Goal: Task Accomplishment & Management: Complete application form

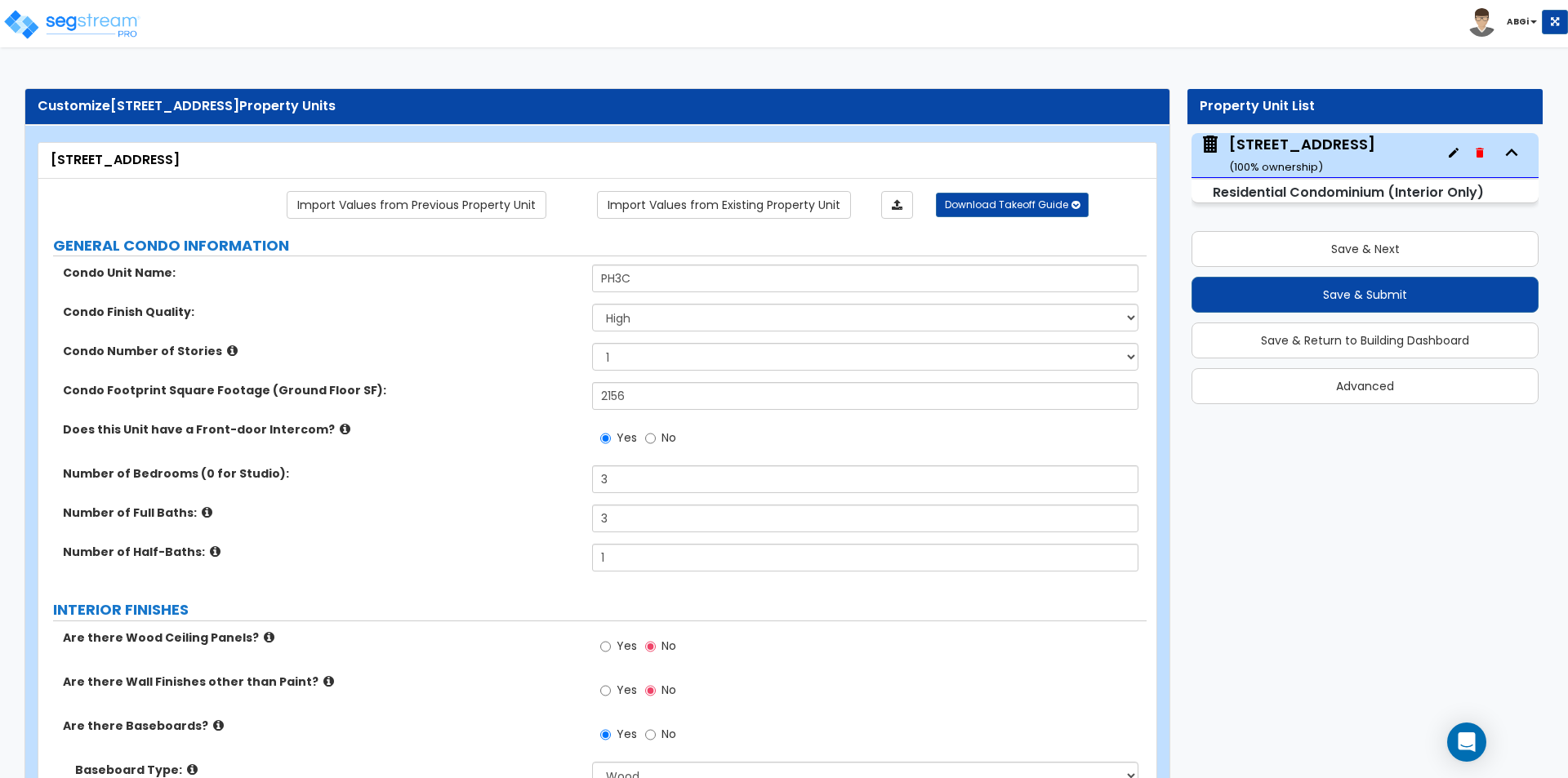
select select "2"
select select "1"
select select "3"
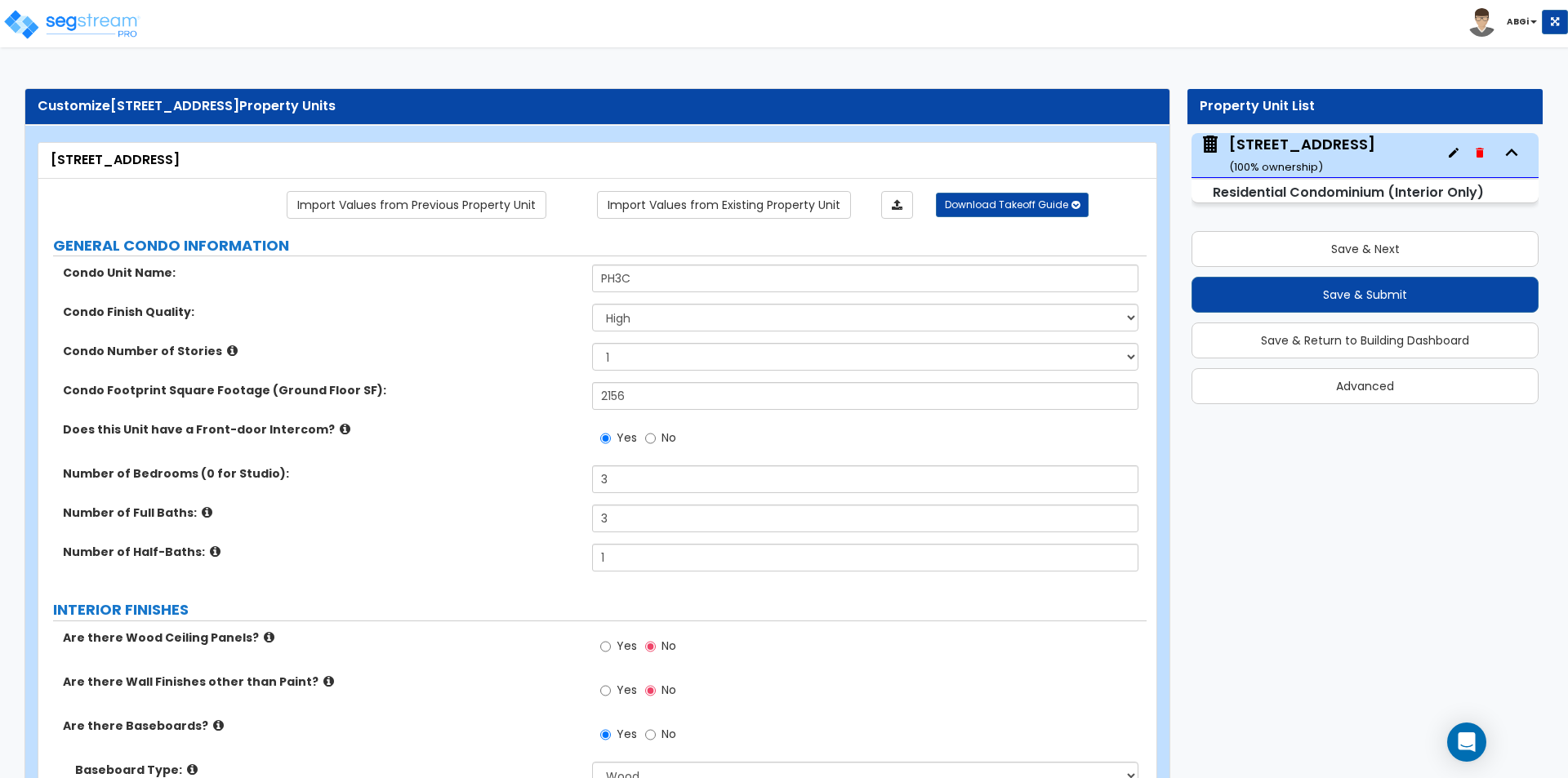
select select "2"
select select "3"
select select "1"
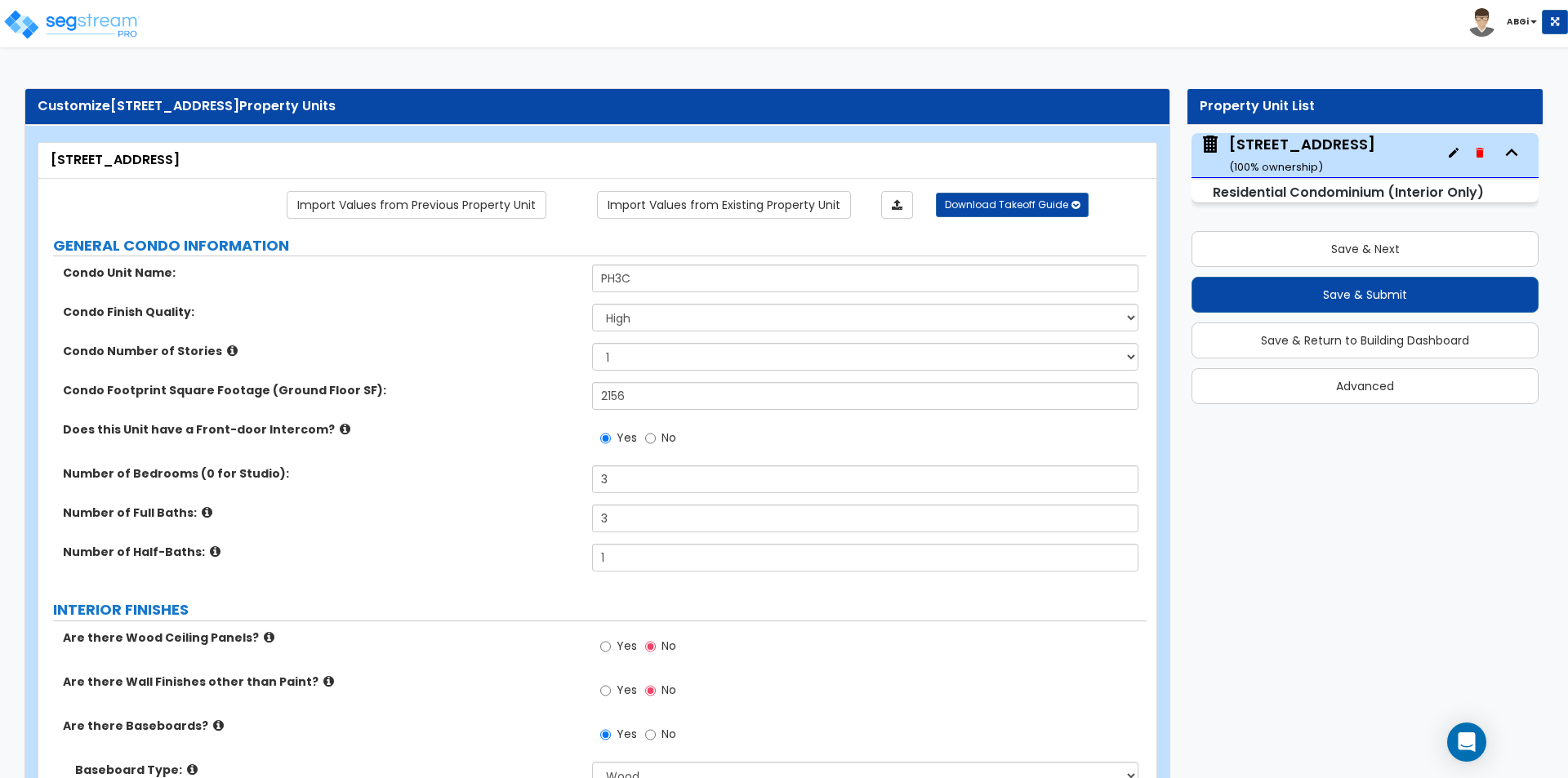
select select "2"
select select "3"
select select "1"
select select "3"
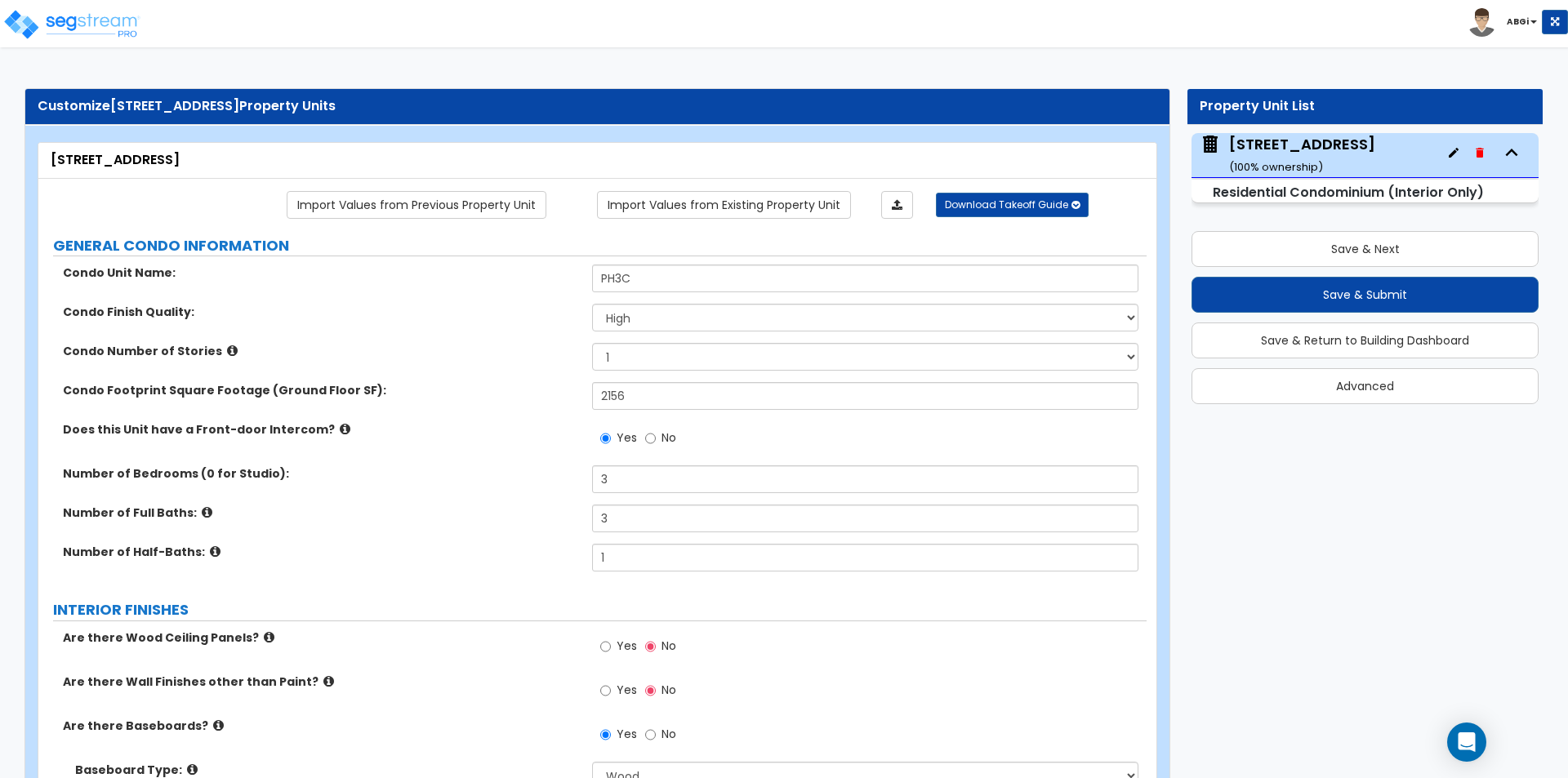
select select "1"
select select "2"
select select "1"
select select "3"
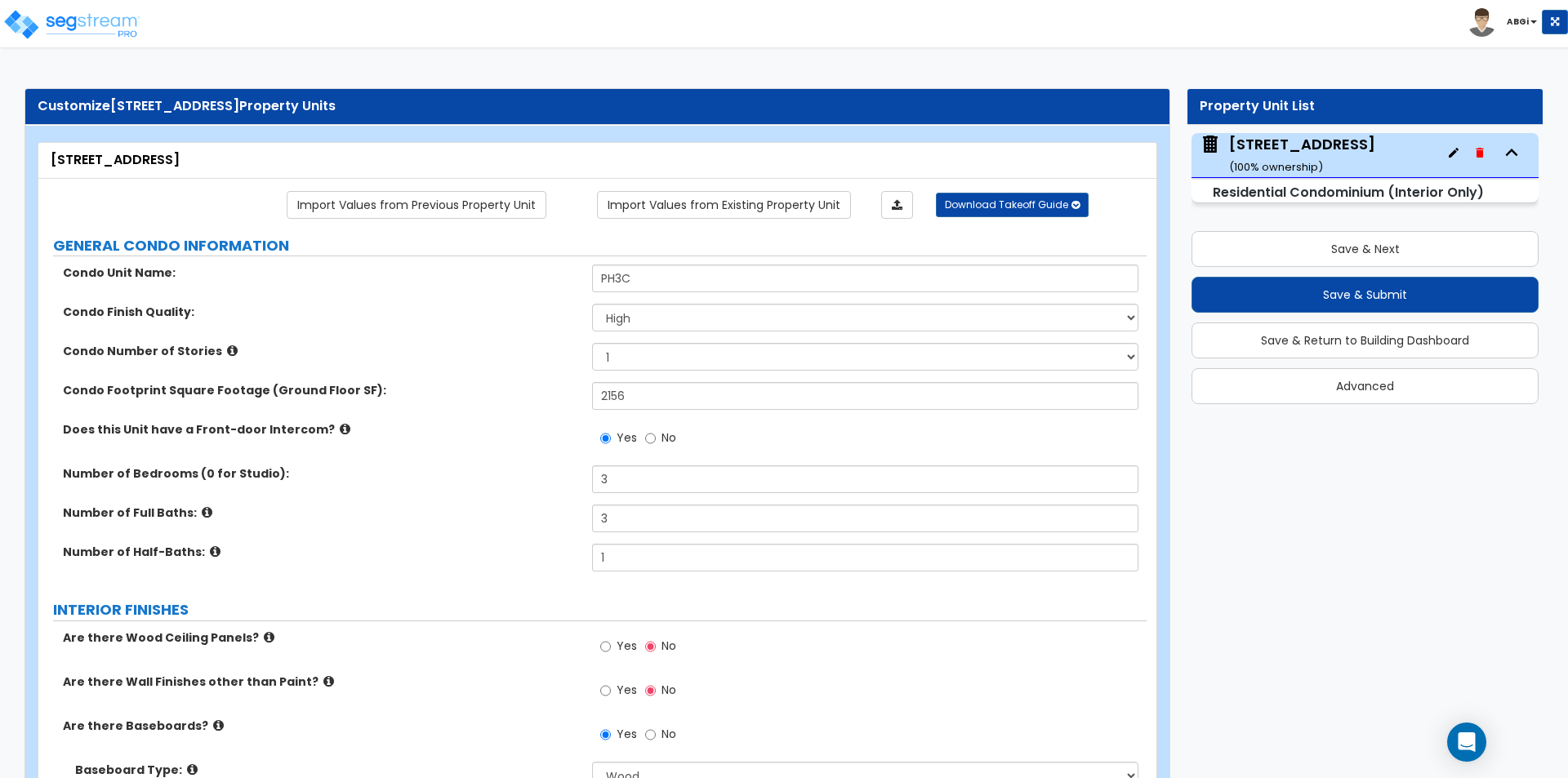
select select "1"
select select "2"
select select "3"
select select "1"
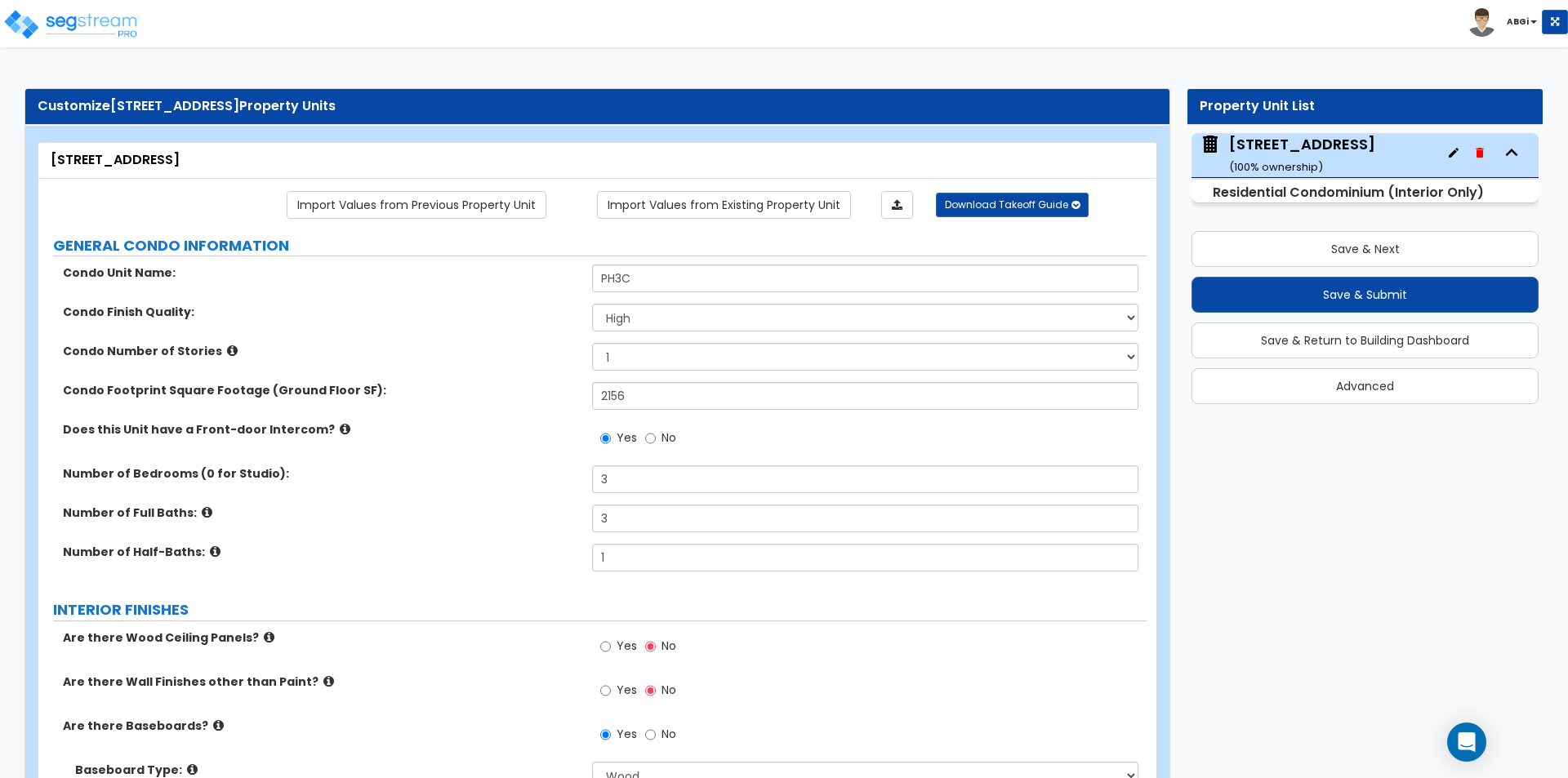
select select "3"
select select "1"
select select "2"
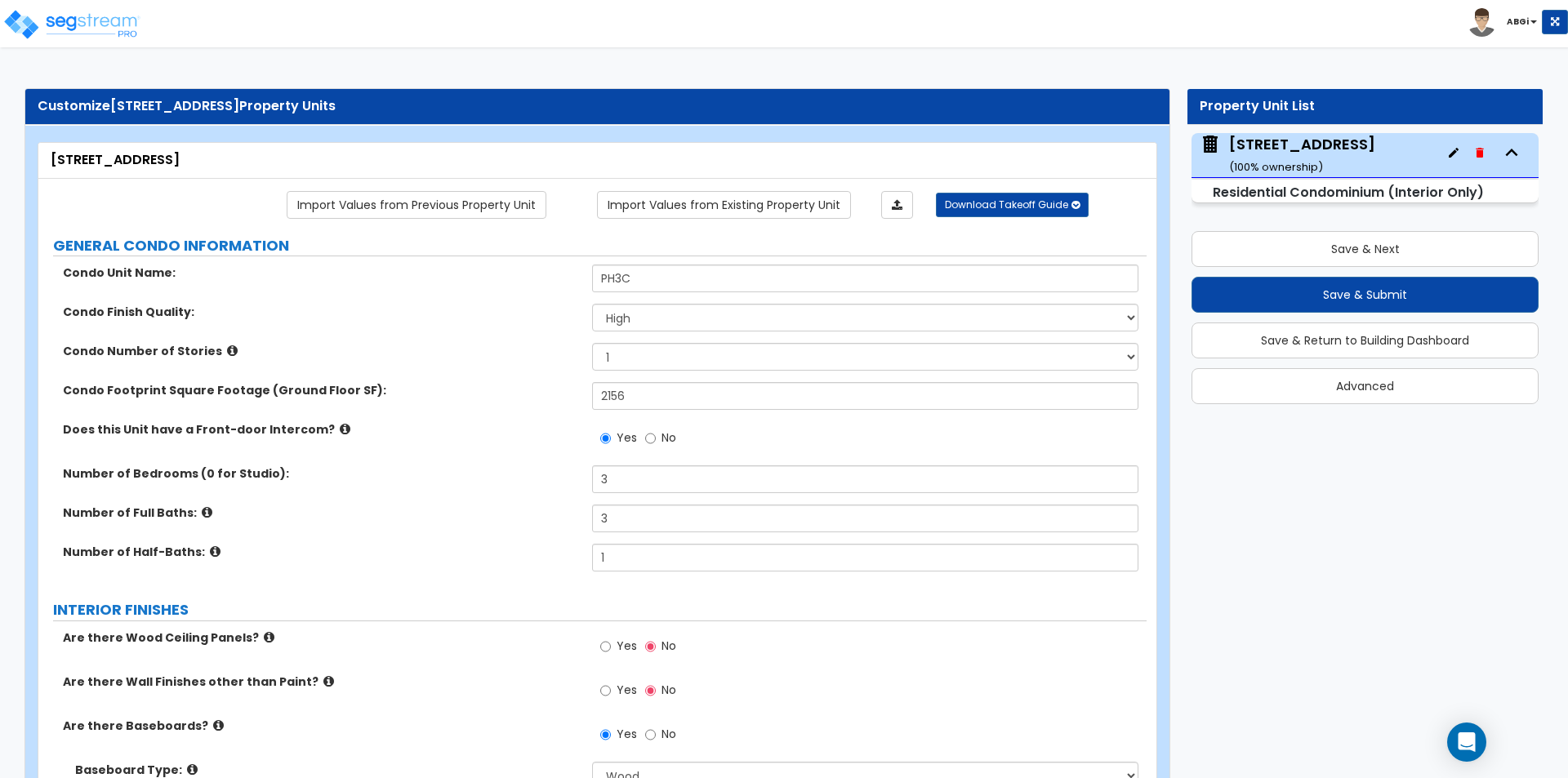
select select "3"
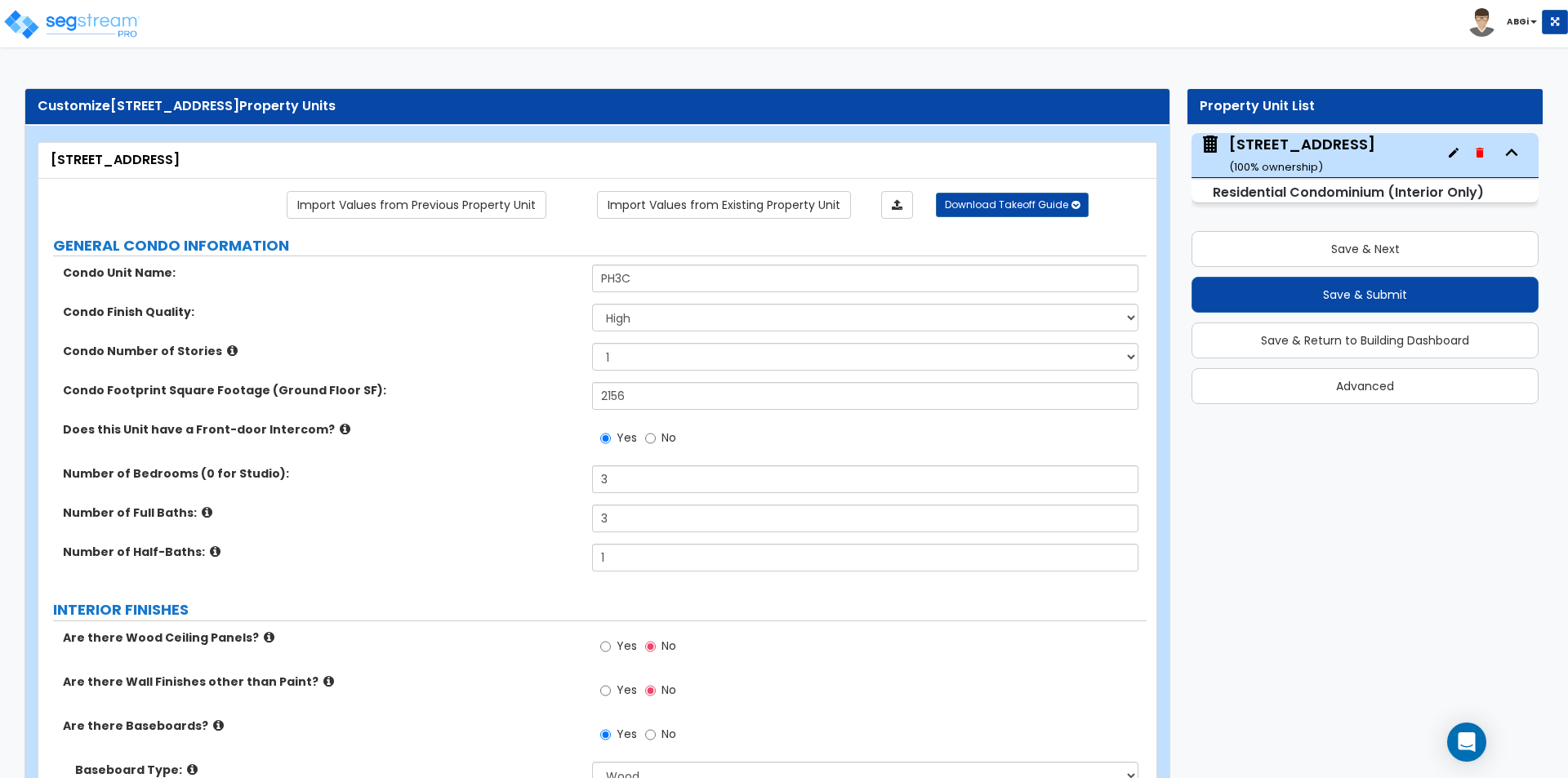
select select "2"
select select "1"
select select "2"
select select "1"
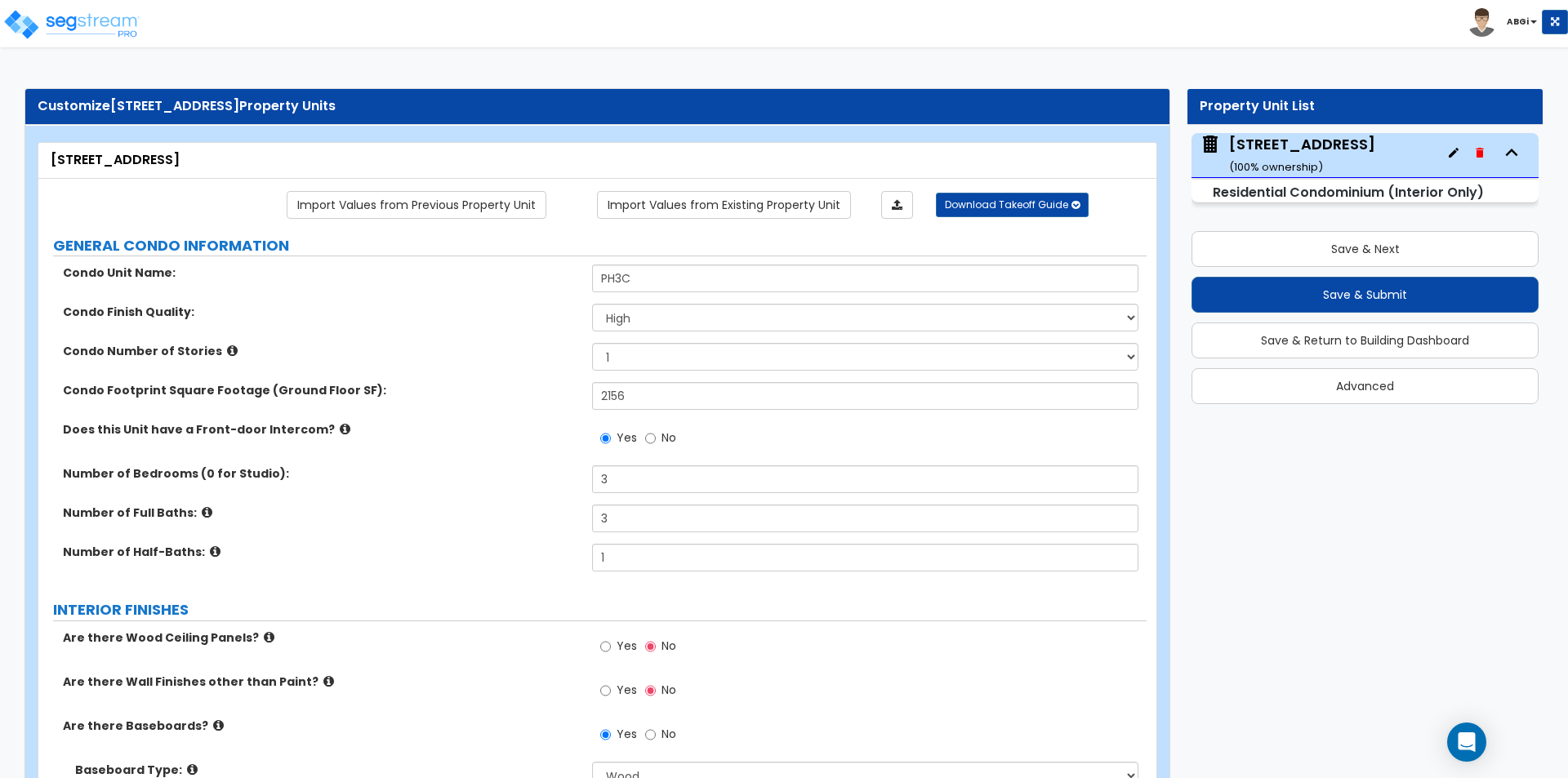
select select "1"
select select "4"
select select "2"
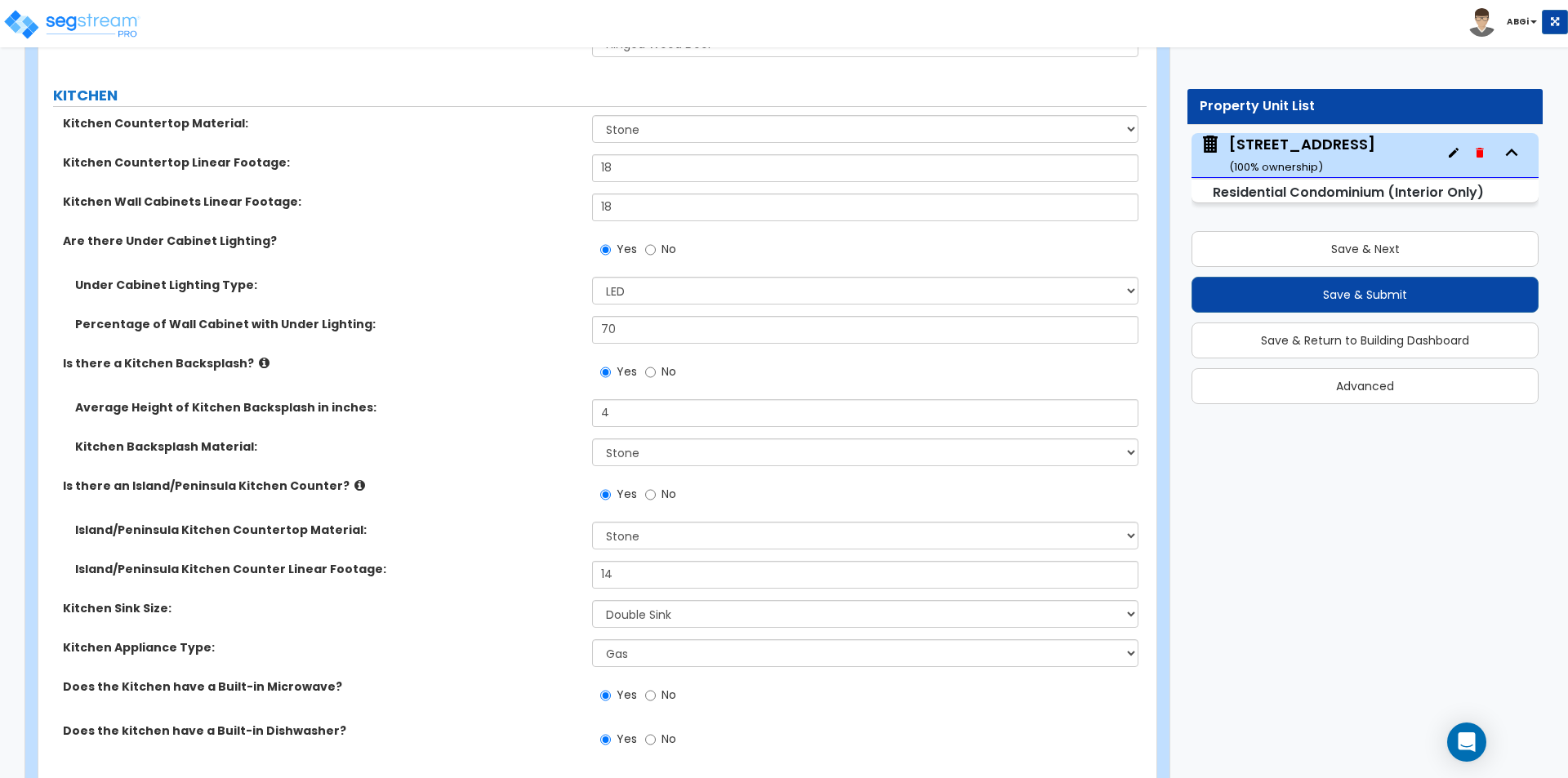
scroll to position [3152, 0]
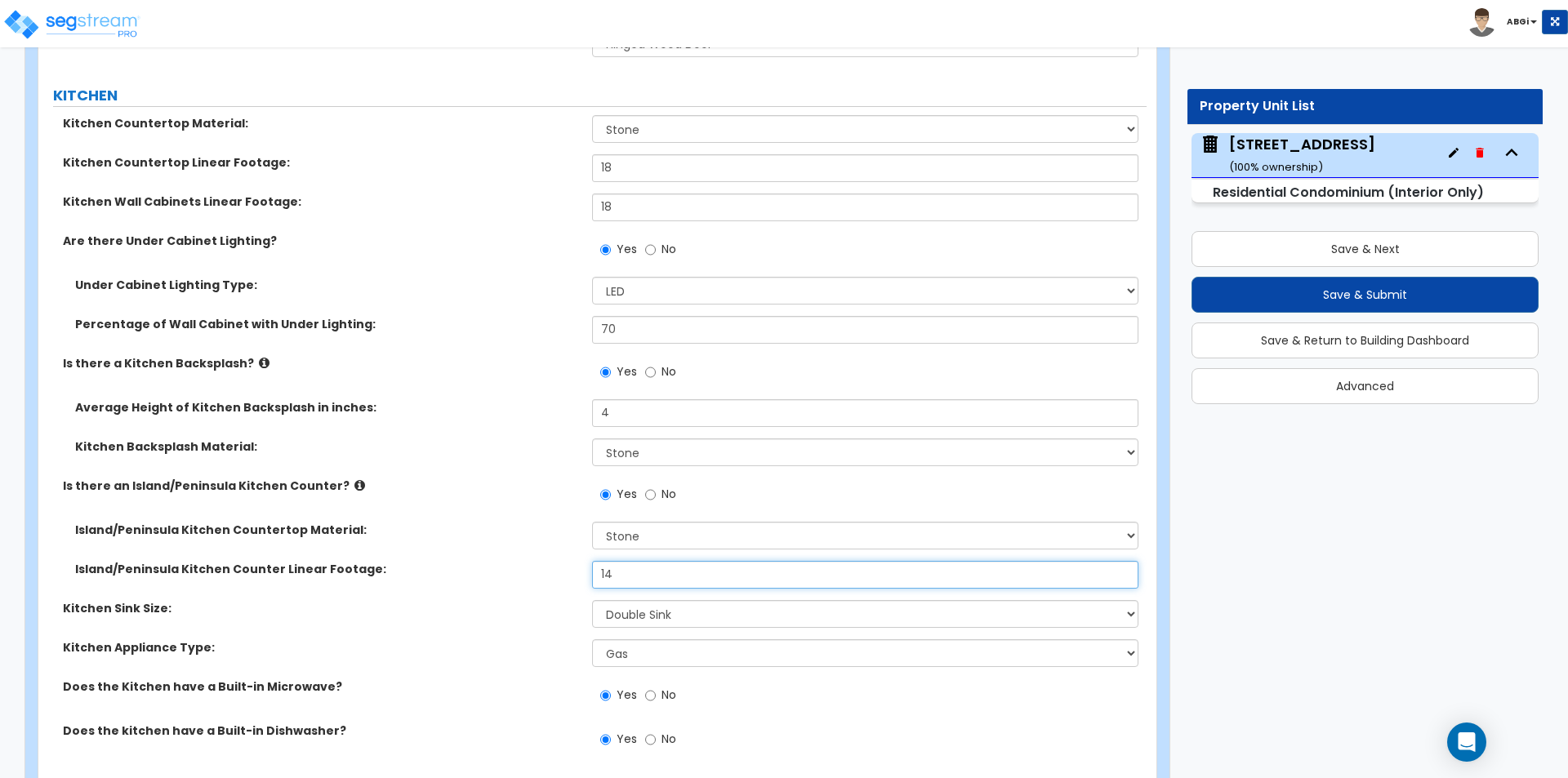
click at [653, 569] on input "14" at bounding box center [865, 574] width 546 height 27
type input "20"
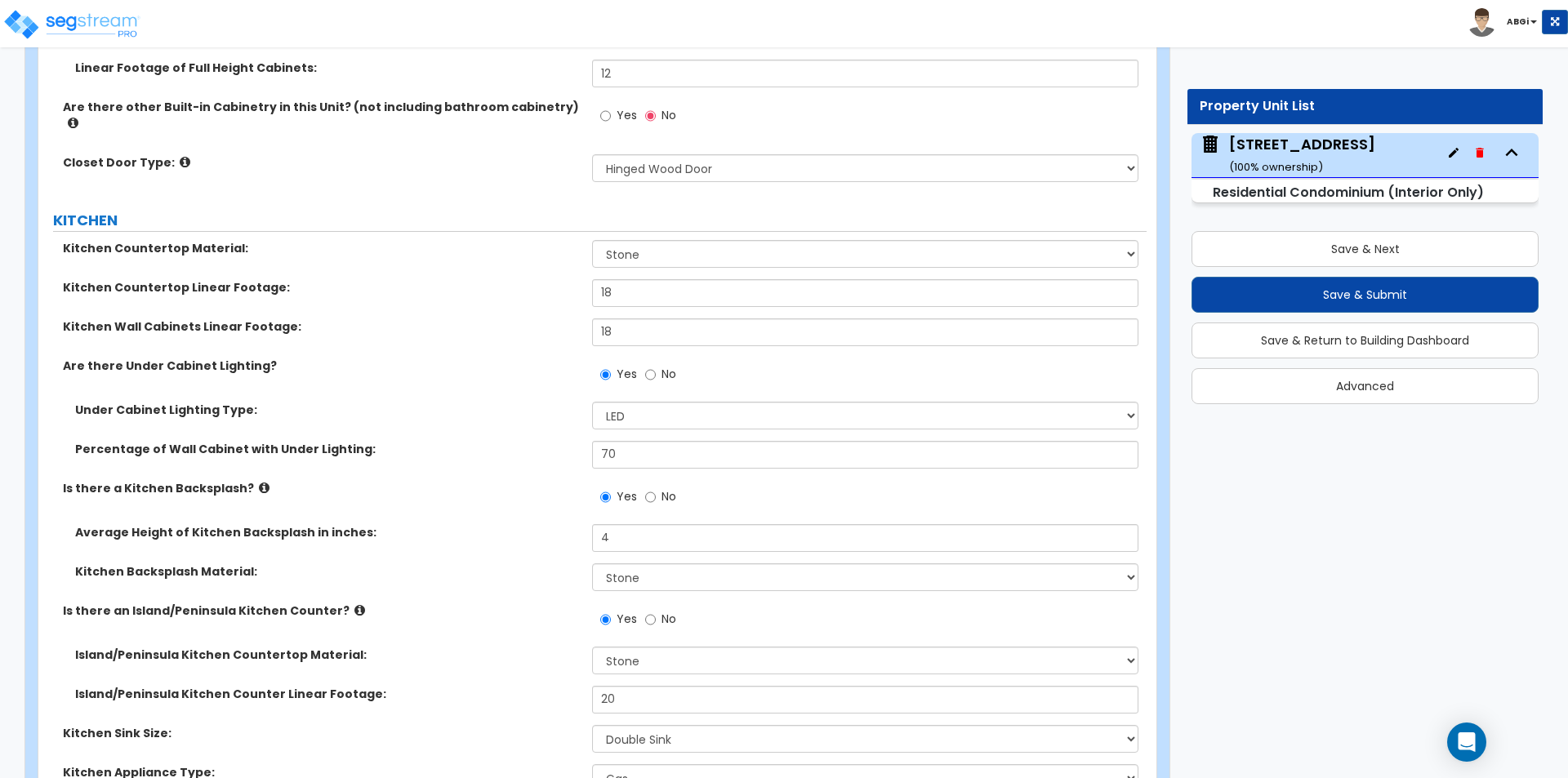
scroll to position [2989, 0]
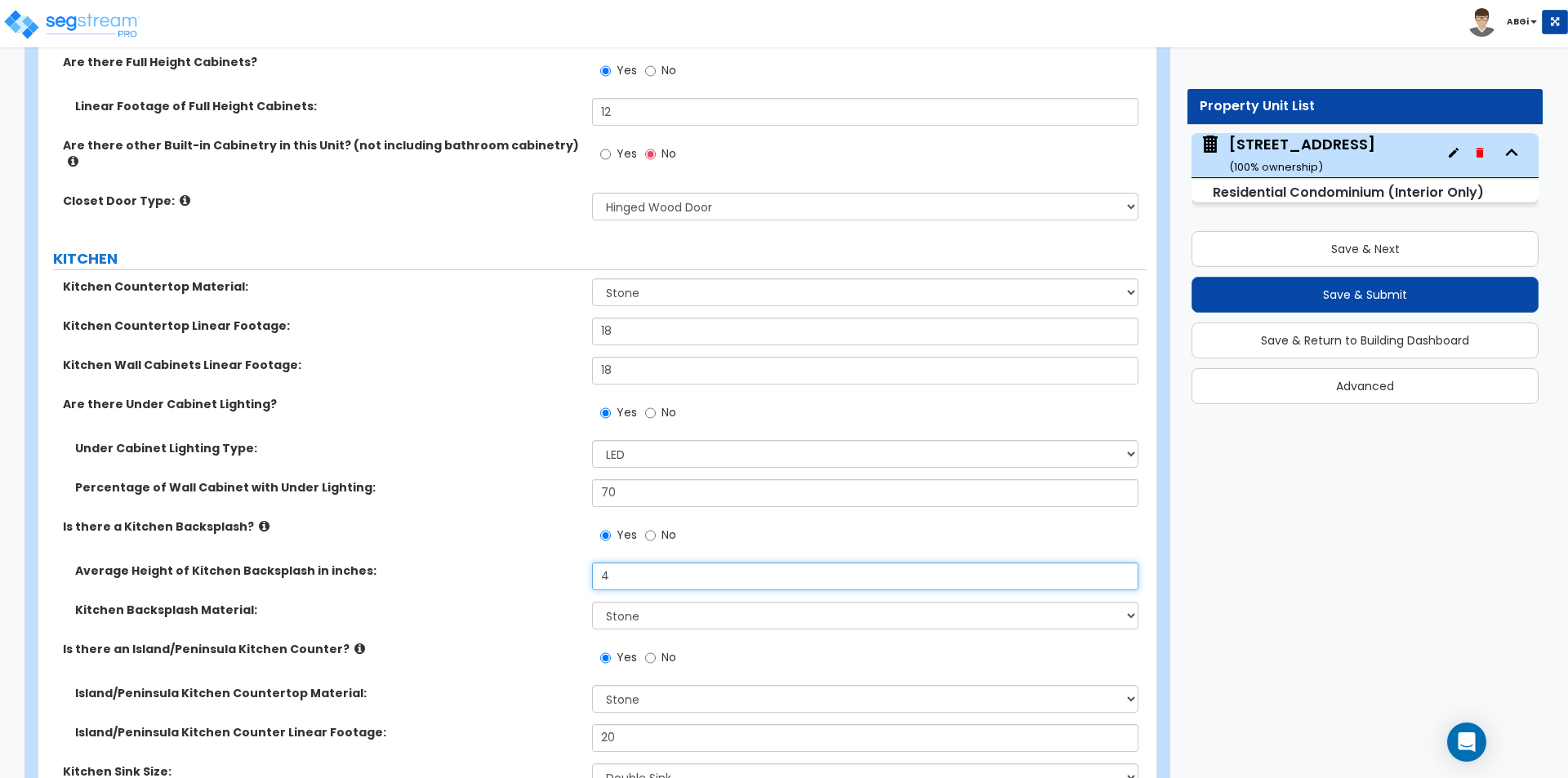
click at [611, 563] on input "4" at bounding box center [865, 576] width 546 height 27
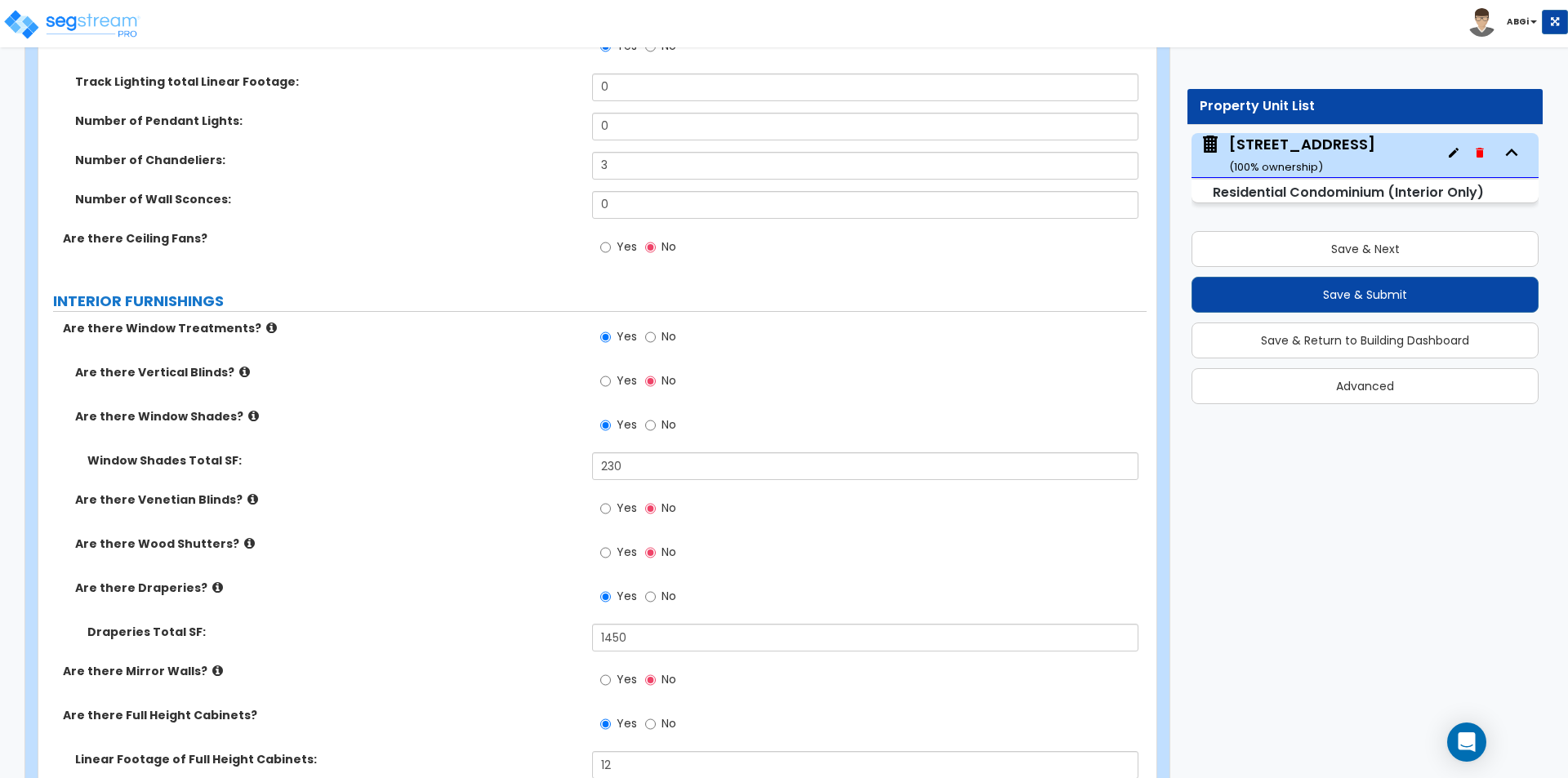
scroll to position [2253, 0]
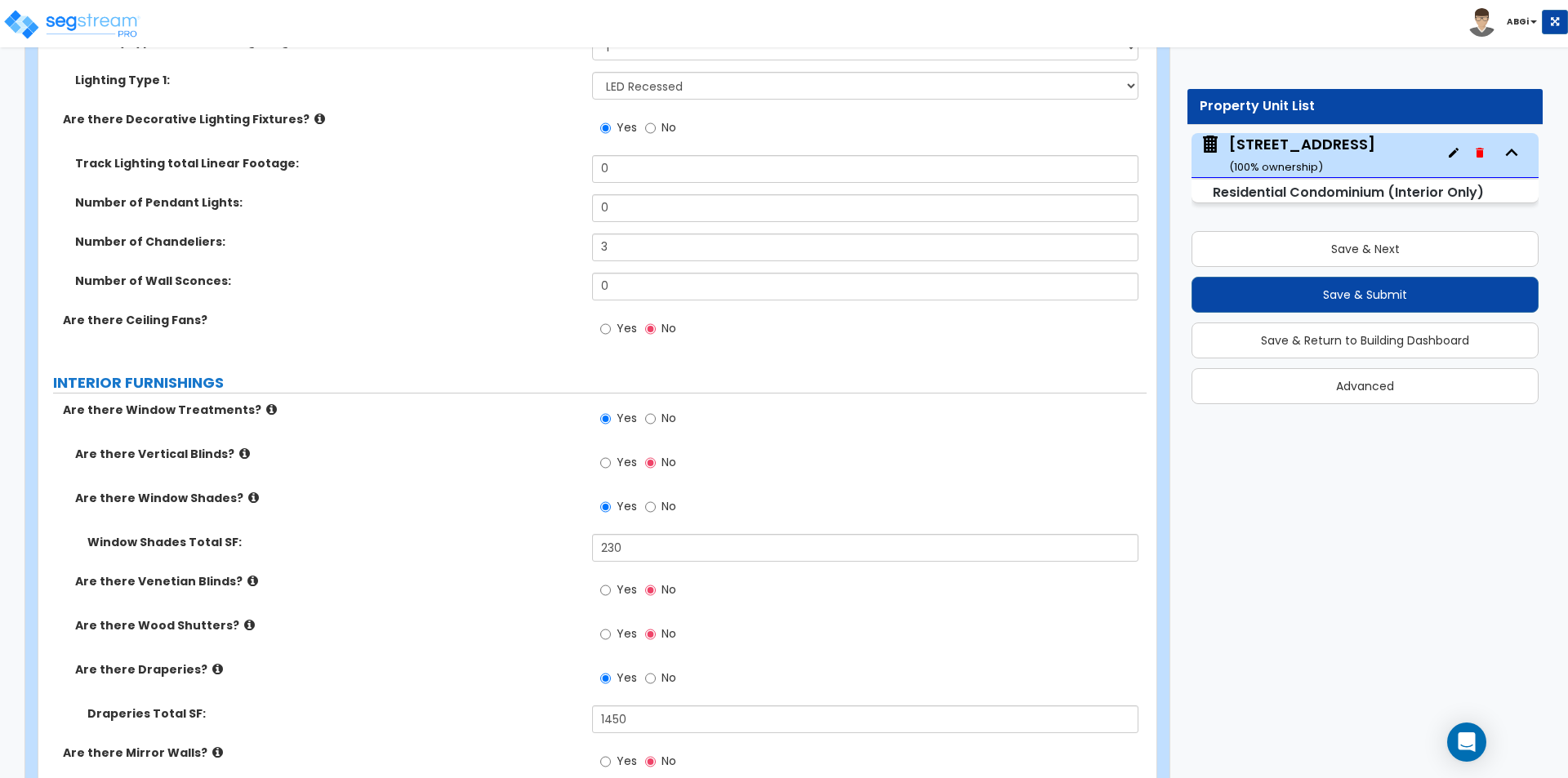
type input "3"
click at [653, 246] on input "3" at bounding box center [865, 247] width 546 height 27
click at [652, 246] on input "3" at bounding box center [865, 247] width 546 height 27
type input "4"
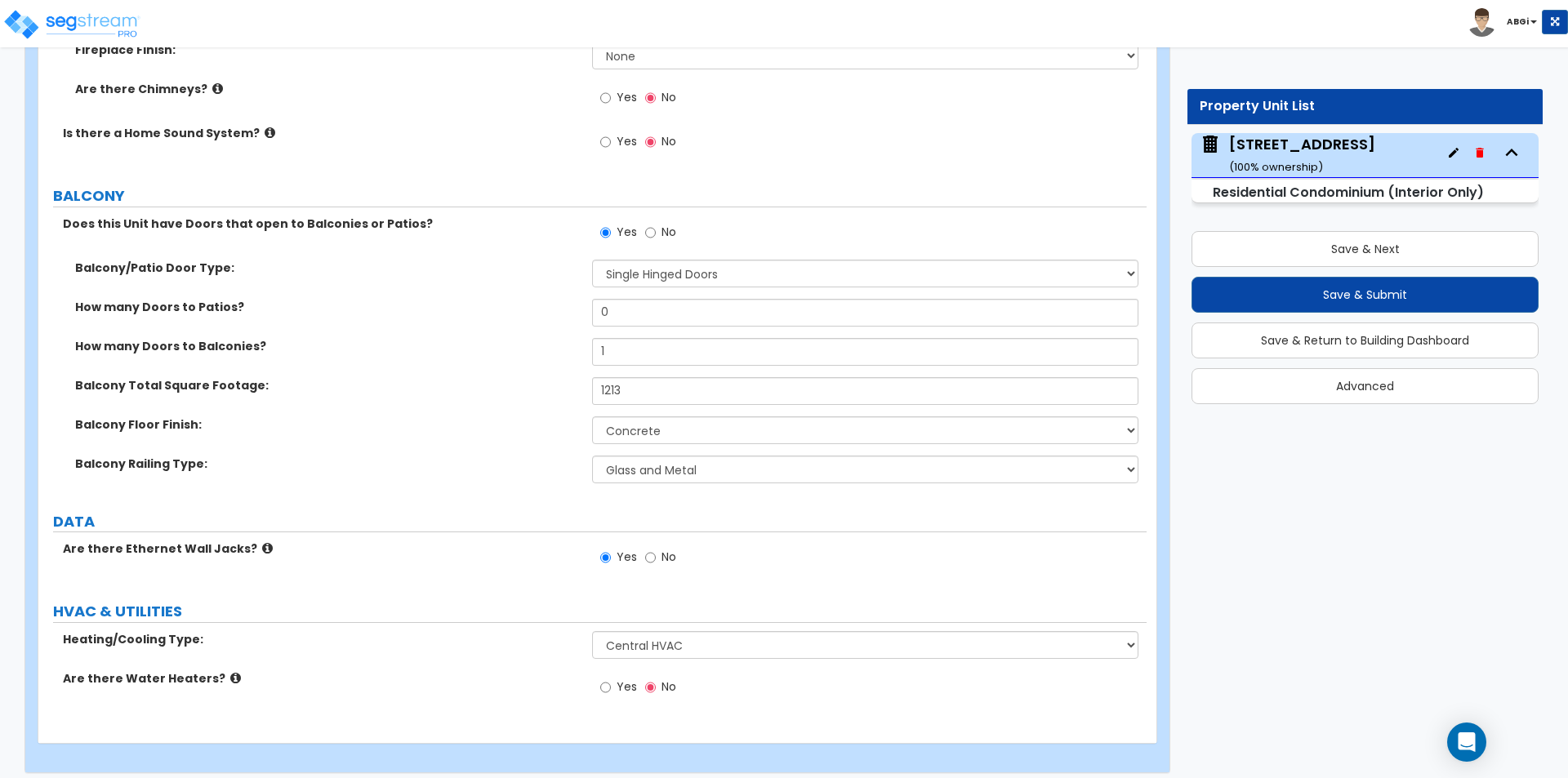
scroll to position [4413, 0]
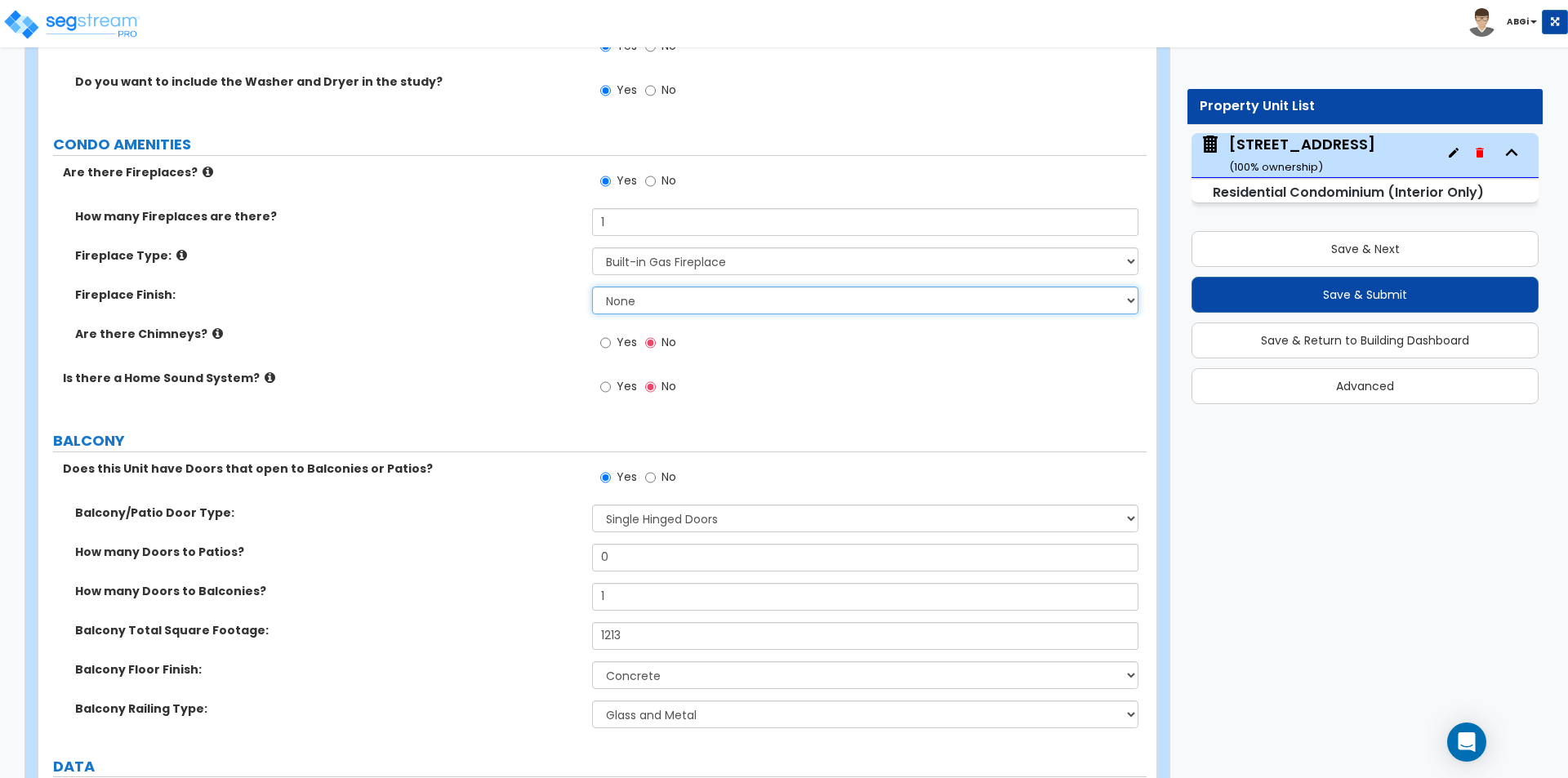
click at [641, 292] on select "None Brick Stone Tile Painted Molding" at bounding box center [865, 300] width 546 height 27
select select "2"
click at [592, 287] on select "None Brick Stone Tile Painted Molding" at bounding box center [865, 300] width 546 height 27
click at [663, 295] on select "None Brick Stone Tile Painted Molding" at bounding box center [865, 300] width 546 height 27
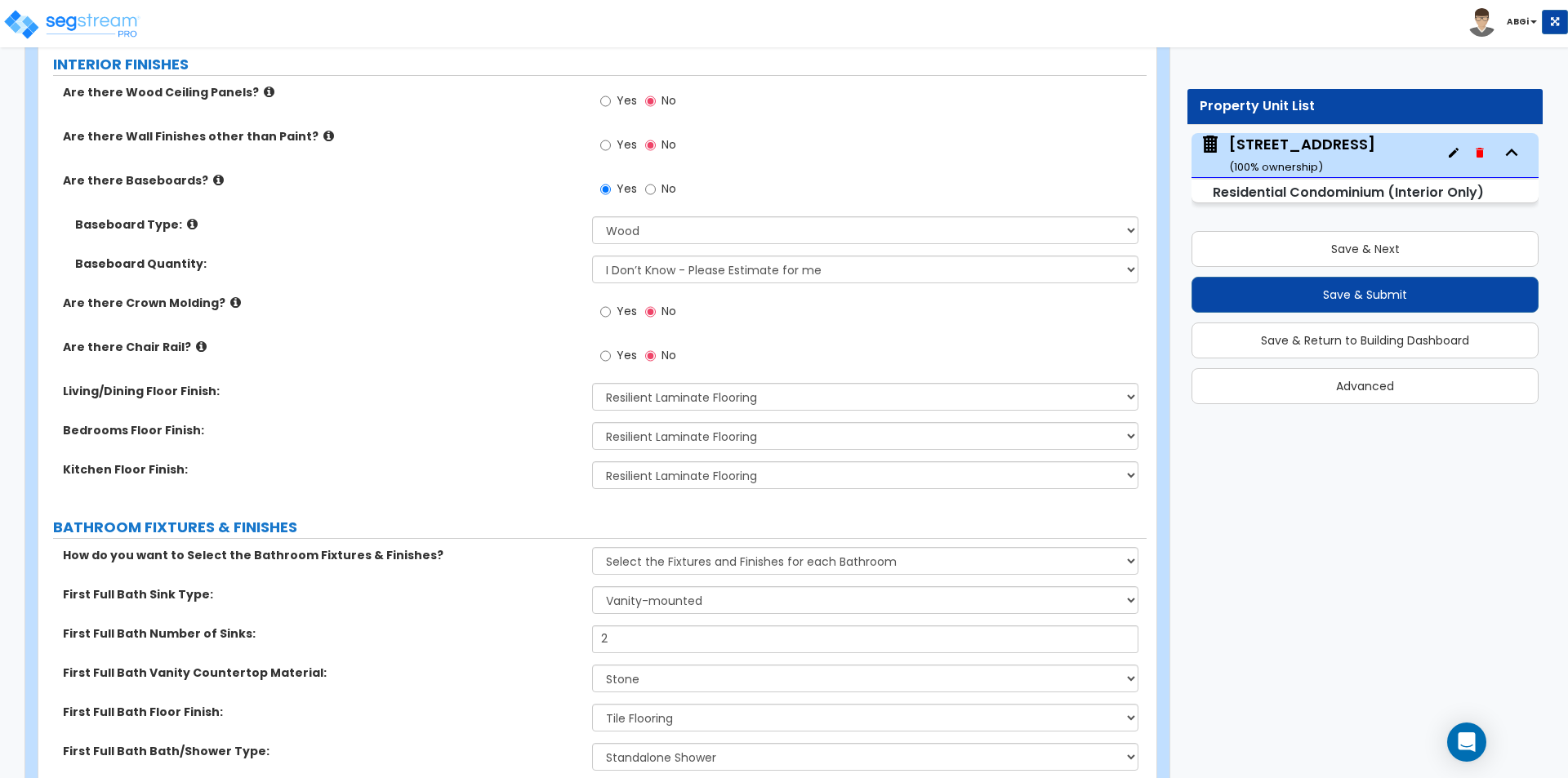
scroll to position [574, 0]
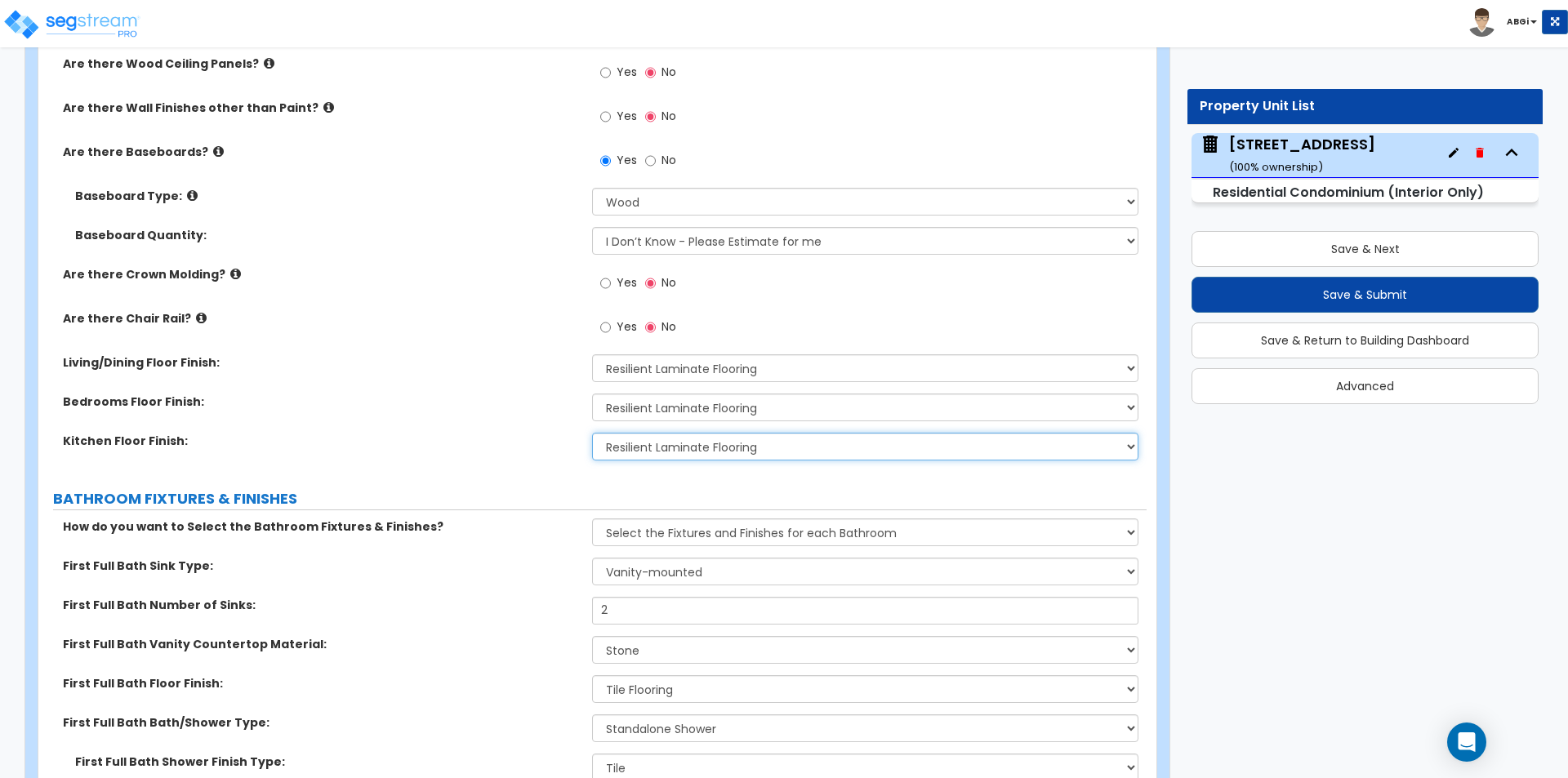
click at [622, 447] on select "None Tile Flooring Hardwood Flooring Resilient Laminate Flooring VCT Flooring S…" at bounding box center [865, 447] width 546 height 27
select select "1"
click at [592, 433] on select "None Tile Flooring Hardwood Flooring Resilient Laminate Flooring VCT Flooring S…" at bounding box center [865, 447] width 546 height 27
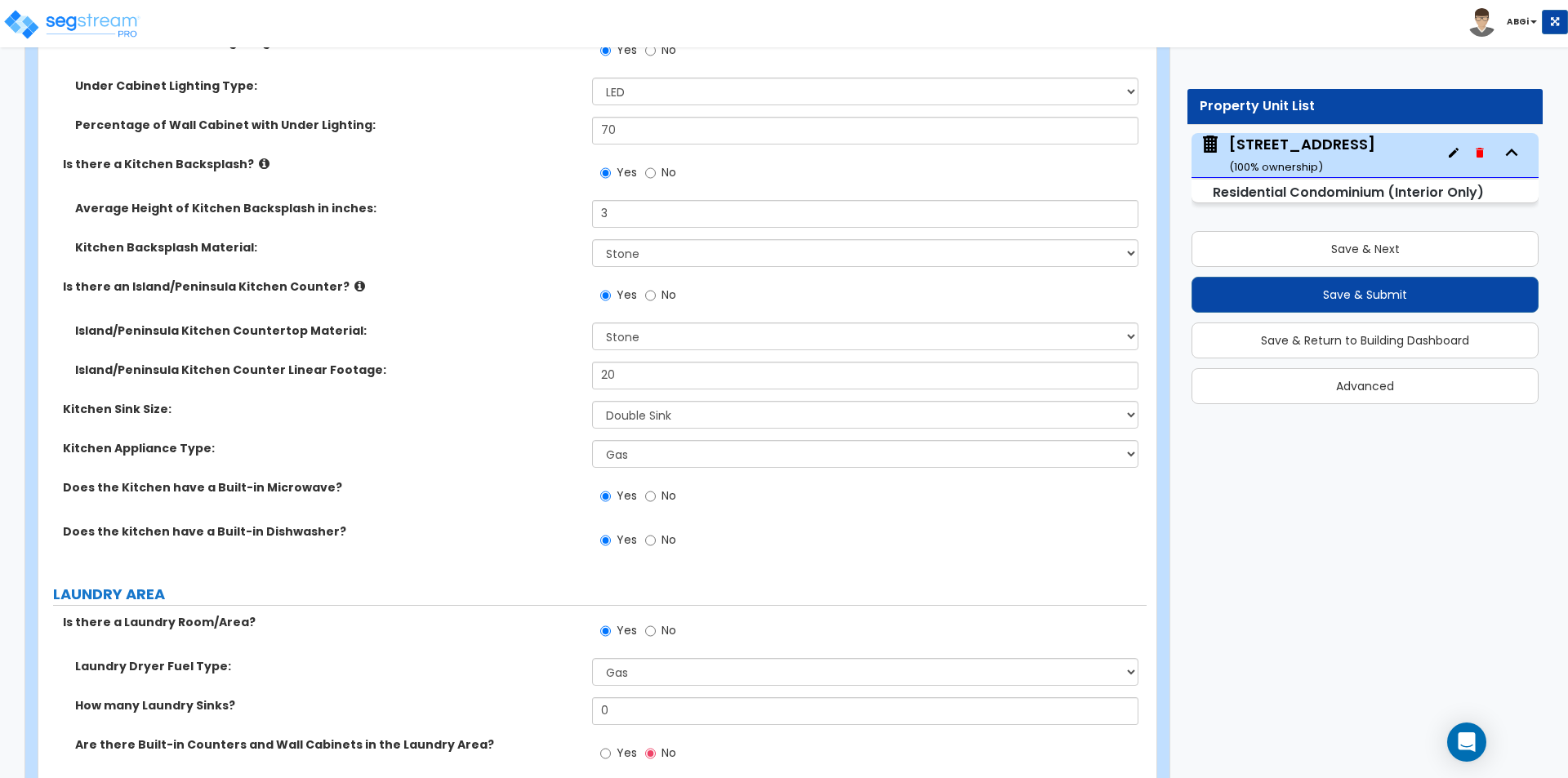
scroll to position [3596, 0]
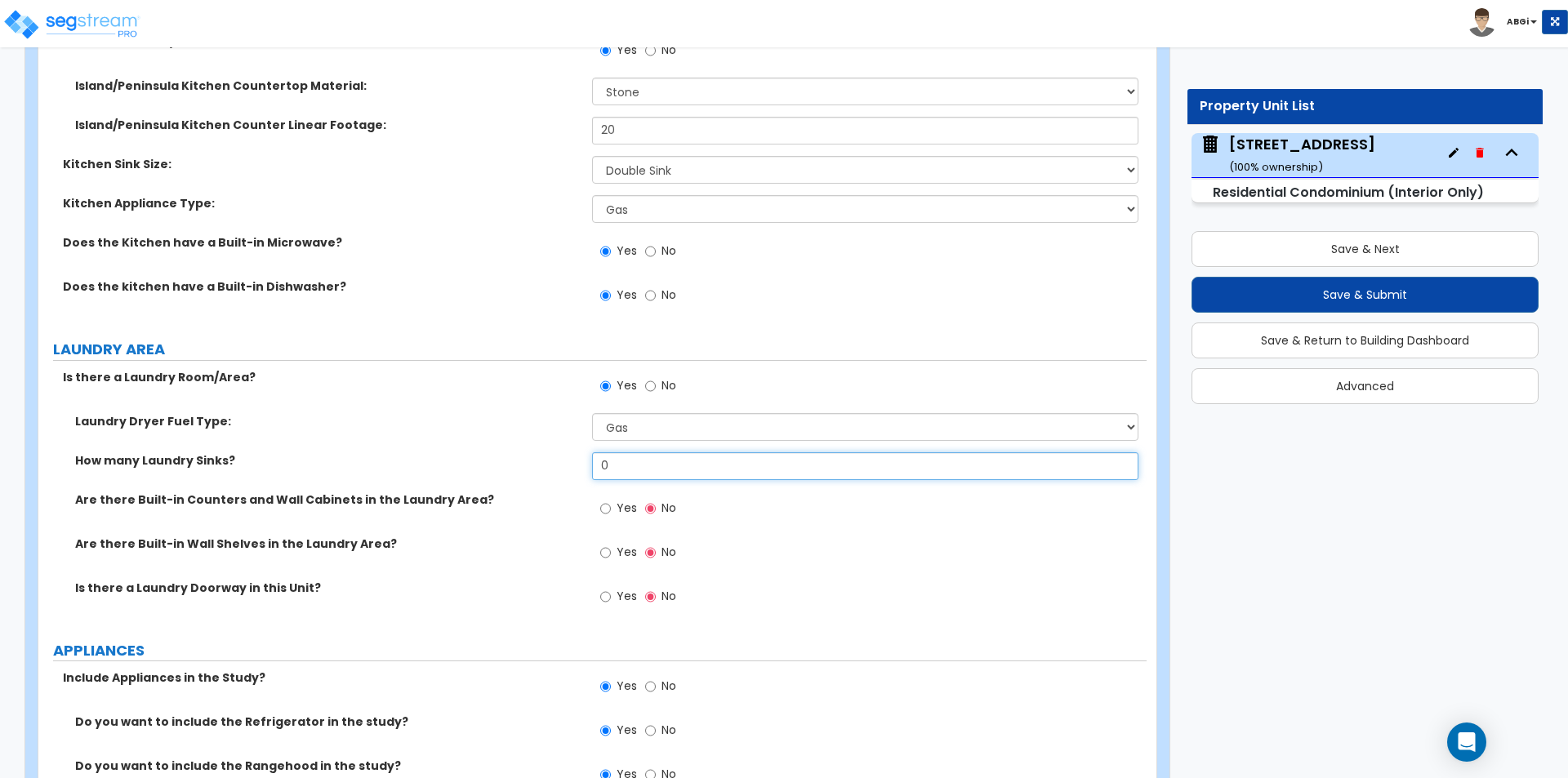
click at [645, 453] on input "0" at bounding box center [865, 466] width 546 height 27
type input "1"
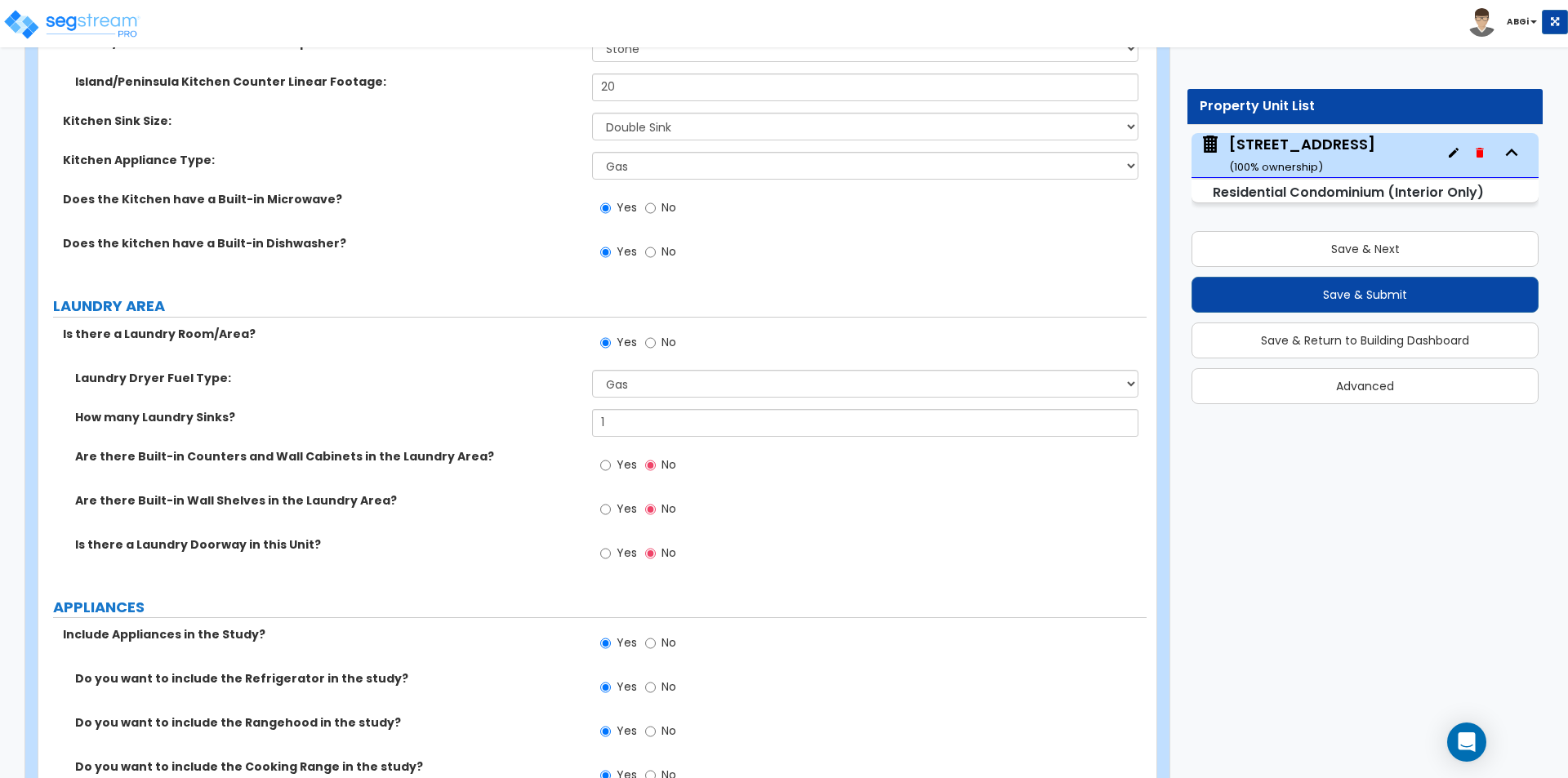
scroll to position [3678, 0]
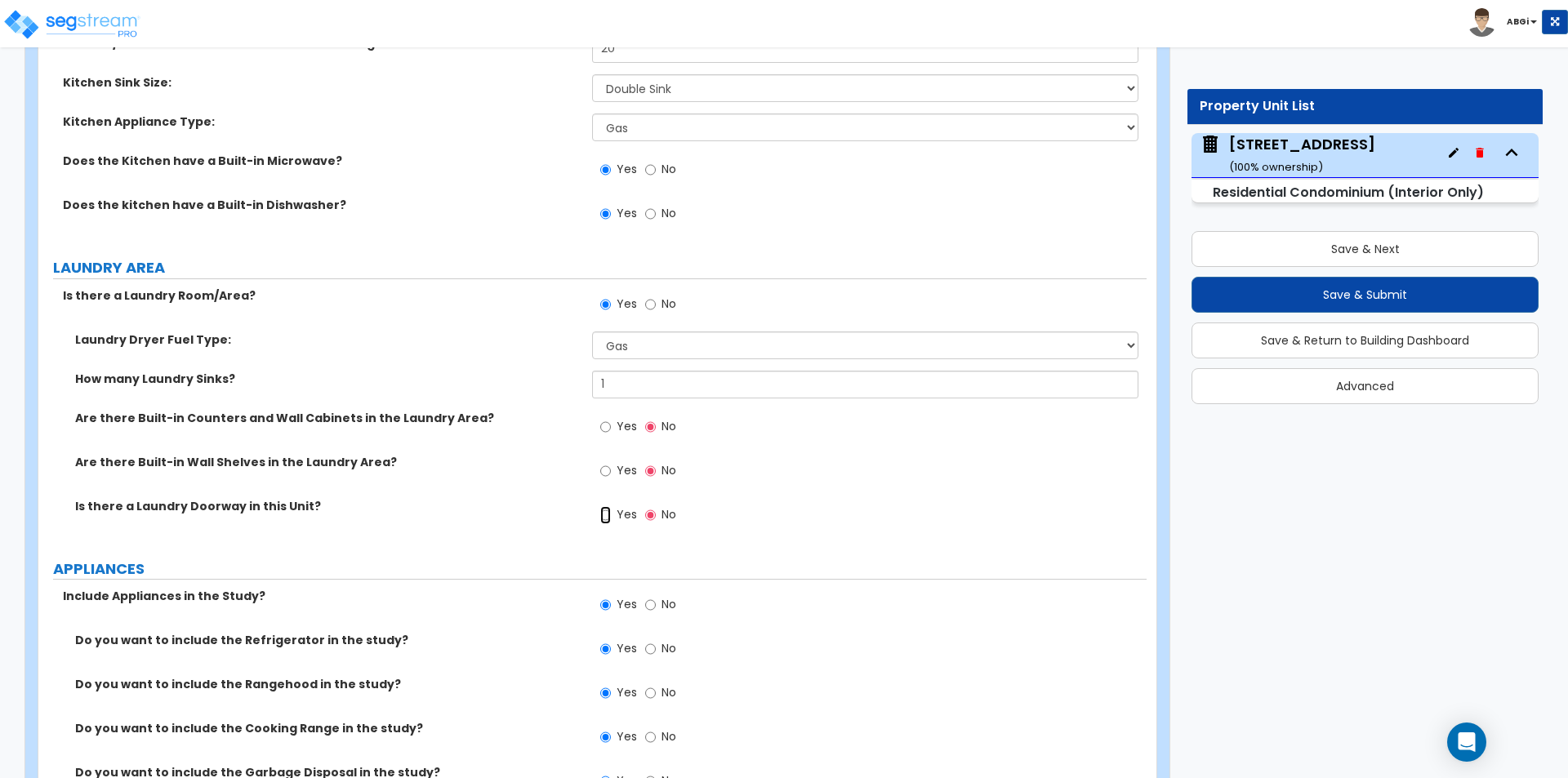
click at [603, 506] on input "Yes" at bounding box center [605, 515] width 11 height 18
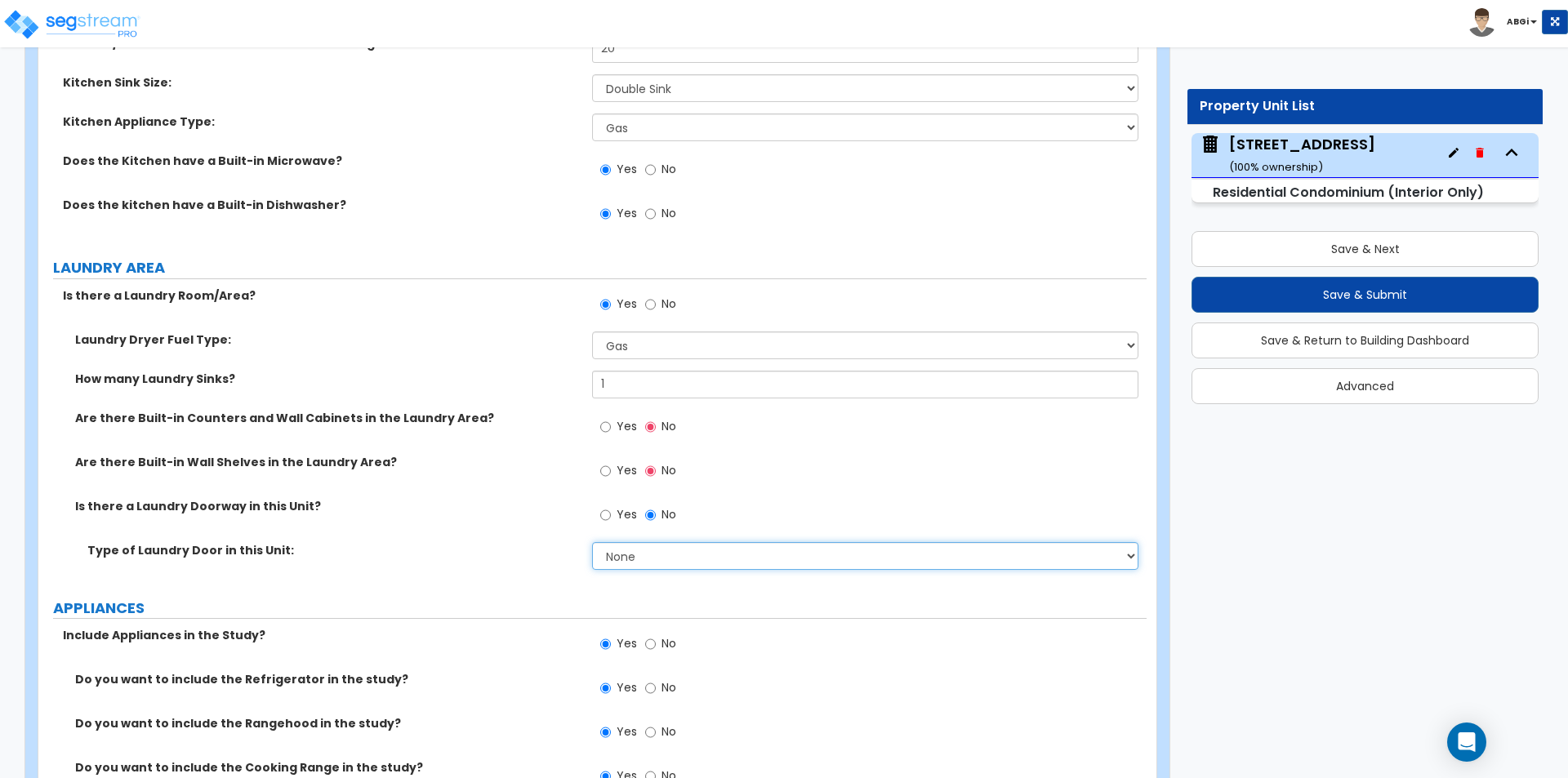
click at [640, 549] on select "None Bi-Fold Louvered Paneled Wood Passage" at bounding box center [865, 556] width 546 height 27
select select "4"
click at [592, 542] on select "None Bi-Fold Louvered Paneled Wood Passage" at bounding box center [865, 556] width 546 height 27
click at [602, 418] on input "Yes" at bounding box center [605, 427] width 11 height 18
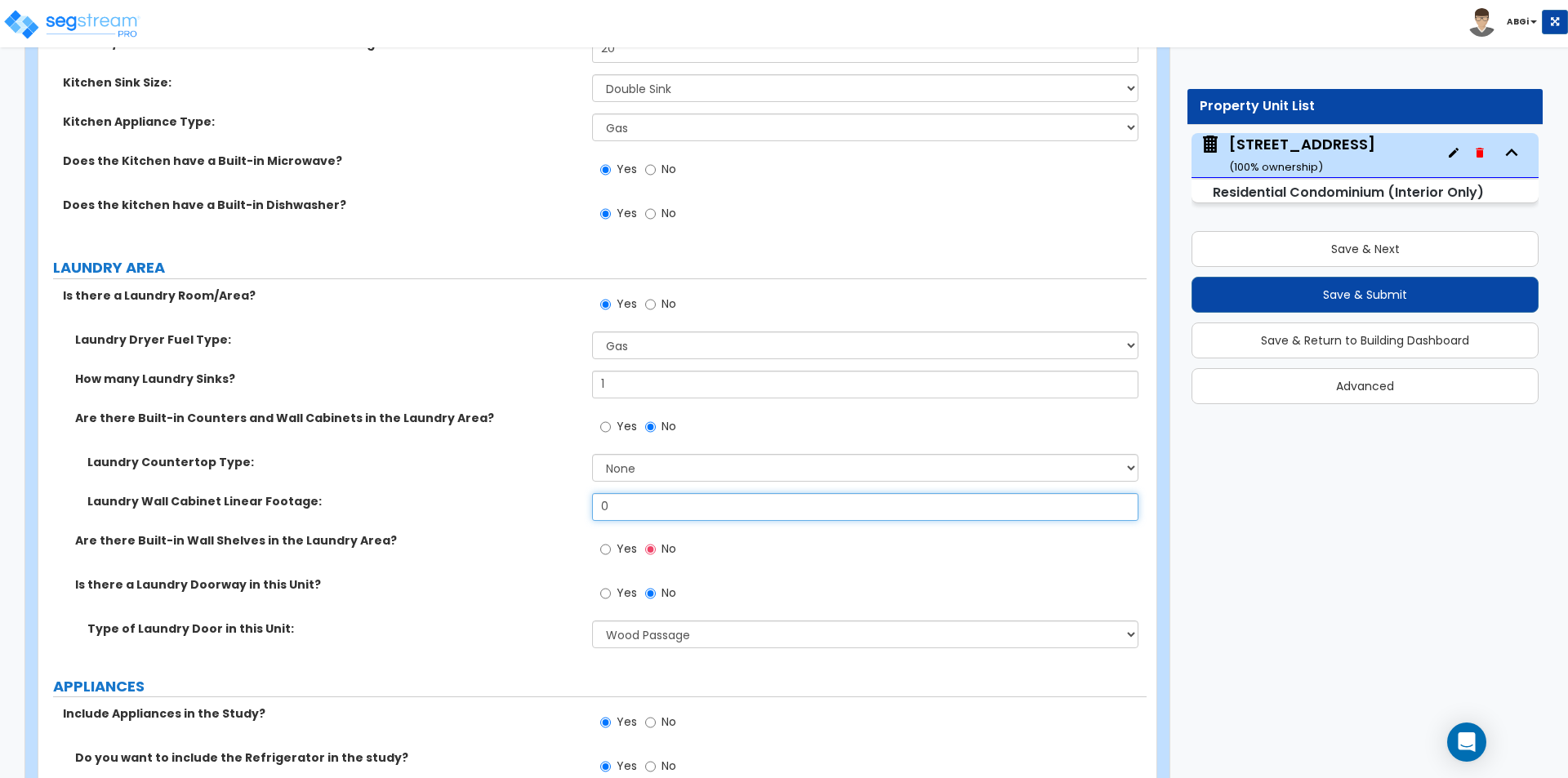
click at [615, 498] on input "0" at bounding box center [865, 507] width 546 height 27
type input "3"
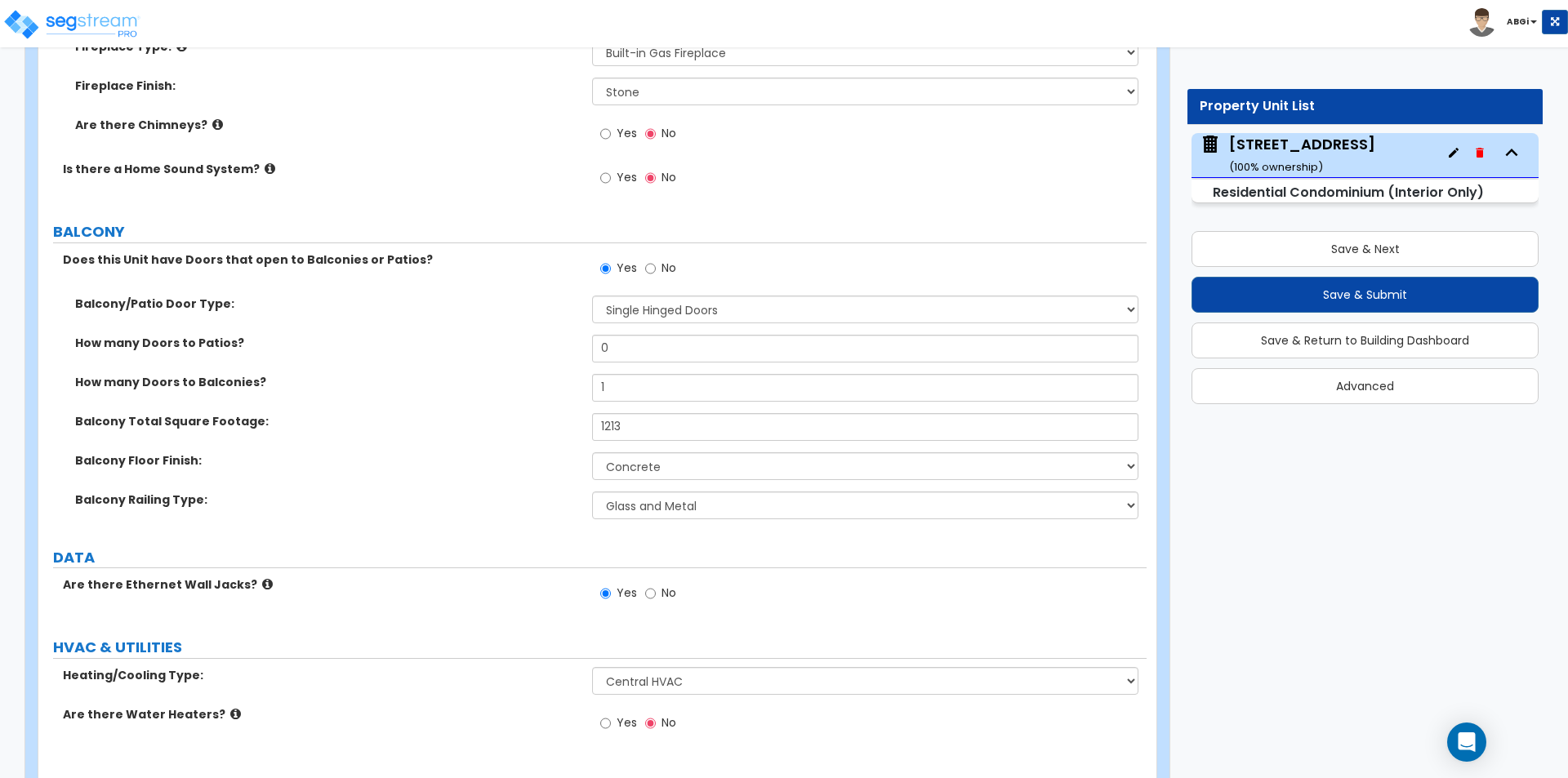
scroll to position [4775, 0]
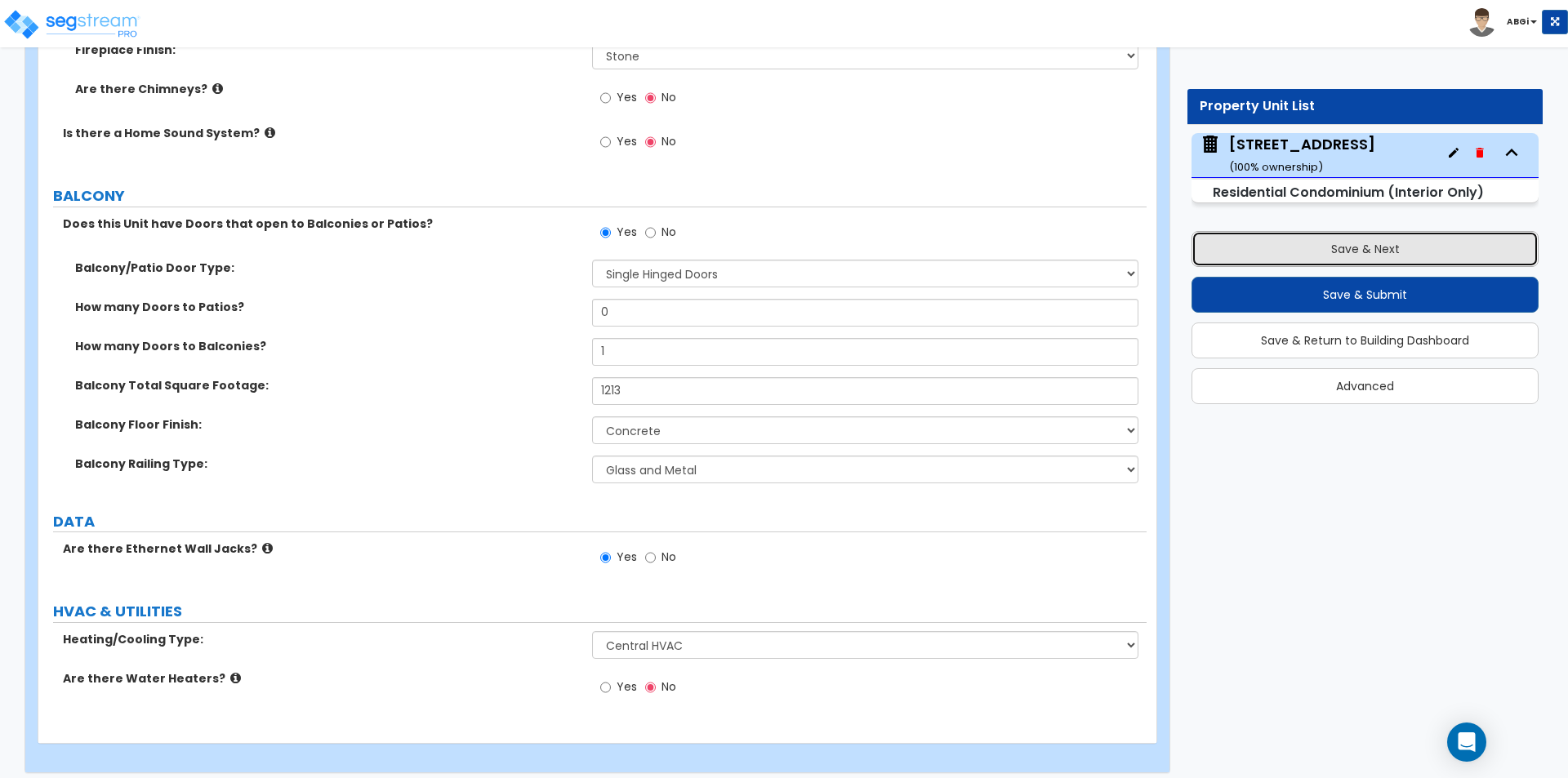
click at [1356, 252] on button "Save & Next" at bounding box center [1365, 249] width 347 height 36
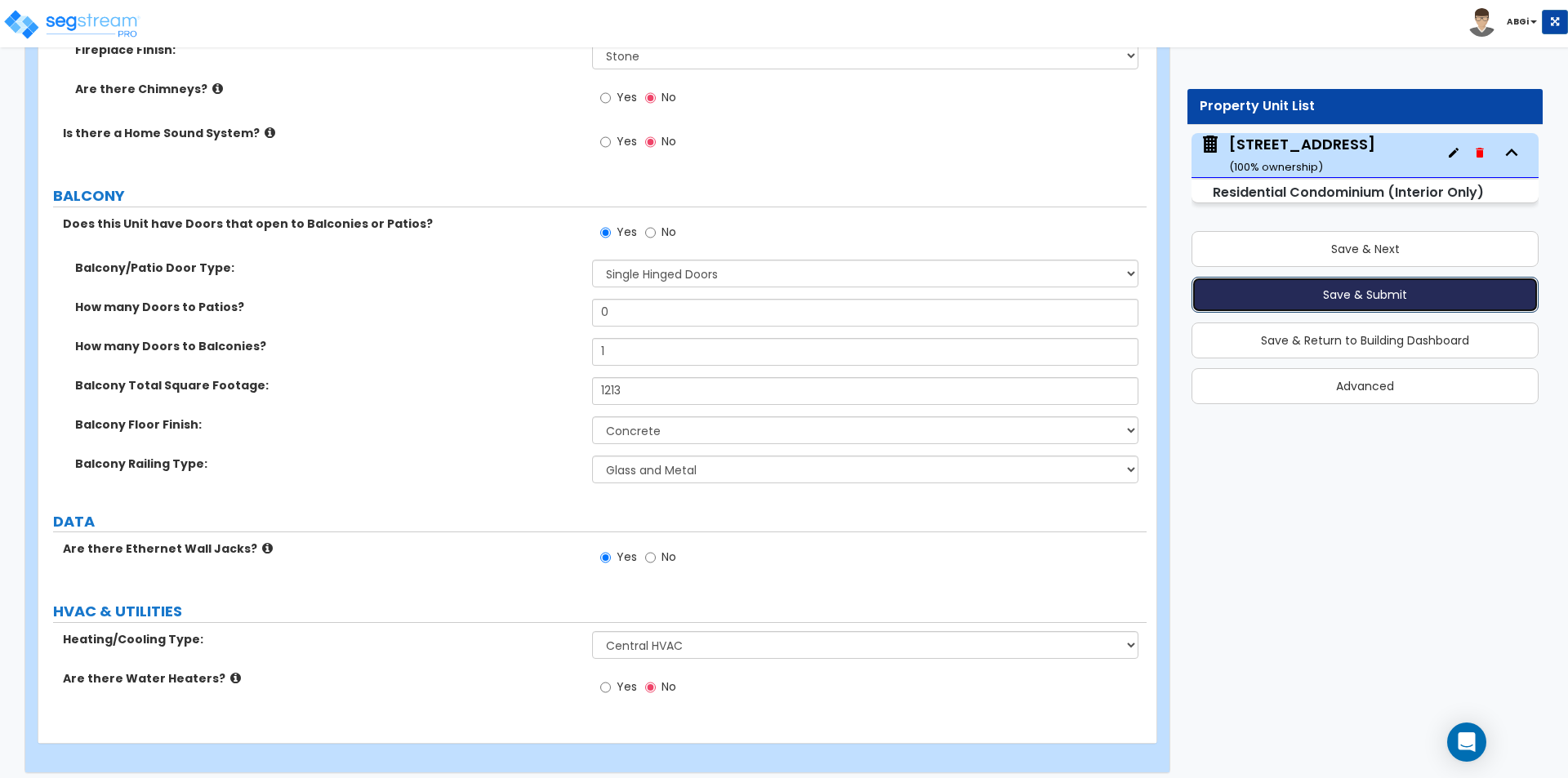
click at [1354, 302] on button "Save & Submit" at bounding box center [1365, 294] width 347 height 36
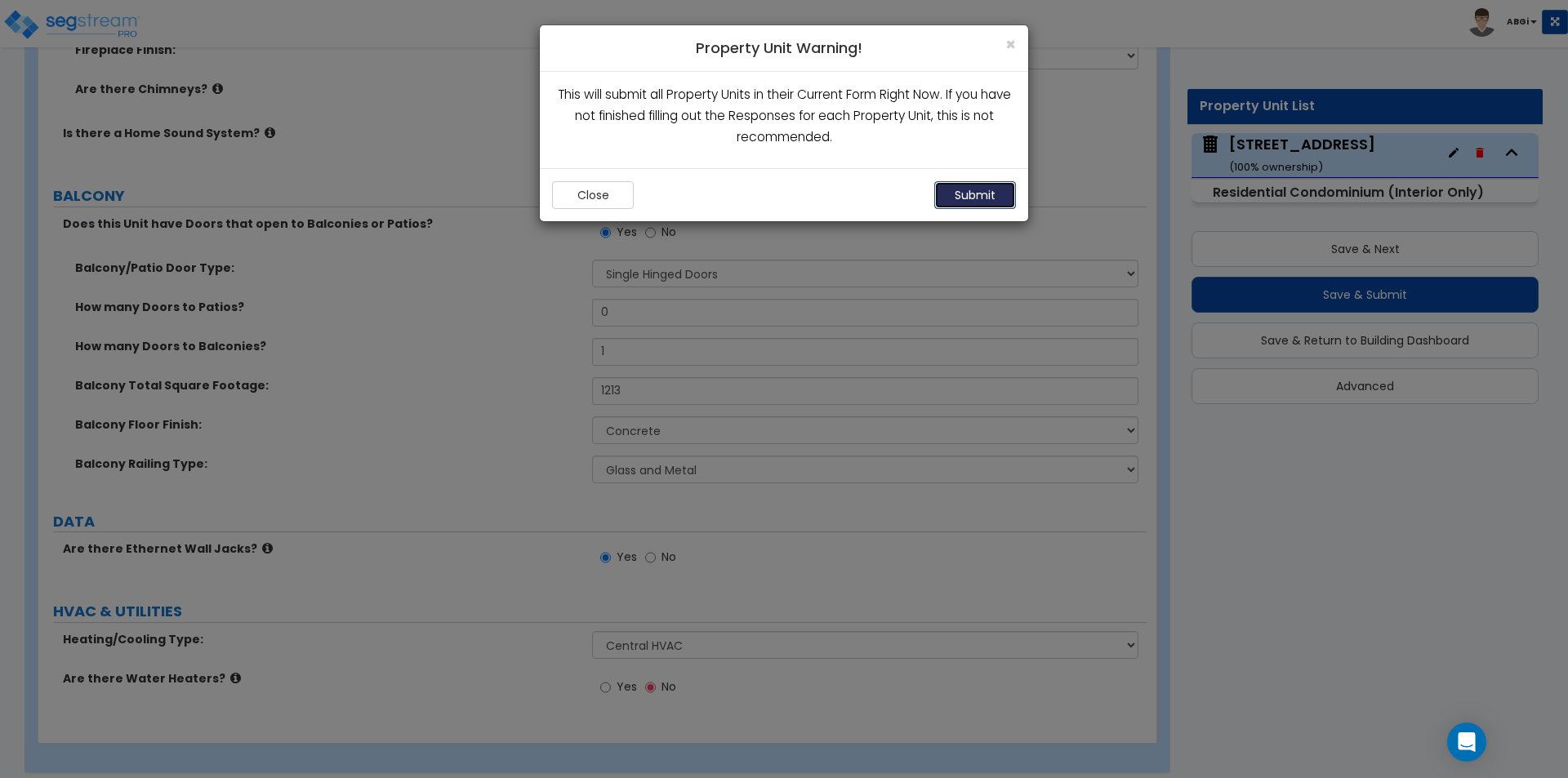
click at [982, 191] on button "Submit" at bounding box center [974, 195] width 82 height 27
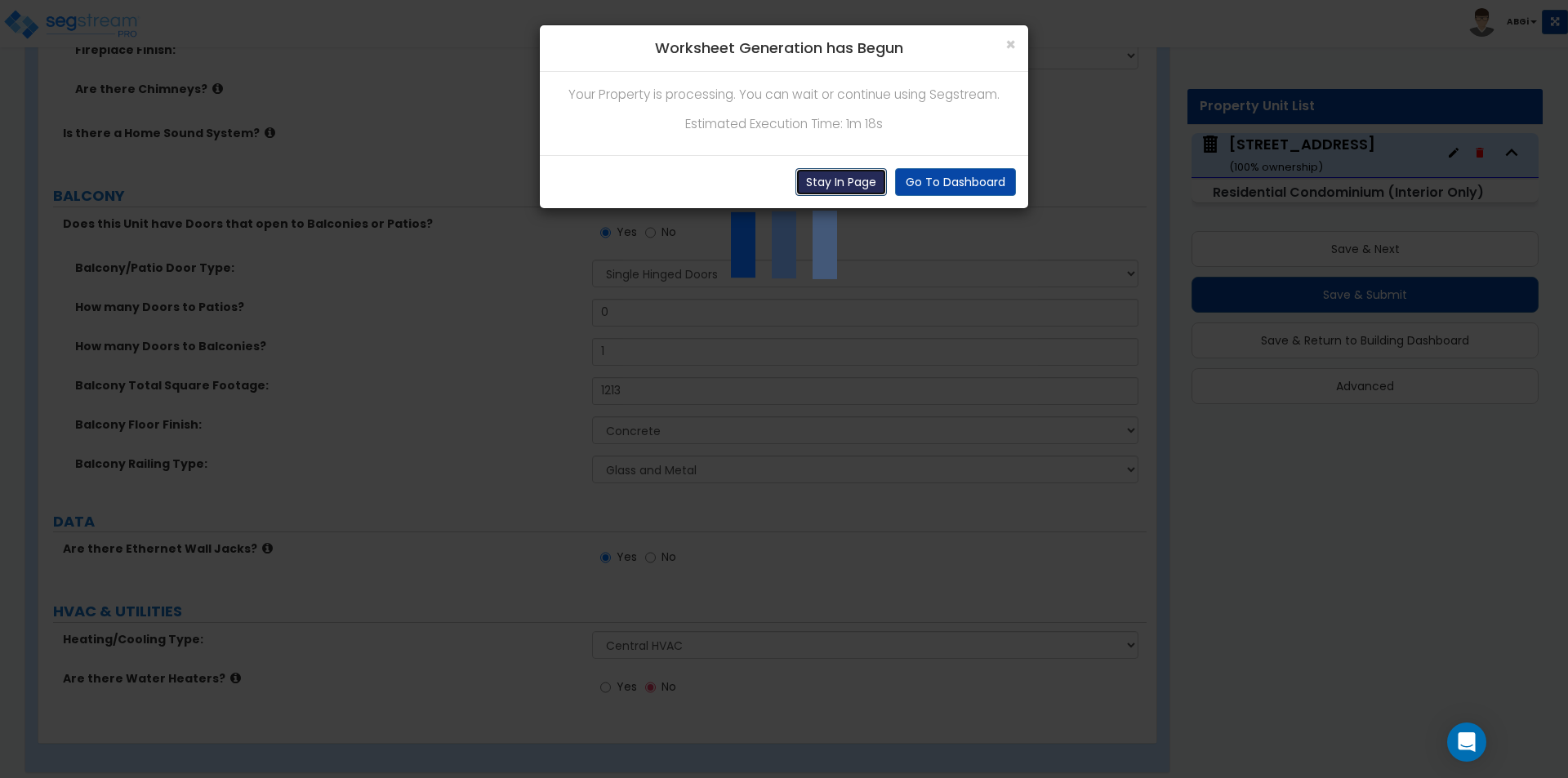
click at [842, 185] on button "Stay In Page" at bounding box center [841, 182] width 91 height 27
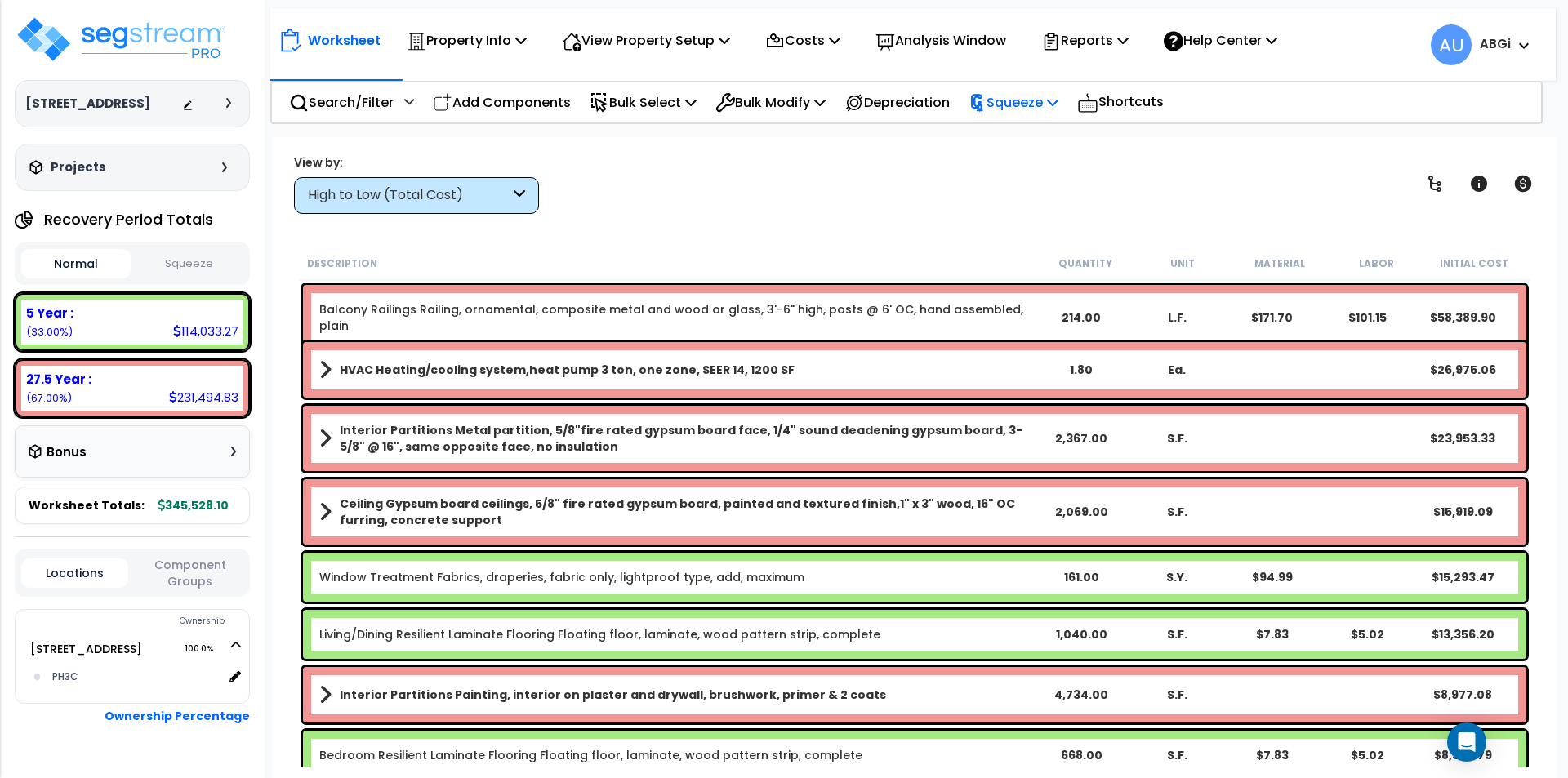
click at [1059, 99] on icon at bounding box center [1052, 102] width 12 height 13
click at [1044, 137] on link "Squeeze" at bounding box center [1041, 138] width 162 height 33
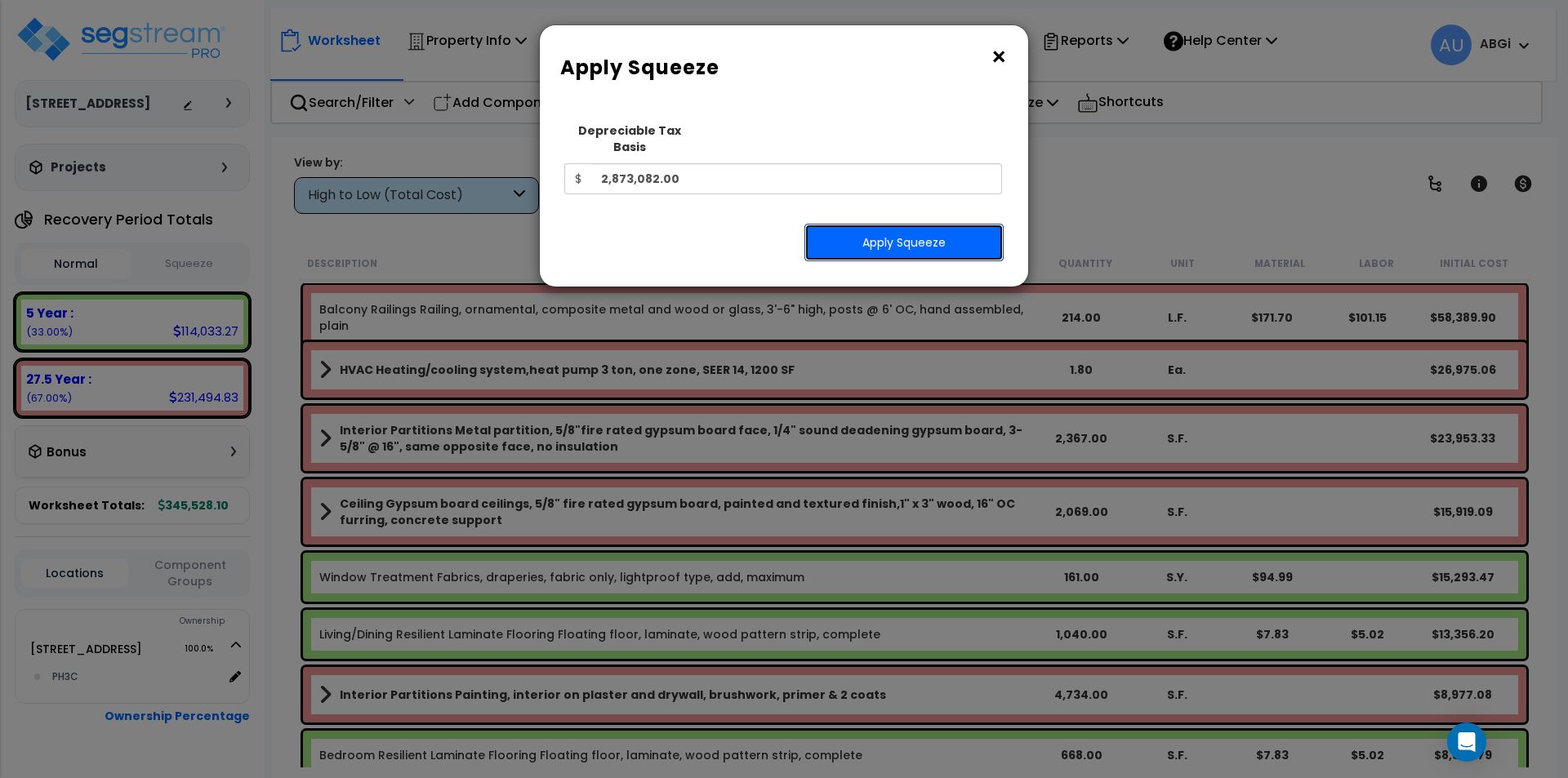
click at [952, 225] on button "Apply Squeeze" at bounding box center [904, 243] width 199 height 37
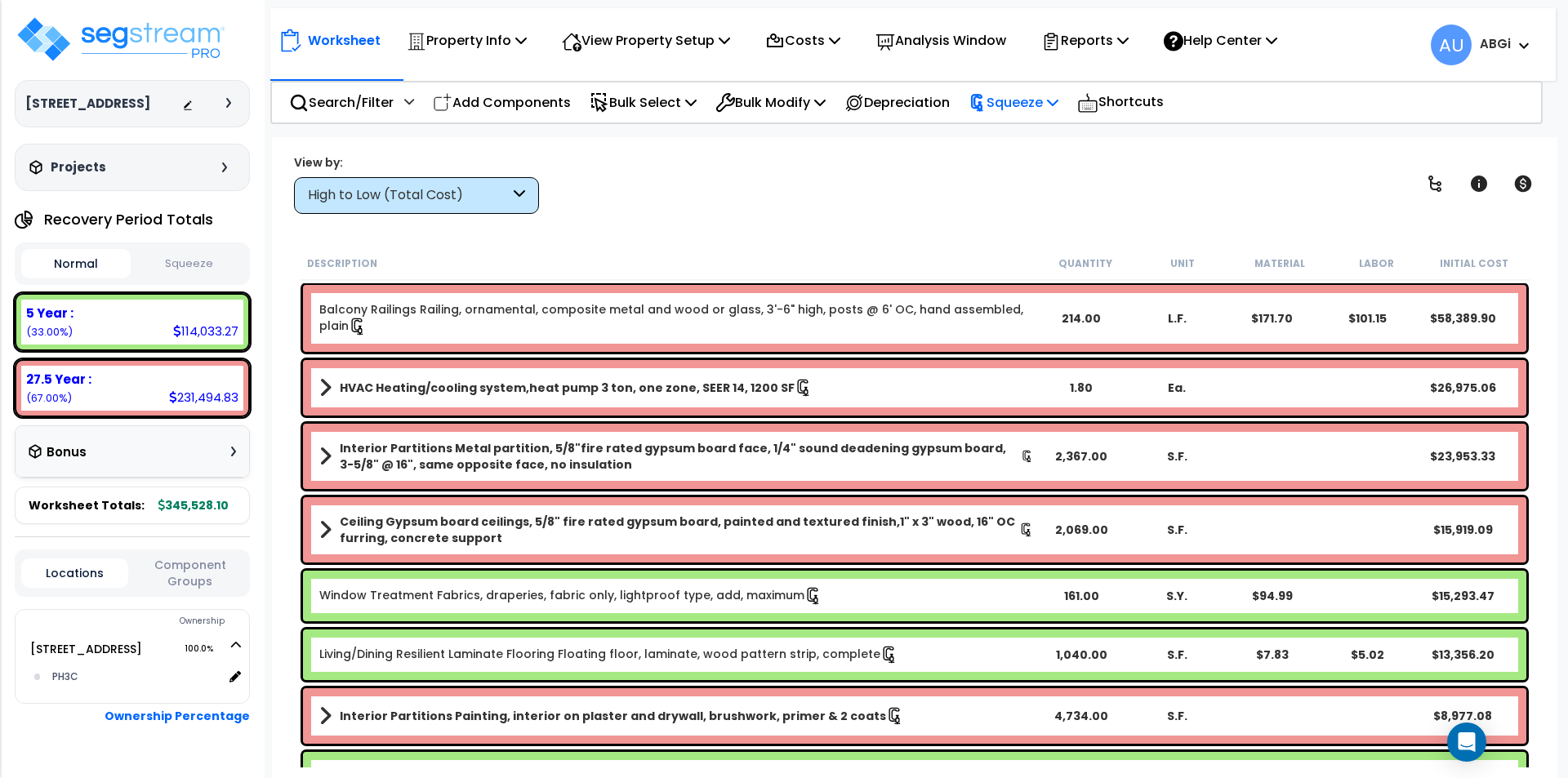
click at [1058, 109] on p "Squeeze" at bounding box center [1013, 102] width 89 height 22
click at [1039, 132] on link "Re-squeeze" at bounding box center [1041, 138] width 162 height 33
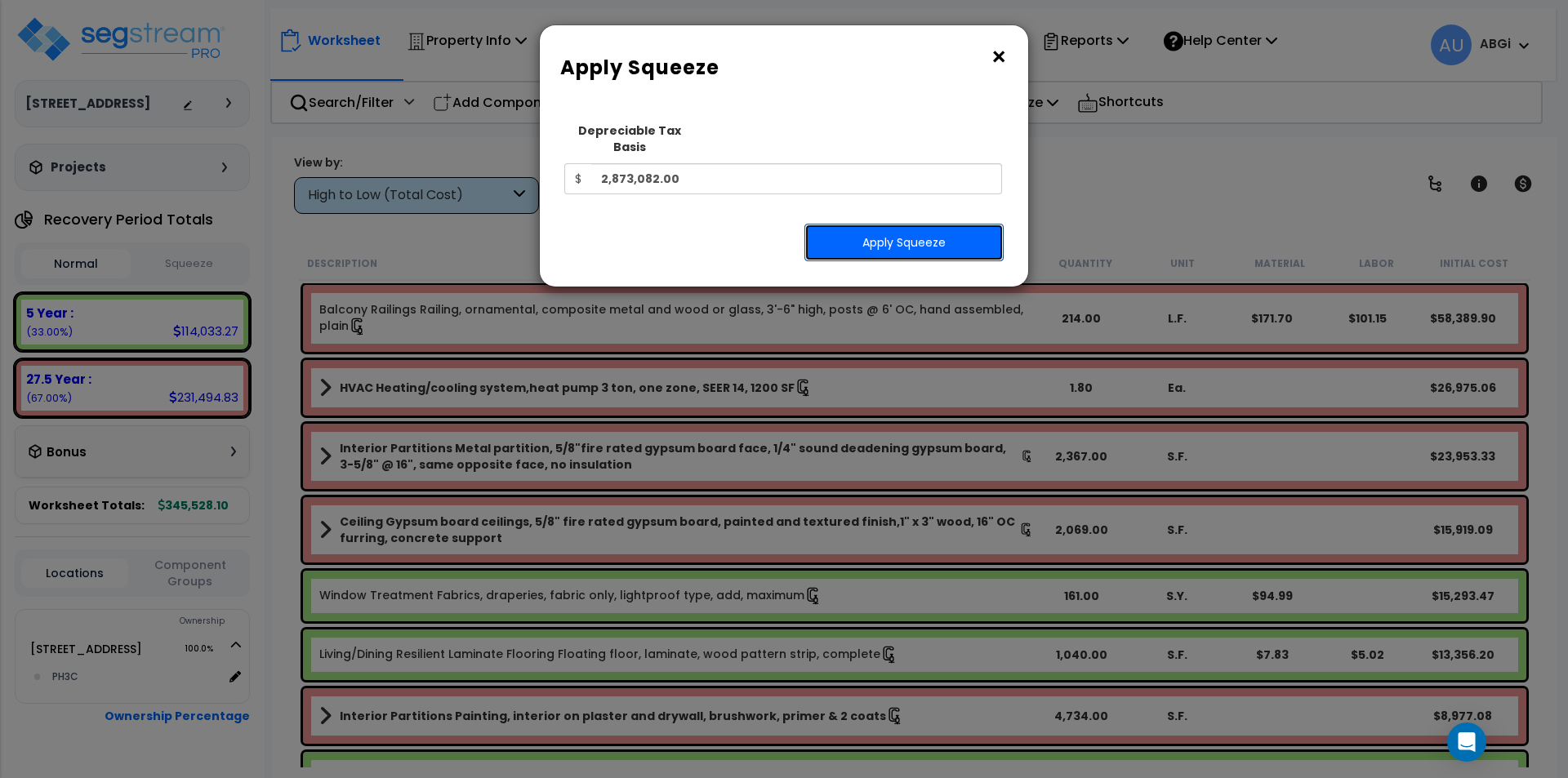
click at [871, 224] on button "Apply Squeeze" at bounding box center [904, 243] width 199 height 37
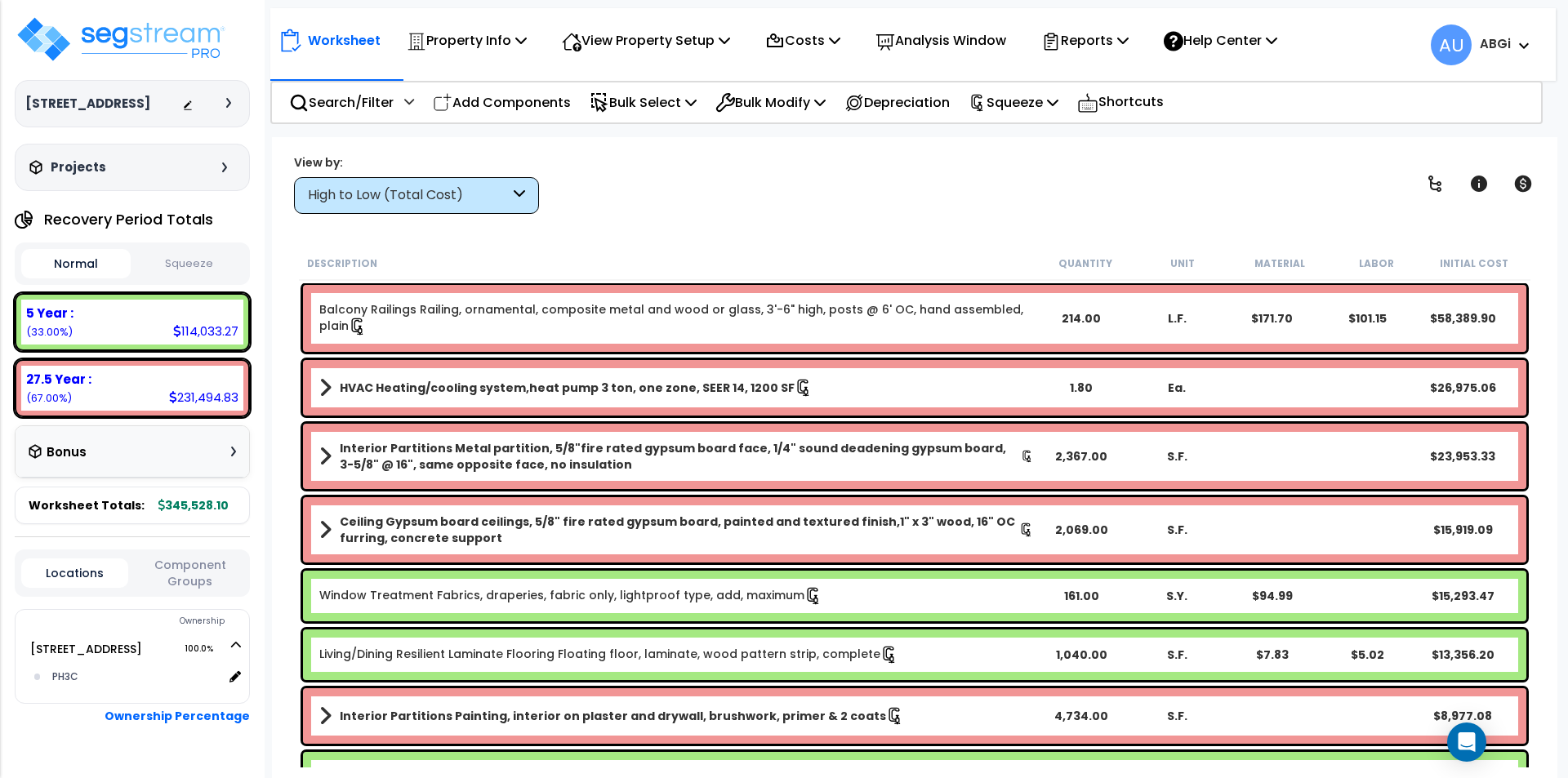
click at [160, 264] on button "Squeeze" at bounding box center [190, 264] width 110 height 28
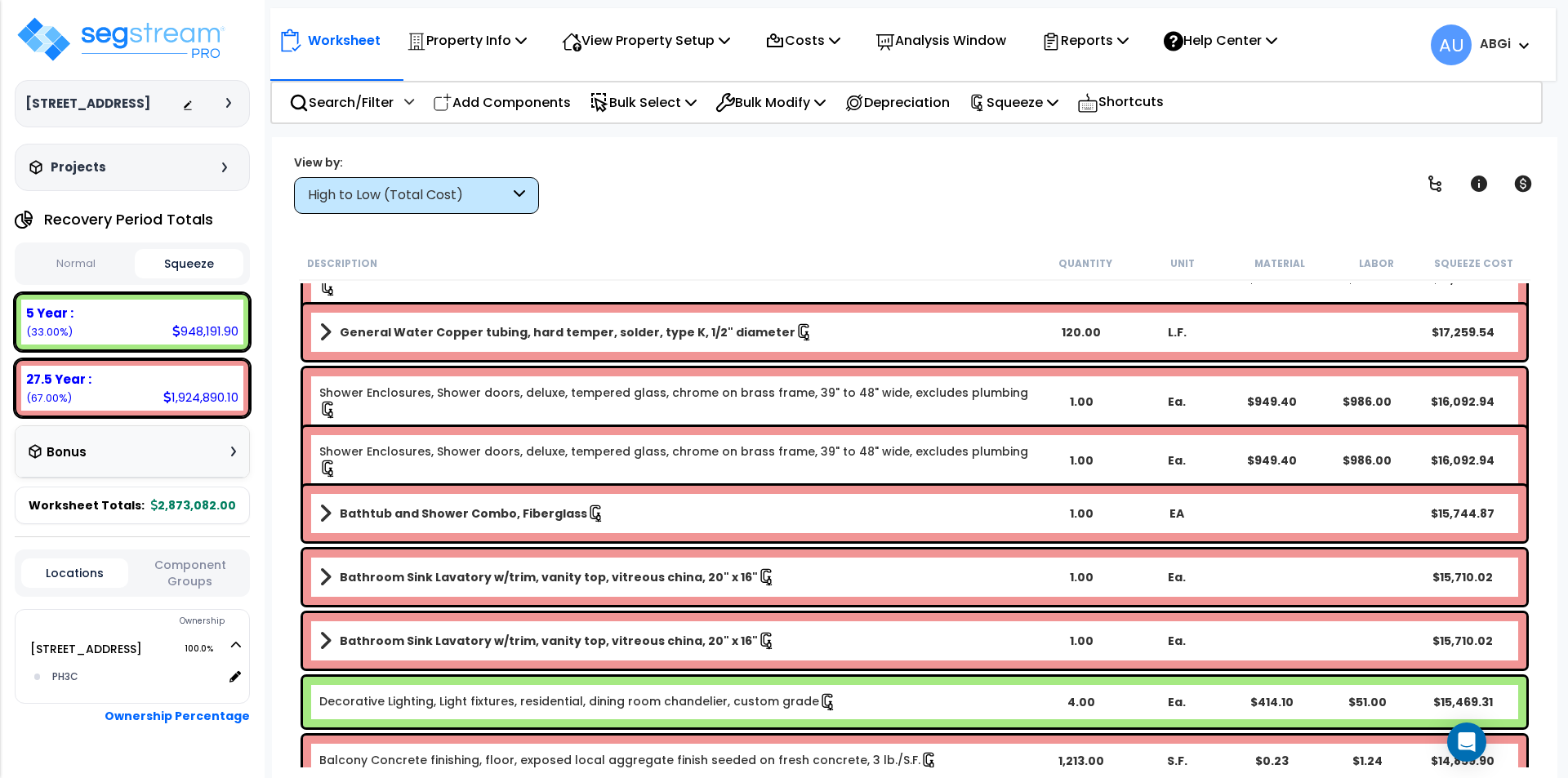
scroll to position [2287, 0]
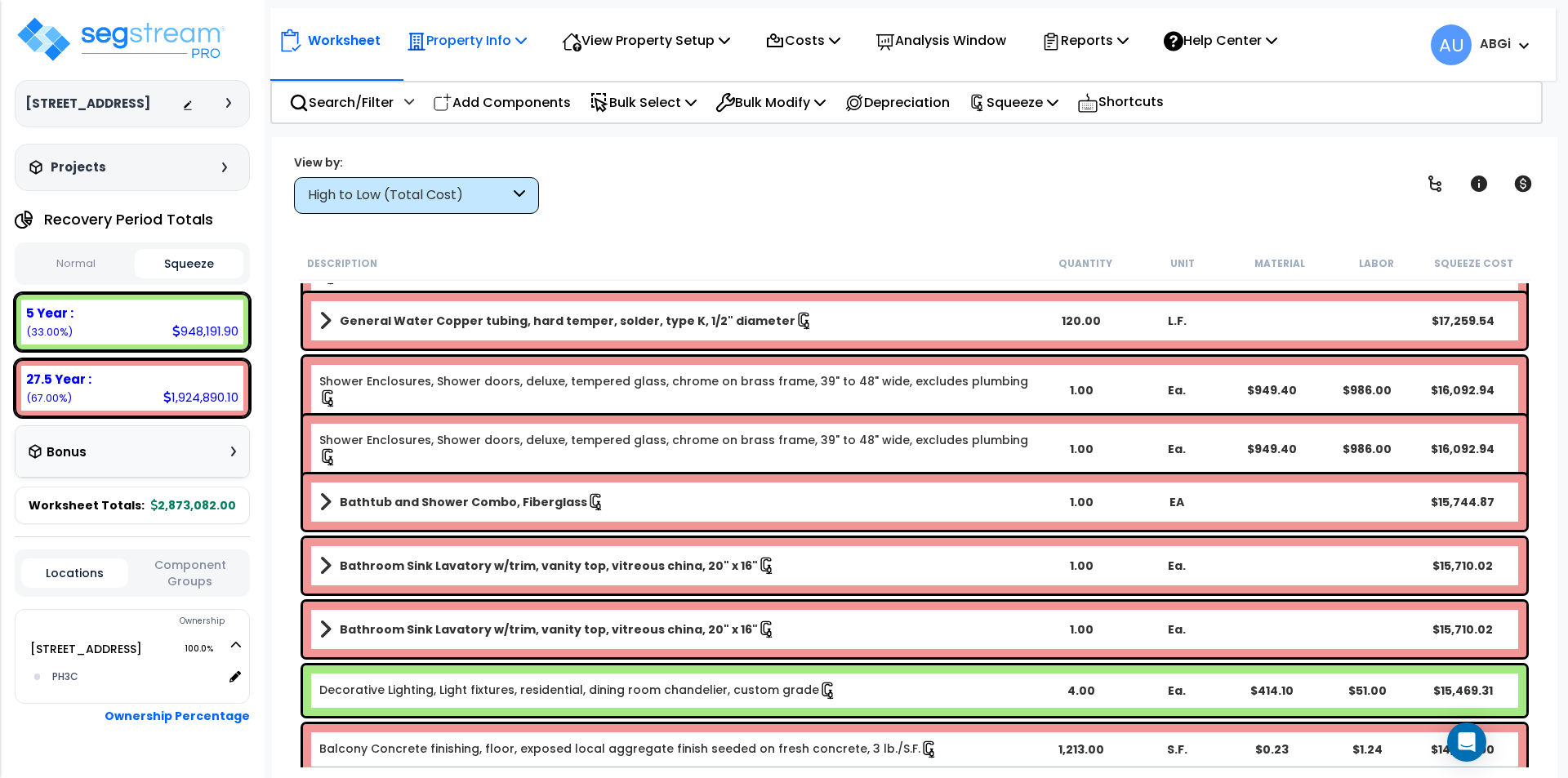
click at [516, 41] on p "Property Info" at bounding box center [466, 40] width 120 height 22
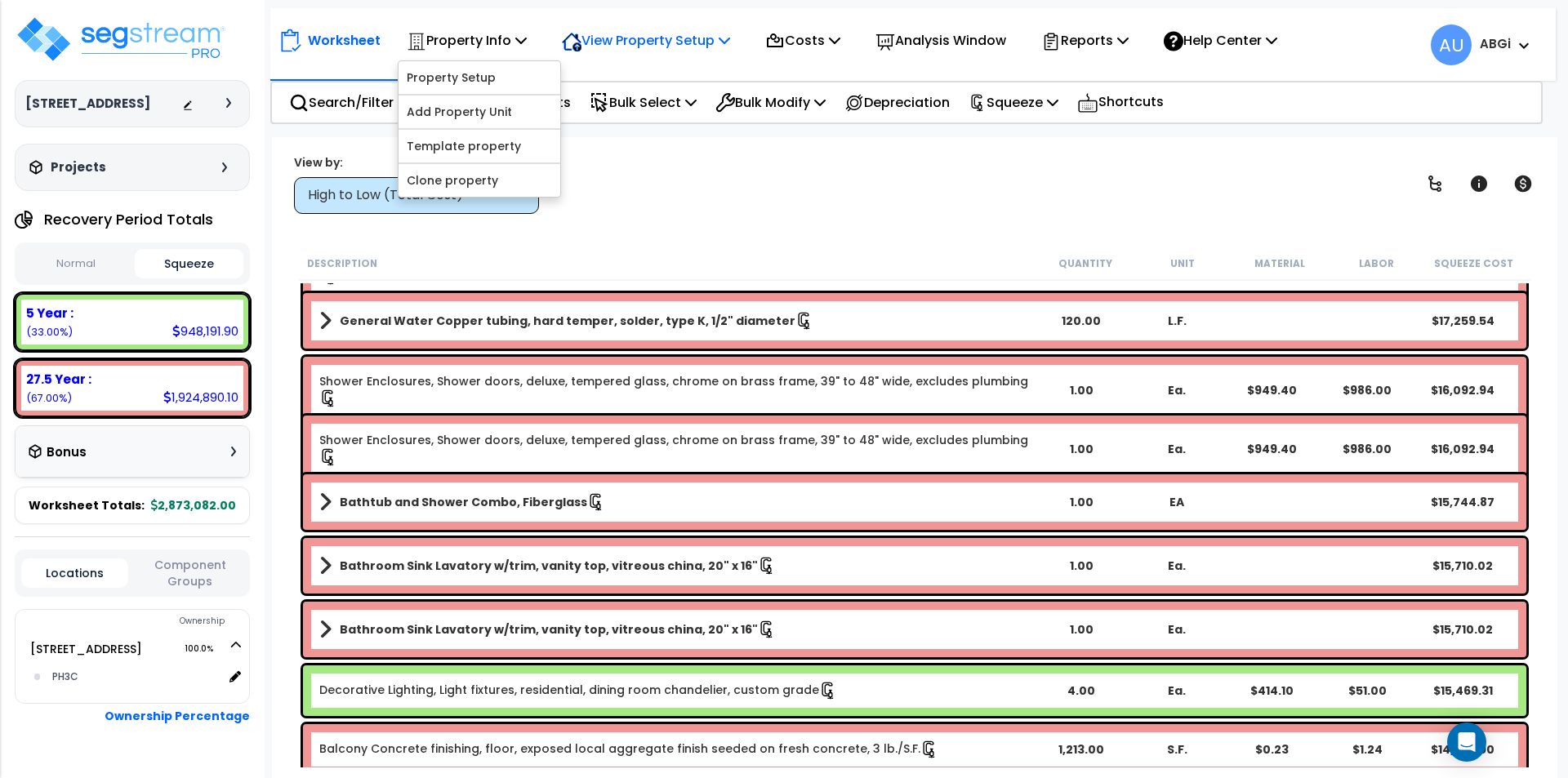
click at [661, 43] on p "View Property Setup" at bounding box center [646, 40] width 168 height 22
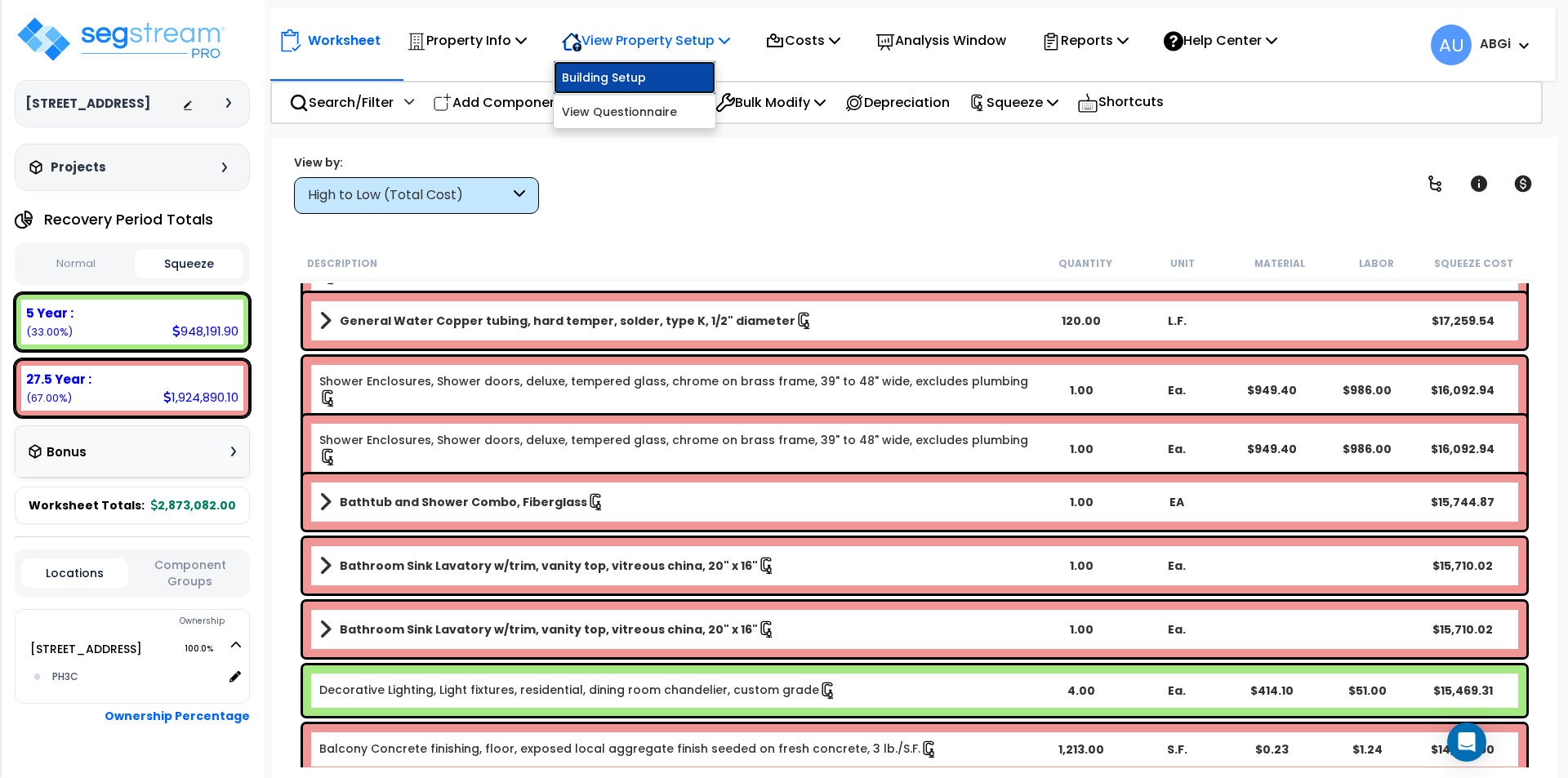
click at [614, 68] on link "Building Setup" at bounding box center [634, 77] width 162 height 33
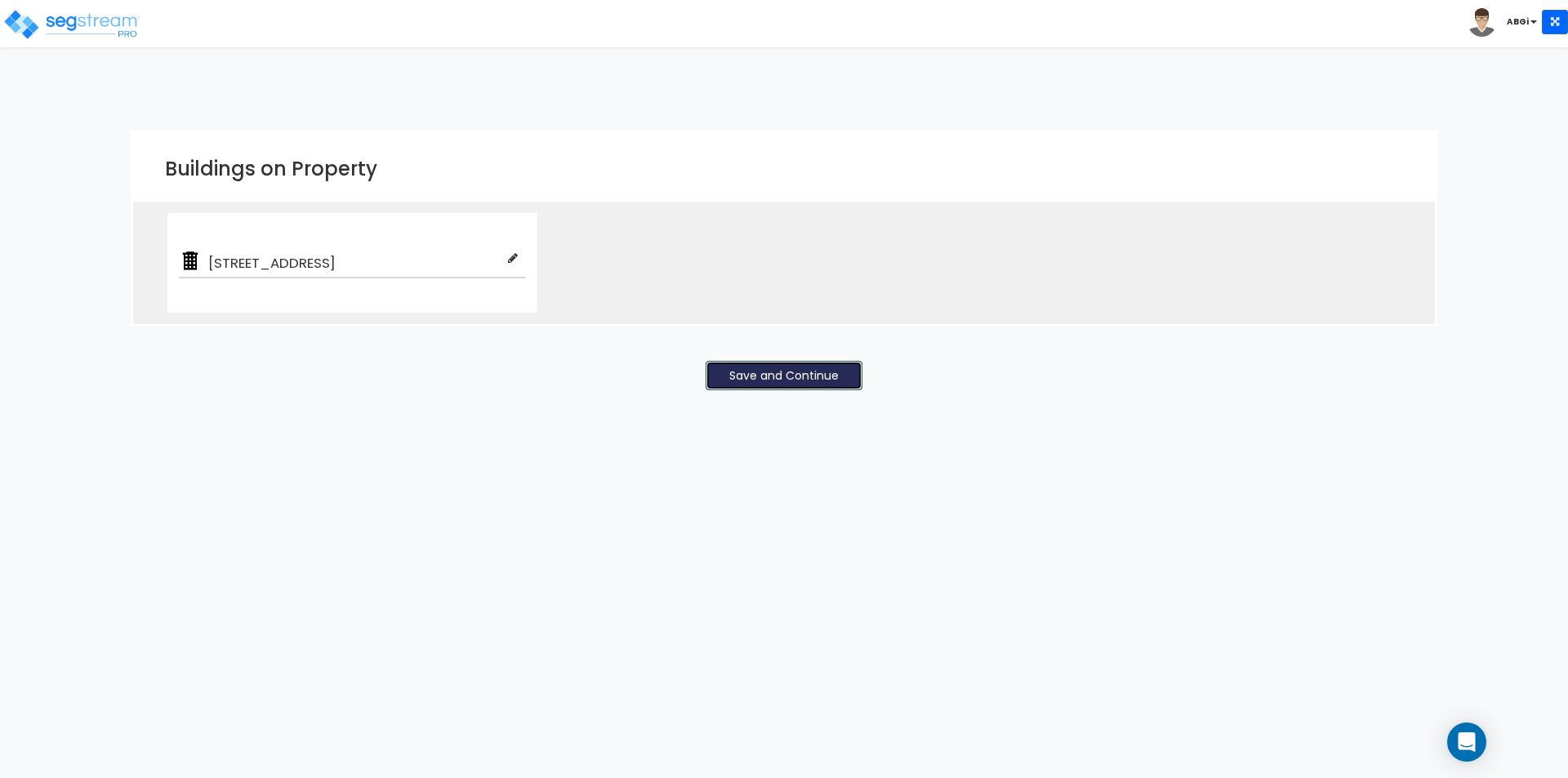
click at [767, 378] on button "Save and Continue" at bounding box center [783, 375] width 157 height 29
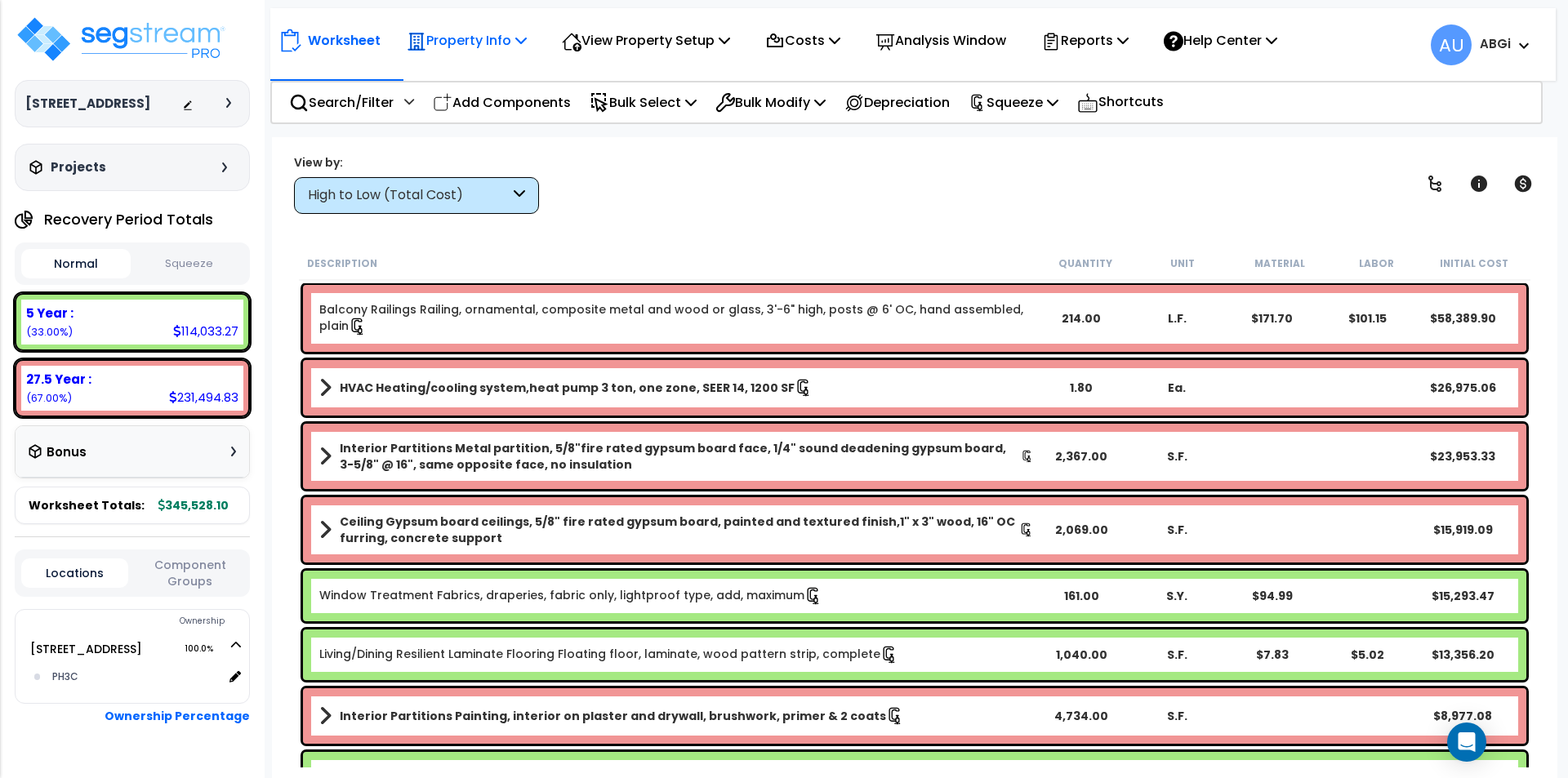
click at [518, 34] on p "Property Info" at bounding box center [466, 40] width 120 height 22
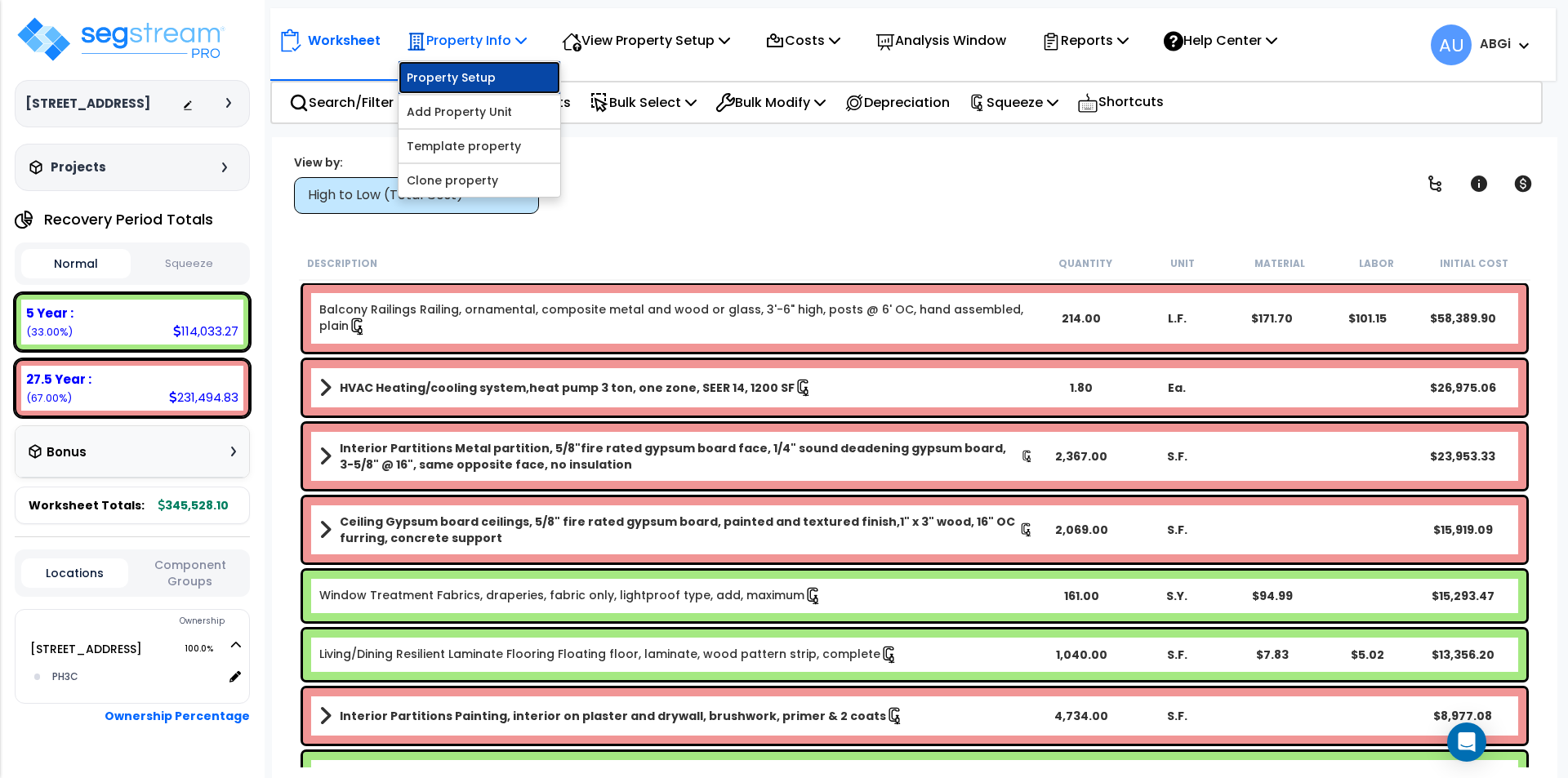
click at [495, 77] on link "Property Setup" at bounding box center [479, 77] width 162 height 33
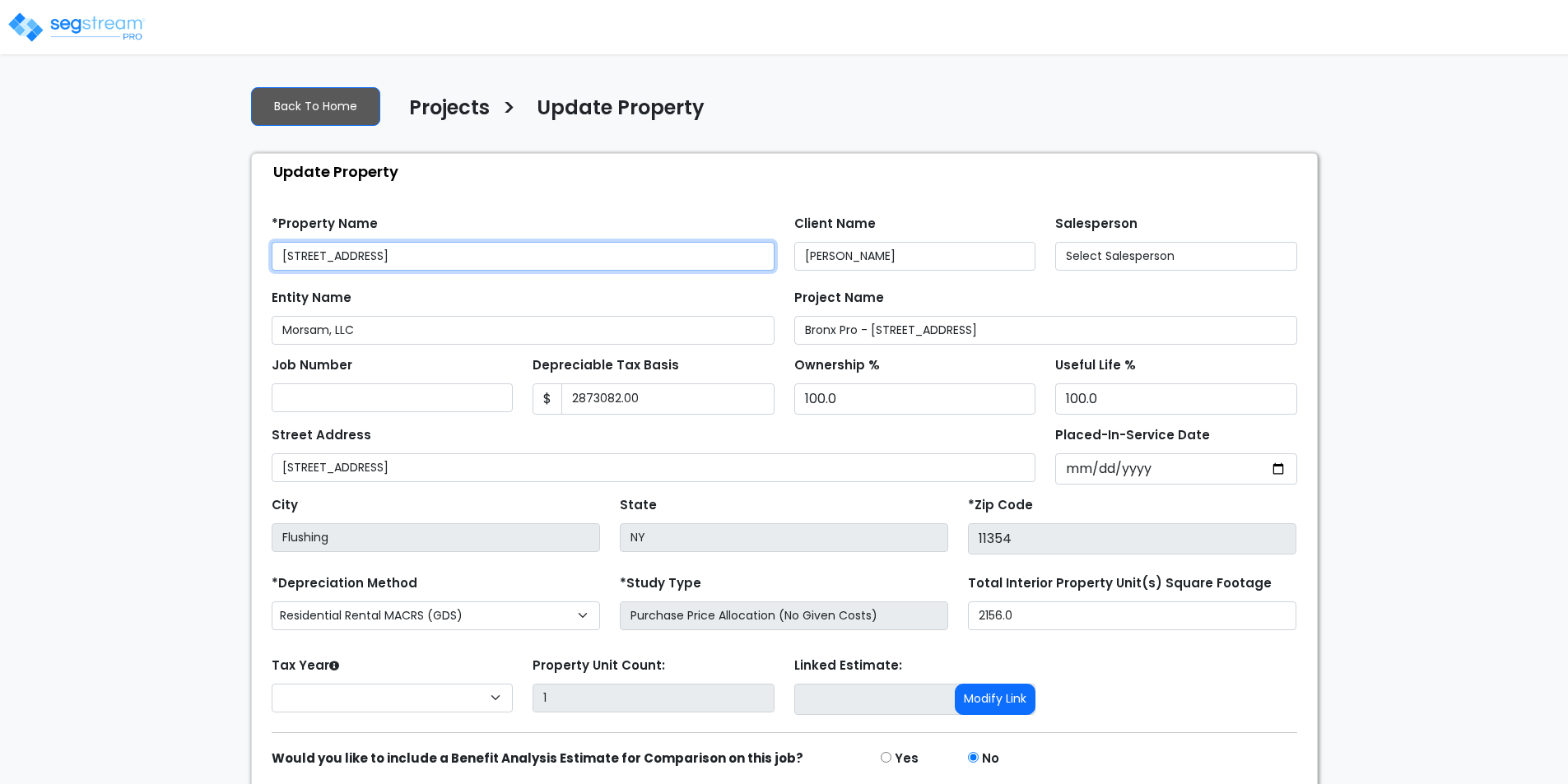
type input "2,873,082.00"
select select "2024"
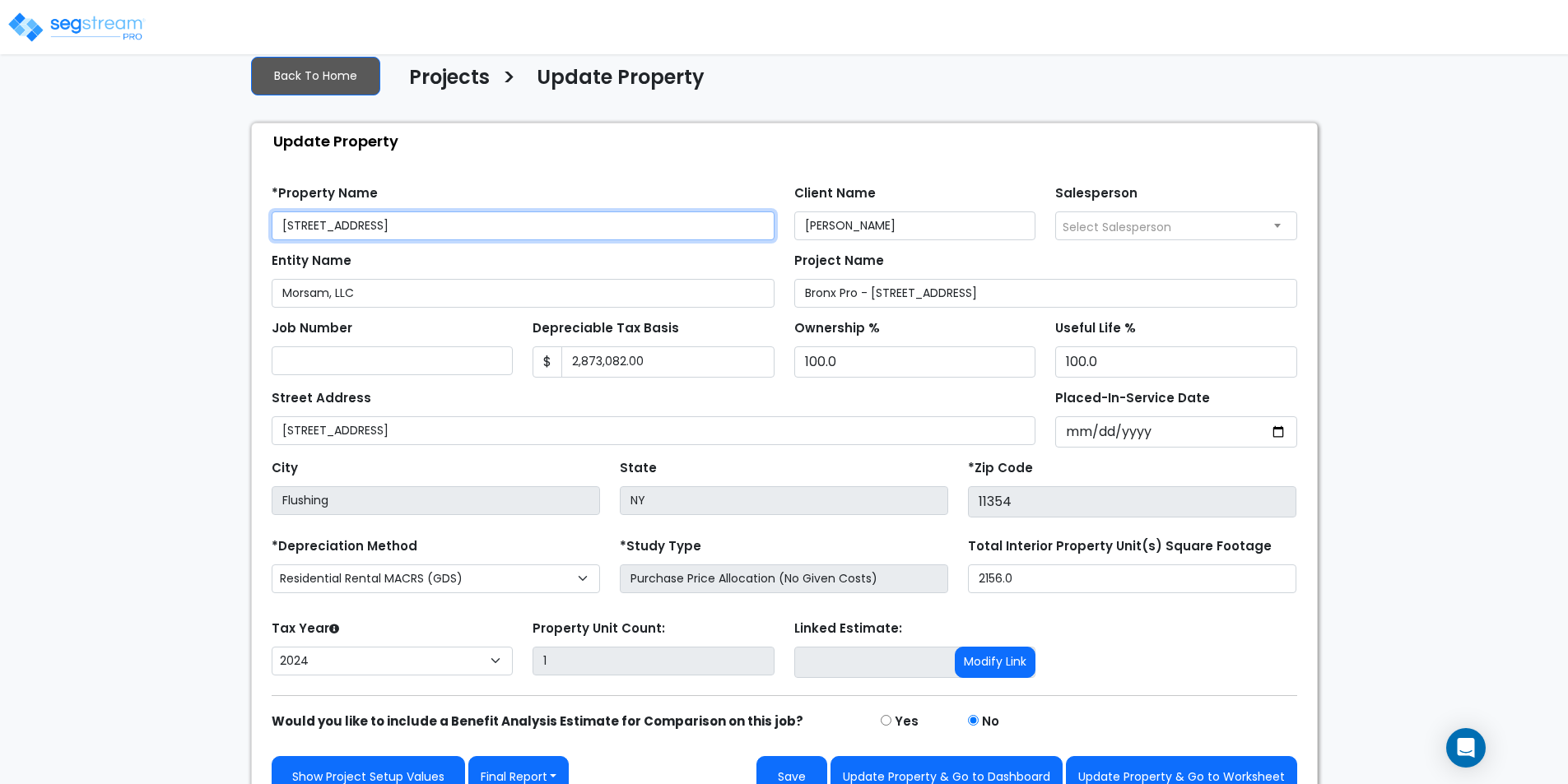
scroll to position [58, 0]
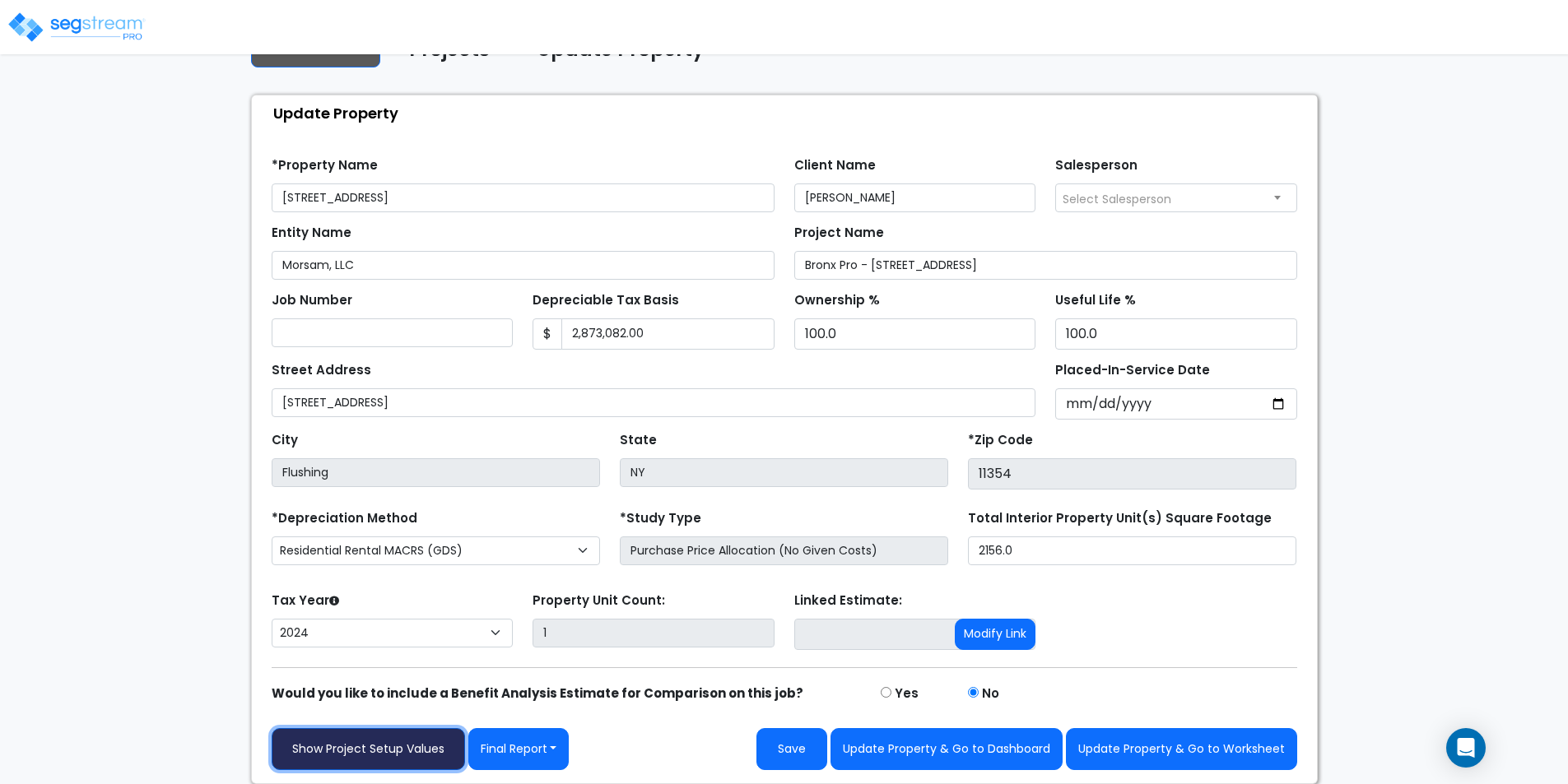
click at [360, 759] on link "Show Project Setup Values" at bounding box center [368, 749] width 194 height 42
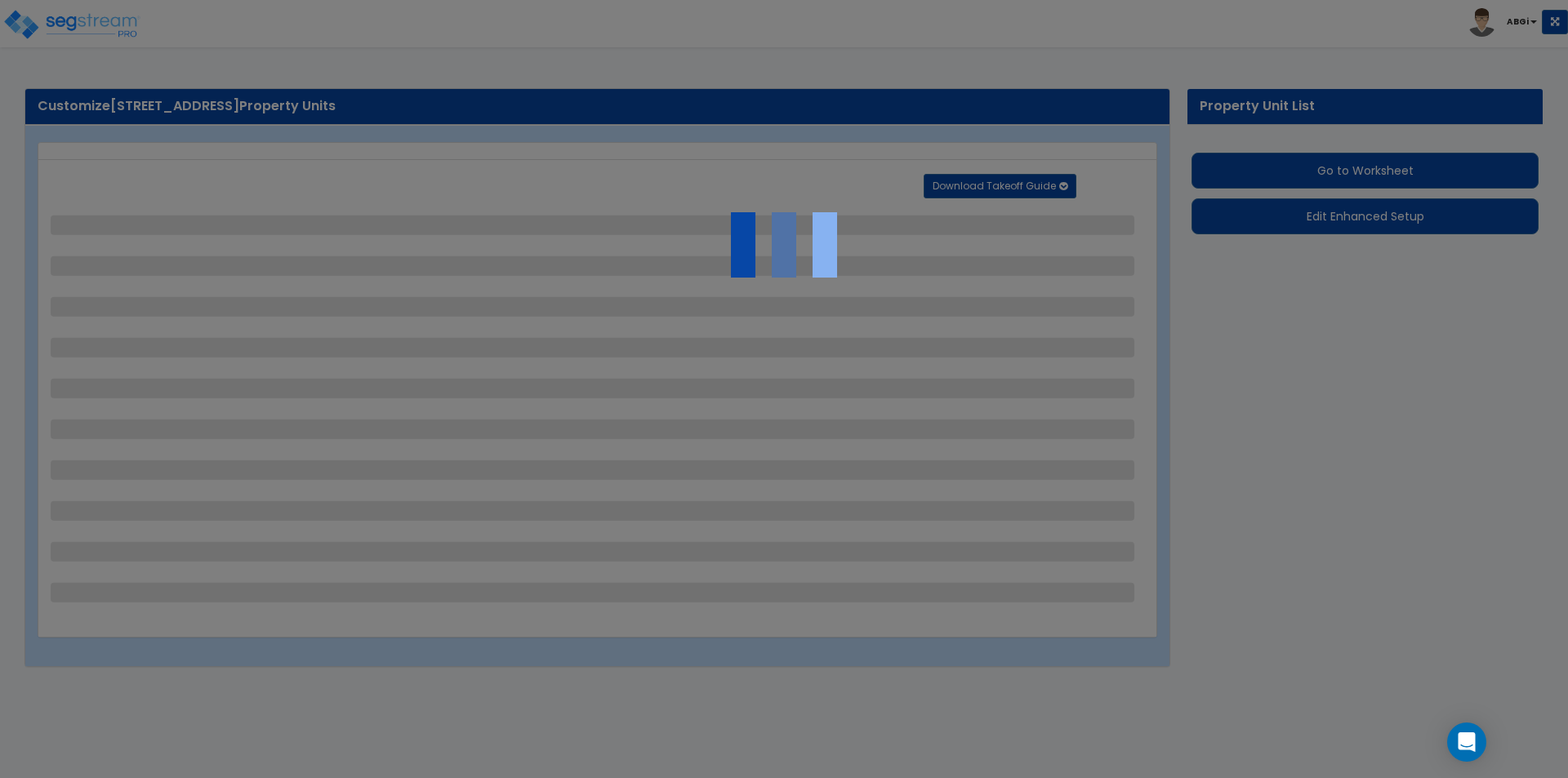
select select "2"
select select "1"
select select "3"
select select "1"
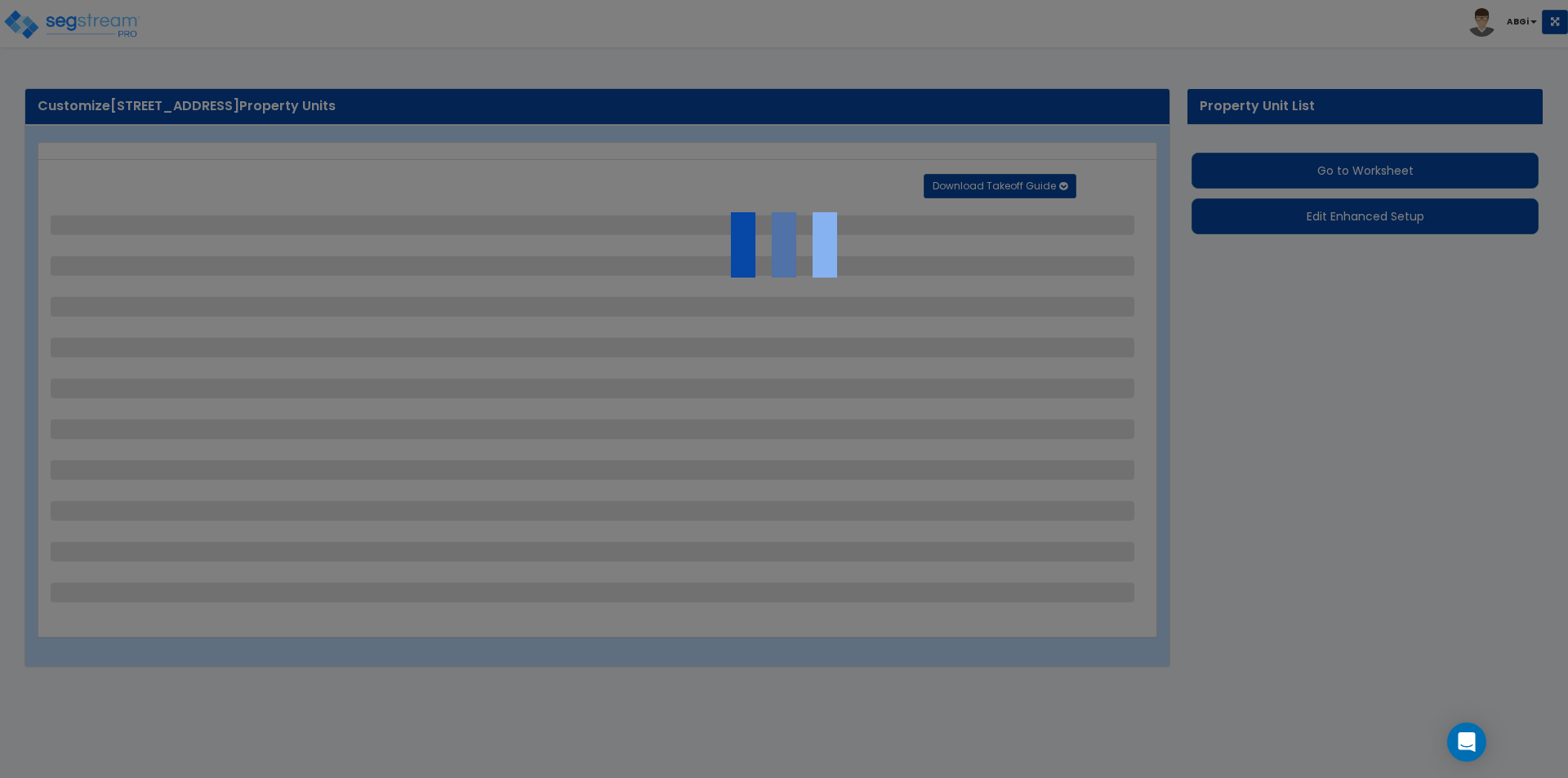
select select "2"
select select "3"
select select "1"
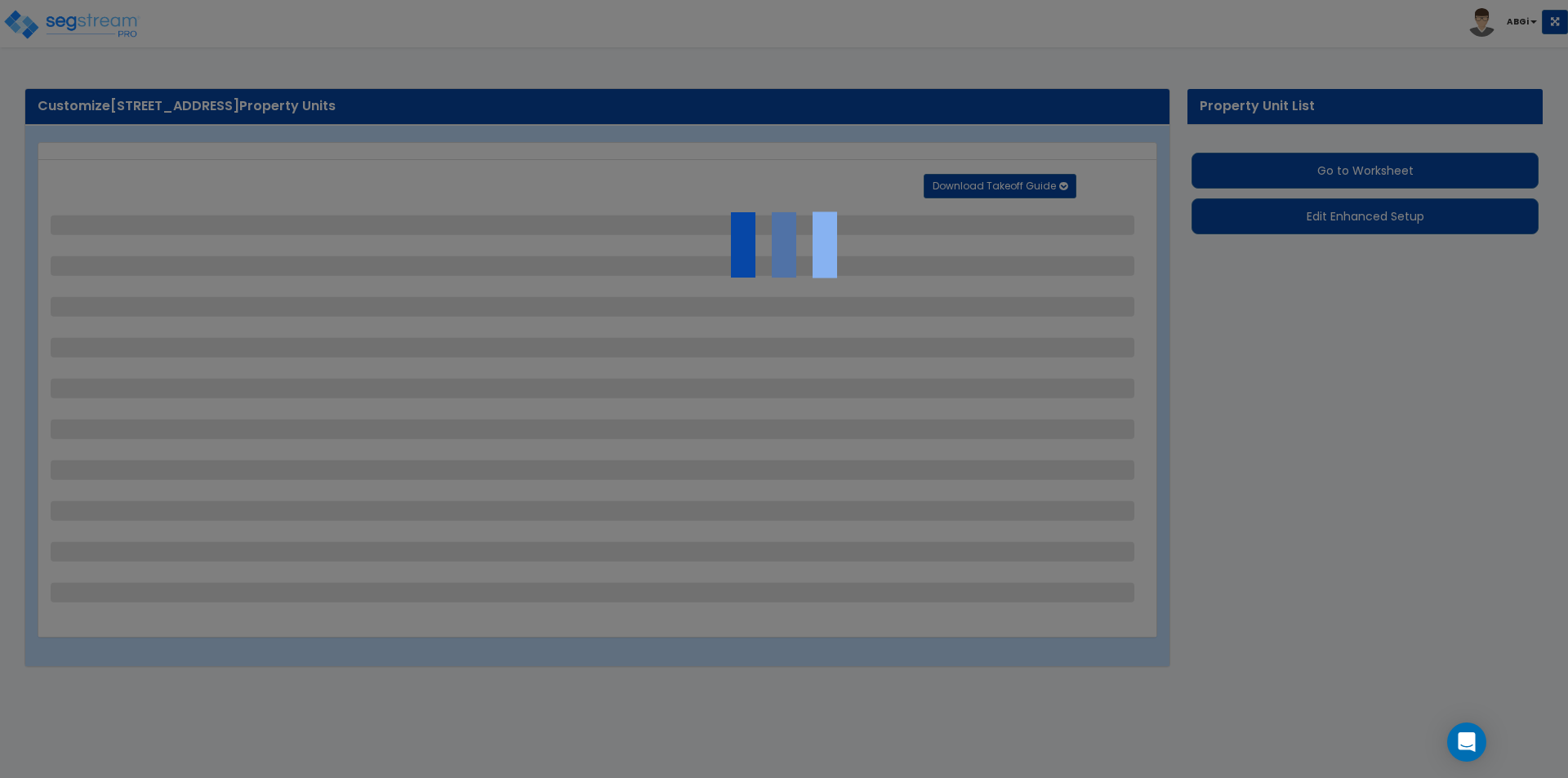
select select "2"
select select "3"
select select "1"
select select "3"
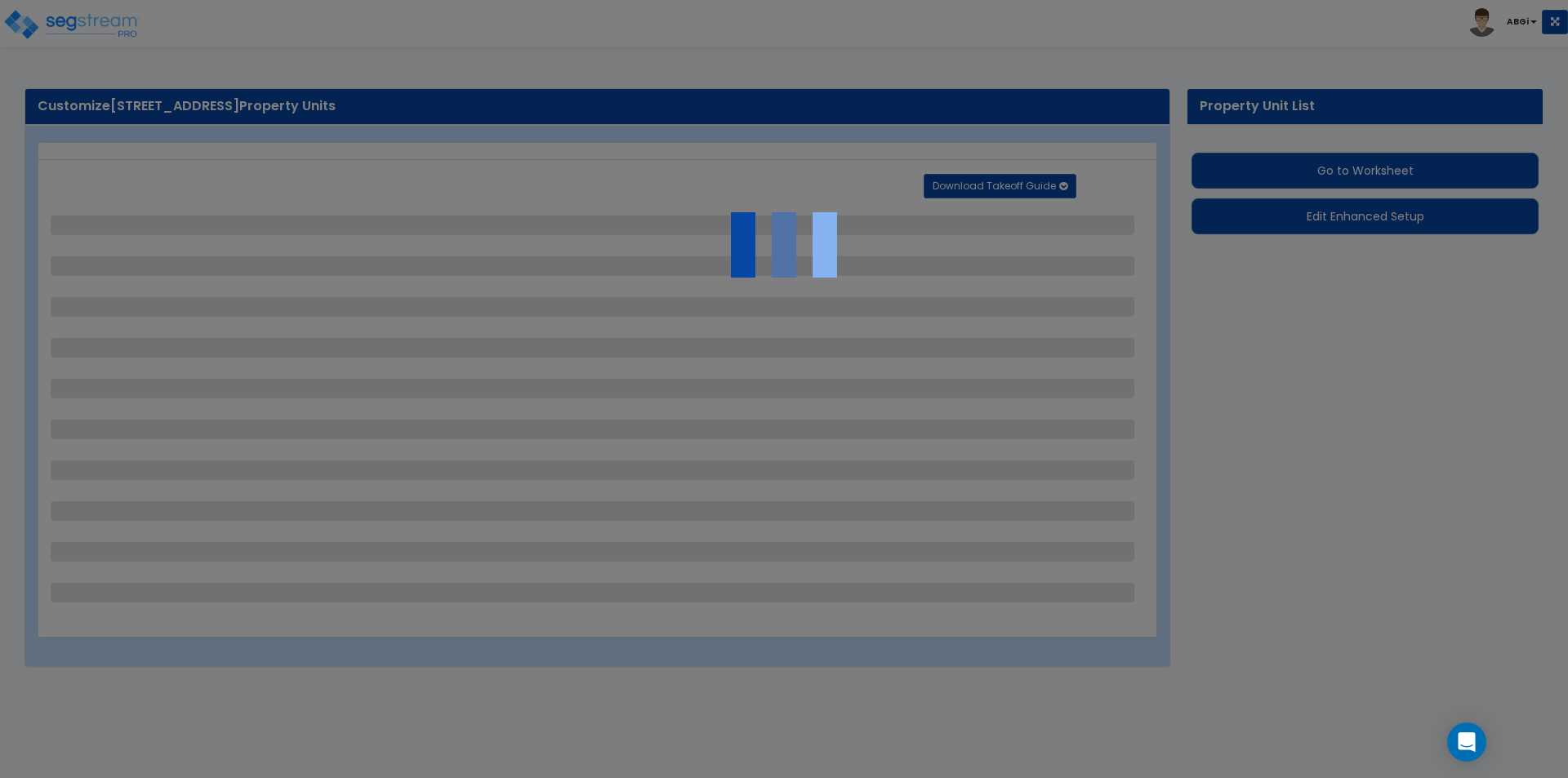
select select "1"
select select "2"
select select "1"
select select "3"
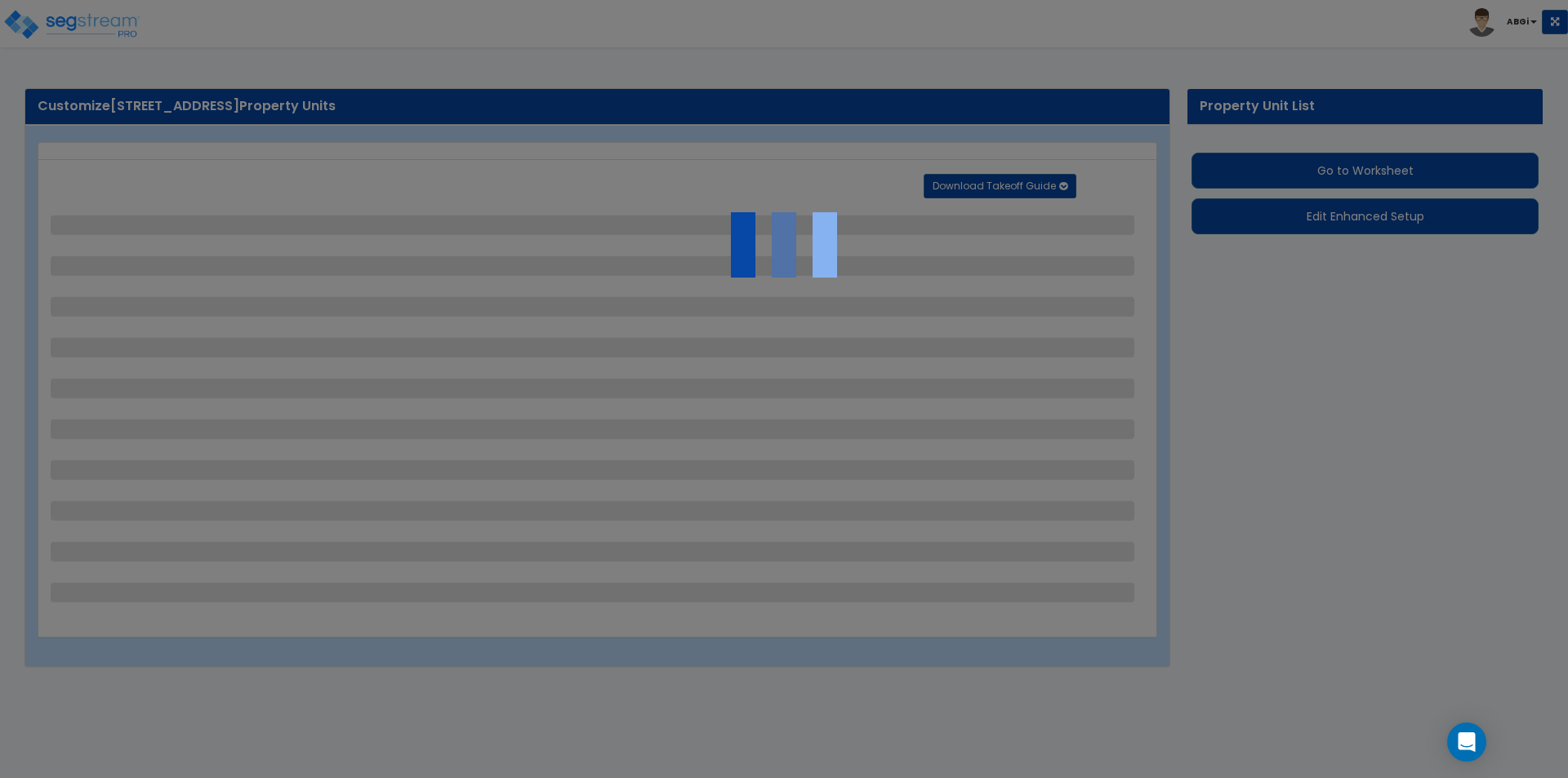
select select "1"
select select "2"
select select "3"
select select "1"
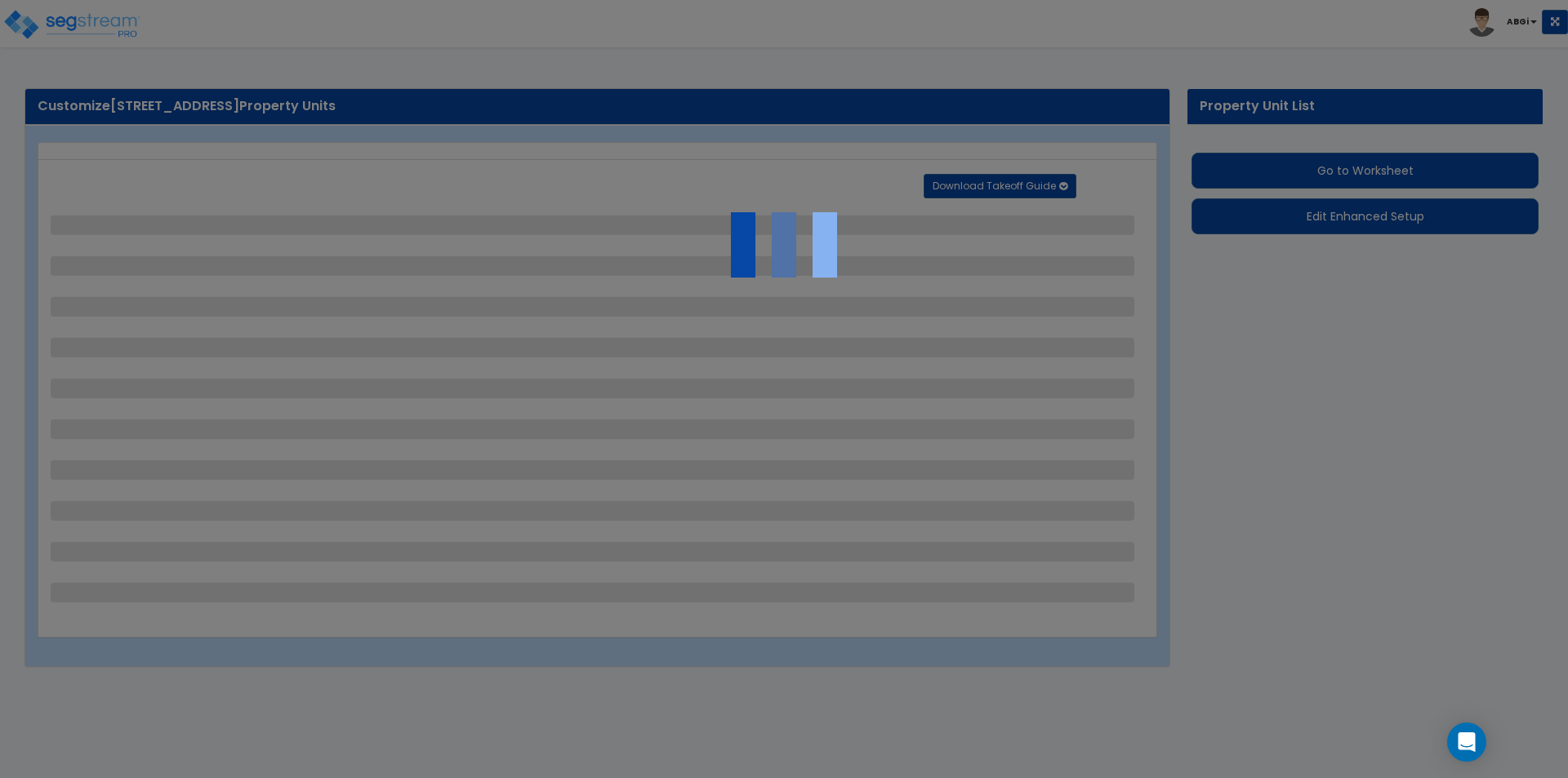
select select "3"
select select "1"
select select "2"
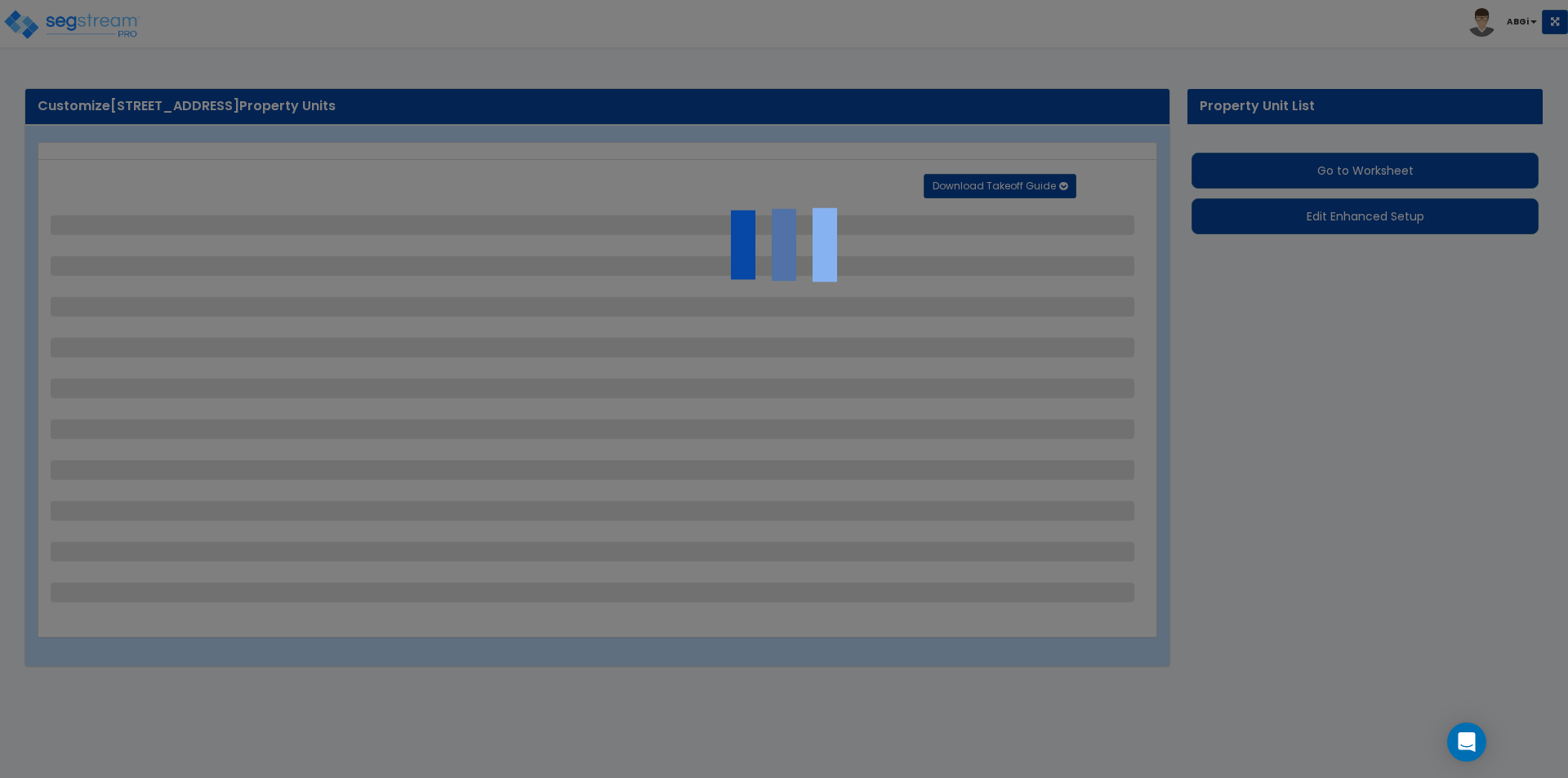
select select "3"
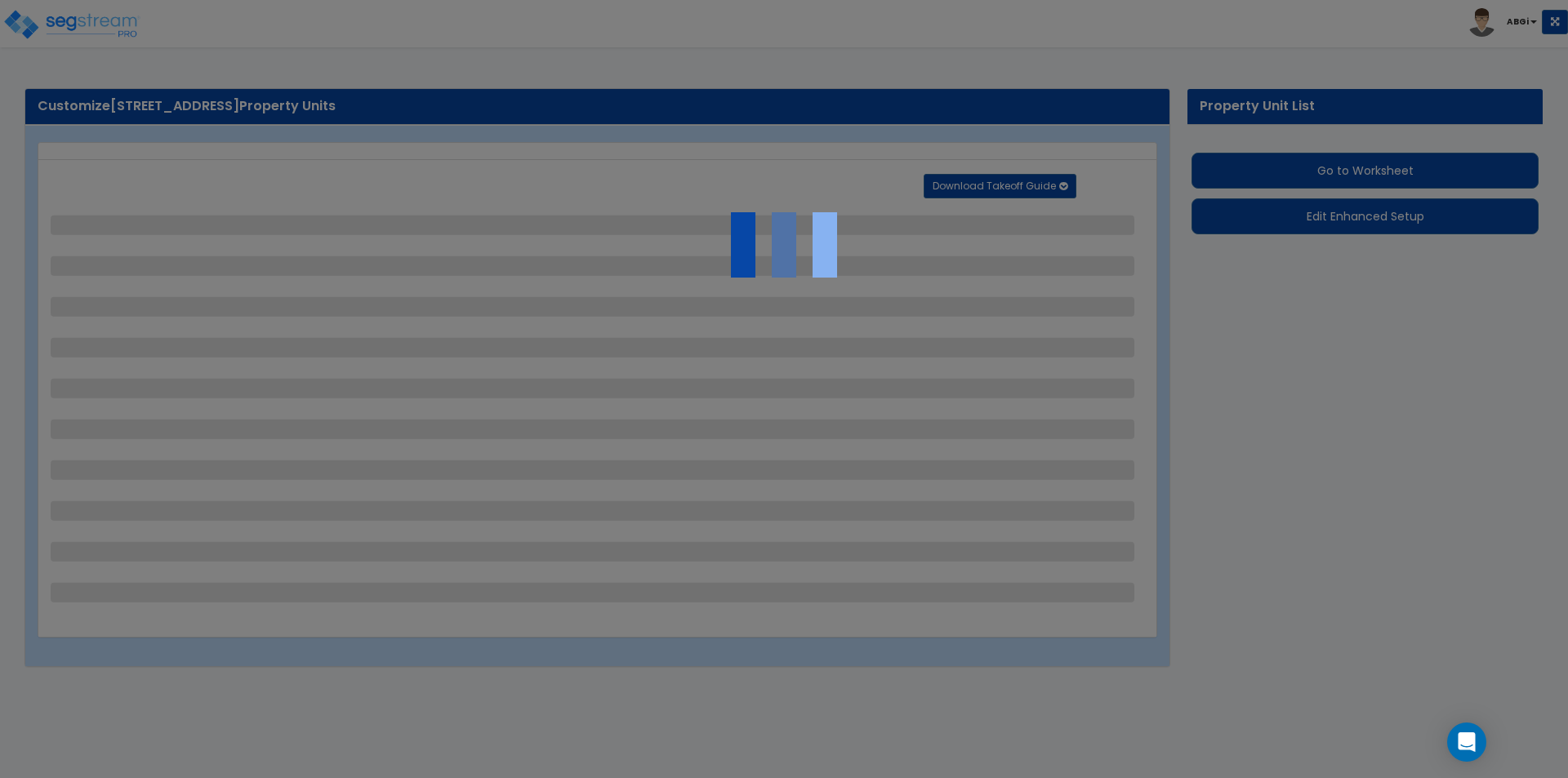
select select "2"
select select "1"
select select "4"
select select "2"
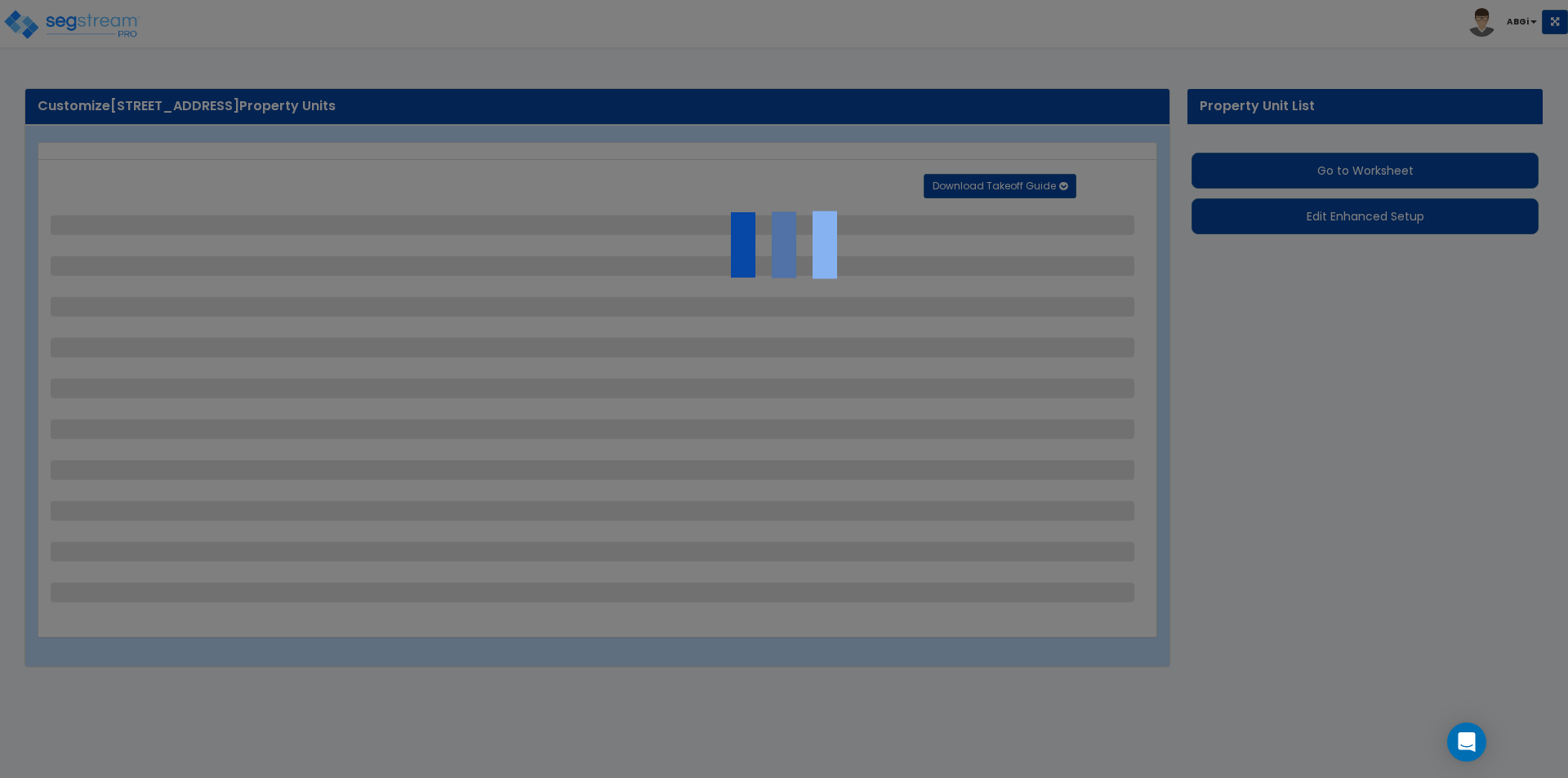
select select "2"
select select "1"
select select "4"
select select "2"
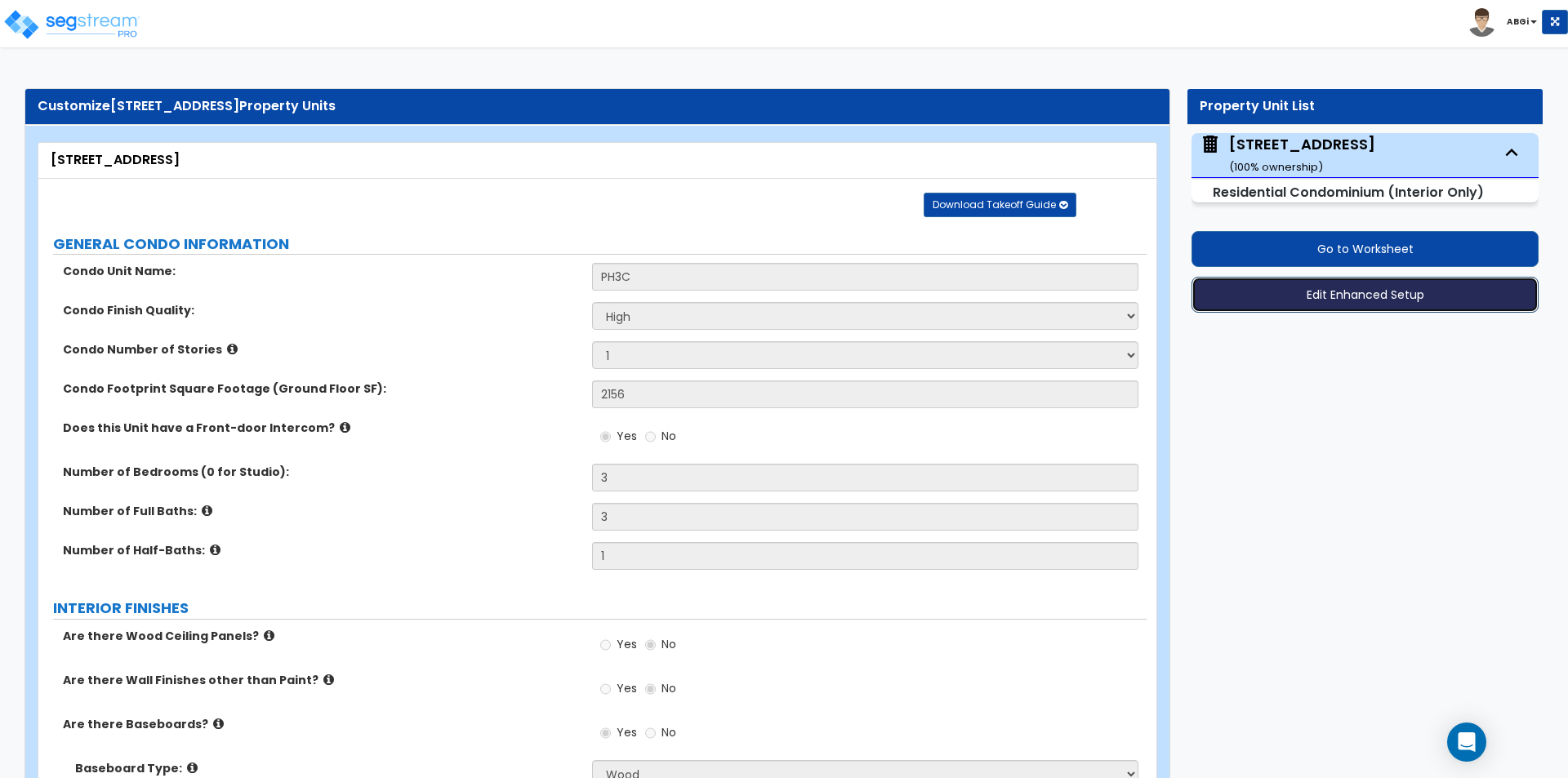
click at [1324, 307] on button "Edit Enhanced Setup" at bounding box center [1365, 294] width 347 height 36
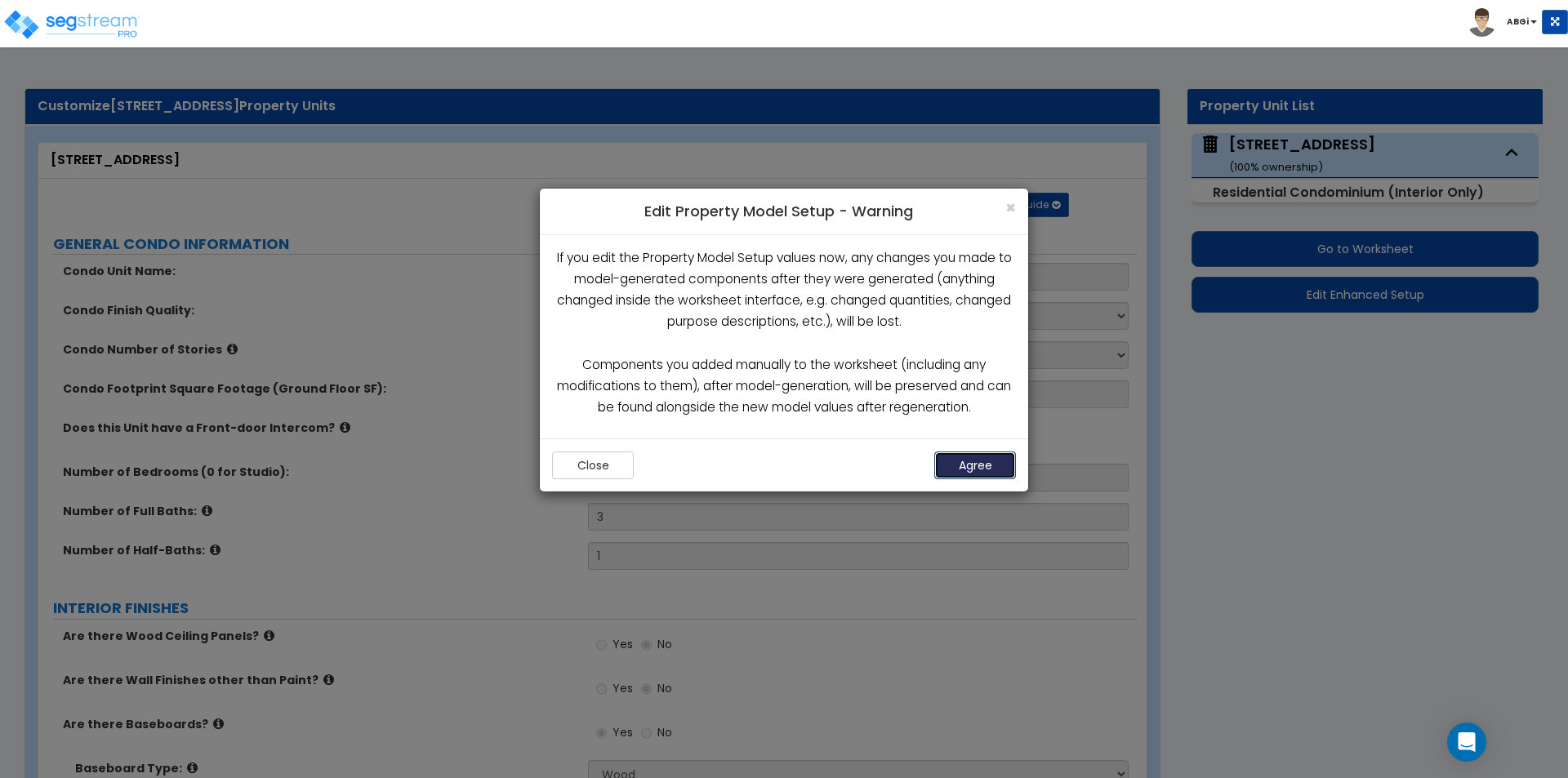
click at [942, 465] on button "Agree" at bounding box center [974, 465] width 82 height 27
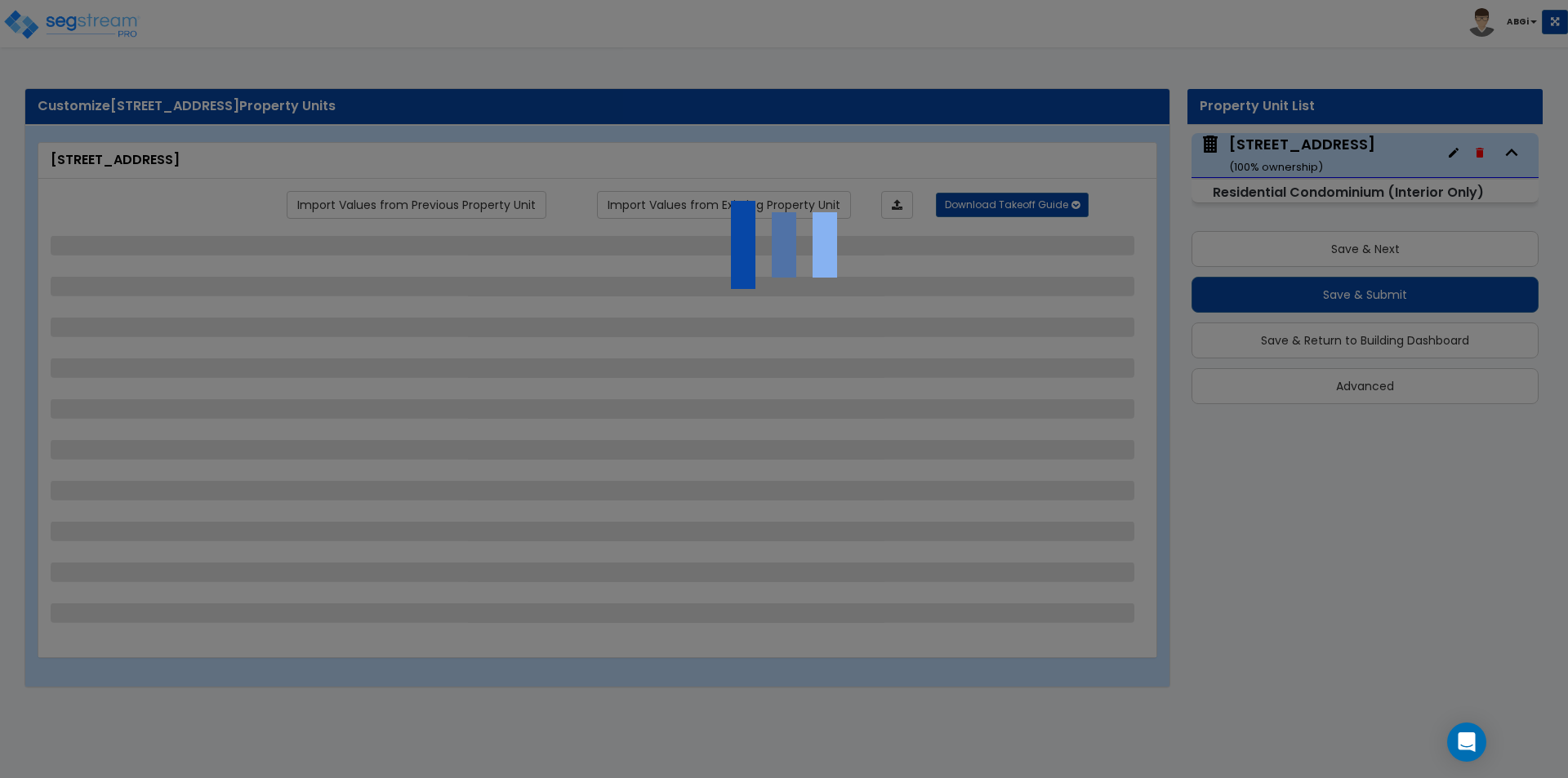
select select "2"
select select "1"
select select "3"
select select "1"
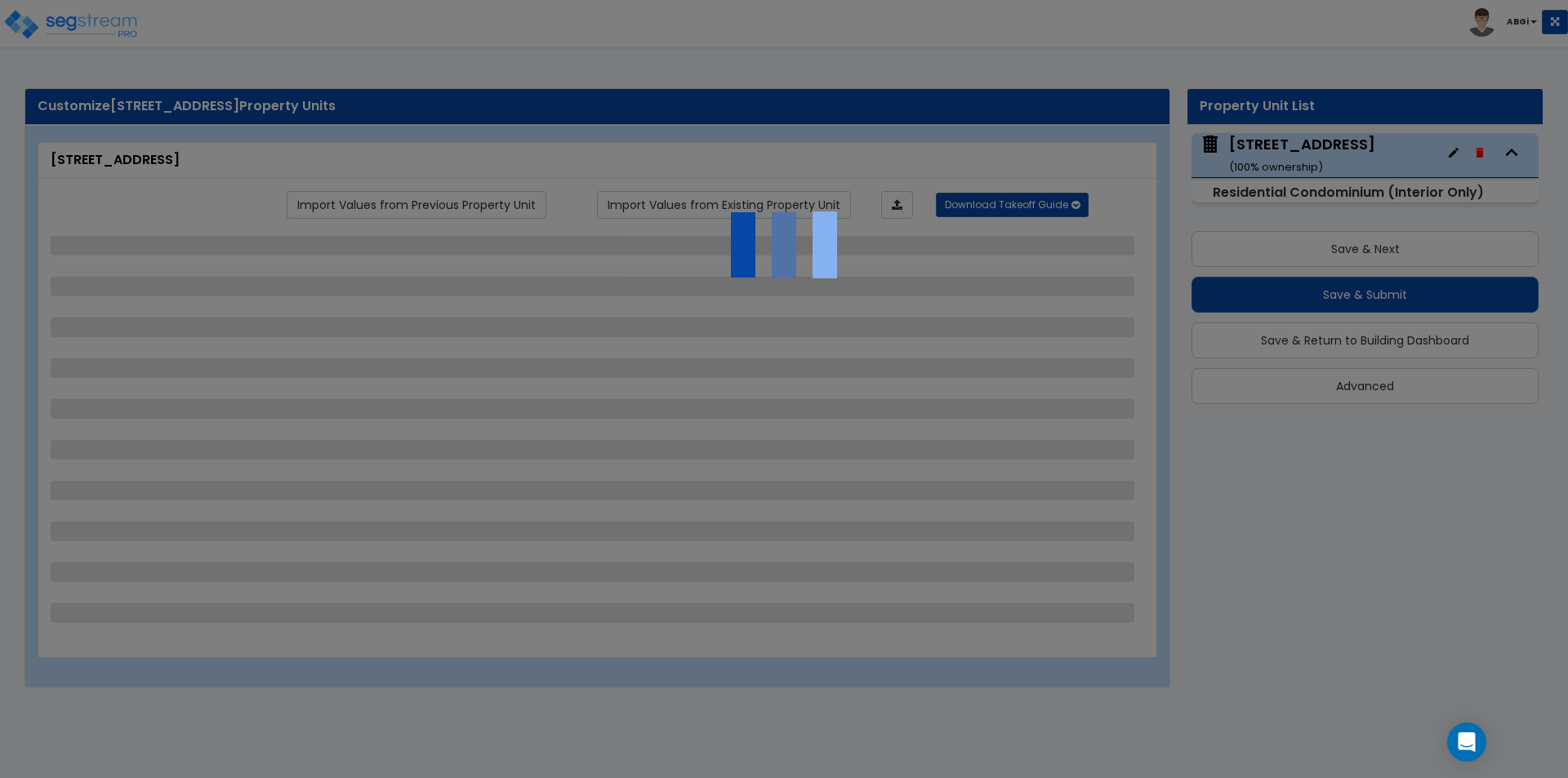
select select "2"
select select "3"
select select "1"
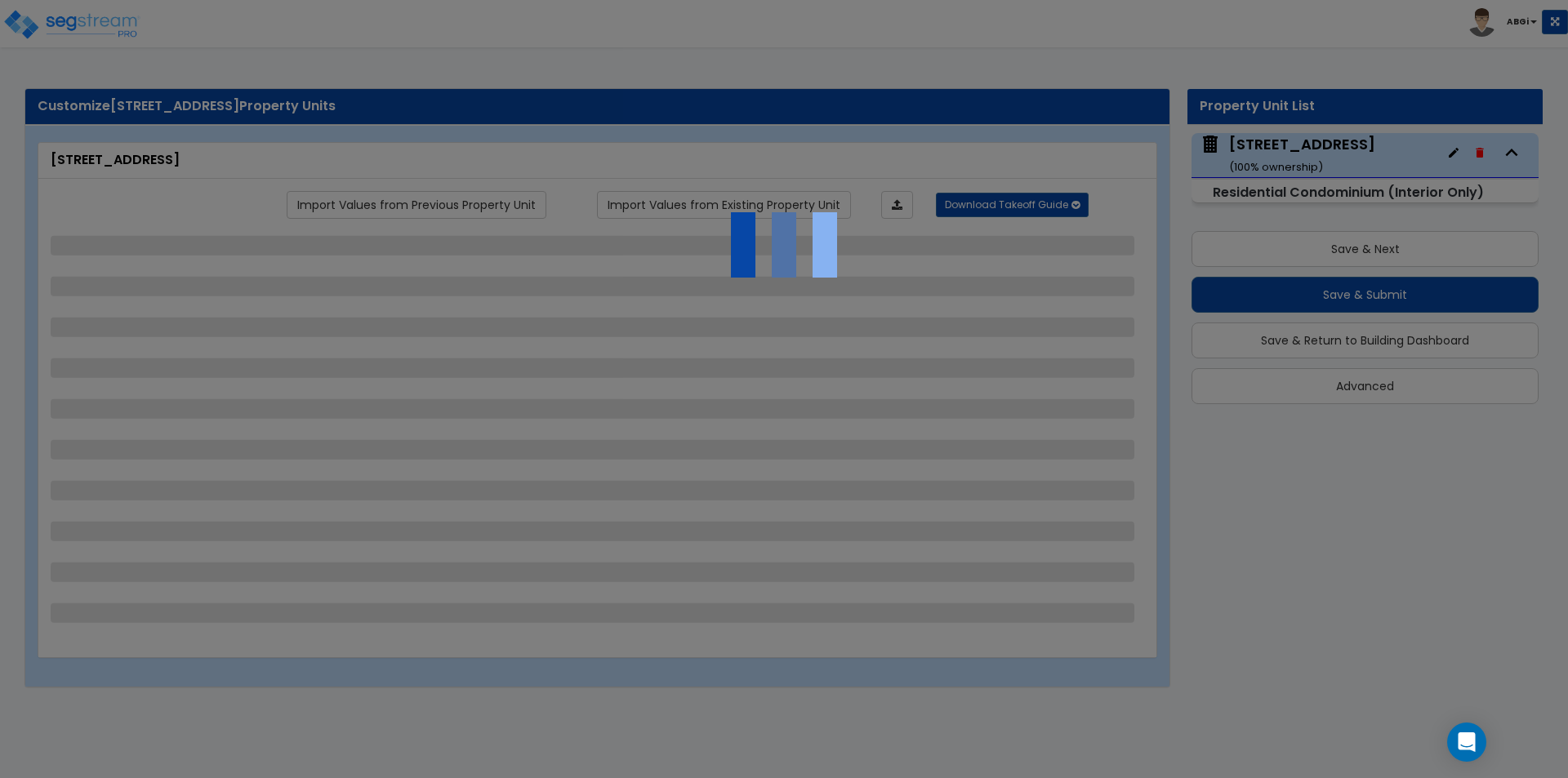
select select "2"
select select "3"
select select "1"
select select "3"
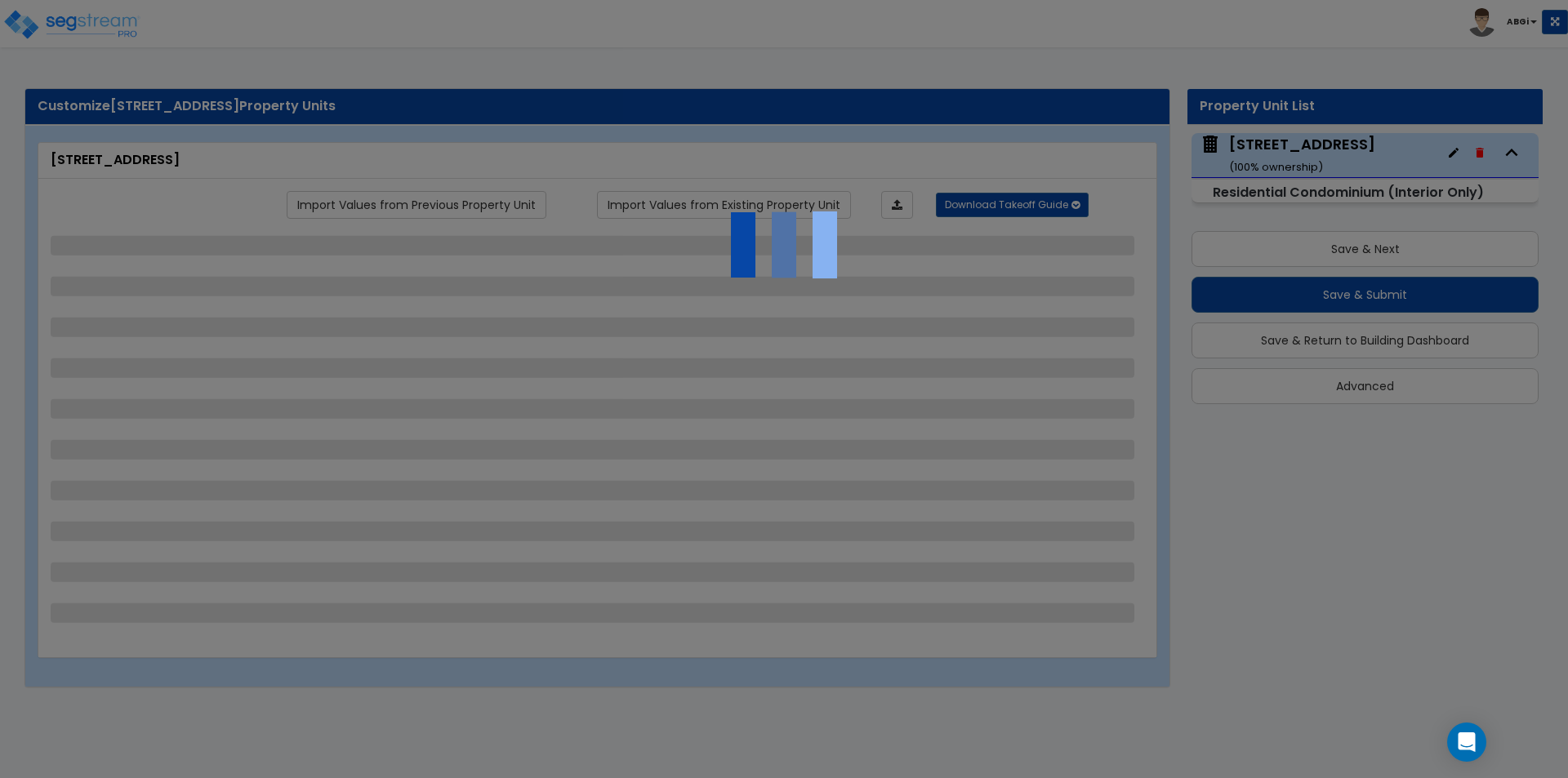
select select "1"
select select "2"
select select "1"
select select "3"
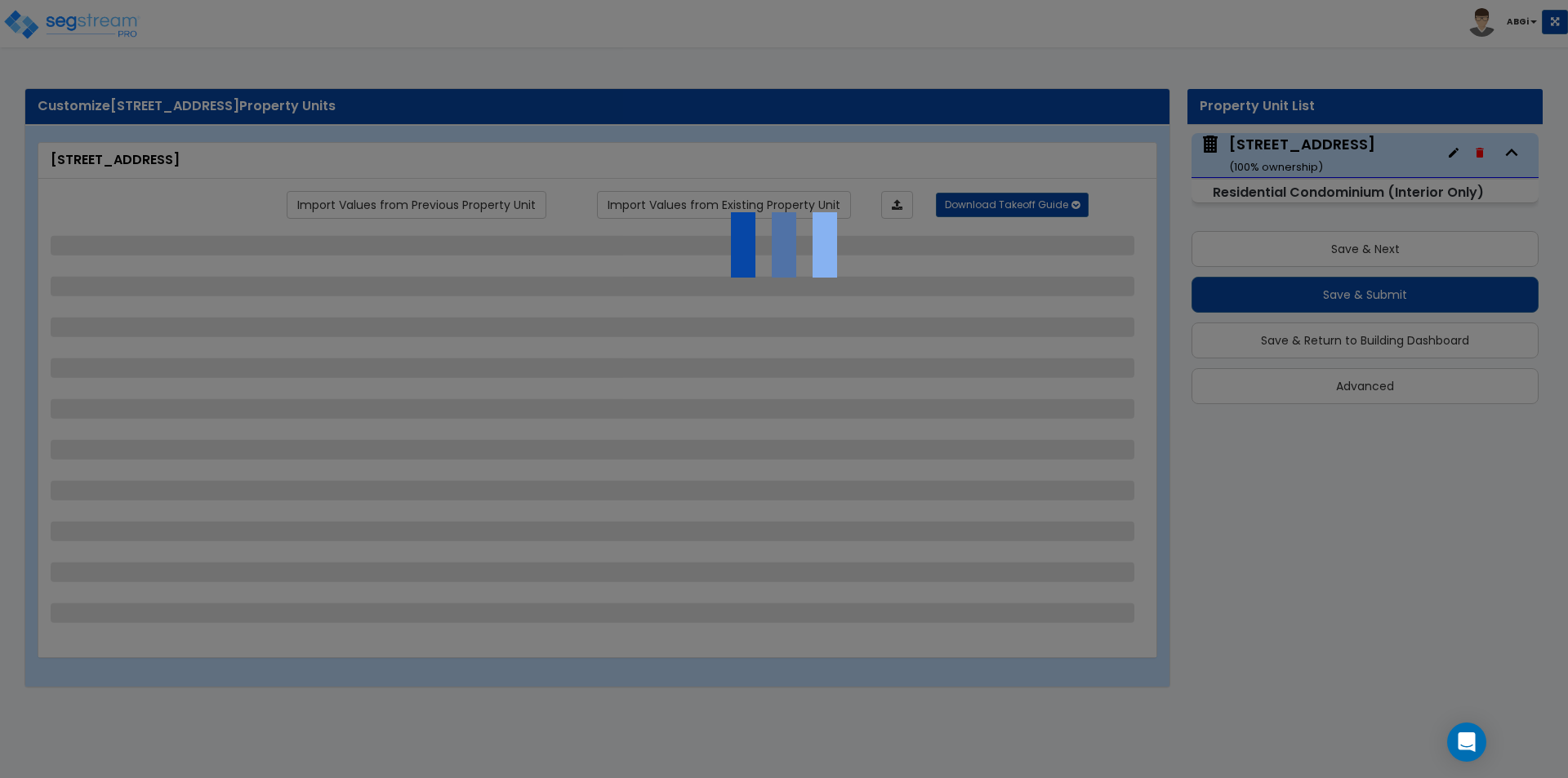
select select "1"
select select "2"
select select "3"
select select "1"
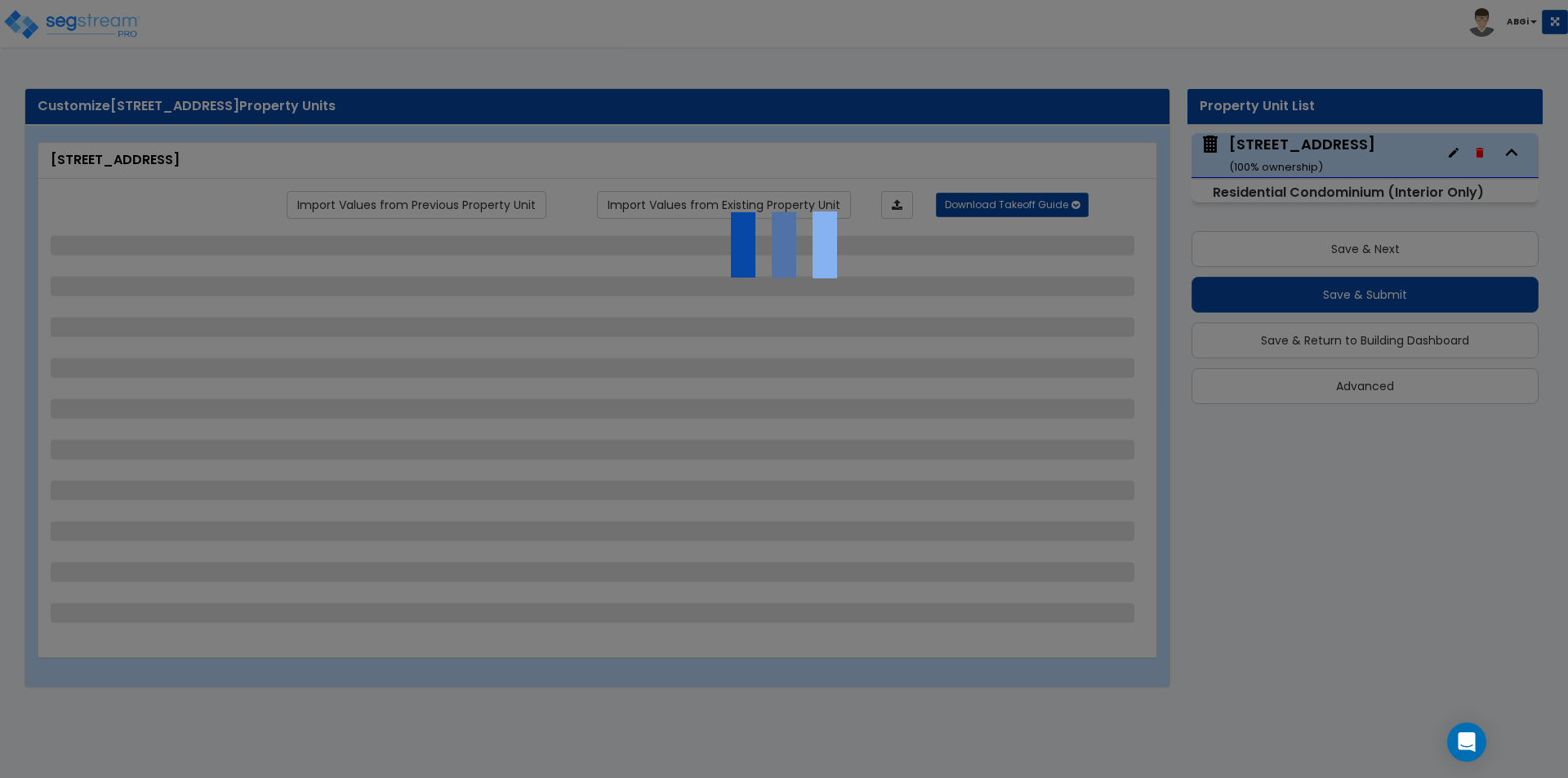
select select "3"
select select "1"
select select "2"
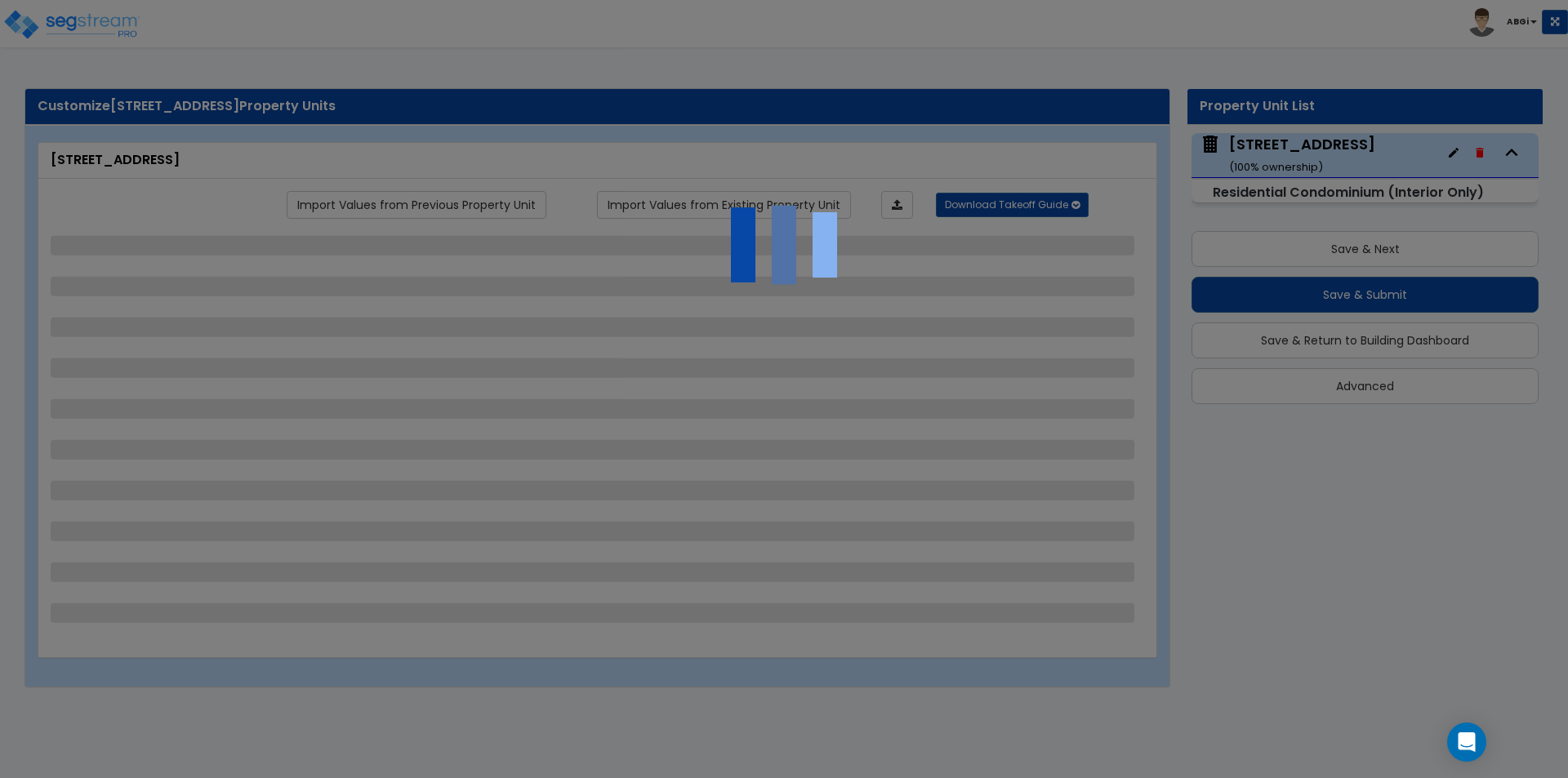
select select "3"
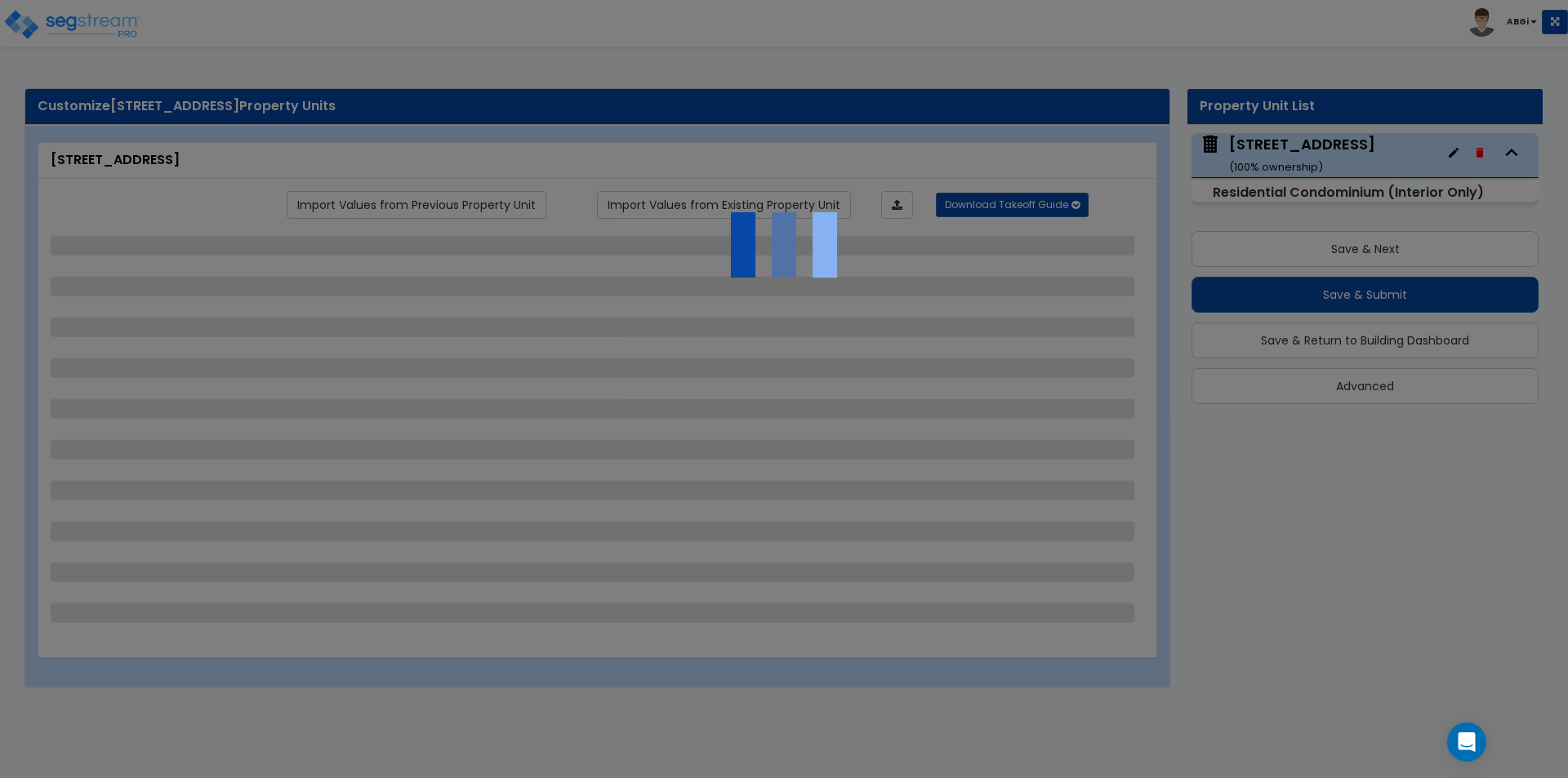
select select "2"
select select "1"
select select "4"
select select "2"
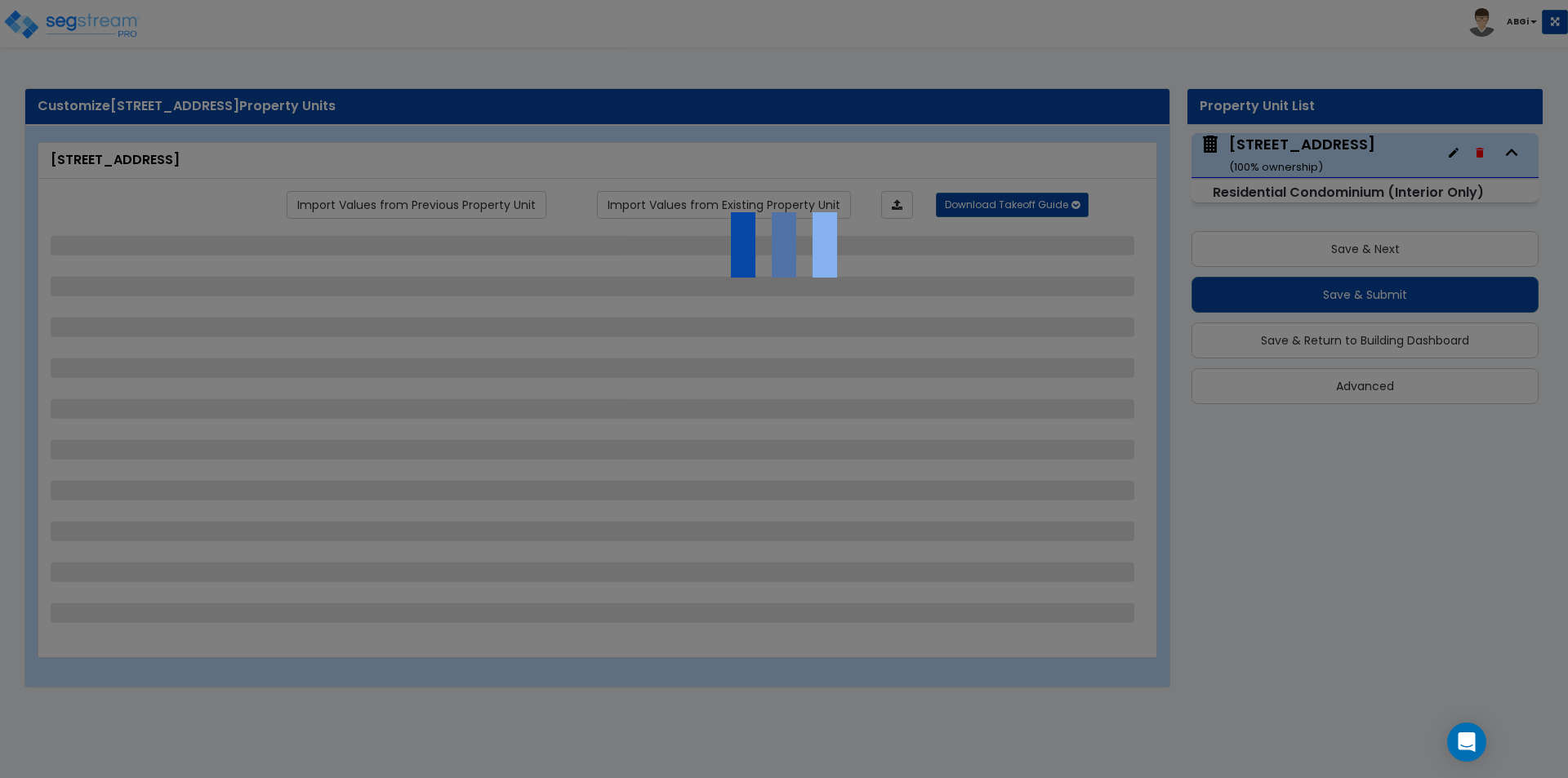
select select "2"
select select "1"
select select "4"
select select "2"
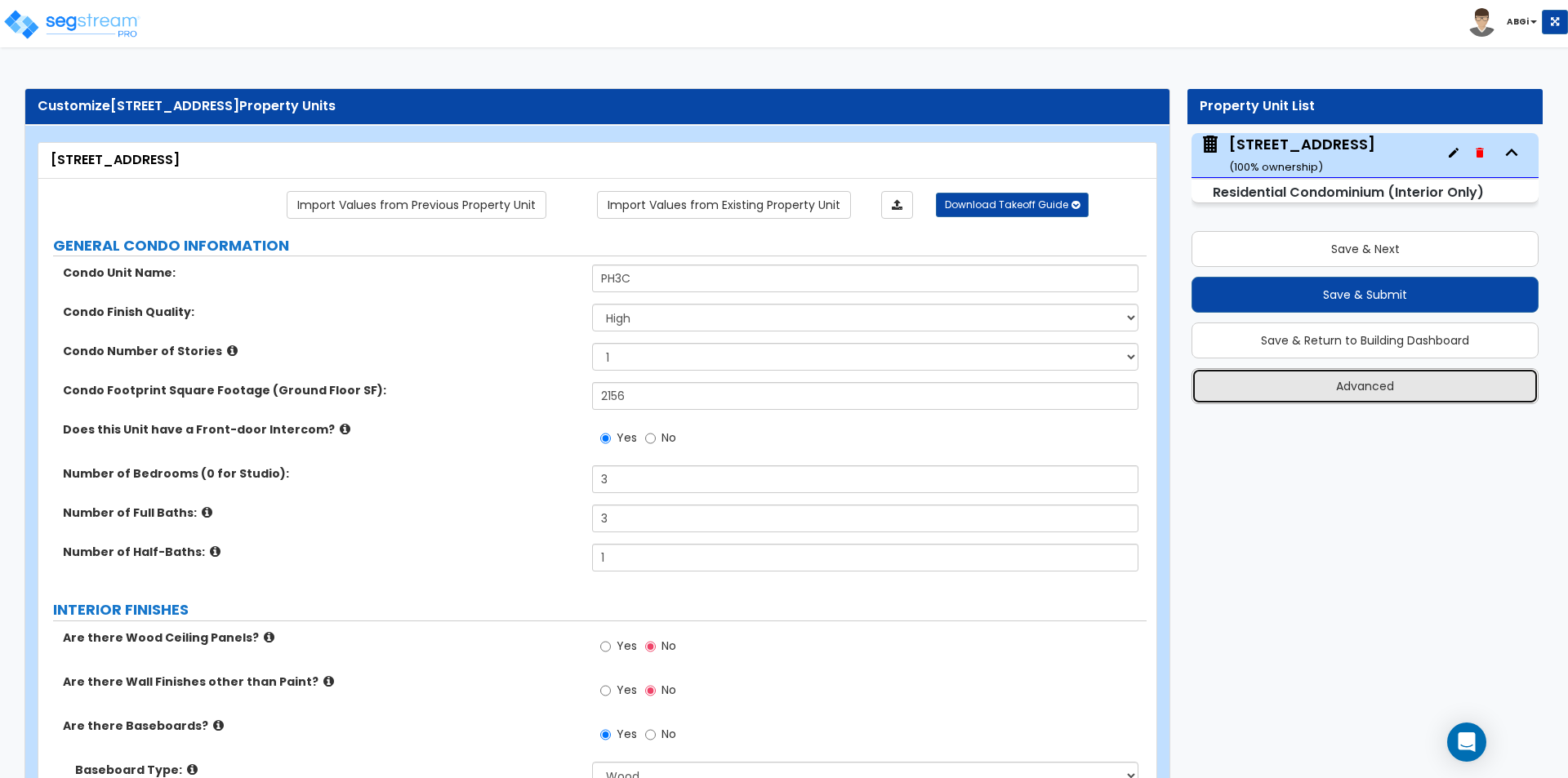
click at [1337, 394] on button "Advanced" at bounding box center [1365, 386] width 347 height 36
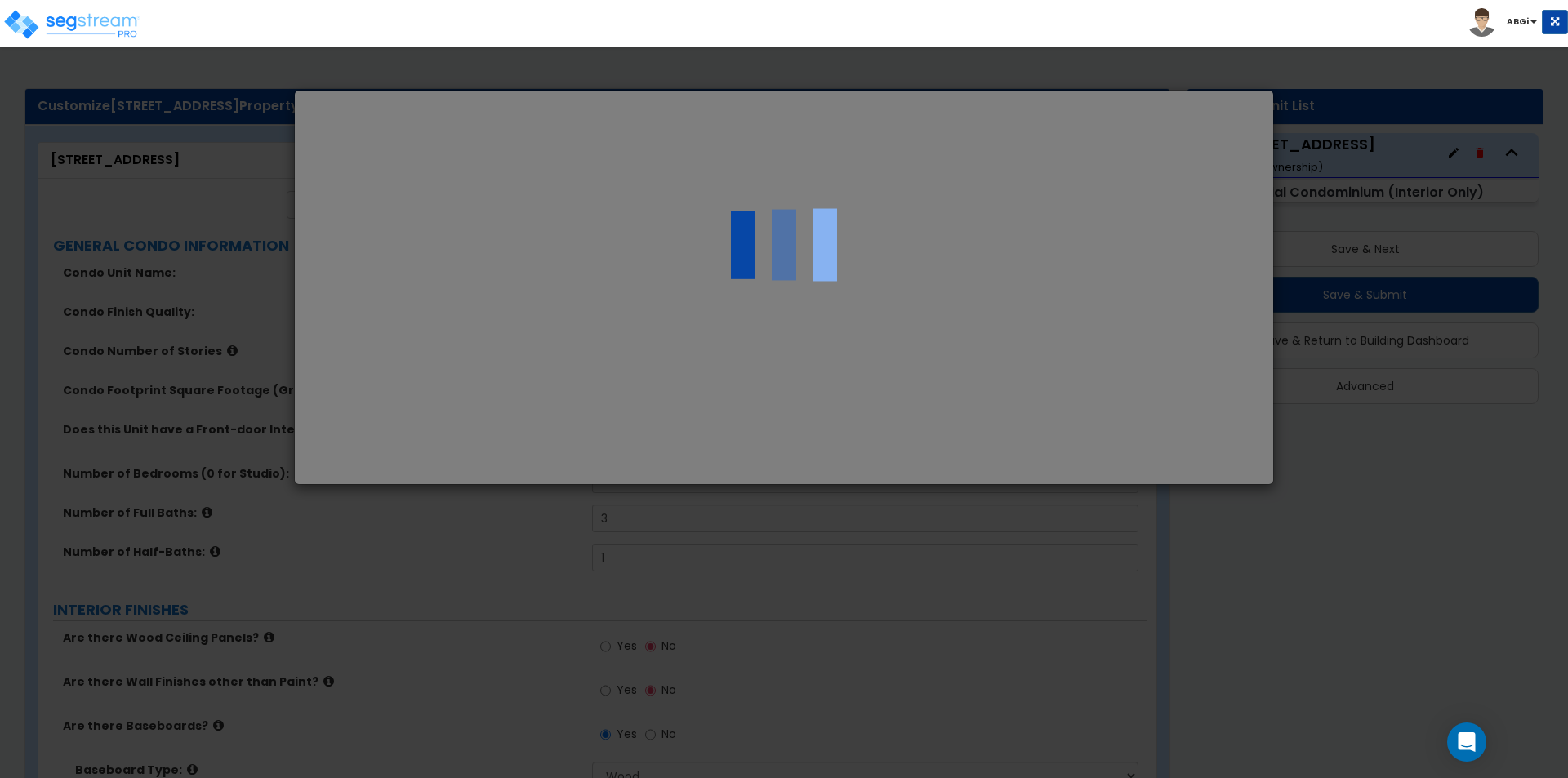
select select "NY"
select select "2024"
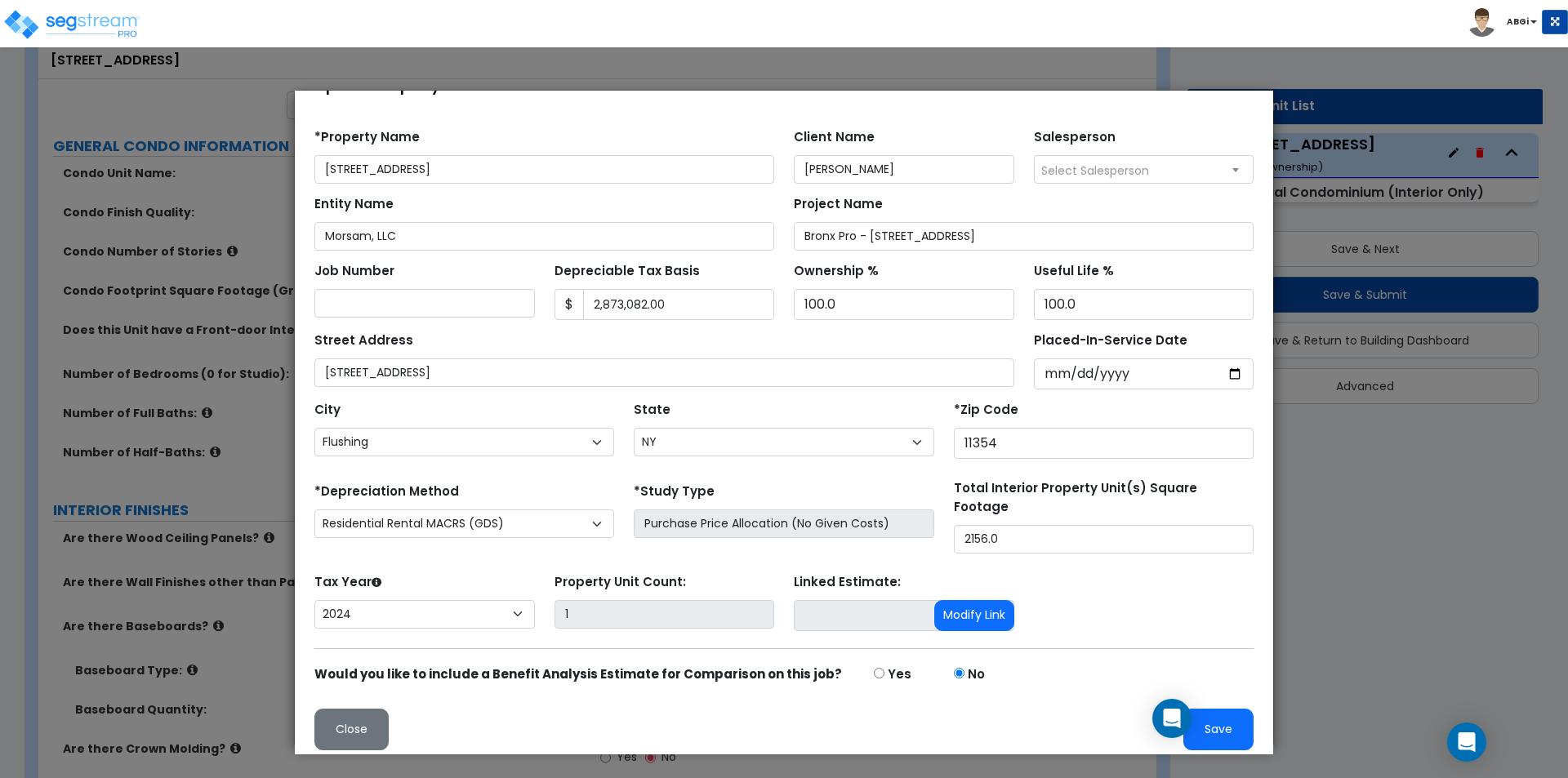
scroll to position [82, 0]
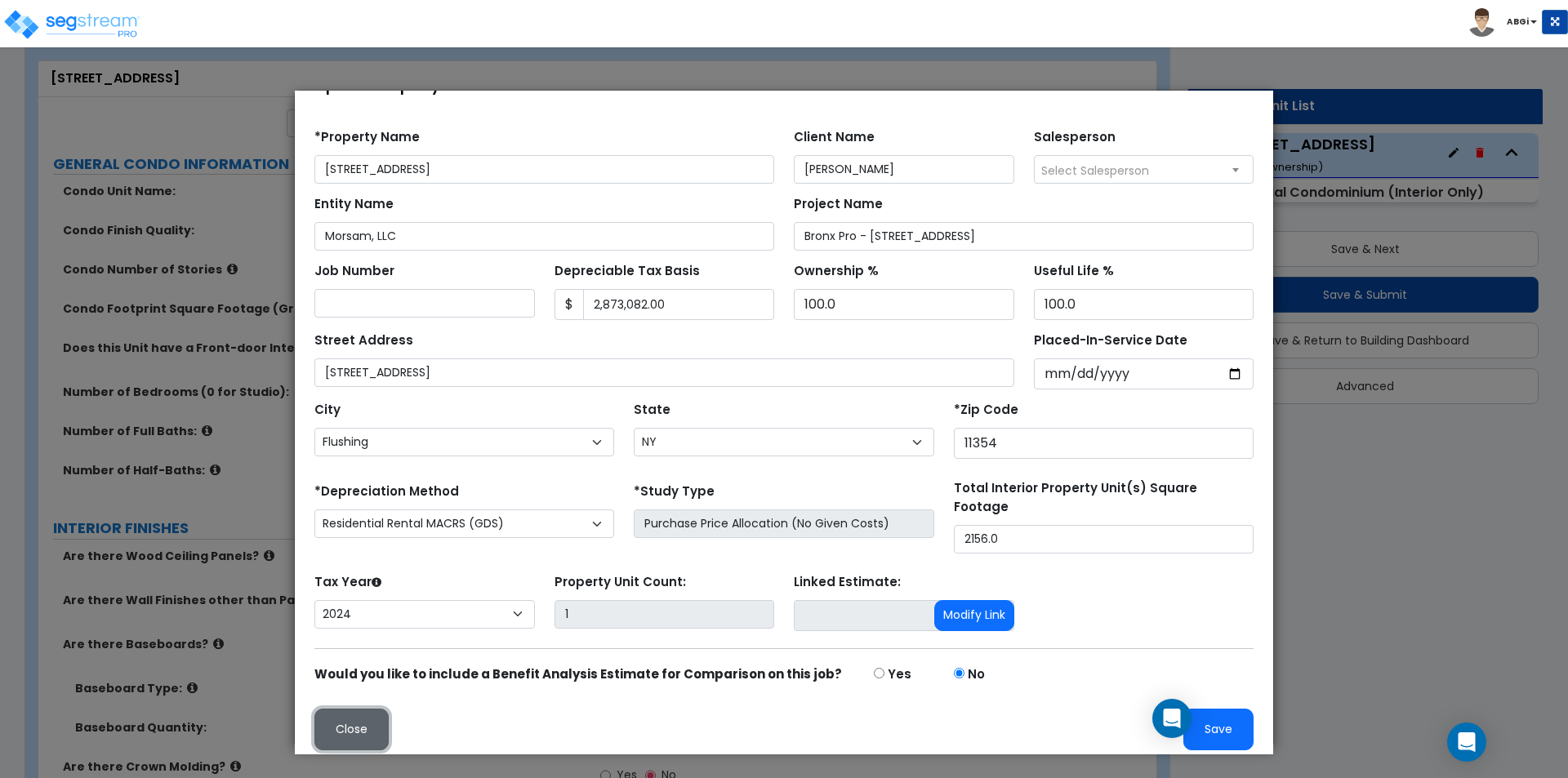
click at [353, 718] on button "Close" at bounding box center [352, 729] width 74 height 42
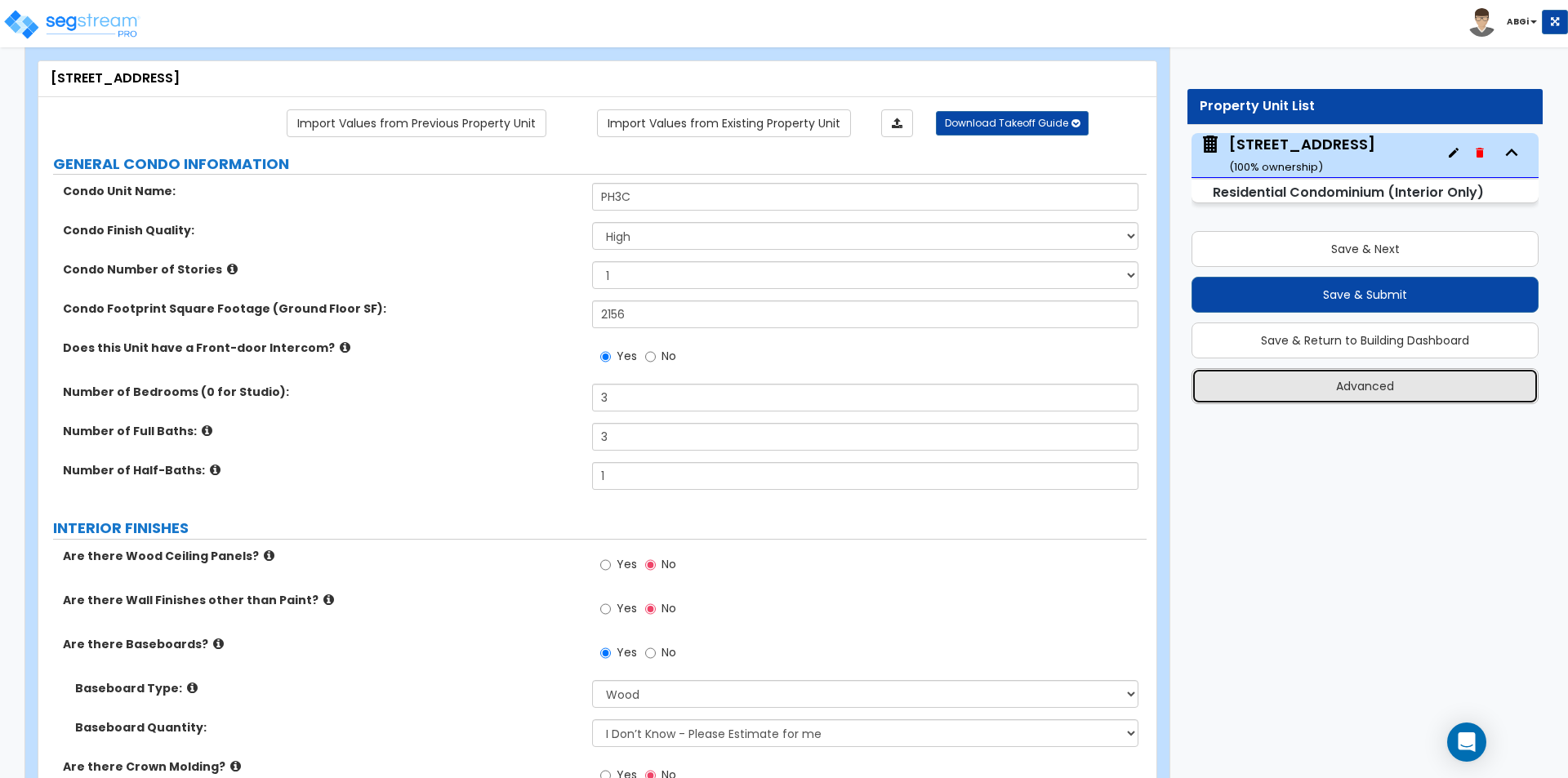
click at [1305, 387] on button "Advanced" at bounding box center [1365, 386] width 347 height 36
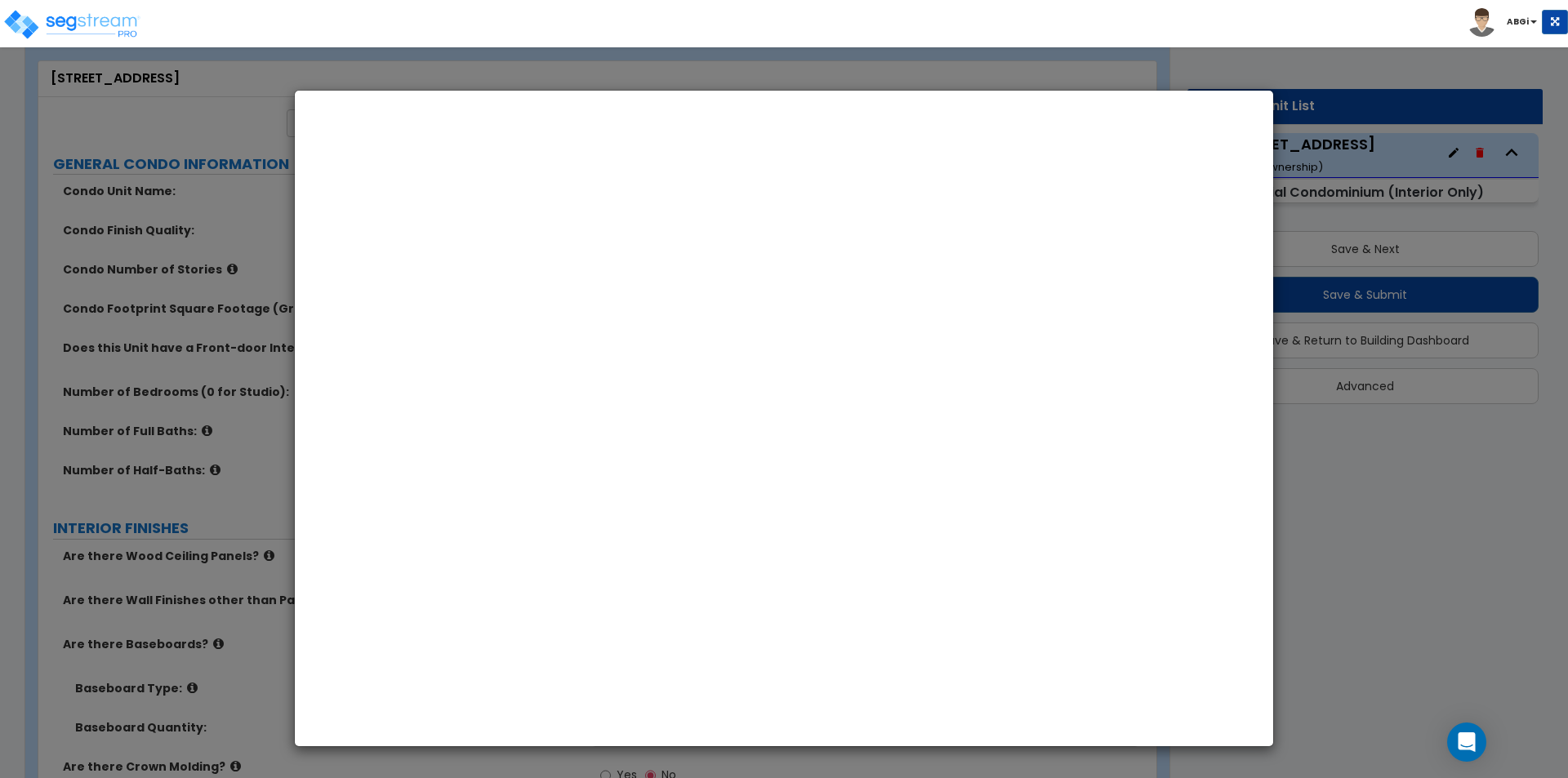
select select "NY"
select select "2024"
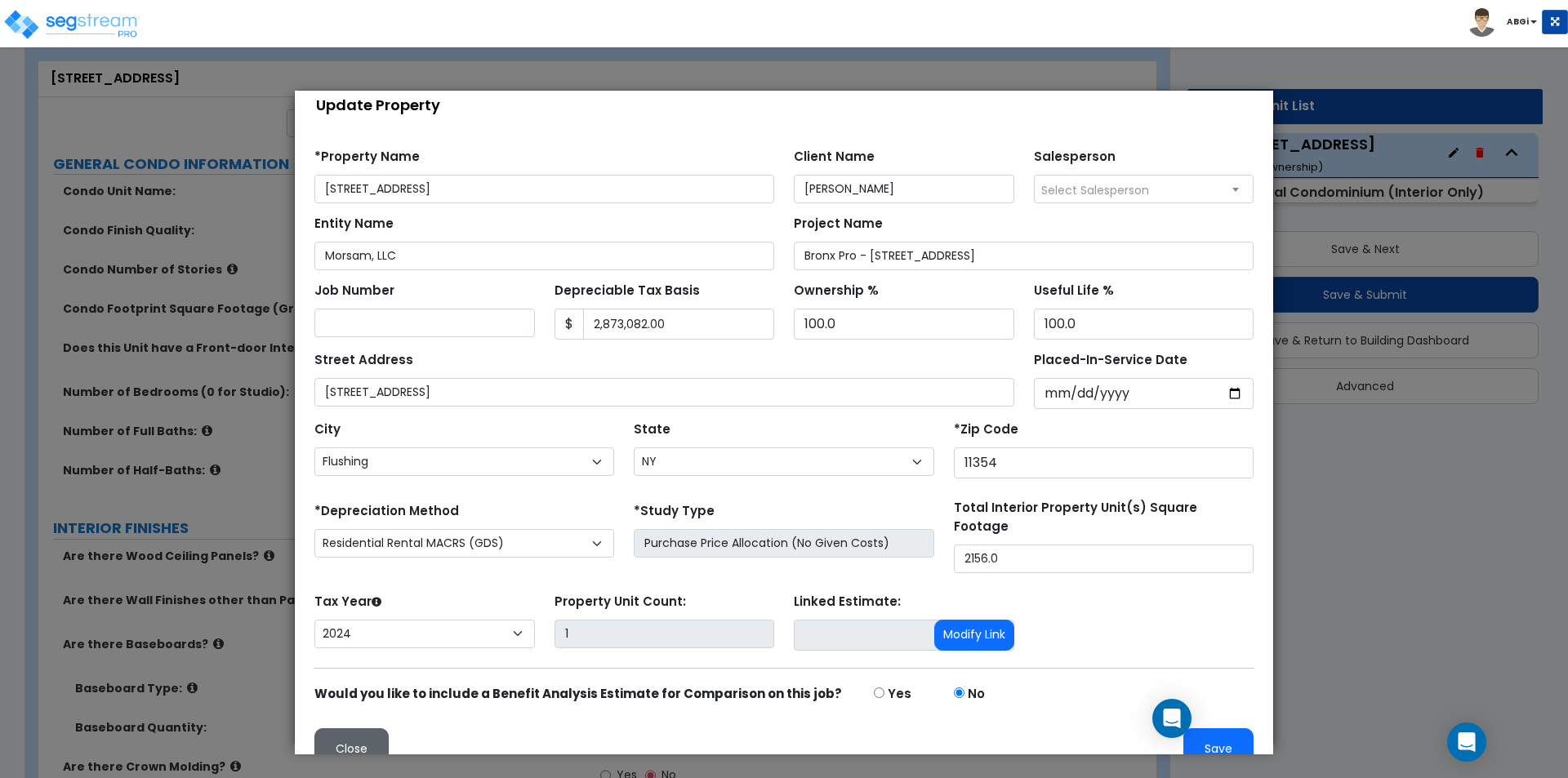
scroll to position [43, 0]
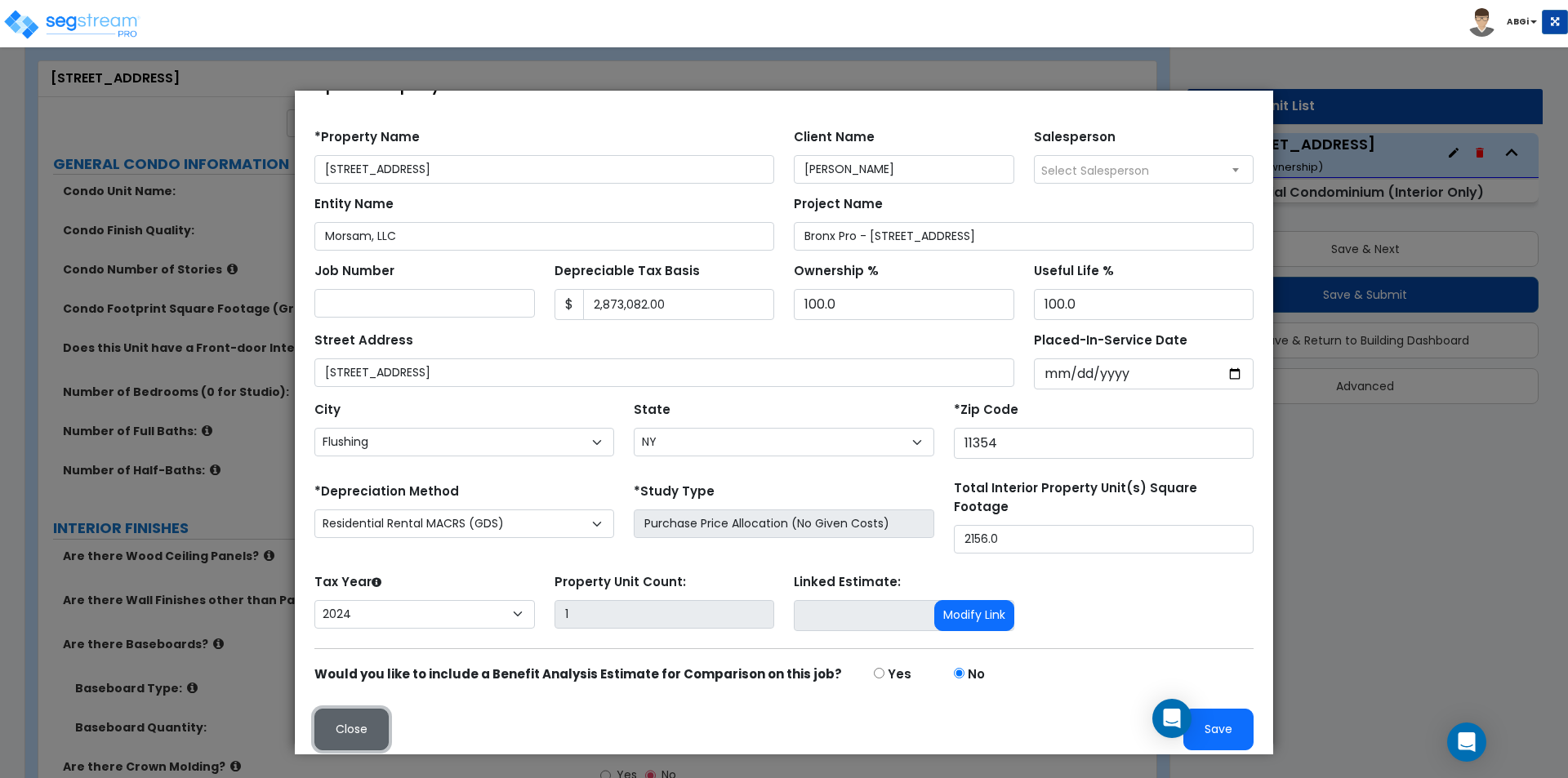
click at [345, 709] on button "Close" at bounding box center [352, 729] width 74 height 42
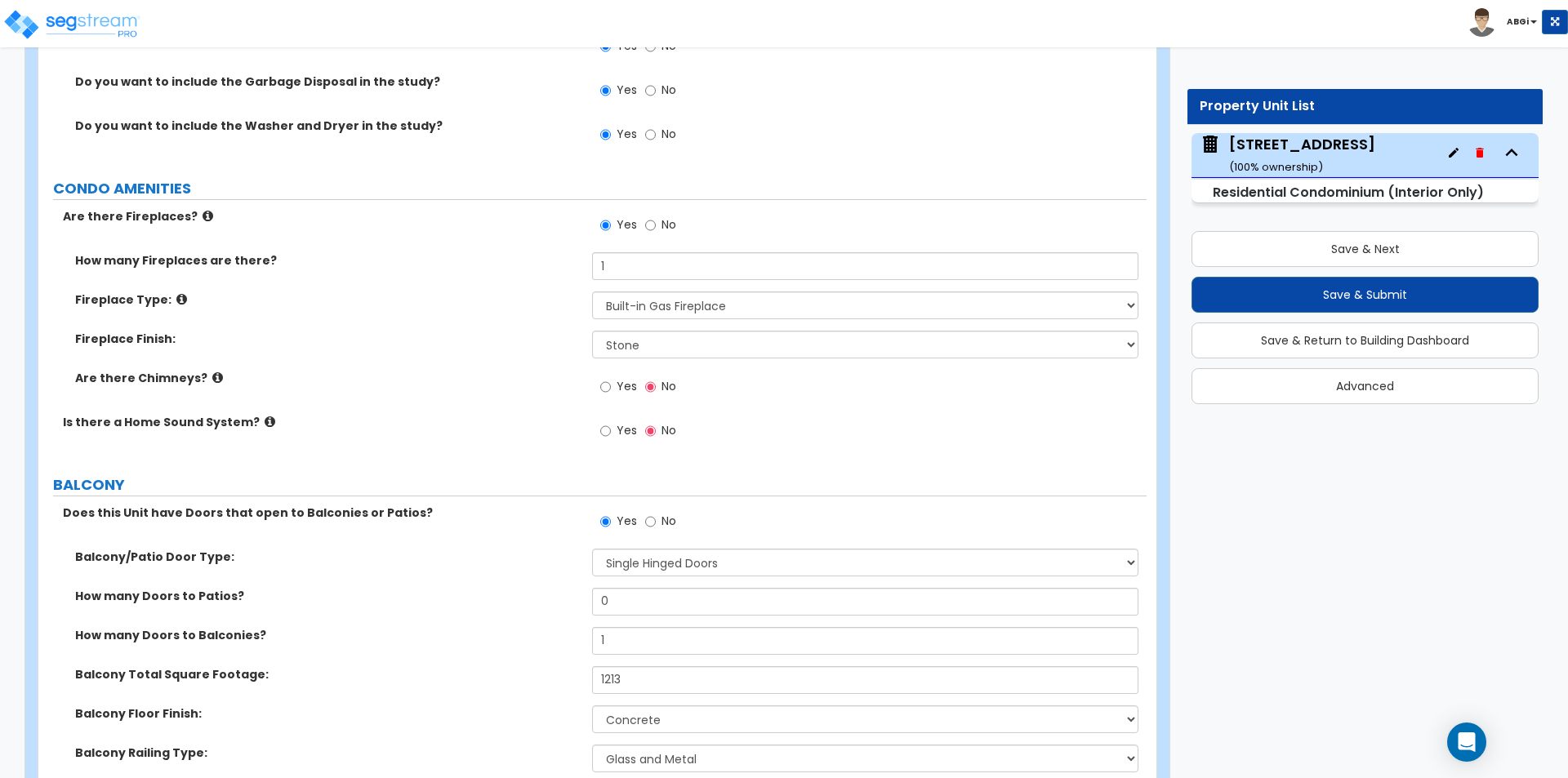
scroll to position [4656, 0]
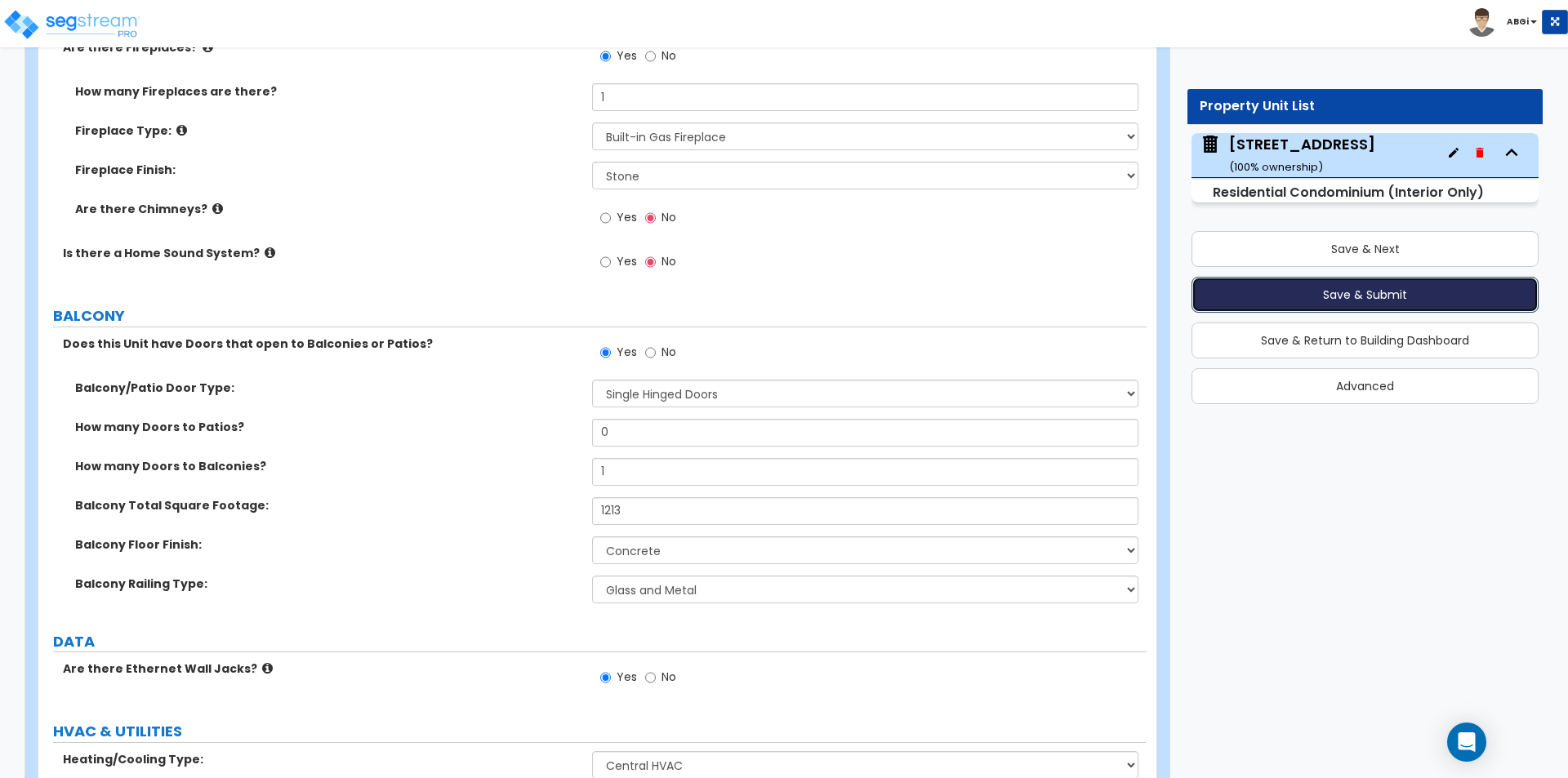
click at [1349, 289] on button "Save & Submit" at bounding box center [1365, 294] width 347 height 36
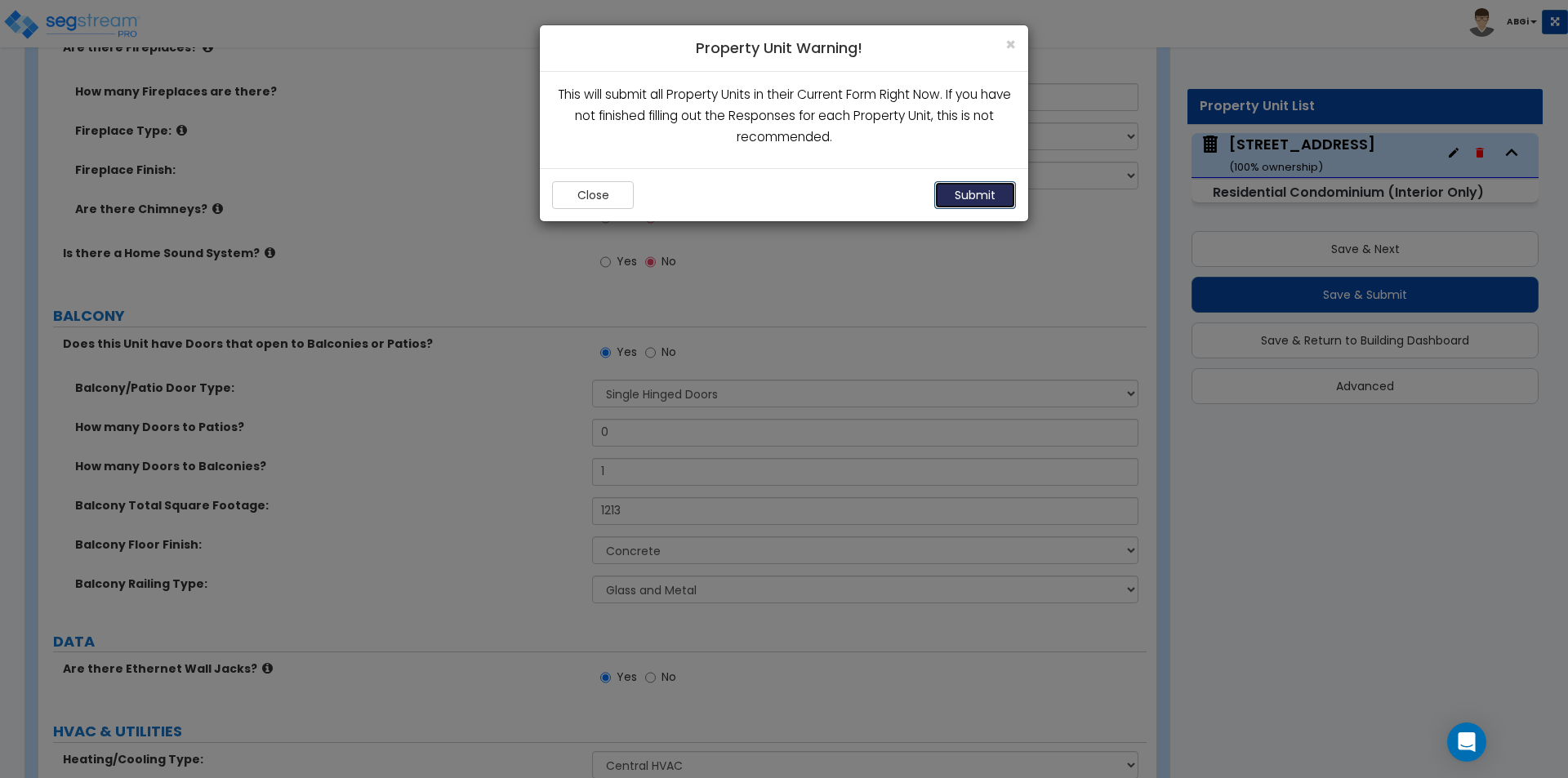
click at [975, 190] on button "Submit" at bounding box center [974, 195] width 82 height 27
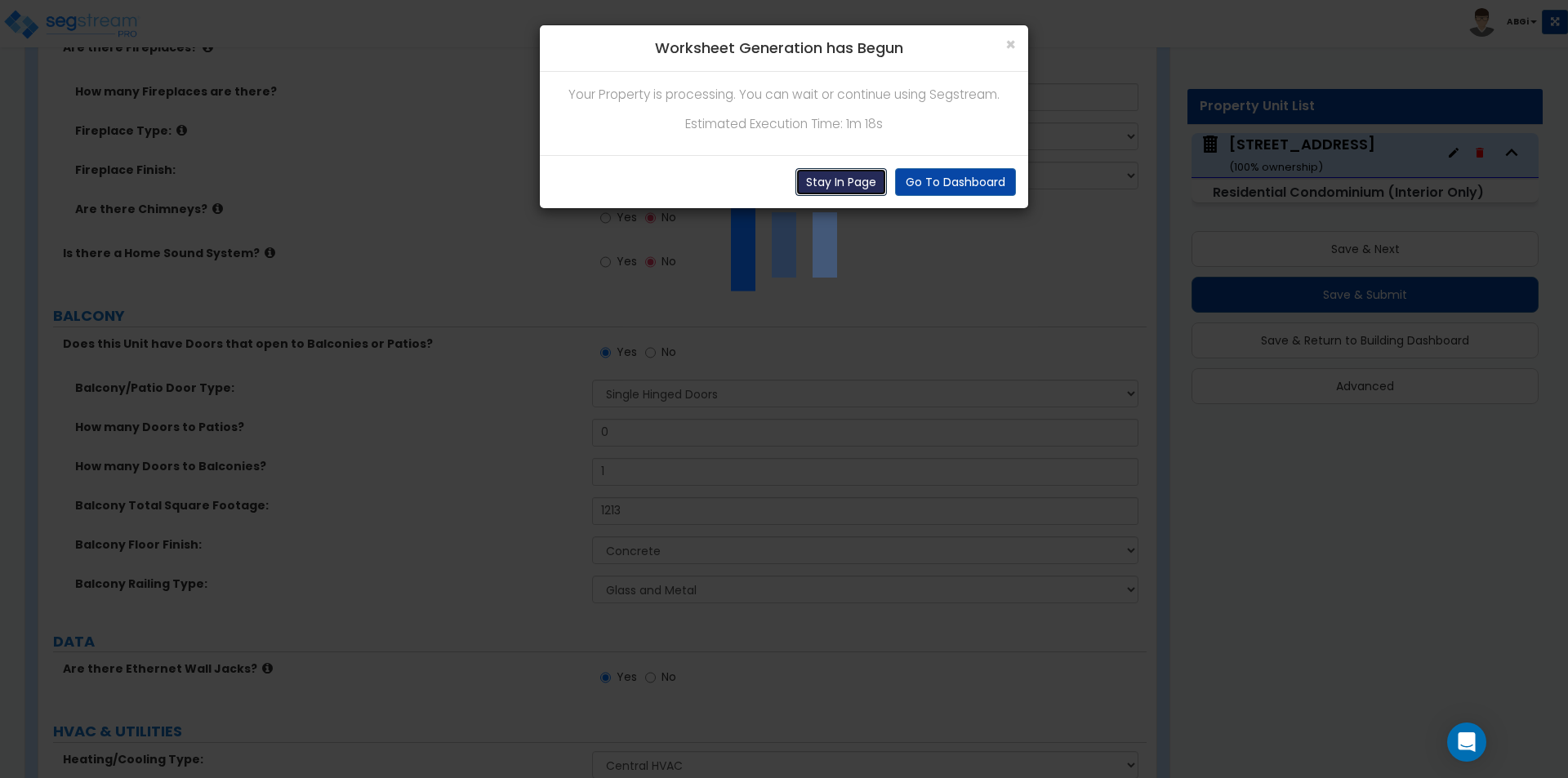
click at [854, 187] on button "Stay In Page" at bounding box center [841, 182] width 91 height 27
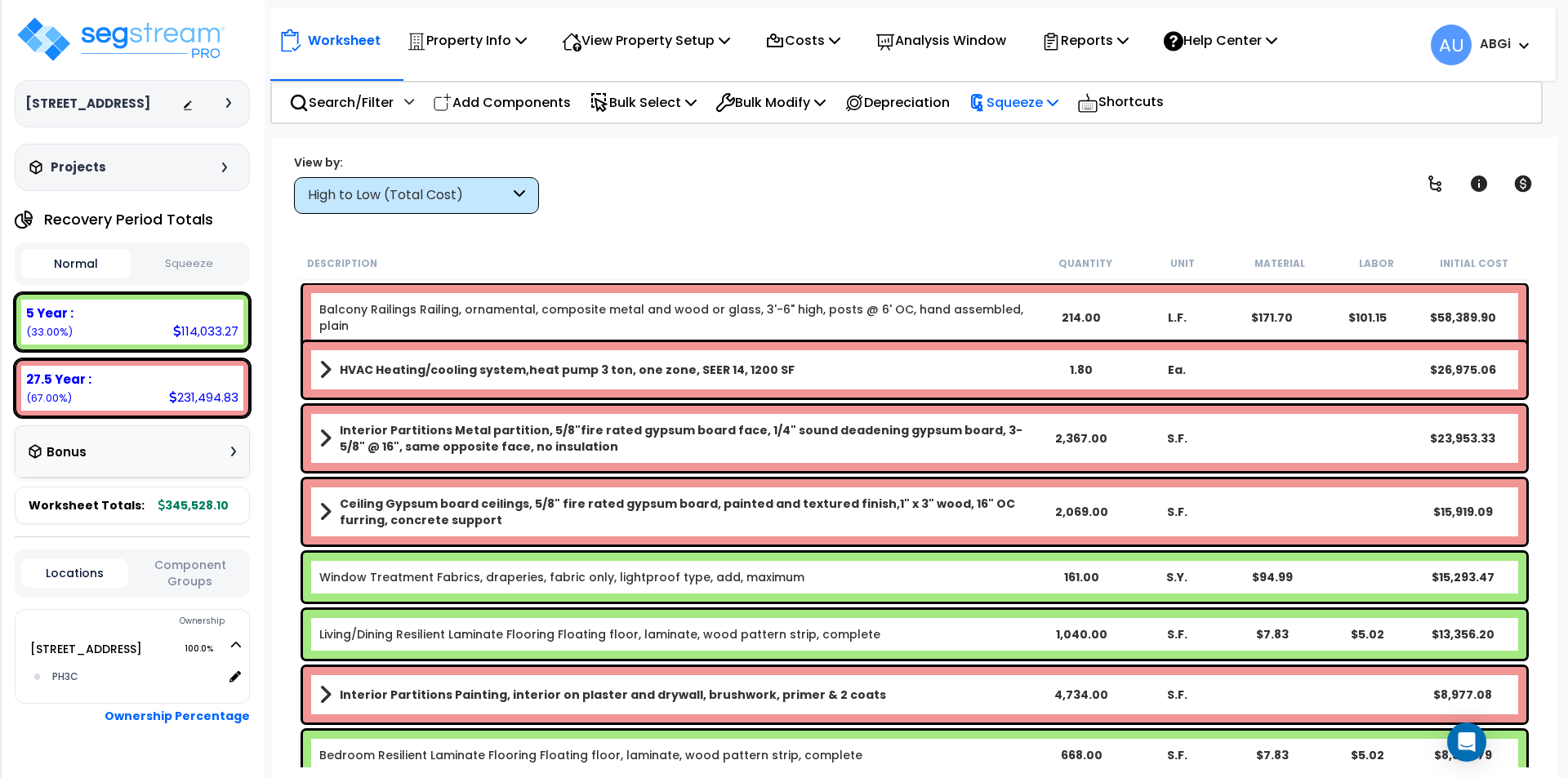
click at [1059, 99] on p "Squeeze" at bounding box center [1013, 102] width 89 height 22
click at [1030, 130] on link "Squeeze" at bounding box center [1041, 138] width 162 height 33
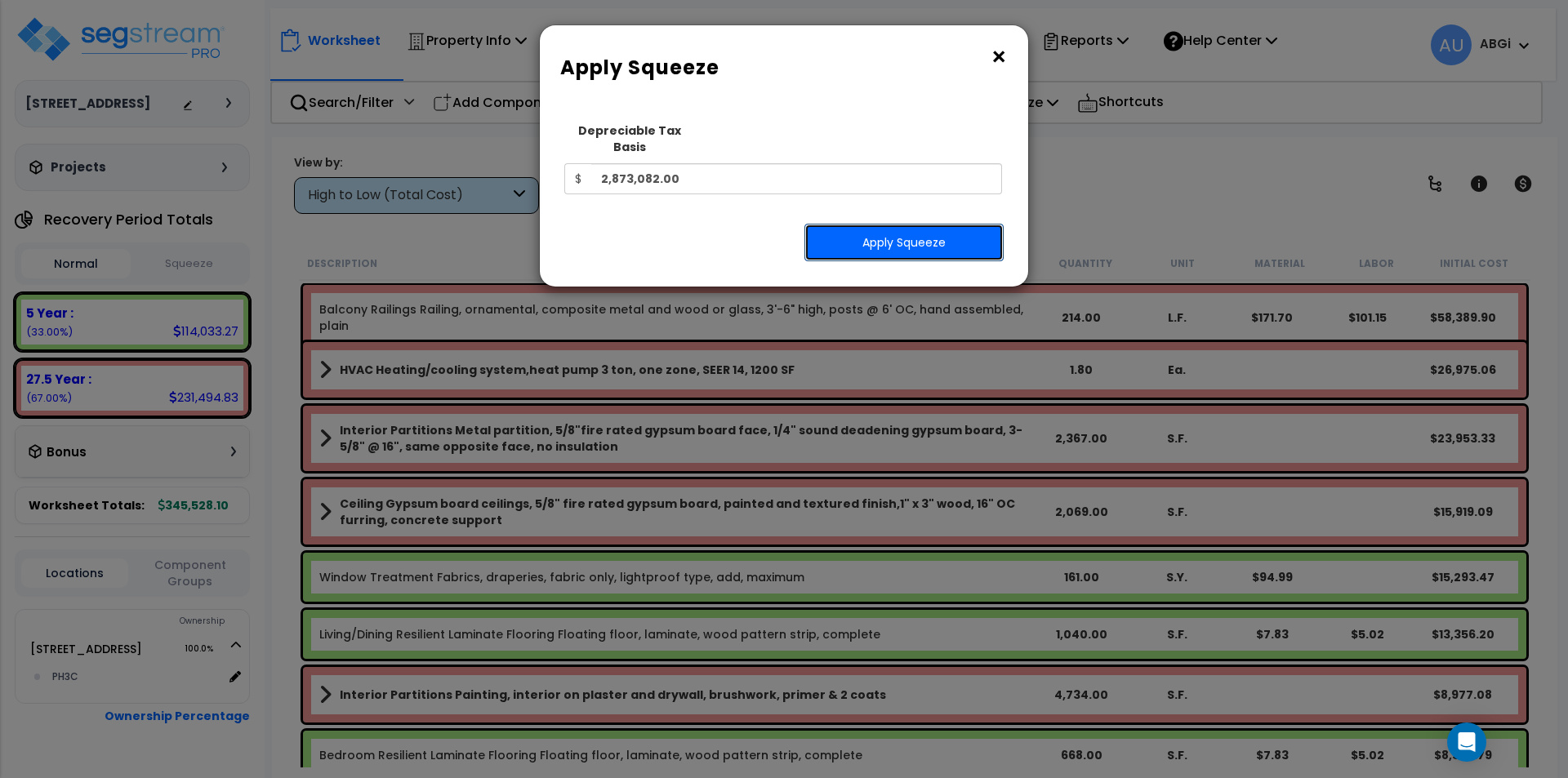
click at [865, 224] on button "Apply Squeeze" at bounding box center [904, 243] width 199 height 37
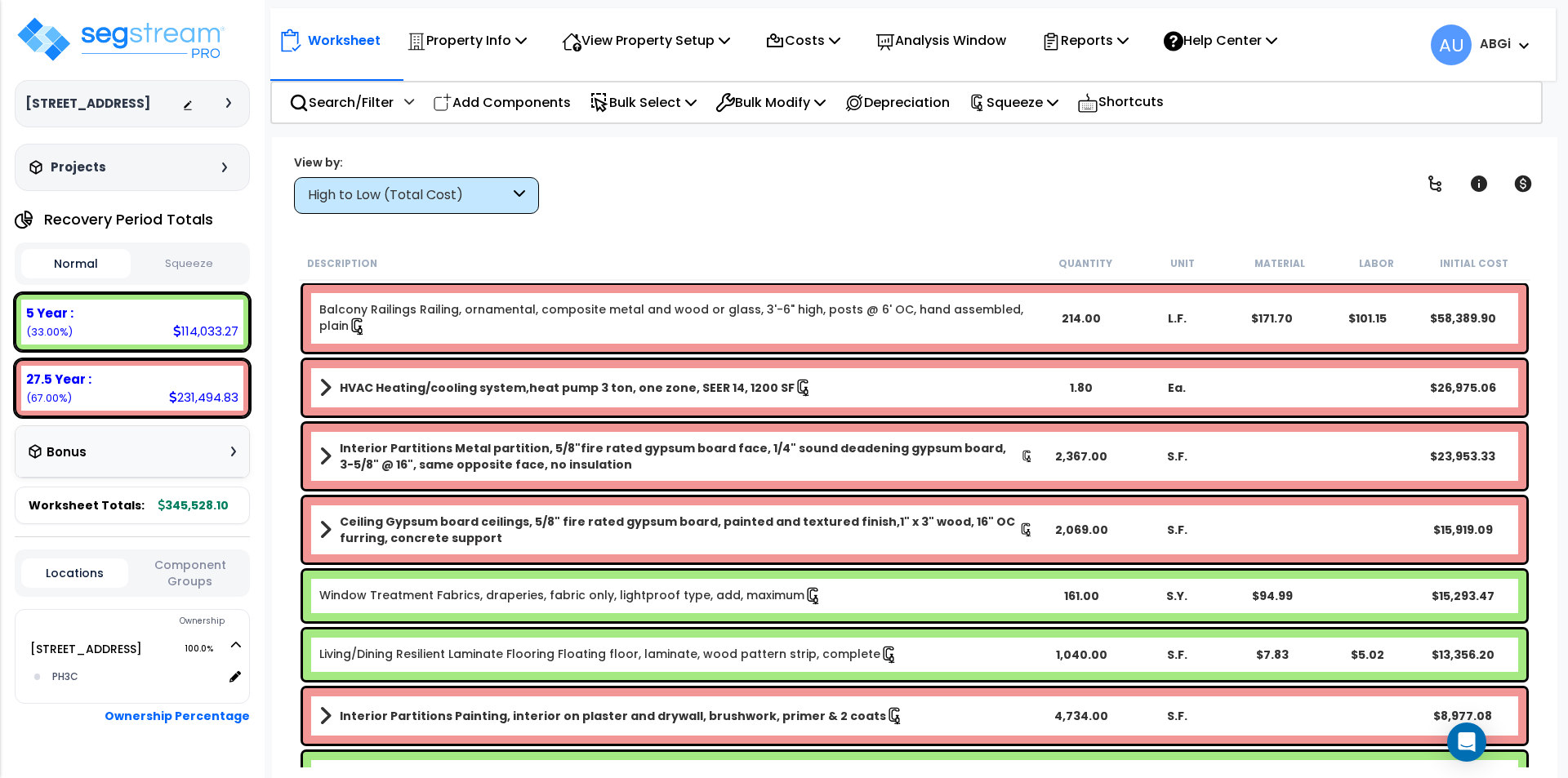
click at [190, 246] on div "Normal Squeeze" at bounding box center [132, 264] width 235 height 43
click at [186, 255] on button "Squeeze" at bounding box center [190, 264] width 110 height 28
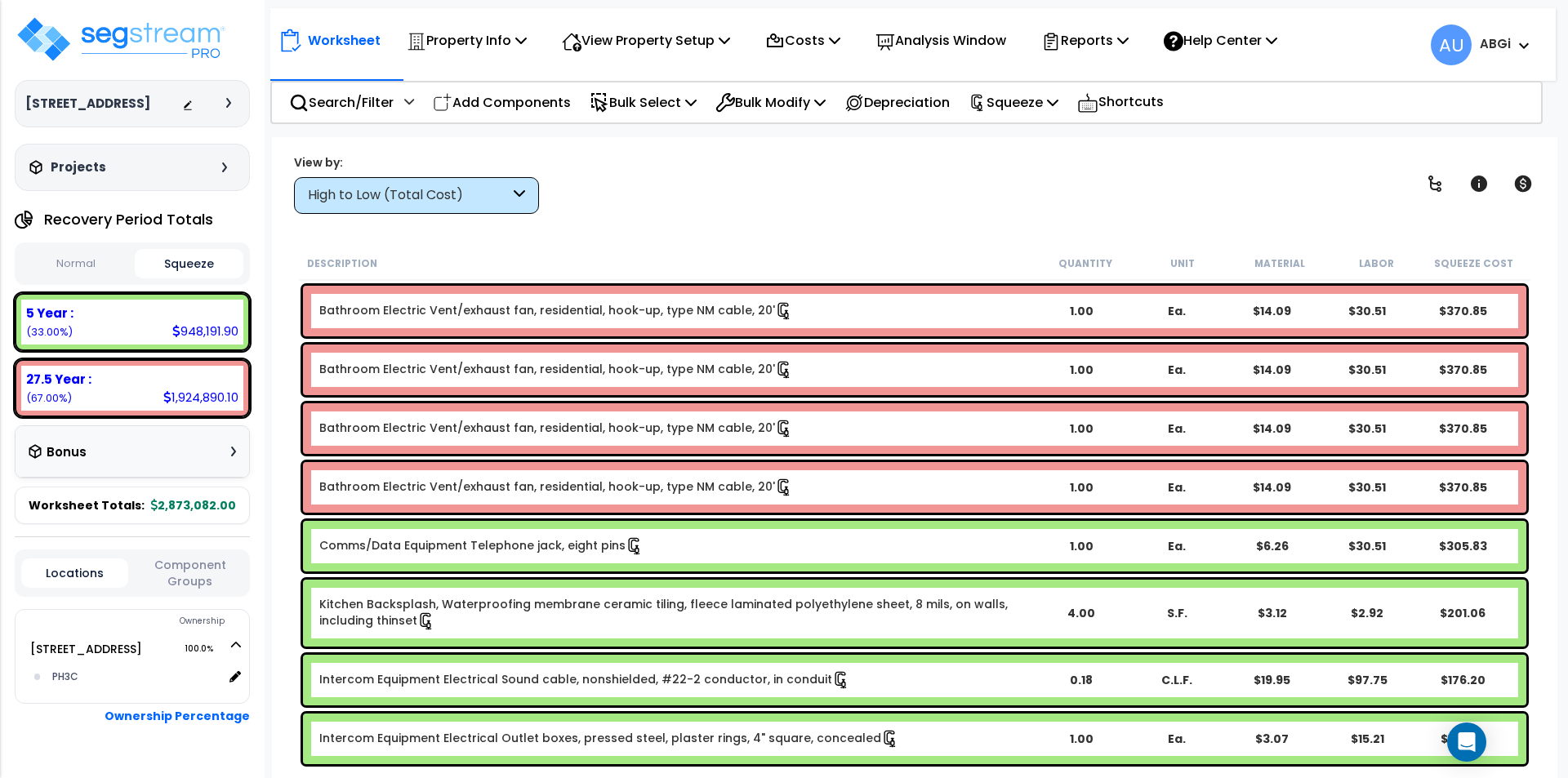
scroll to position [72, 0]
click at [829, 35] on p "Costs" at bounding box center [803, 40] width 75 height 22
click at [730, 41] on icon at bounding box center [724, 40] width 12 height 13
click at [526, 36] on icon at bounding box center [521, 40] width 12 height 13
click at [1127, 37] on p "Reports" at bounding box center [1084, 40] width 88 height 22
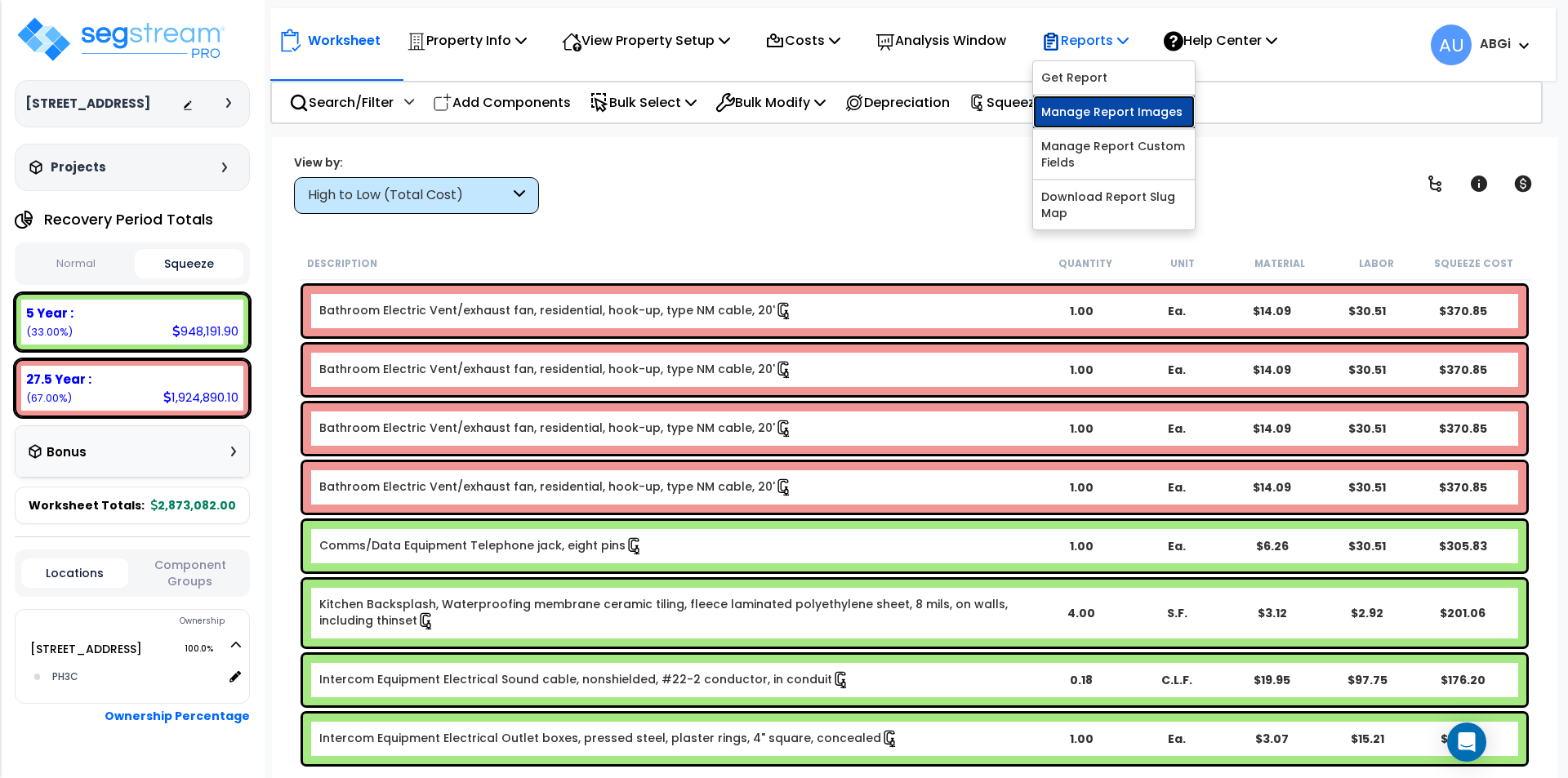
click at [1093, 108] on link "Manage Report Images" at bounding box center [1114, 112] width 162 height 33
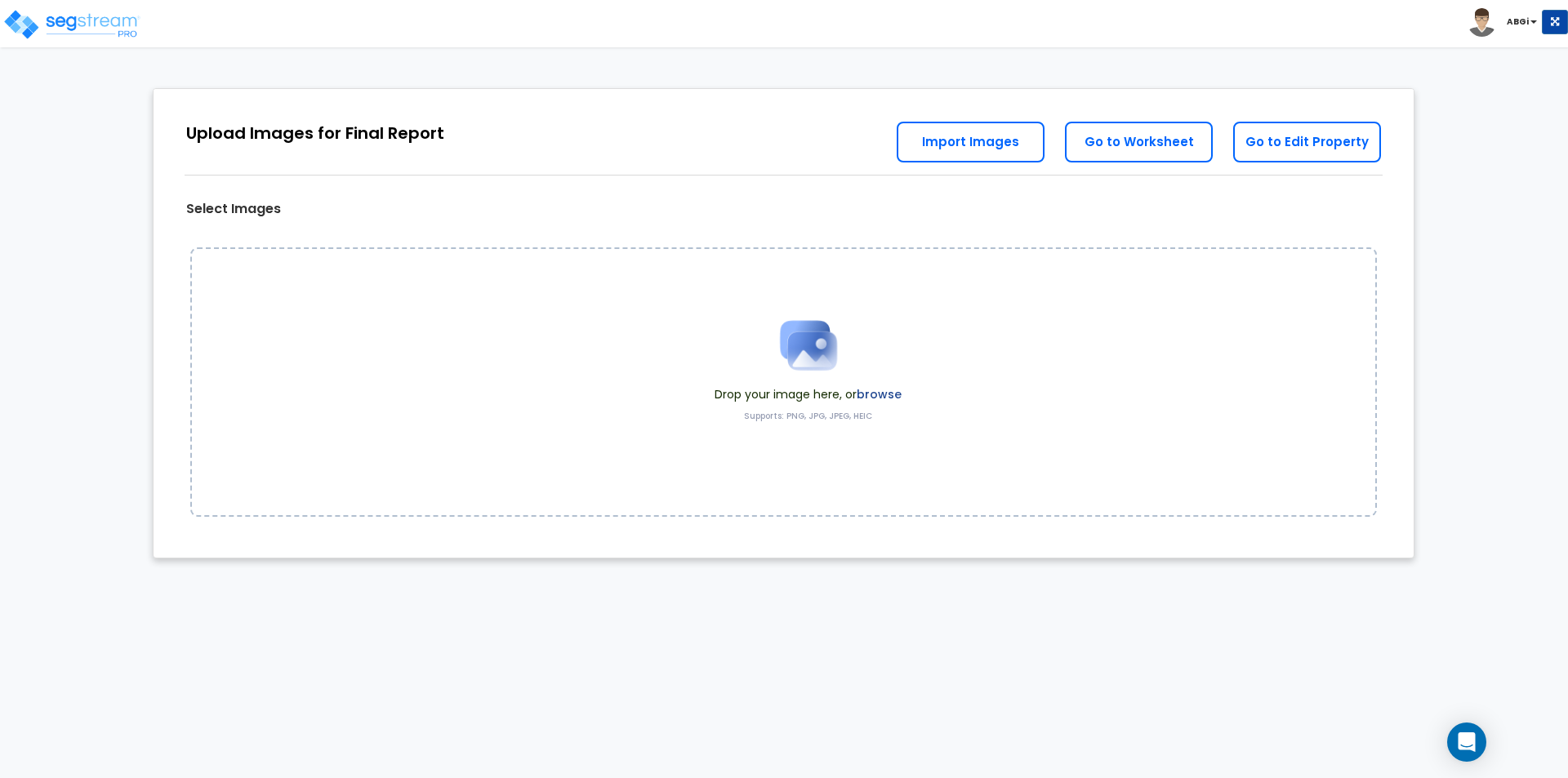
click at [790, 343] on img at bounding box center [808, 346] width 82 height 82
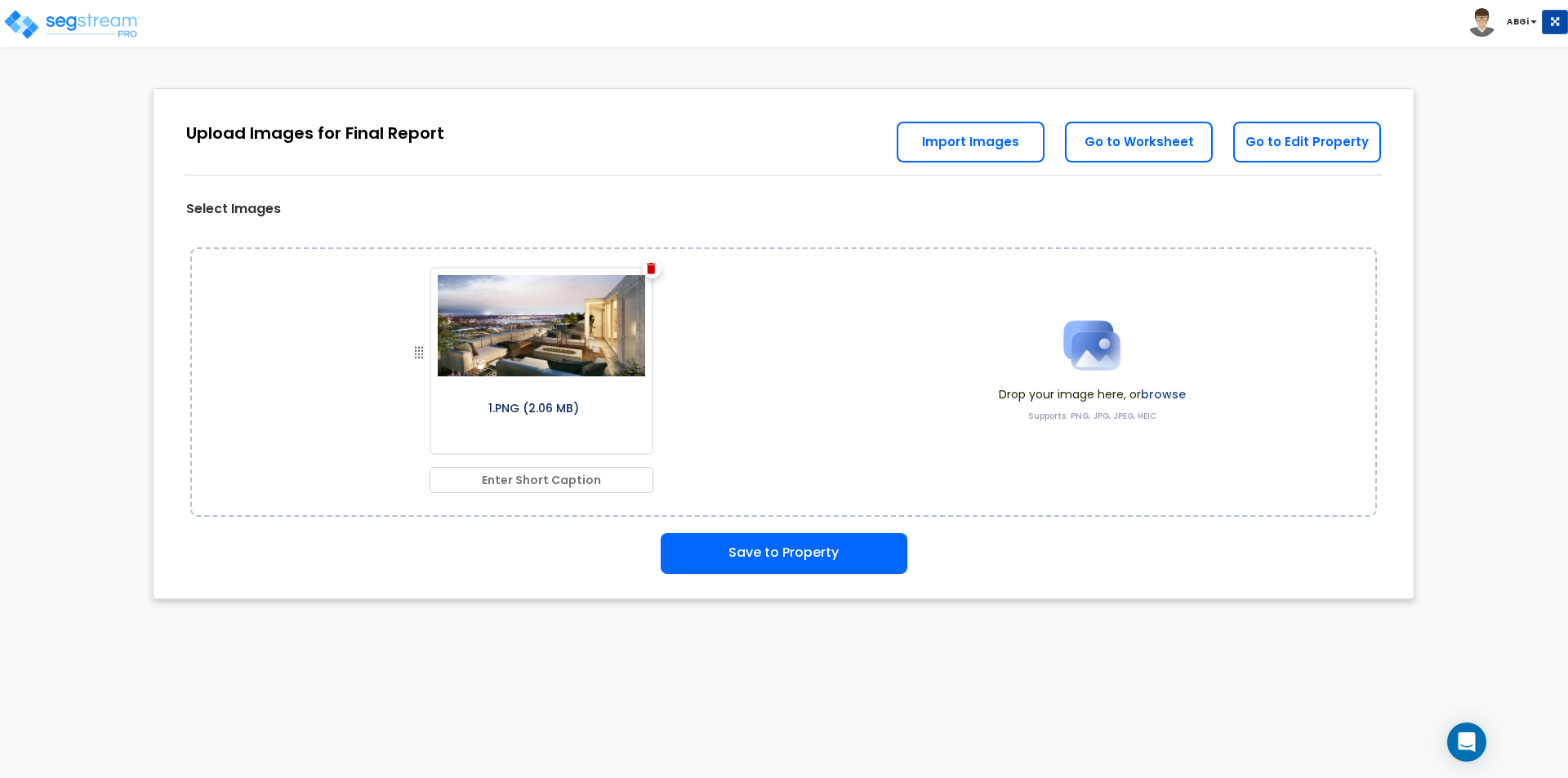
click at [1083, 347] on img at bounding box center [1091, 346] width 82 height 82
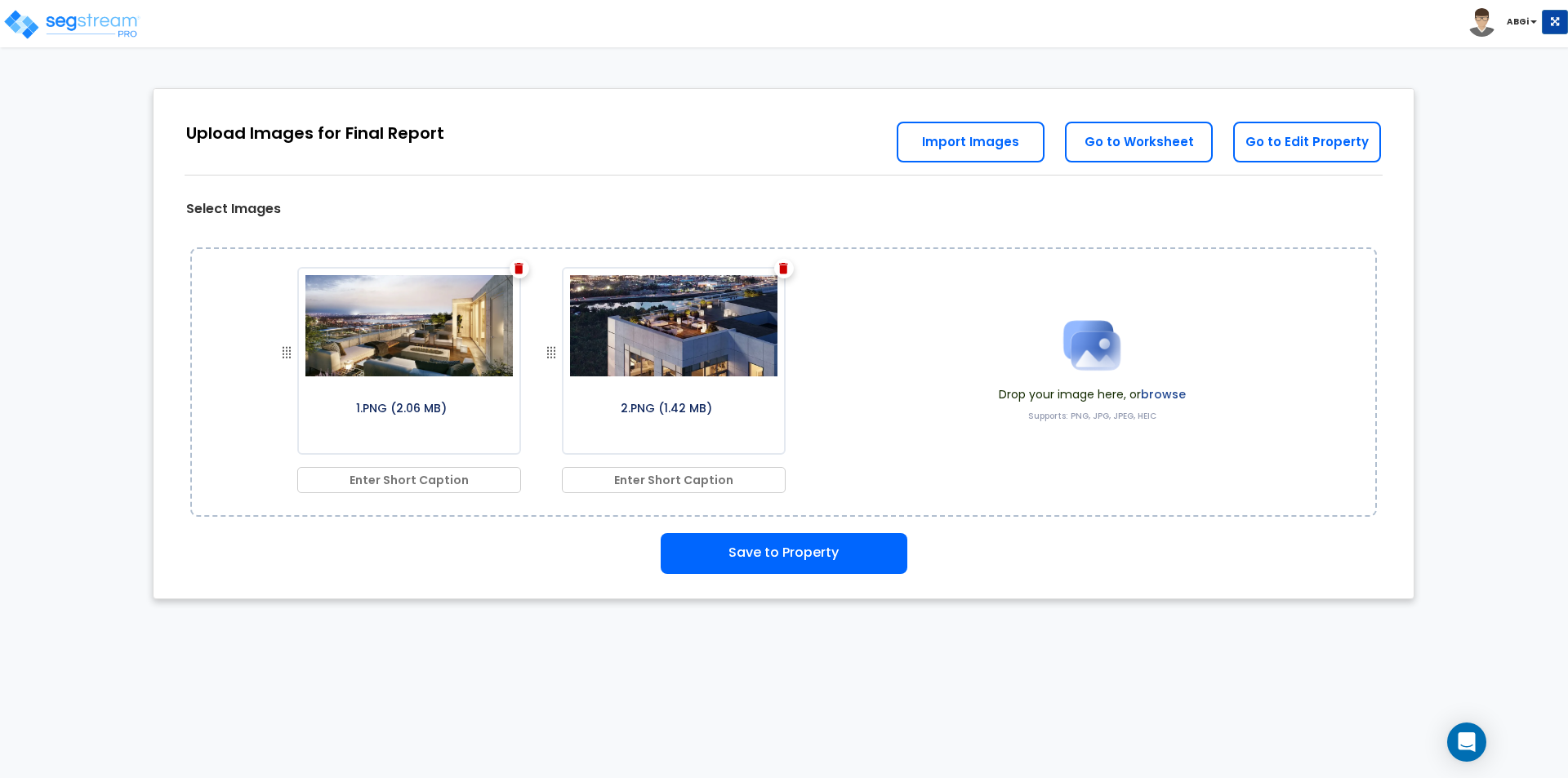
click at [1100, 350] on img at bounding box center [1091, 346] width 82 height 82
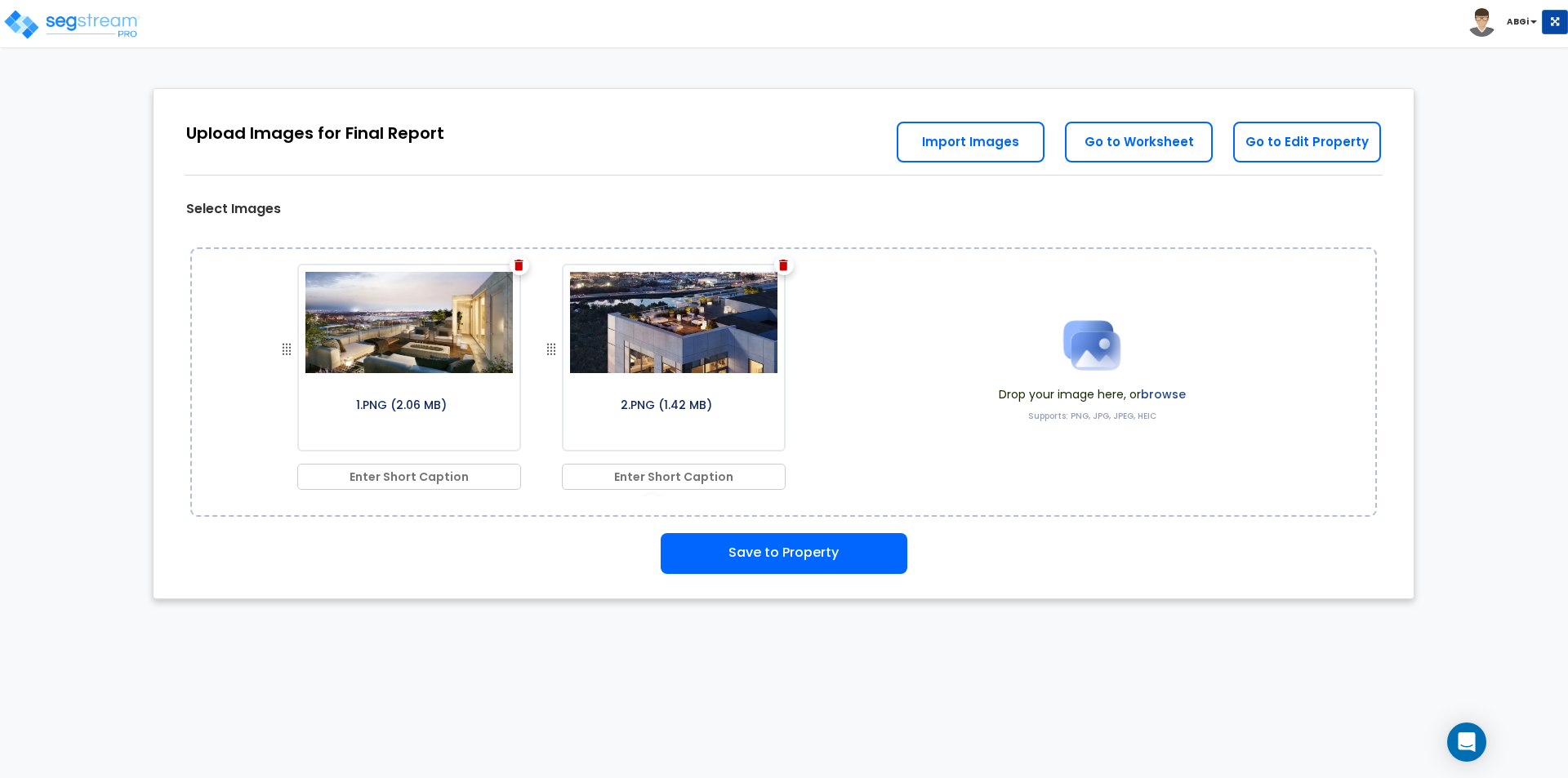
click at [1073, 353] on img at bounding box center [1091, 346] width 82 height 82
click at [1093, 344] on img at bounding box center [1091, 346] width 82 height 82
click at [1085, 334] on img at bounding box center [1091, 346] width 82 height 82
click at [1075, 346] on img at bounding box center [1091, 346] width 82 height 82
click at [1074, 360] on img at bounding box center [1091, 346] width 82 height 82
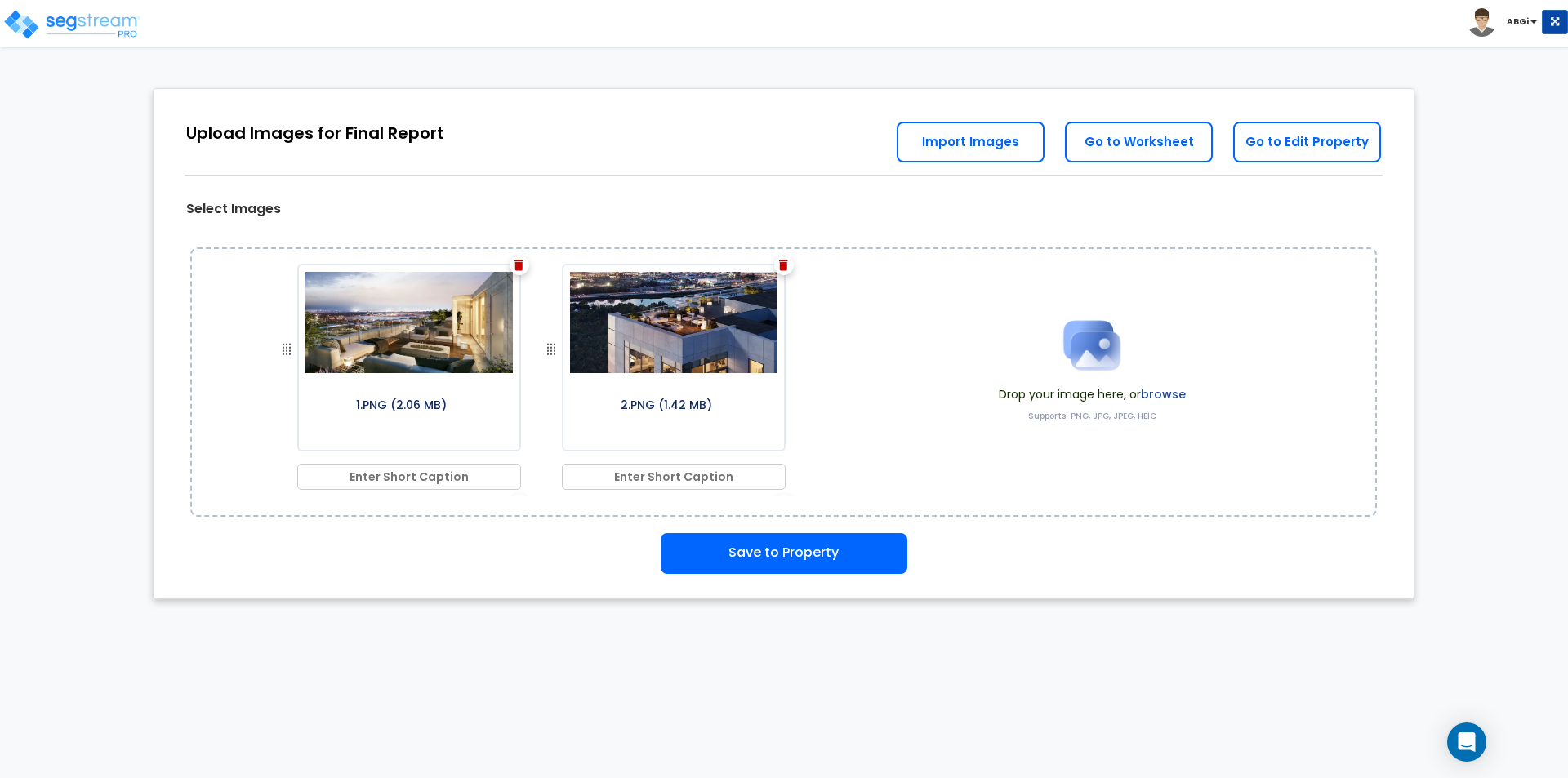
click at [1091, 351] on img at bounding box center [1091, 346] width 82 height 82
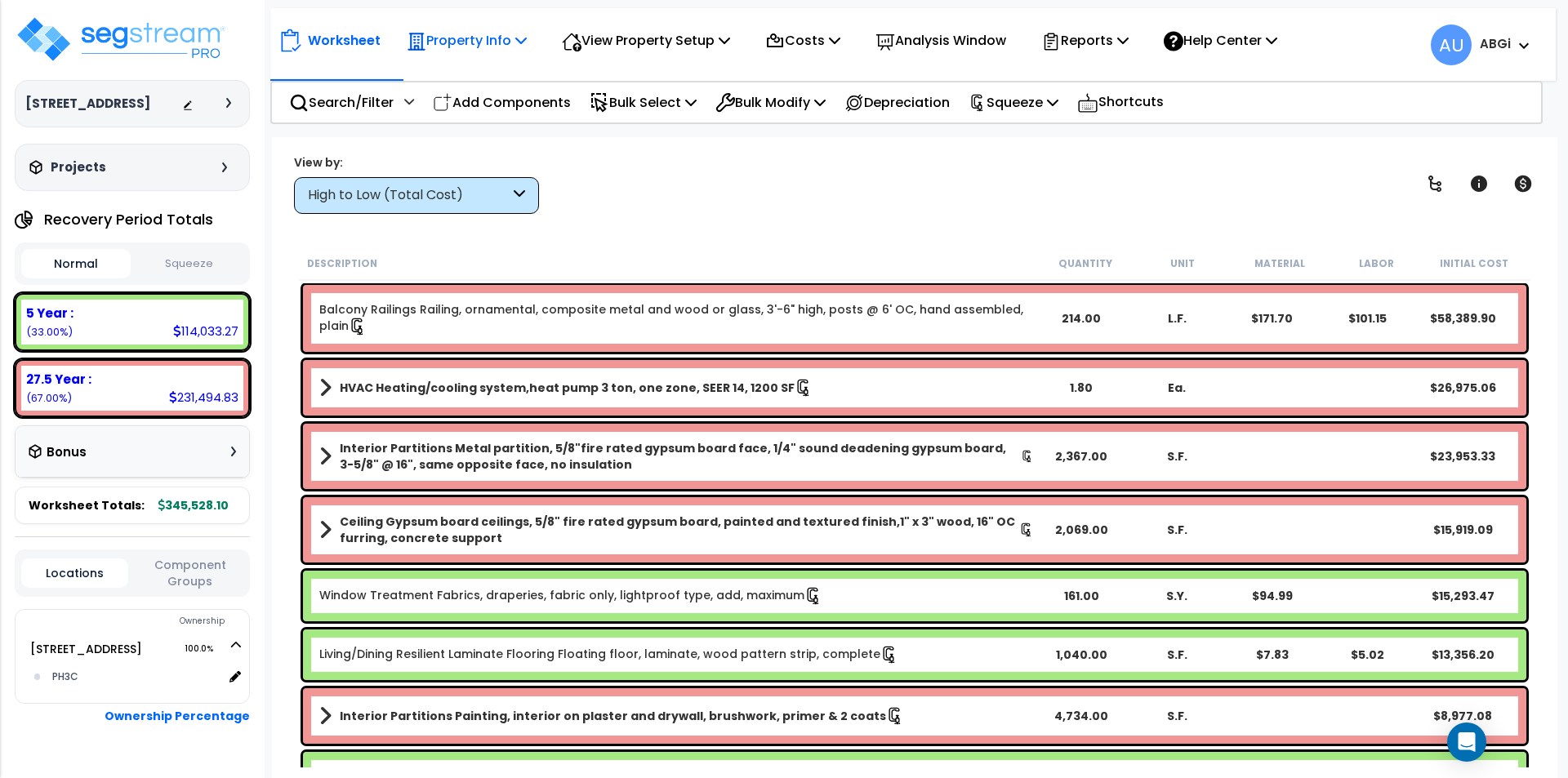
click at [522, 43] on icon at bounding box center [521, 40] width 12 height 13
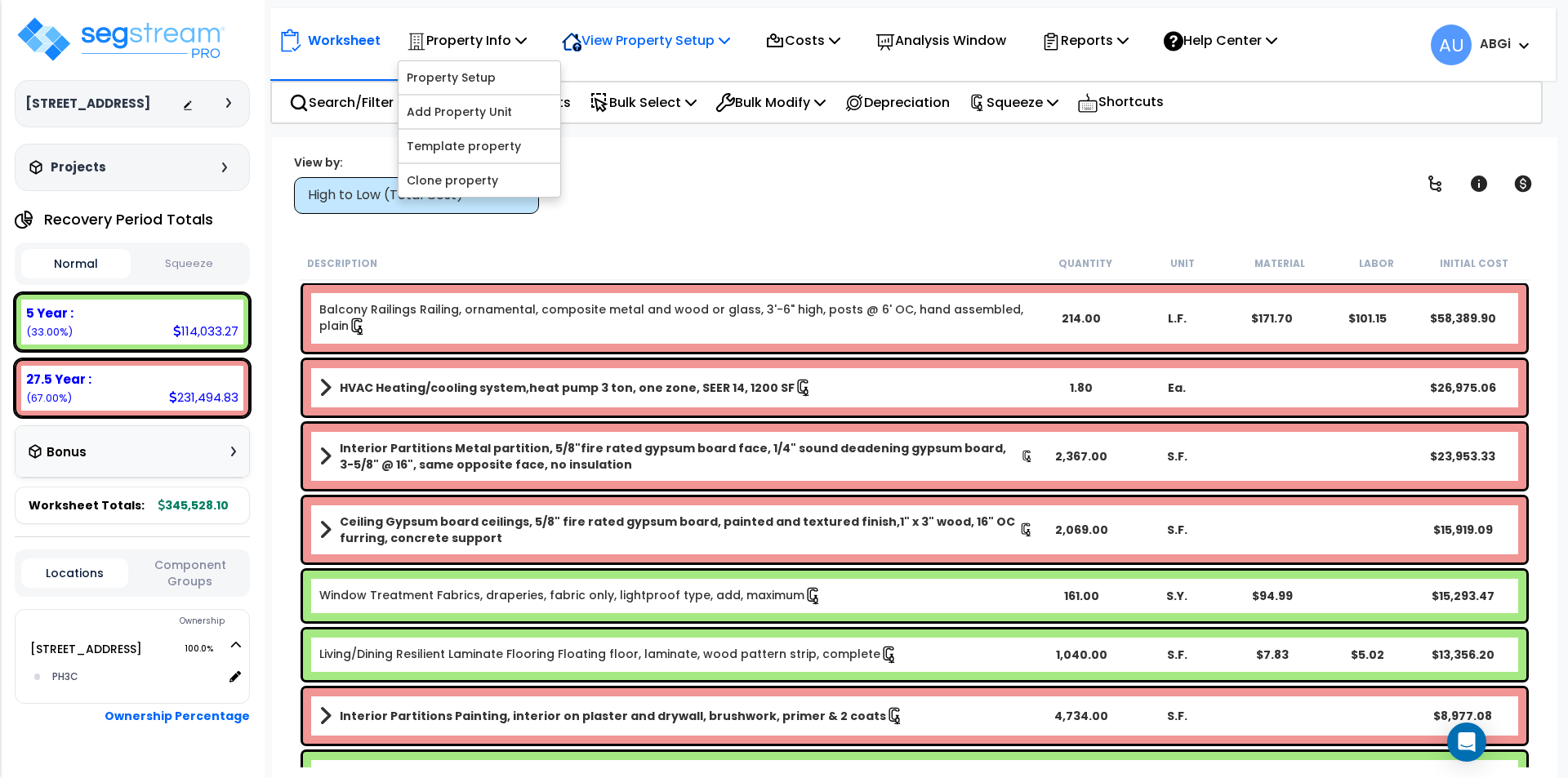
click at [659, 32] on p "View Property Setup" at bounding box center [646, 40] width 168 height 22
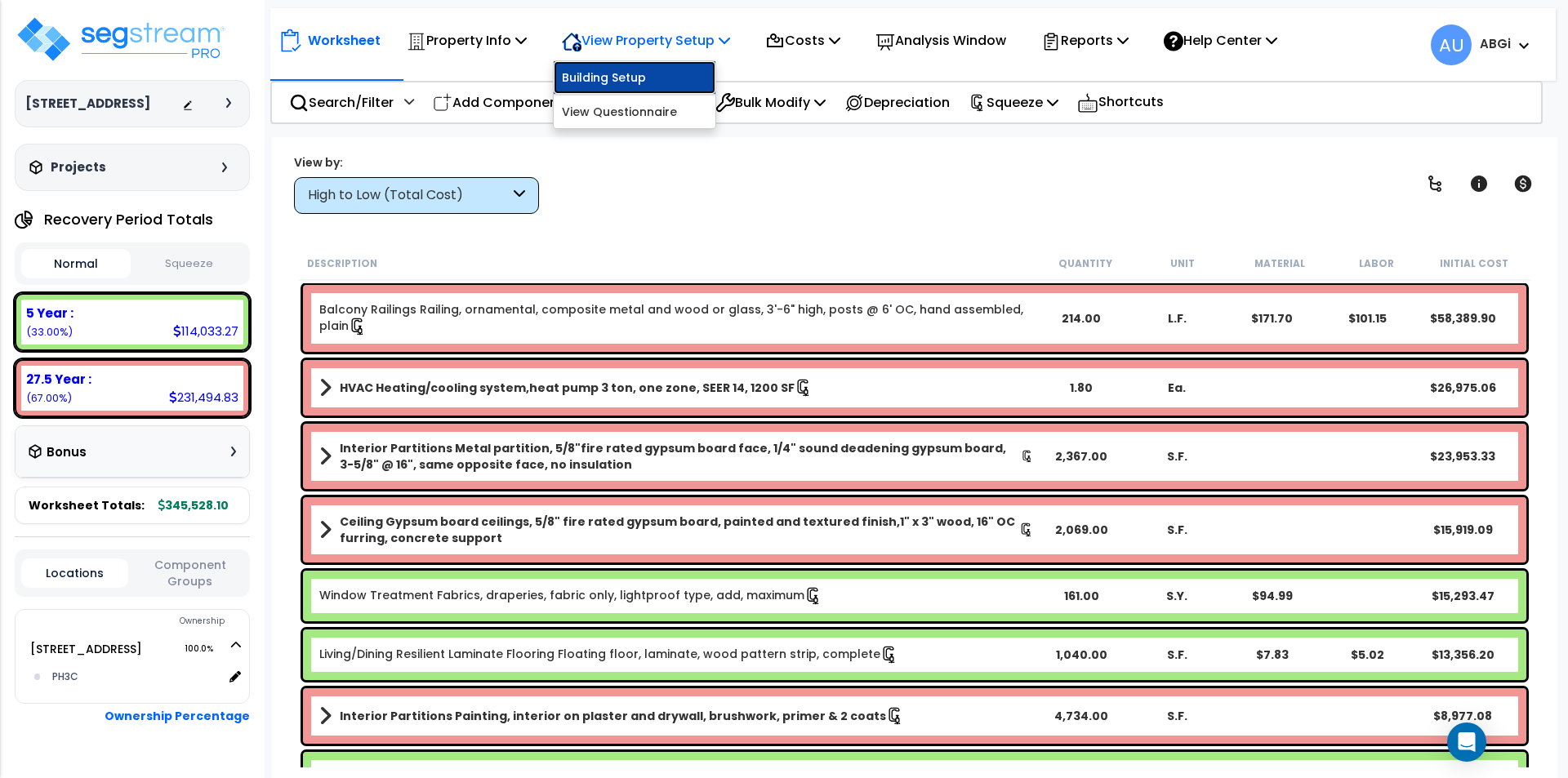
click at [624, 72] on link "Building Setup" at bounding box center [634, 77] width 162 height 33
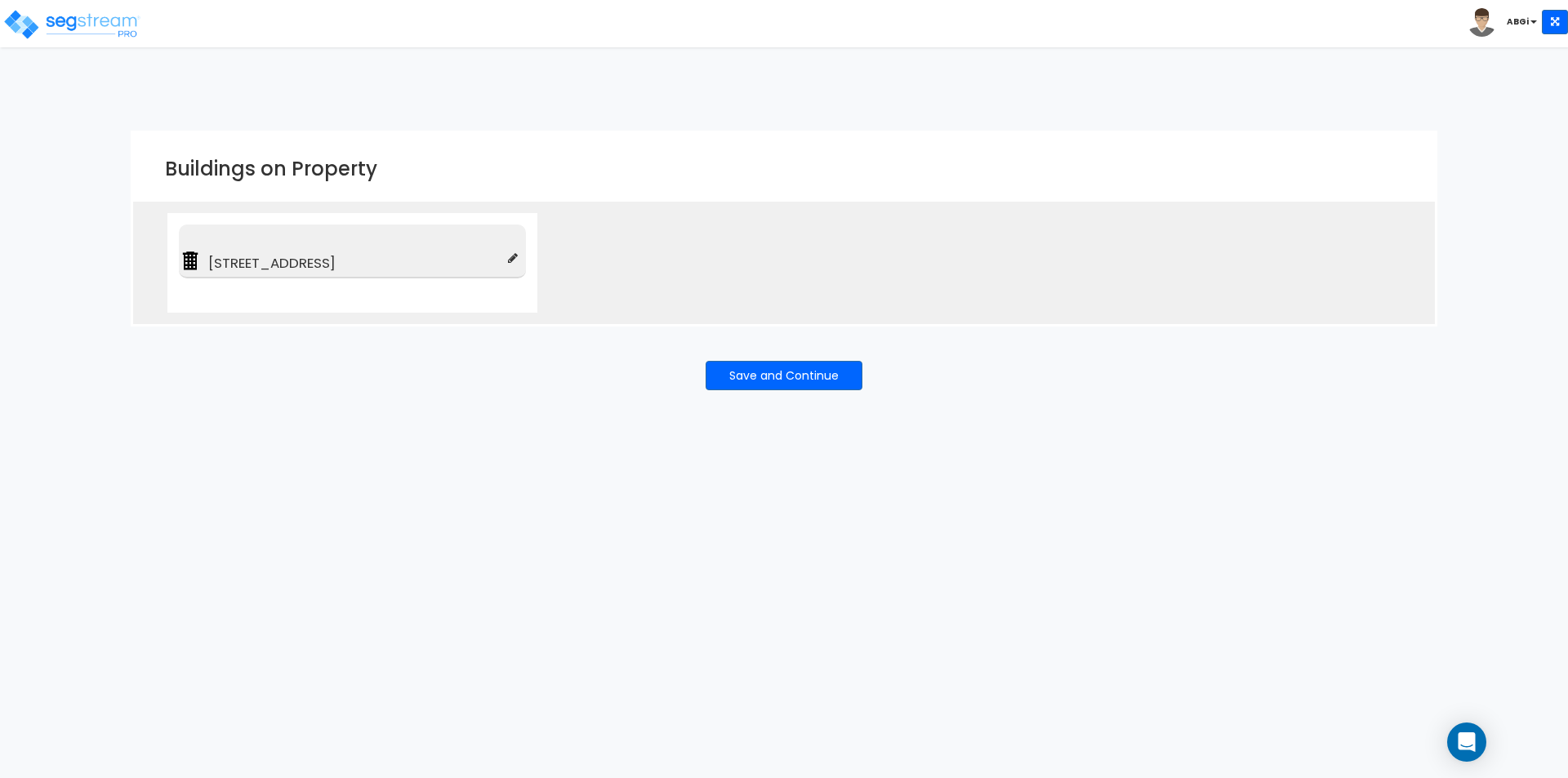
click at [509, 259] on icon at bounding box center [512, 258] width 10 height 12
type input "[STREET_ADDRESS]"
type input "Residential Condominium (Interior Only)"
checkbox input "true"
type input "100"
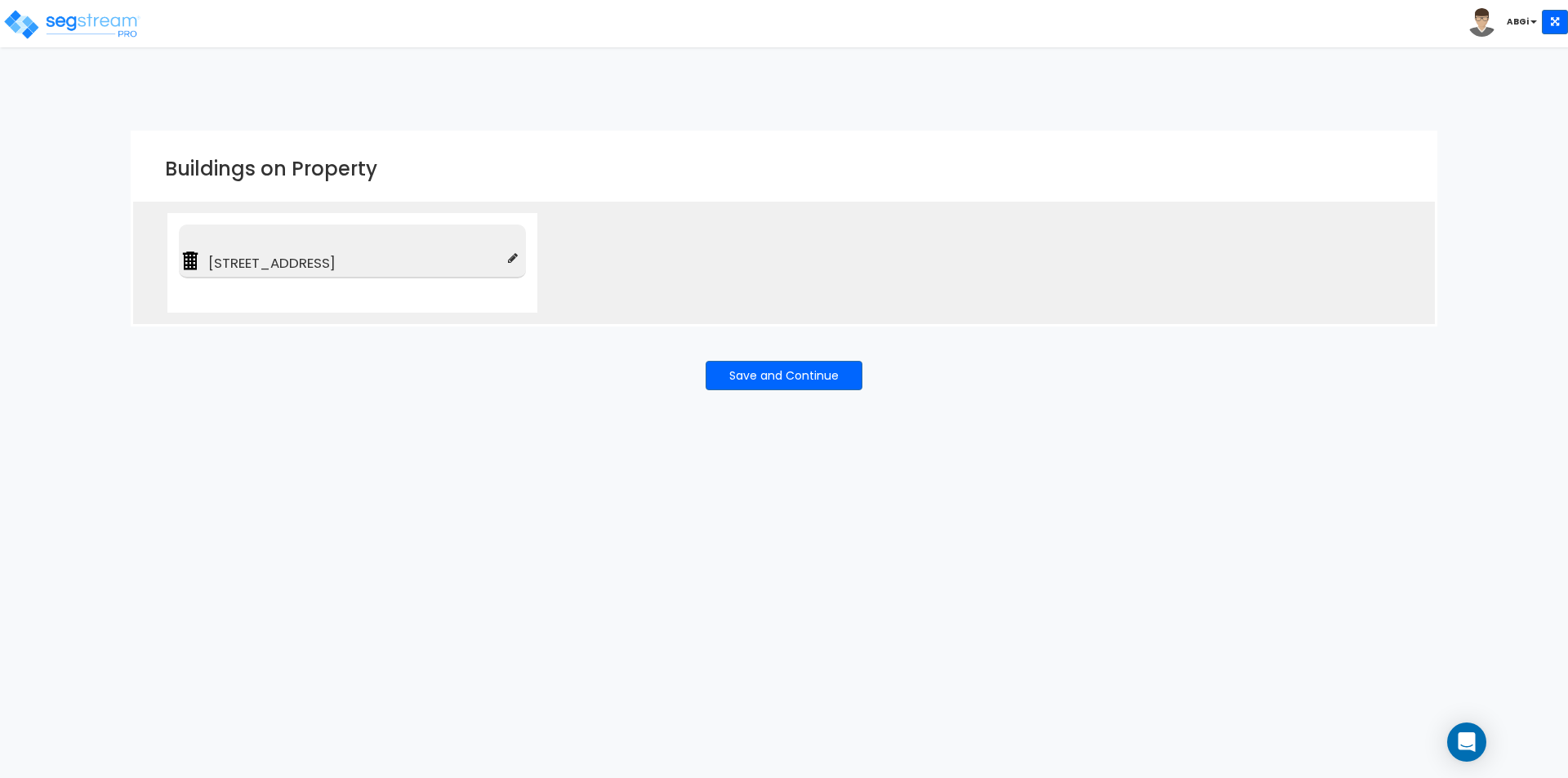
type input "100"
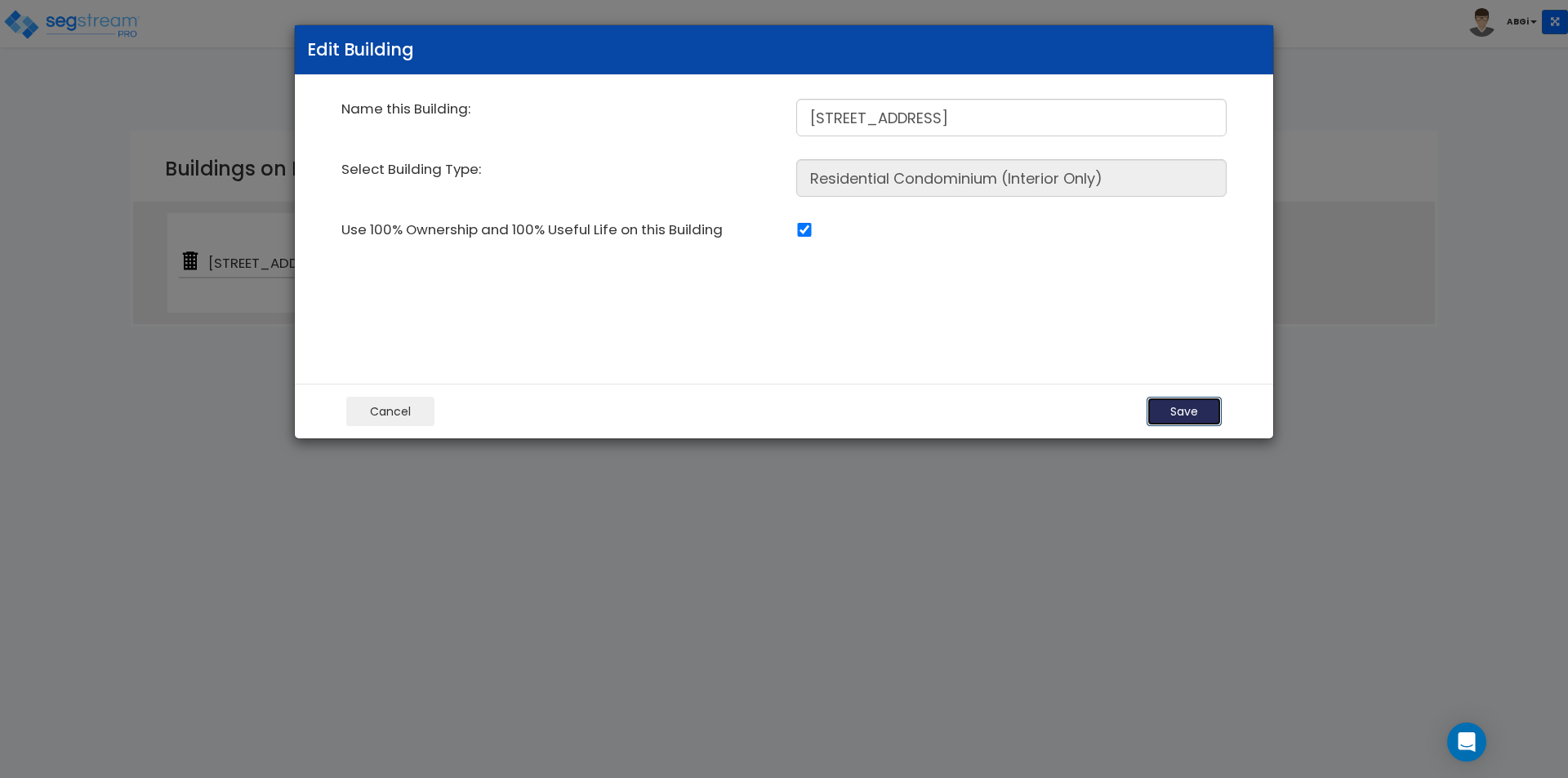
click at [1166, 405] on button "Save" at bounding box center [1184, 411] width 75 height 29
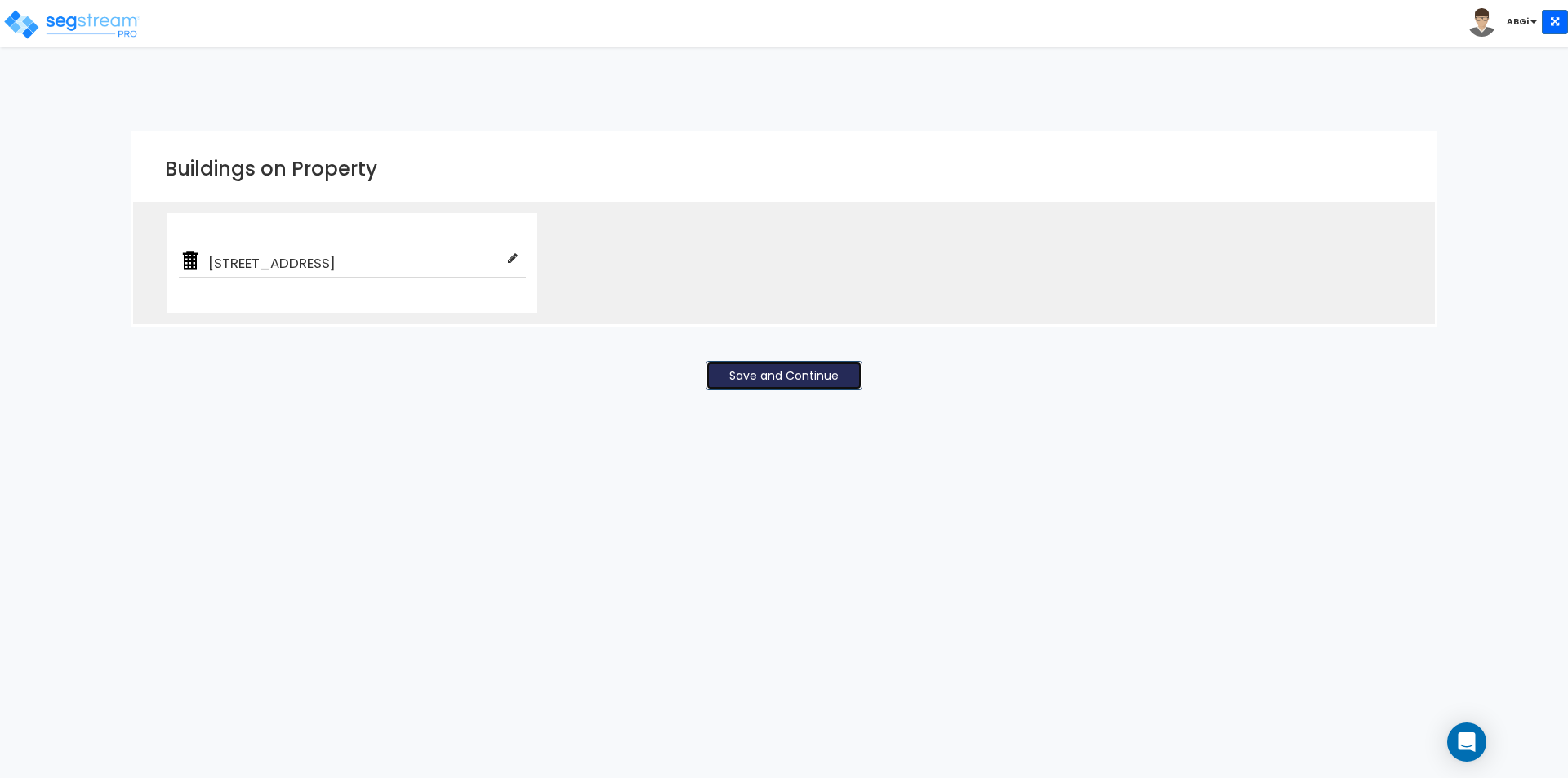
click at [736, 370] on button "Save and Continue" at bounding box center [783, 375] width 157 height 29
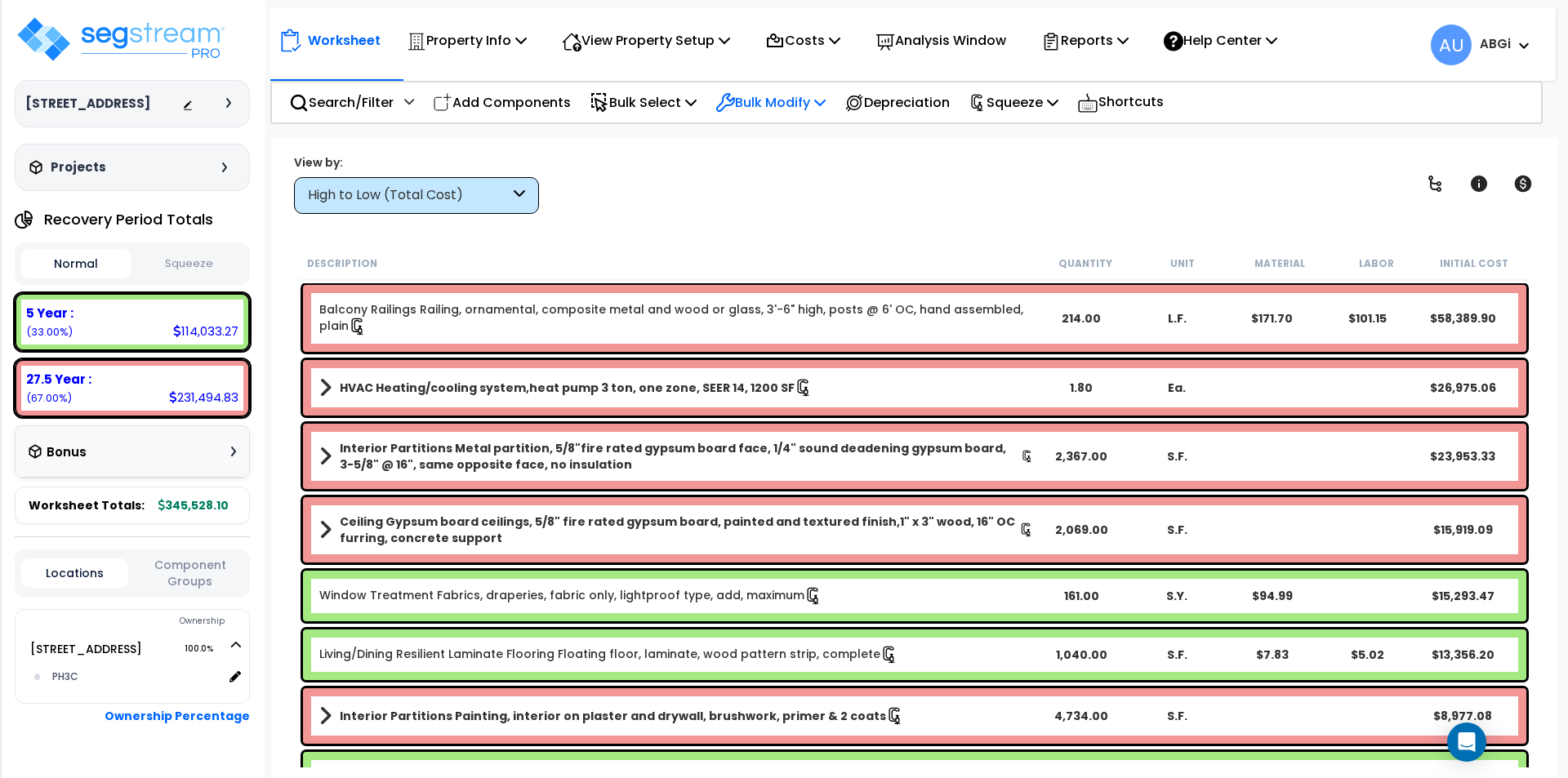
click at [826, 102] on icon at bounding box center [819, 102] width 12 height 13
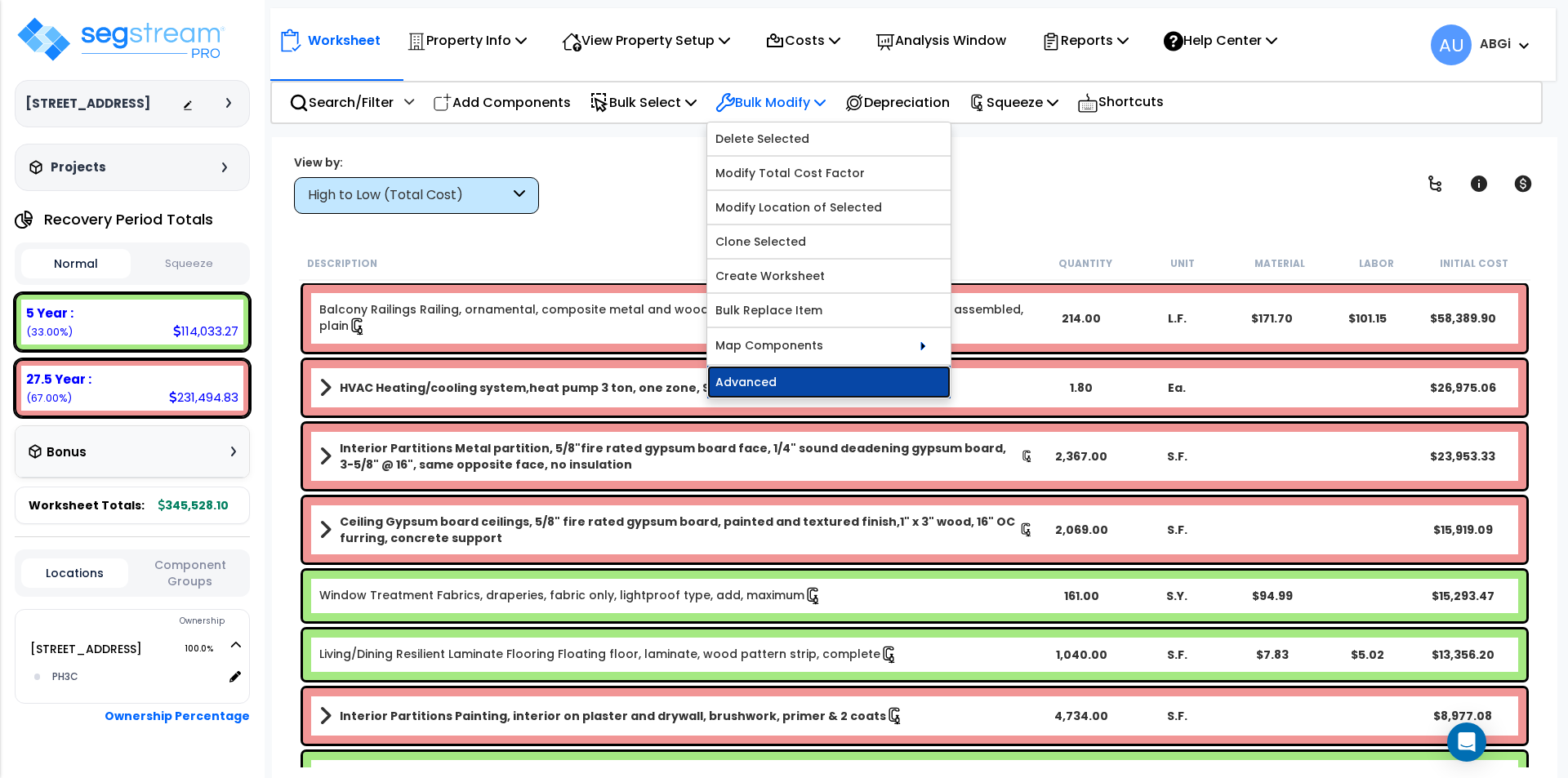
click at [764, 379] on link "Advanced" at bounding box center [828, 382] width 244 height 33
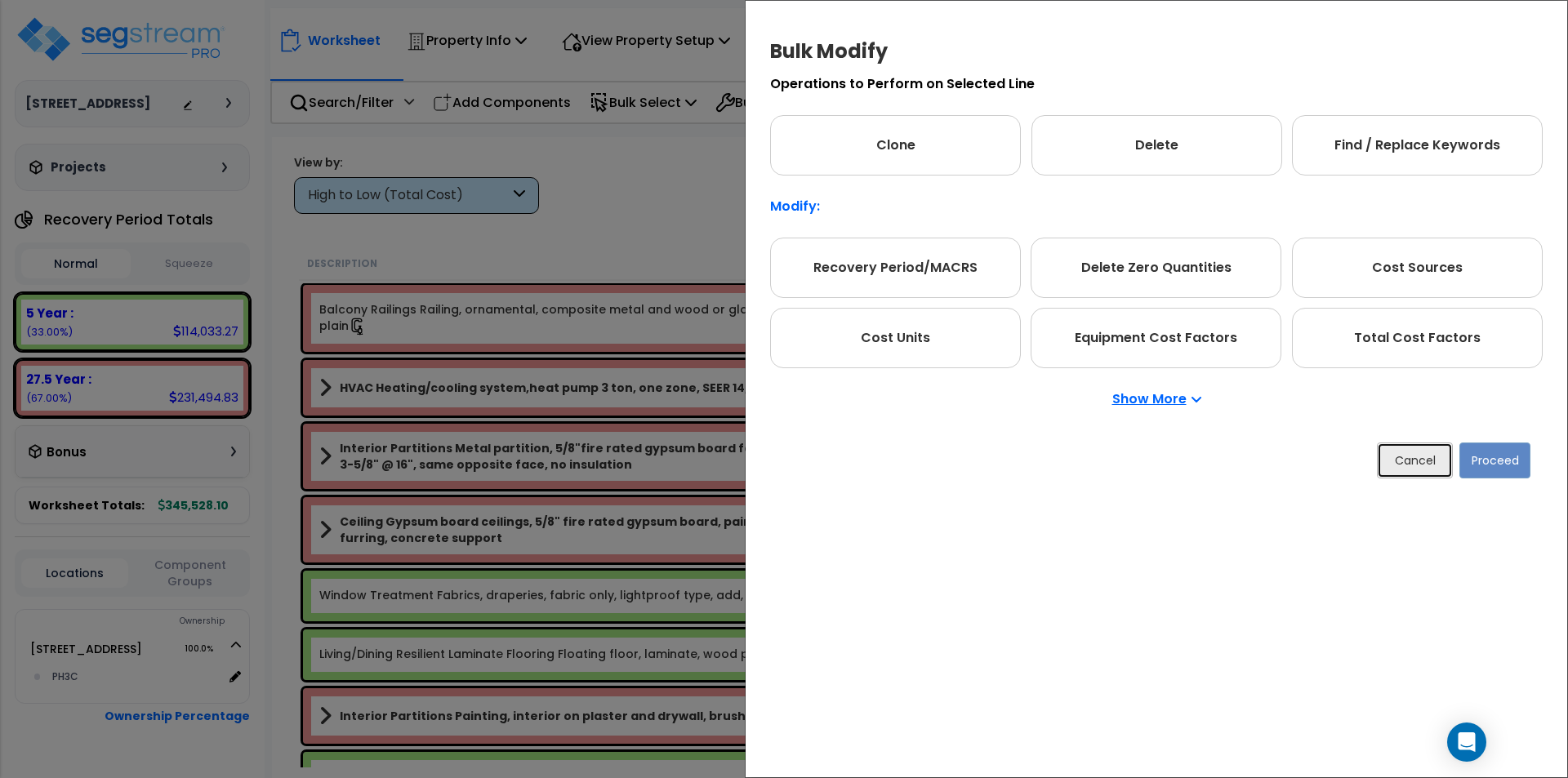
click at [1427, 468] on button "Cancel" at bounding box center [1415, 461] width 76 height 36
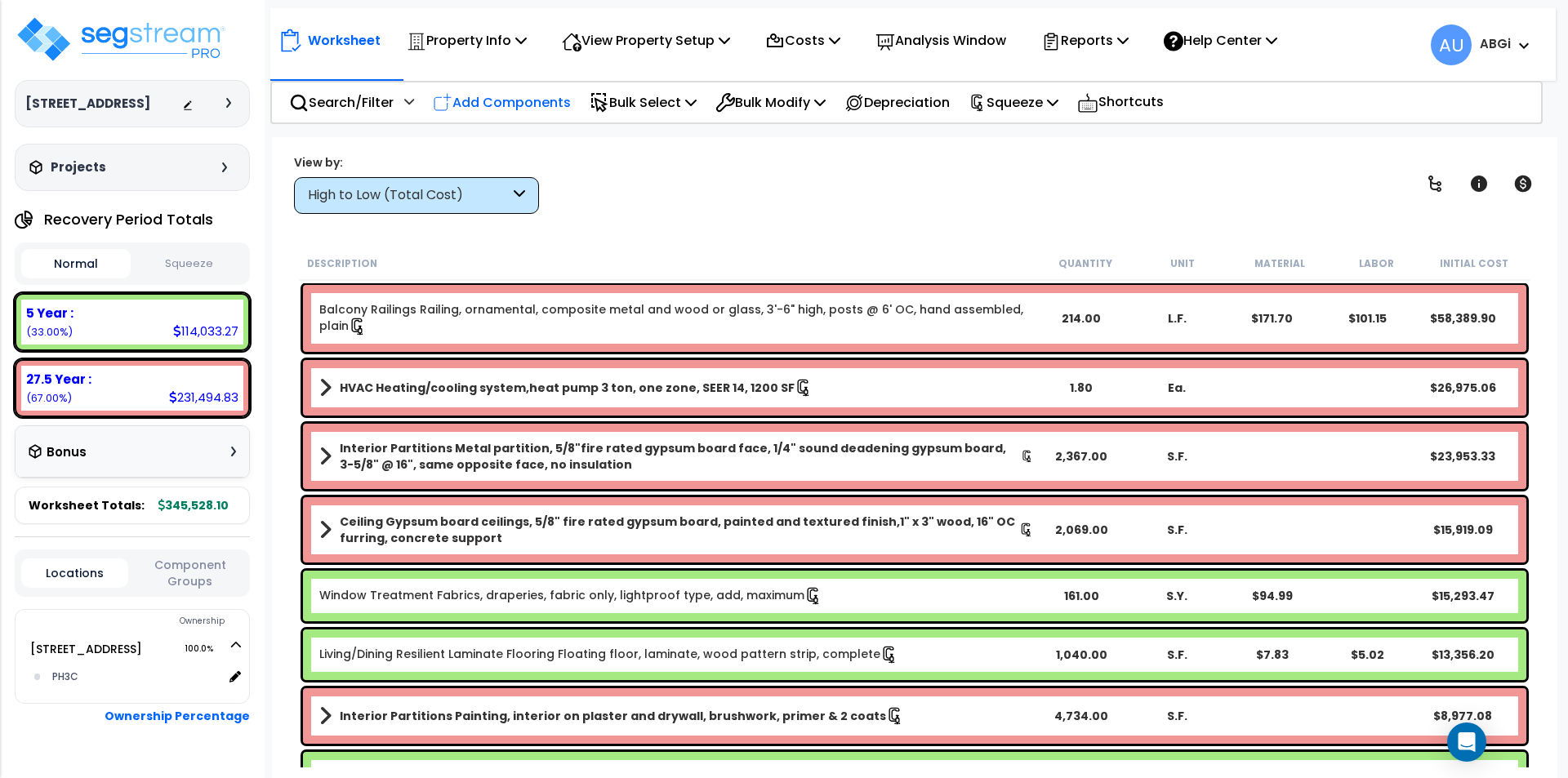
click at [532, 105] on p "Add Components" at bounding box center [502, 102] width 138 height 22
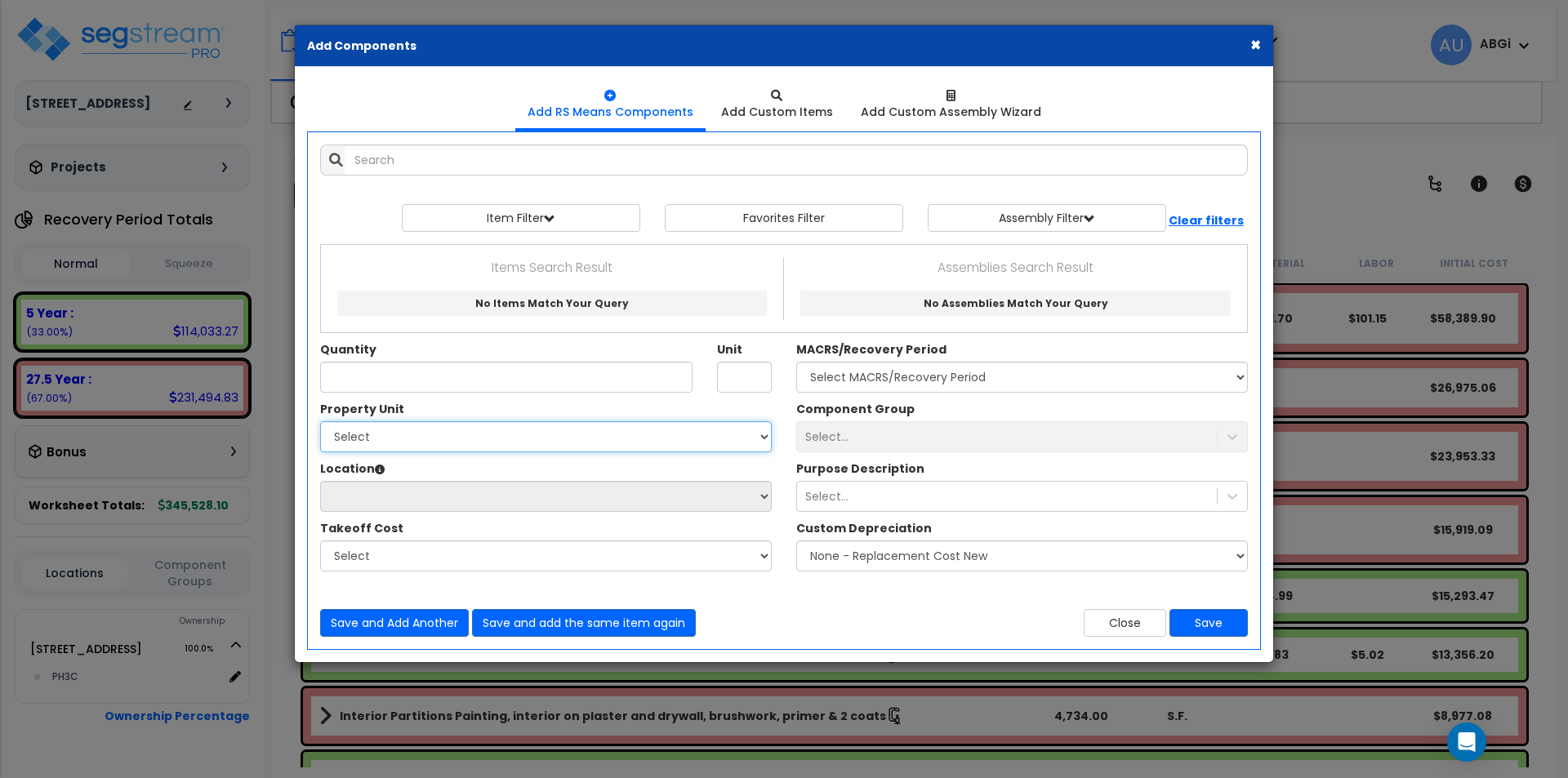
click at [641, 438] on select "Select 133-36 37th Ave, PH3C" at bounding box center [546, 437] width 452 height 31
select select "167951"
click at [320, 422] on select "Select 133-36 37th Ave, PH3C" at bounding box center [546, 437] width 452 height 31
click at [592, 502] on select "Select Building Building Interior PH3C Add Additional Location" at bounding box center [546, 496] width 452 height 31
select select "31801"
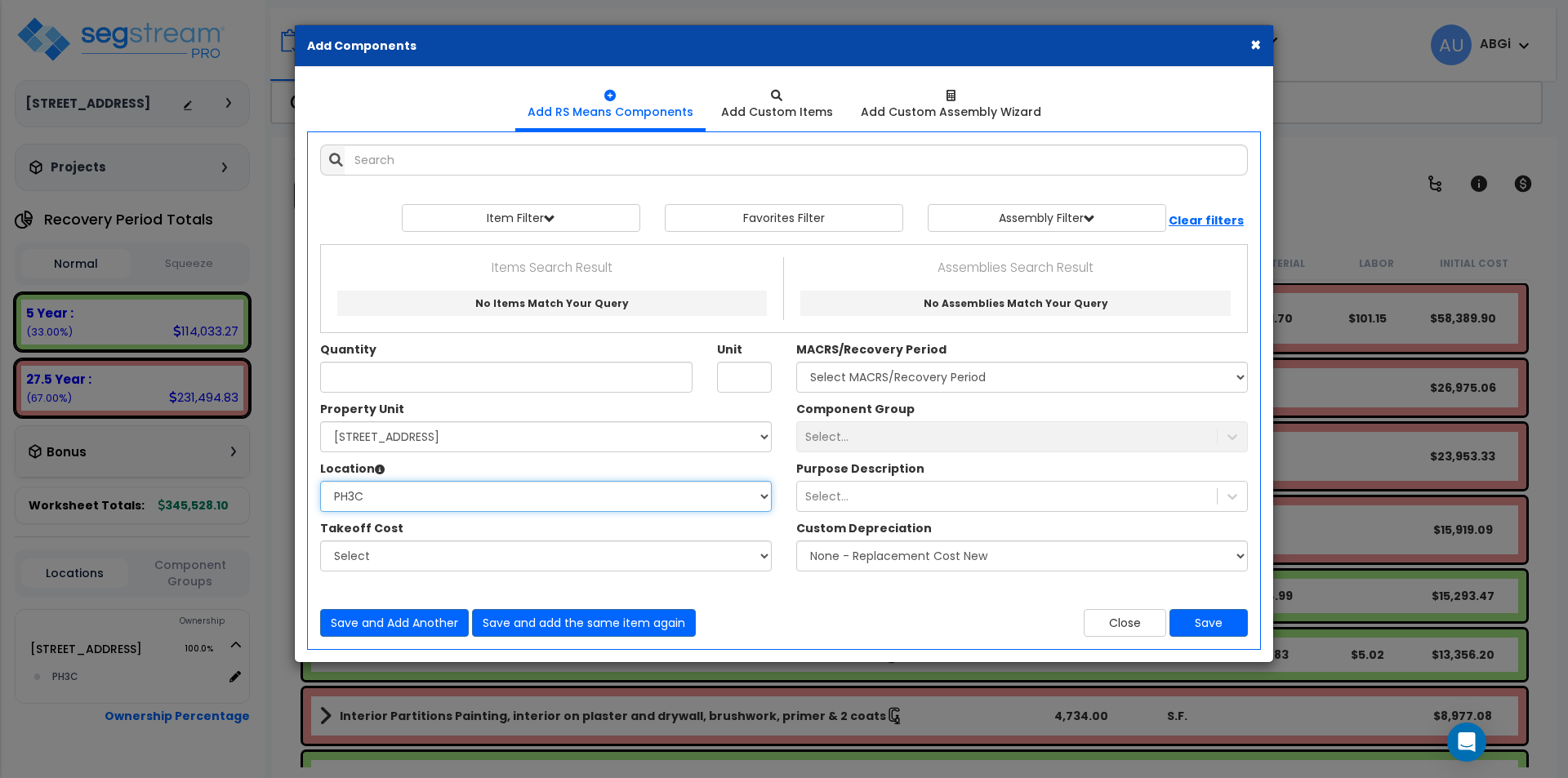
click at [320, 481] on select "Select Building Building Interior PH3C Add Additional Location" at bounding box center [546, 496] width 452 height 31
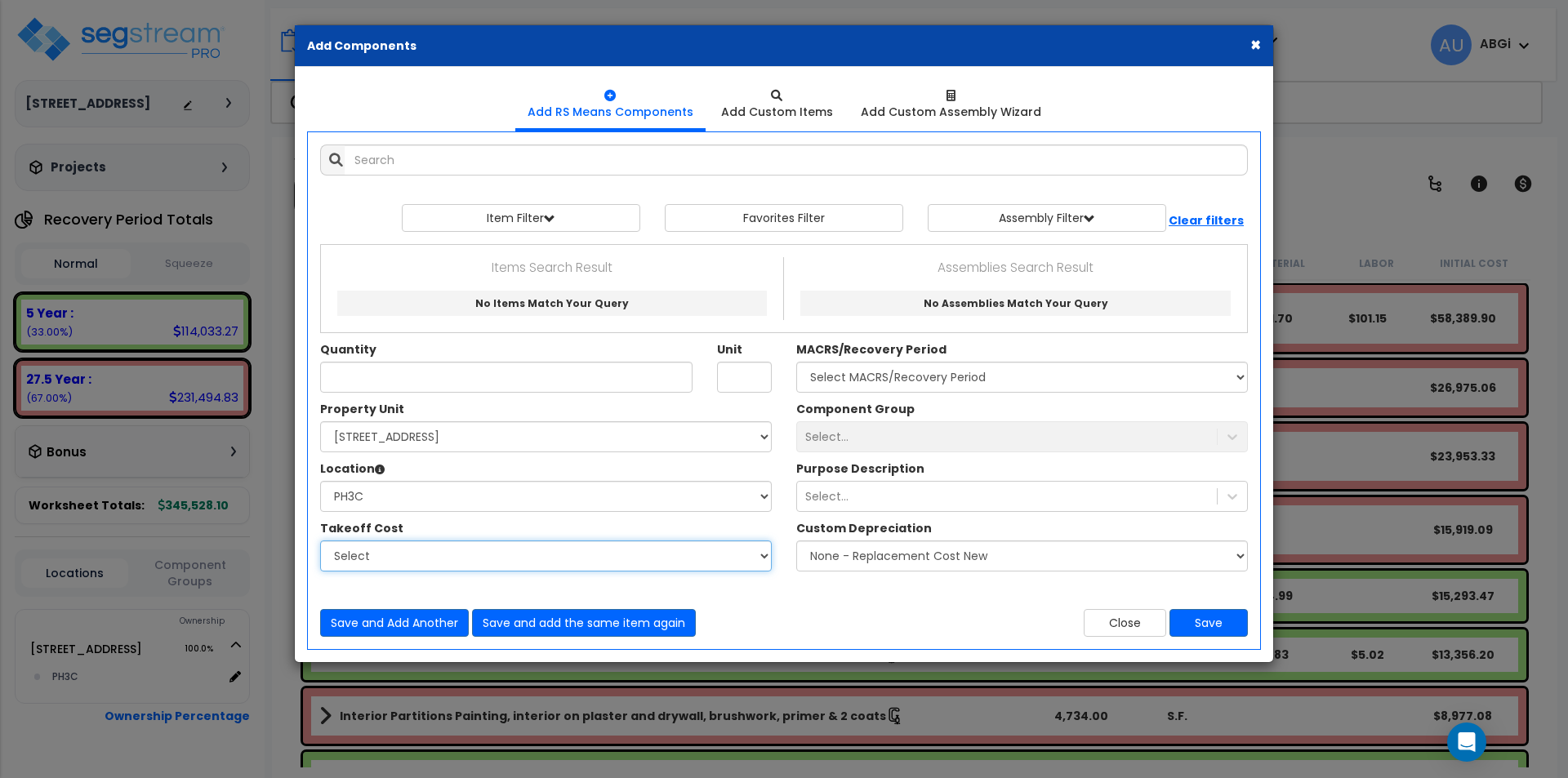
click at [541, 549] on select "Select" at bounding box center [546, 556] width 452 height 31
click at [579, 551] on select "Select" at bounding box center [546, 556] width 452 height 31
click at [896, 487] on div "Select..." at bounding box center [1007, 496] width 420 height 26
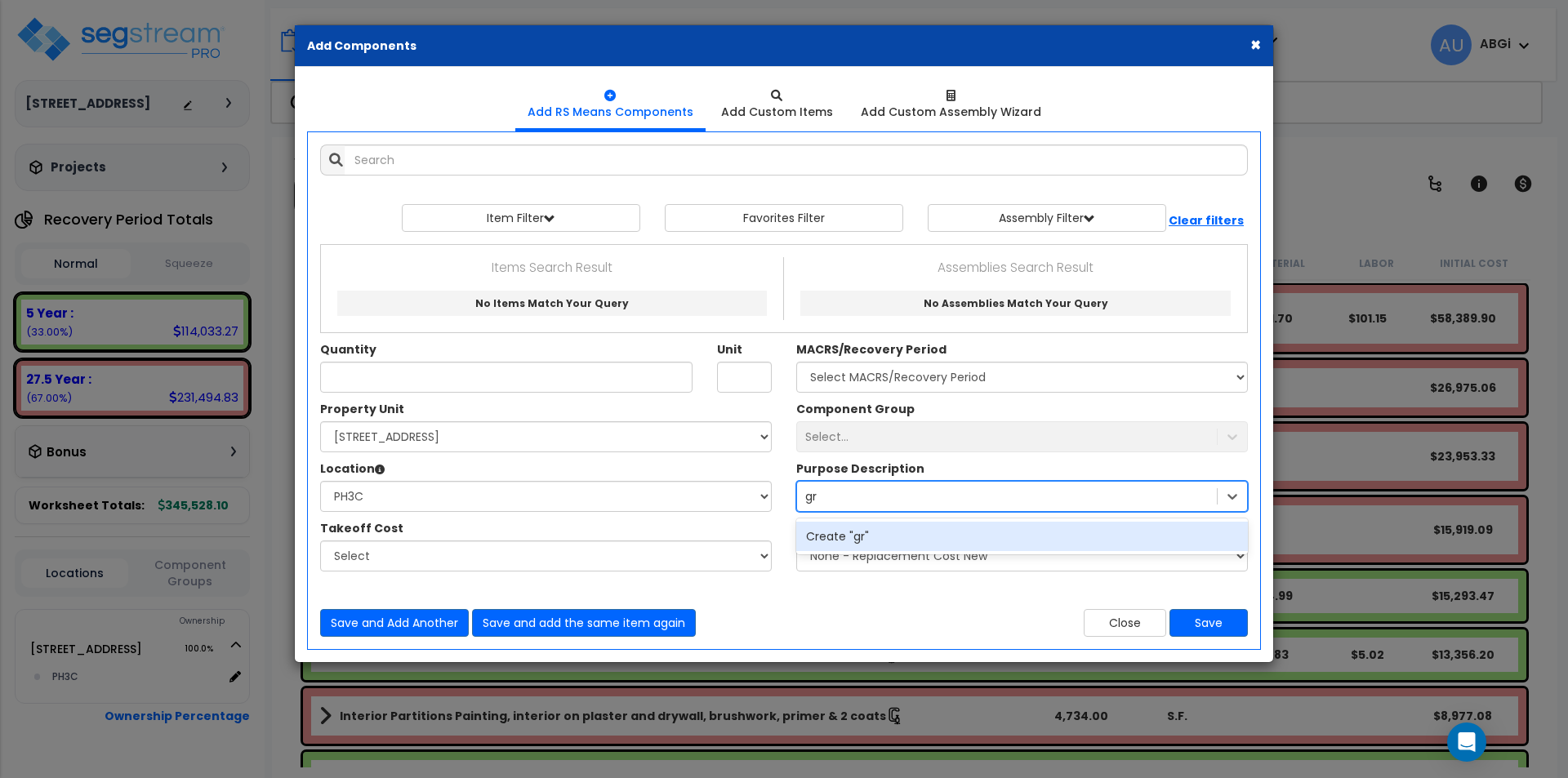
type input "g"
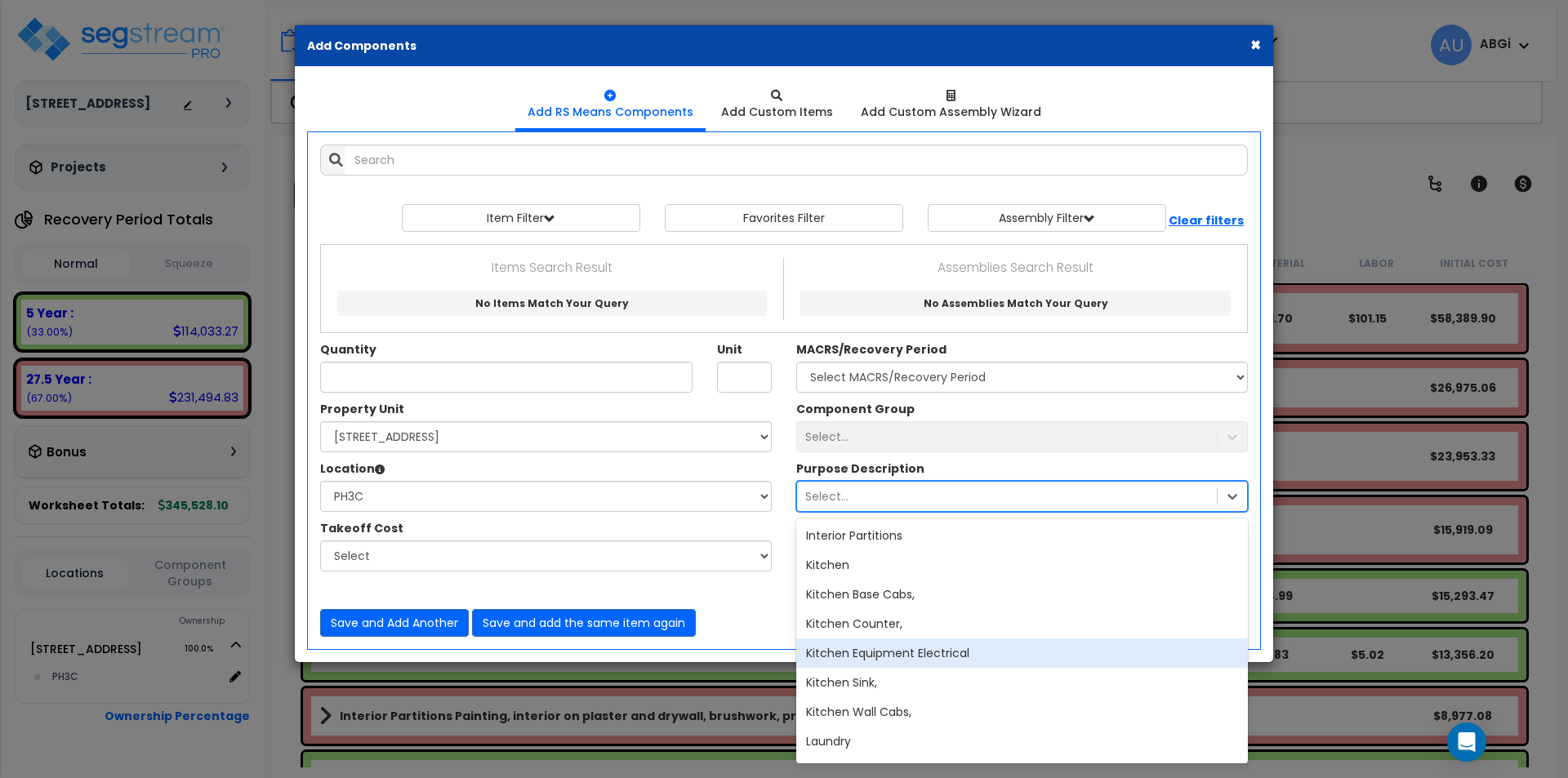
scroll to position [372, 0]
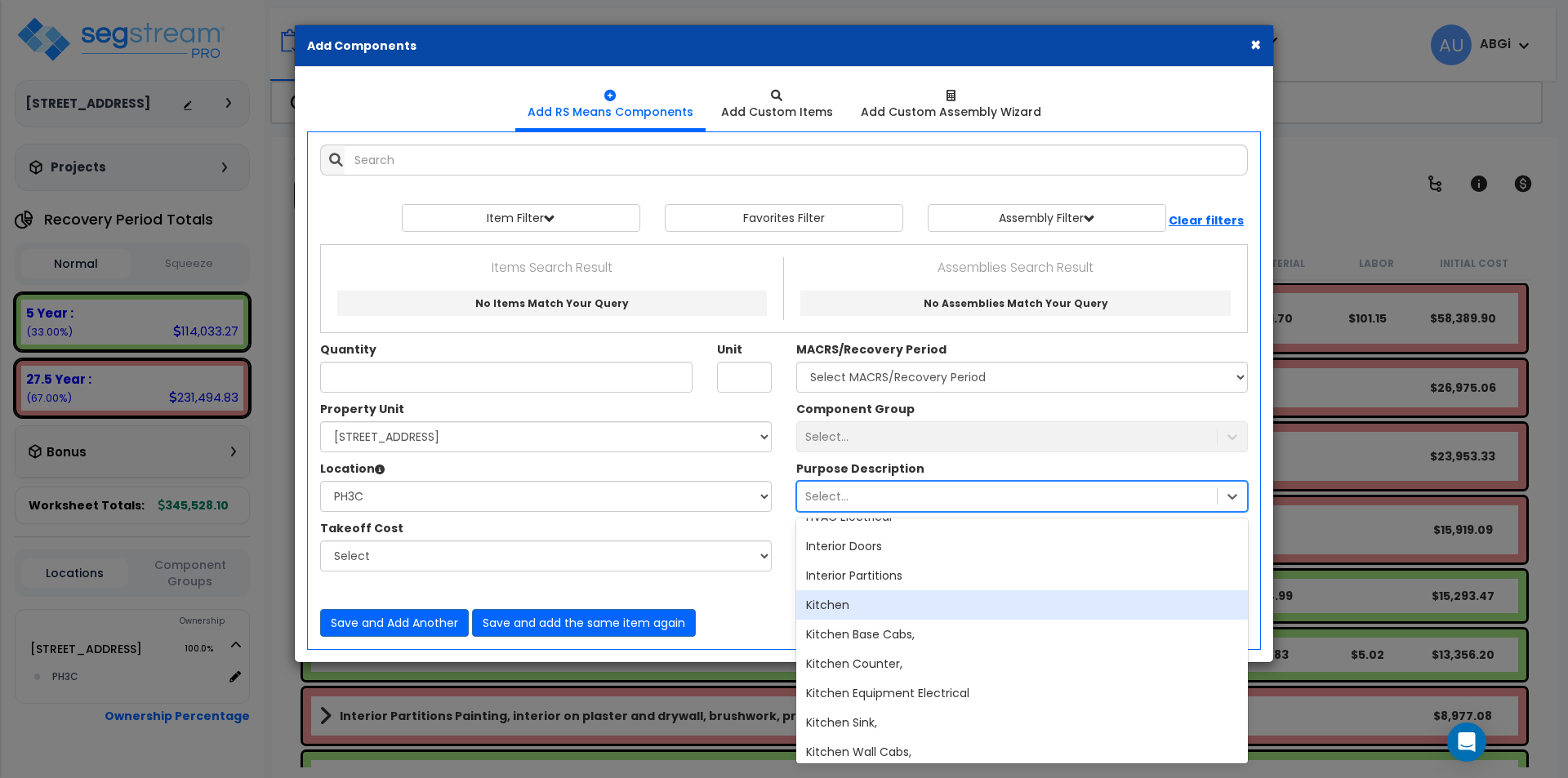
click at [935, 611] on div "Kitchen" at bounding box center [1022, 604] width 452 height 29
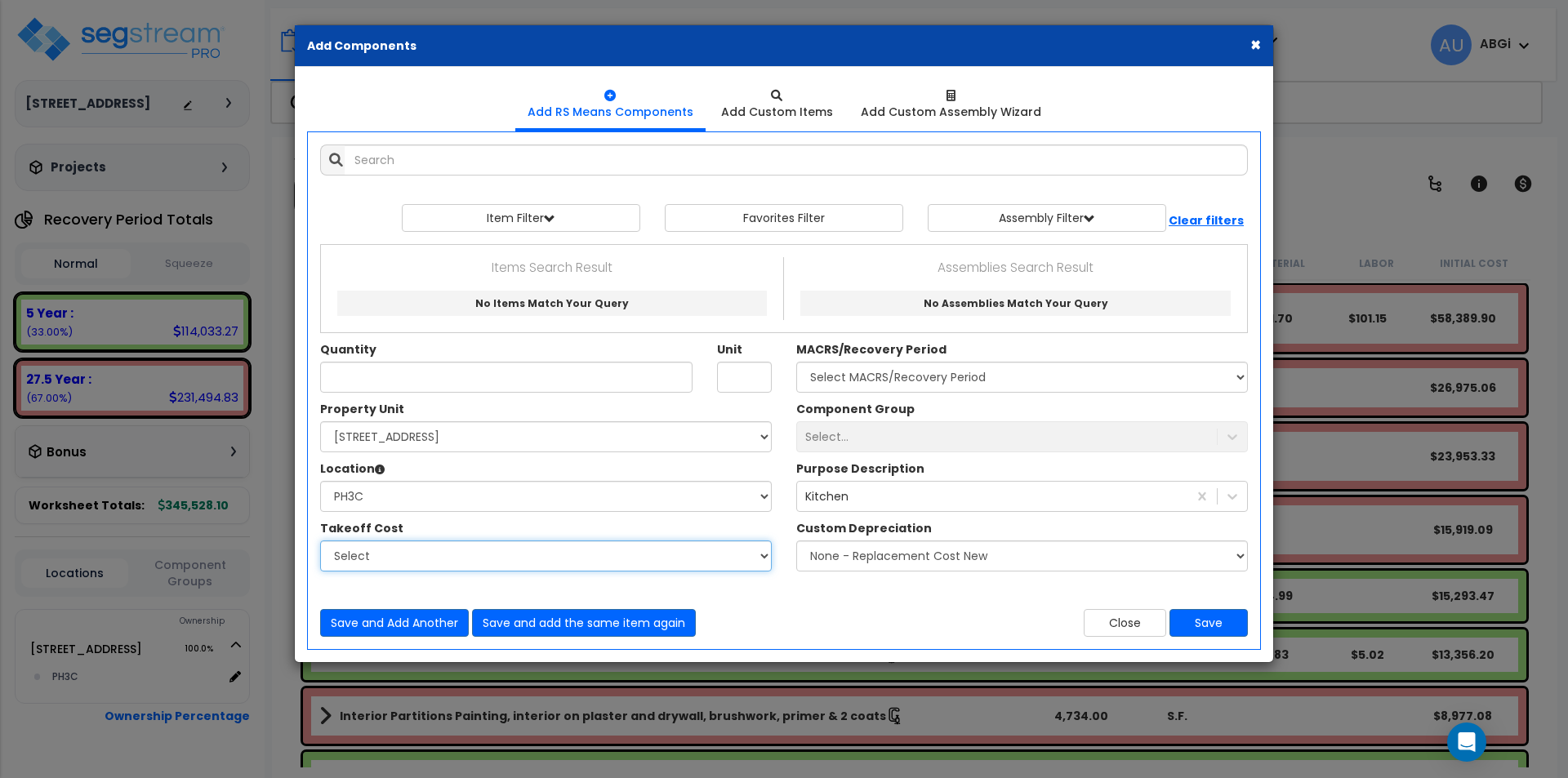
click at [757, 558] on select "Select" at bounding box center [546, 556] width 452 height 31
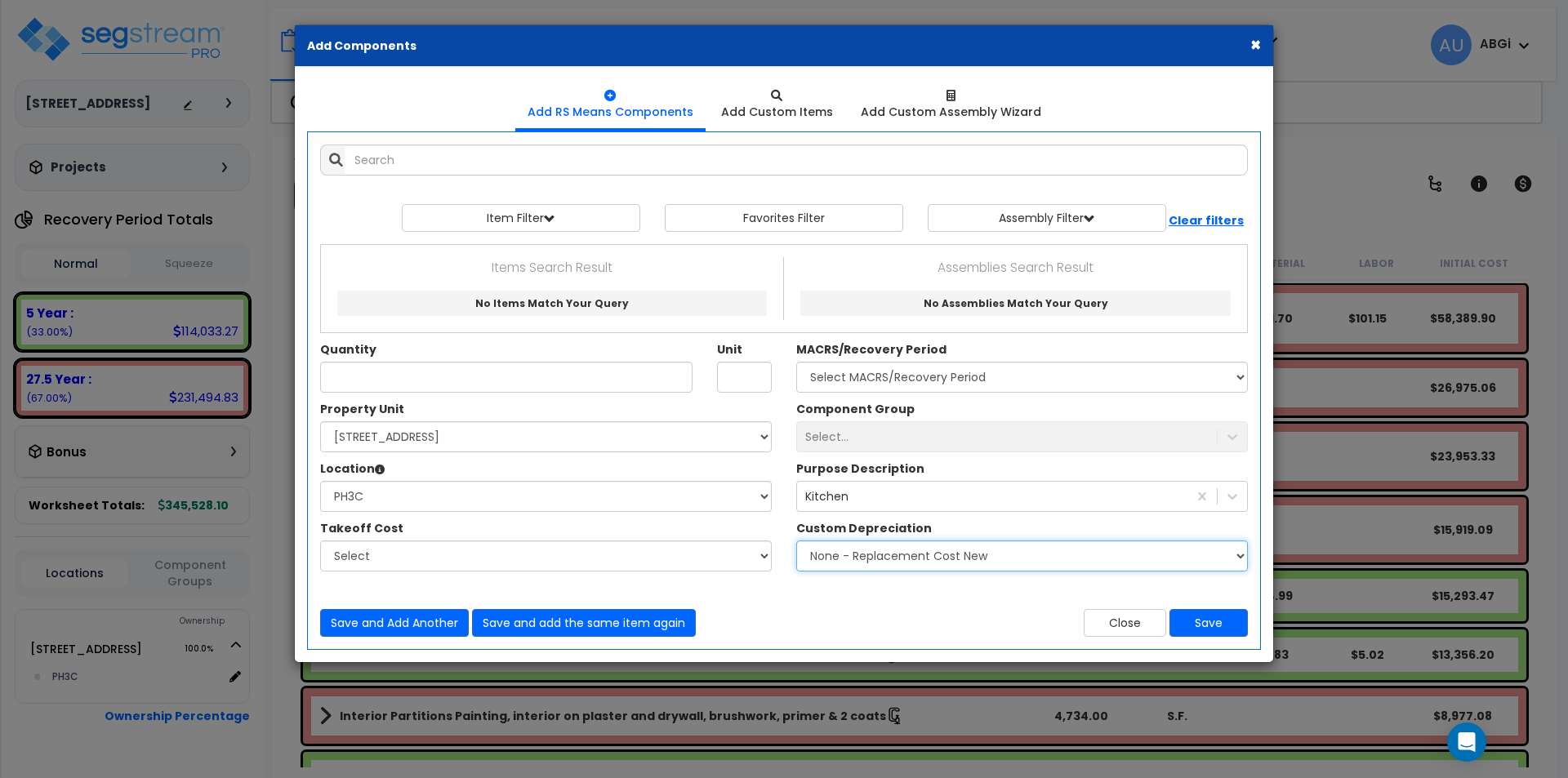
click at [881, 563] on select "None - Replacement Cost New Excellent - 90% Good - 75% Fair - 50% Bad - 25% Rep…" at bounding box center [1022, 556] width 452 height 31
click at [796, 541] on select "None - Replacement Cost New Excellent - 90% Good - 75% Fair - 50% Bad - 25% Rep…" at bounding box center [1022, 556] width 452 height 31
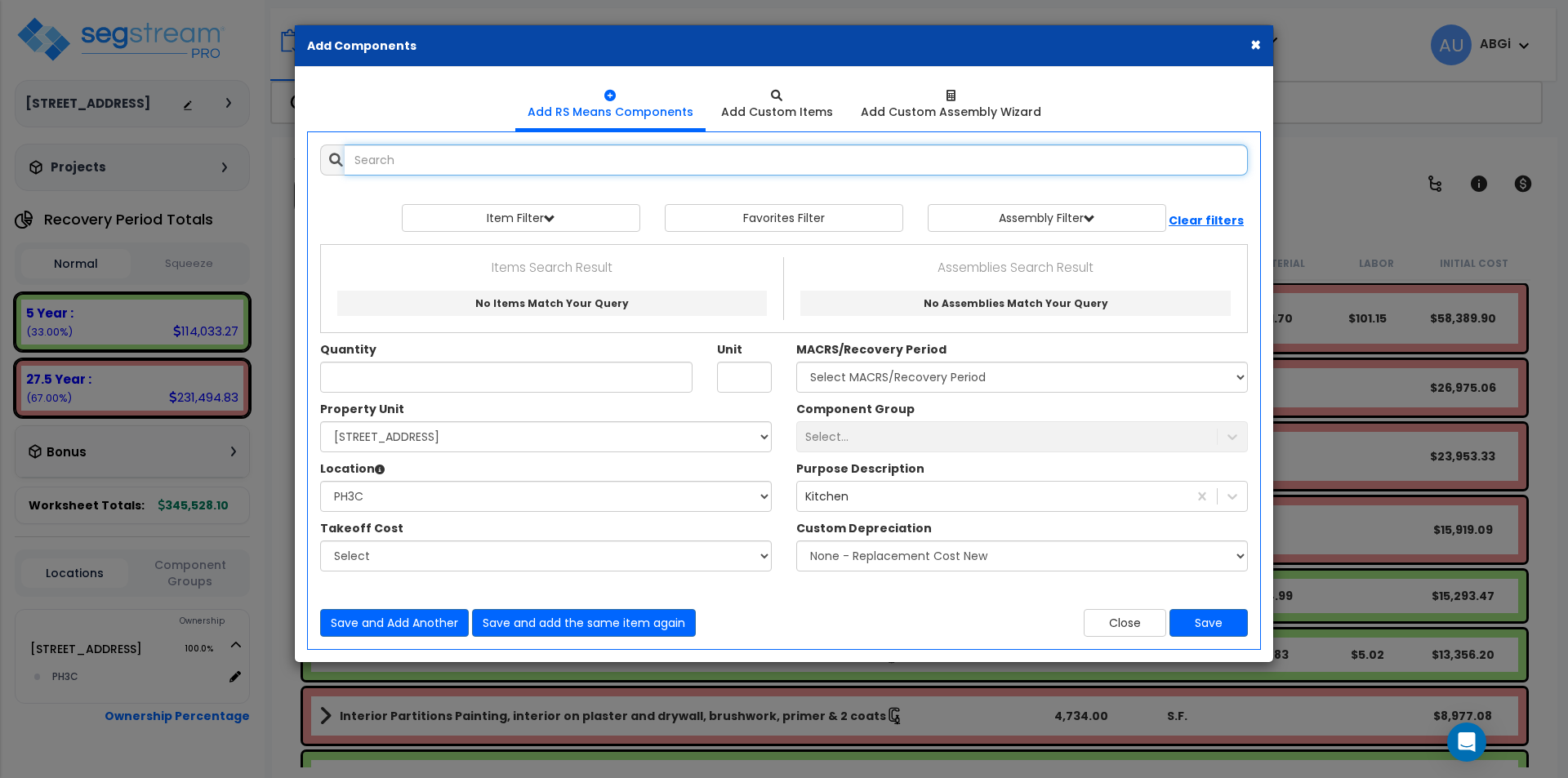
click at [558, 165] on input "text" at bounding box center [796, 159] width 903 height 31
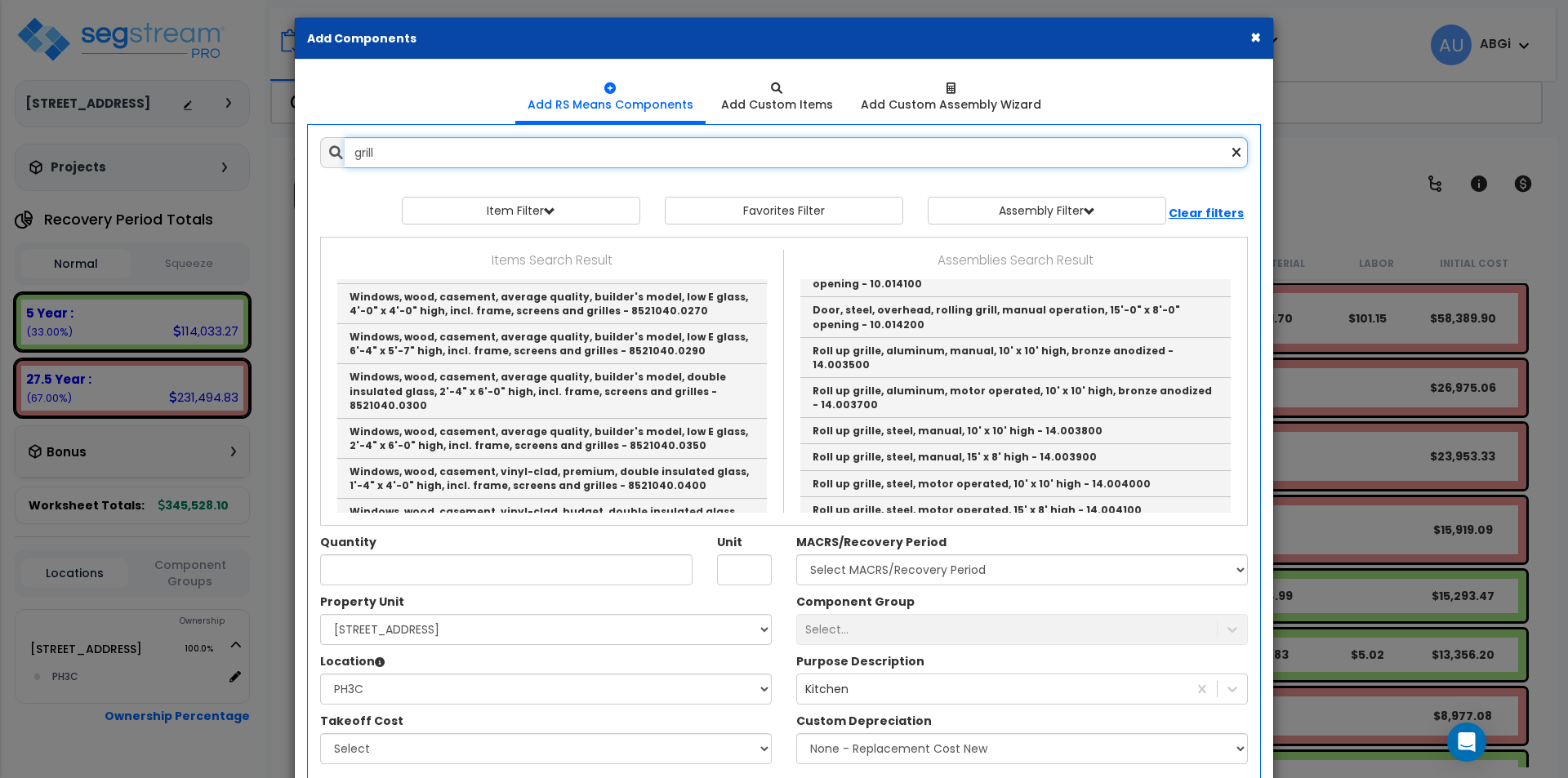
scroll to position [0, 0]
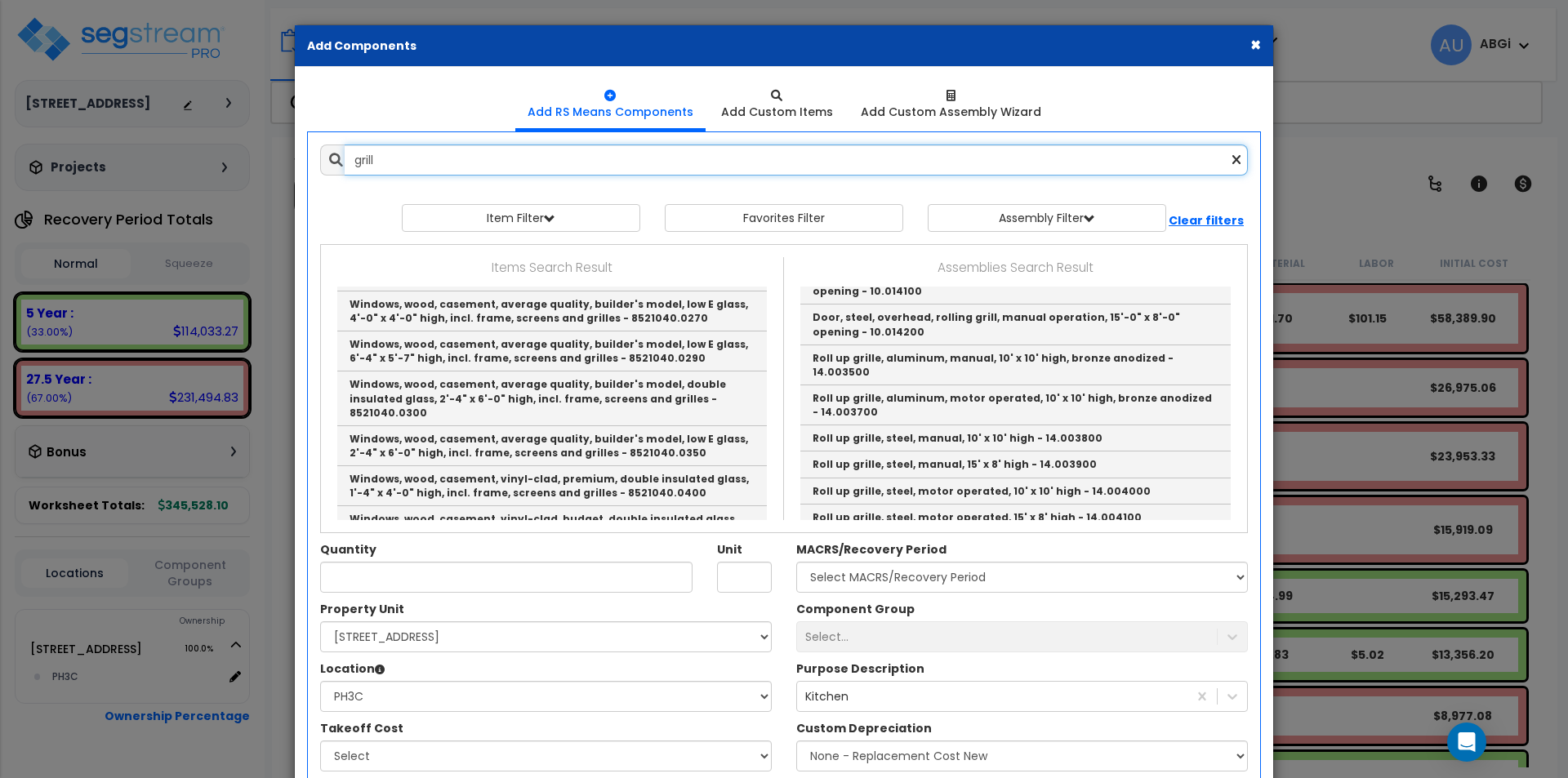
click at [506, 172] on input "grill" at bounding box center [796, 159] width 903 height 31
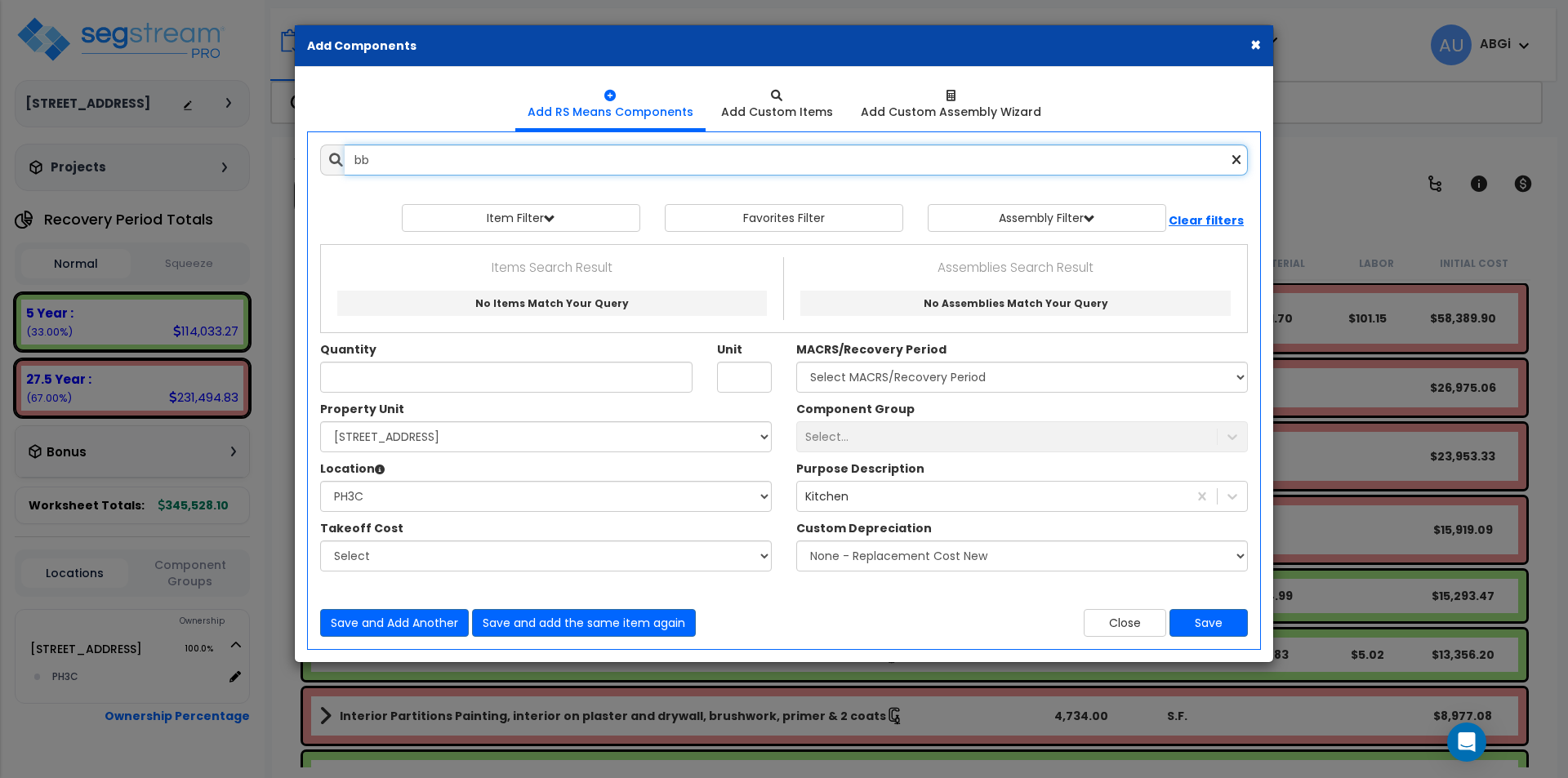
type input "b"
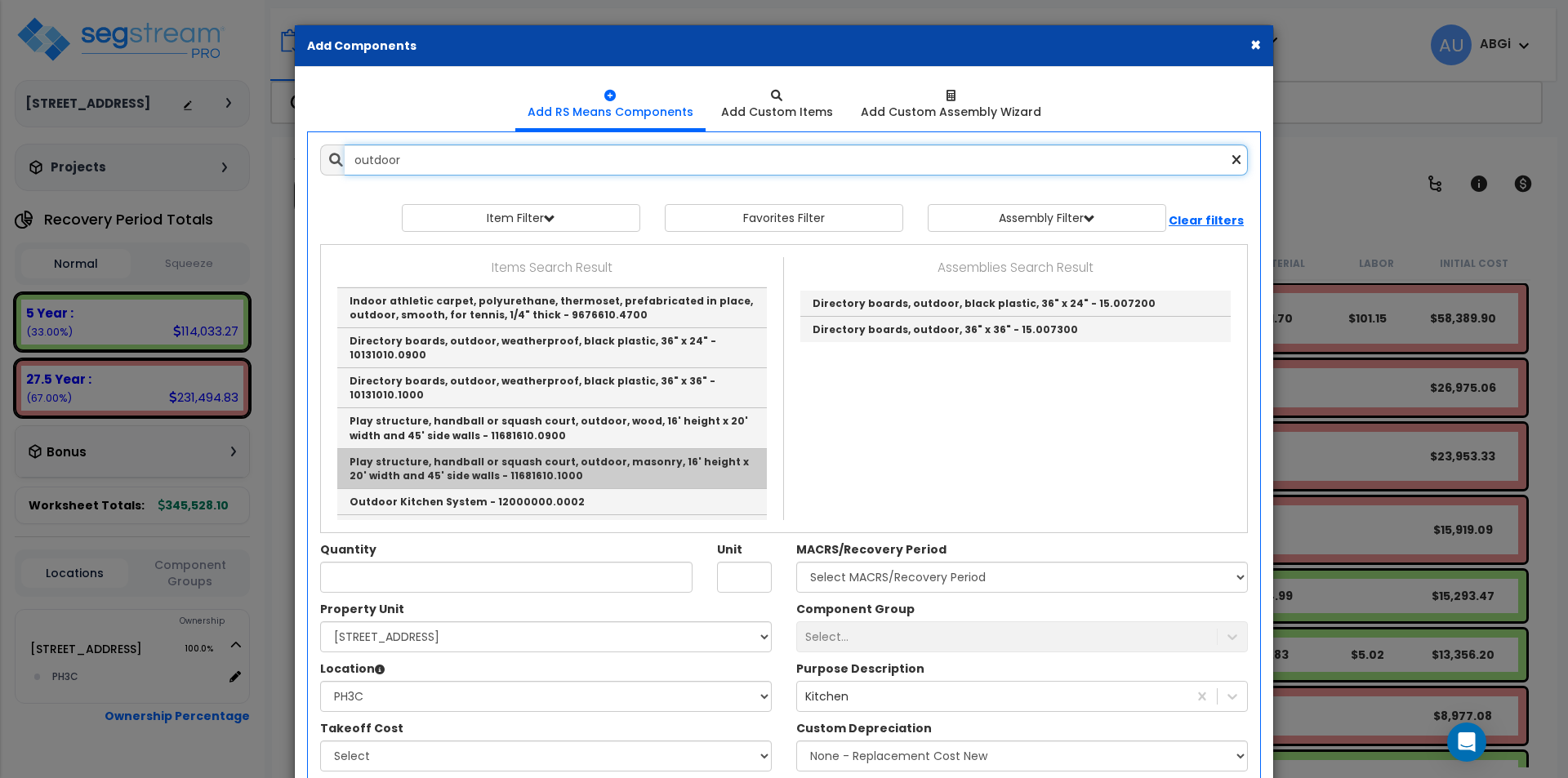
scroll to position [82, 0]
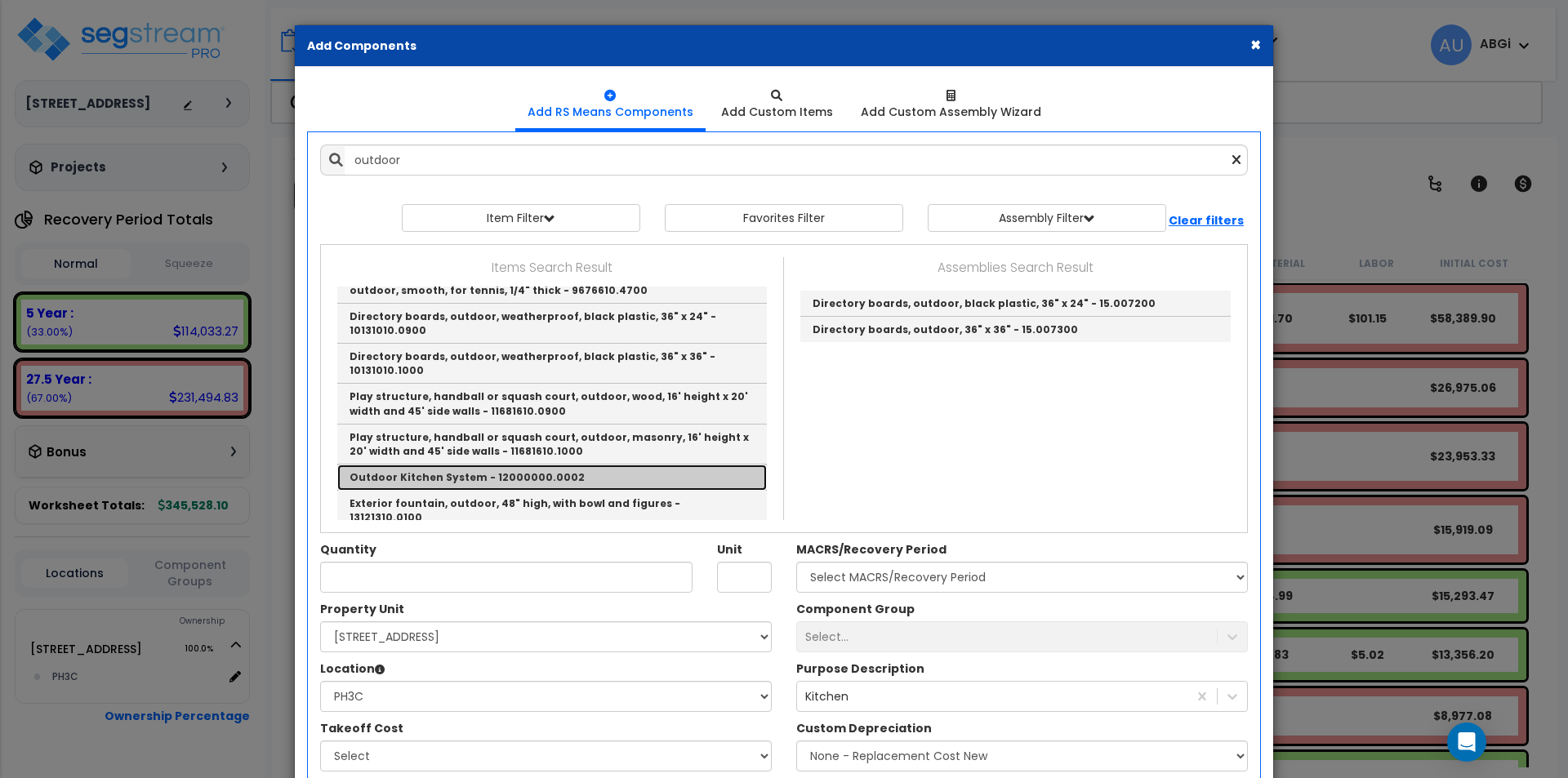
click at [508, 464] on link "Outdoor Kitchen System - 12000000.0002" at bounding box center [552, 477] width 430 height 26
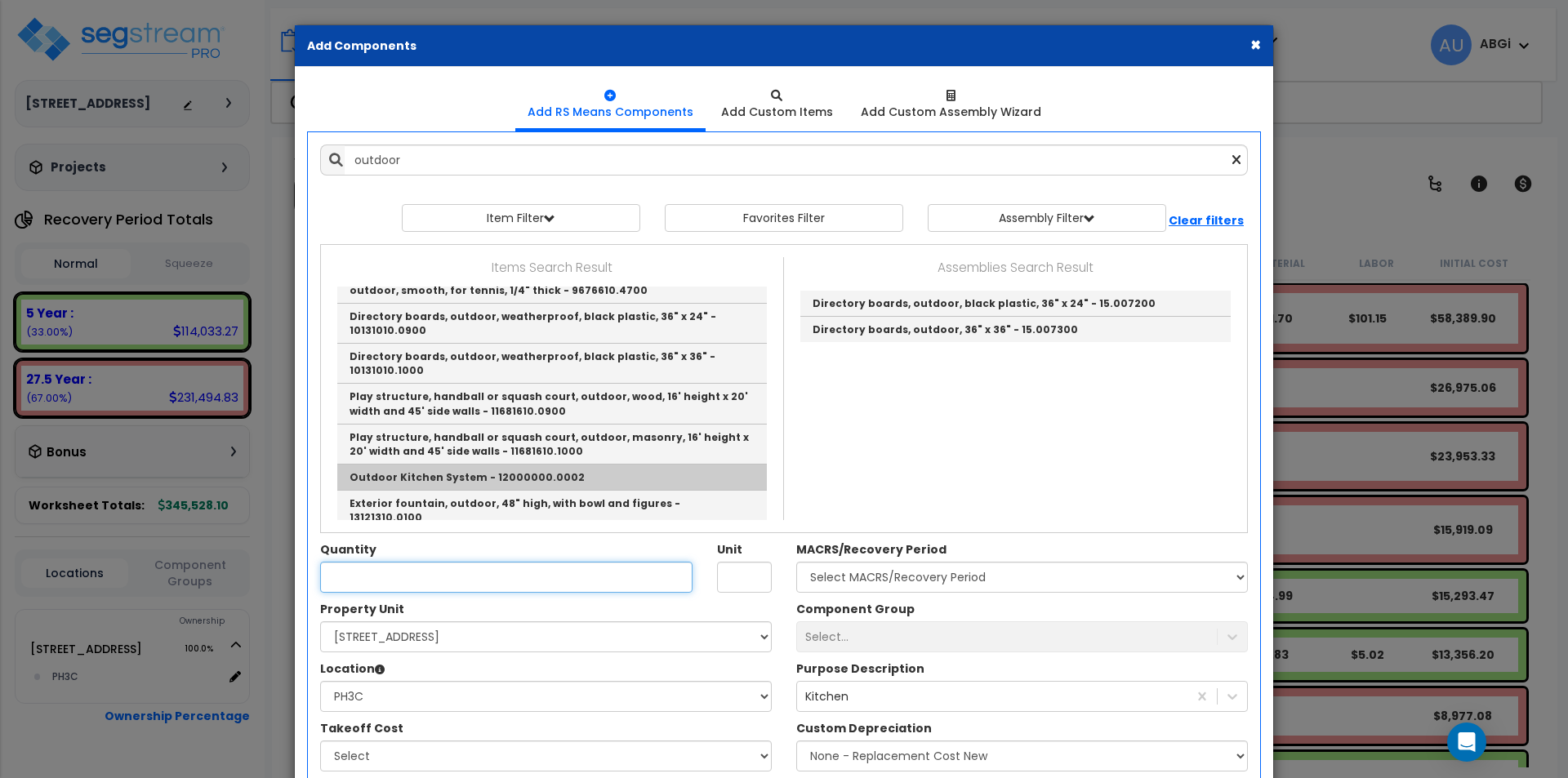
type input "Outdoor Kitchen System - 12000000.0002"
checkbox input "true"
type input "EA"
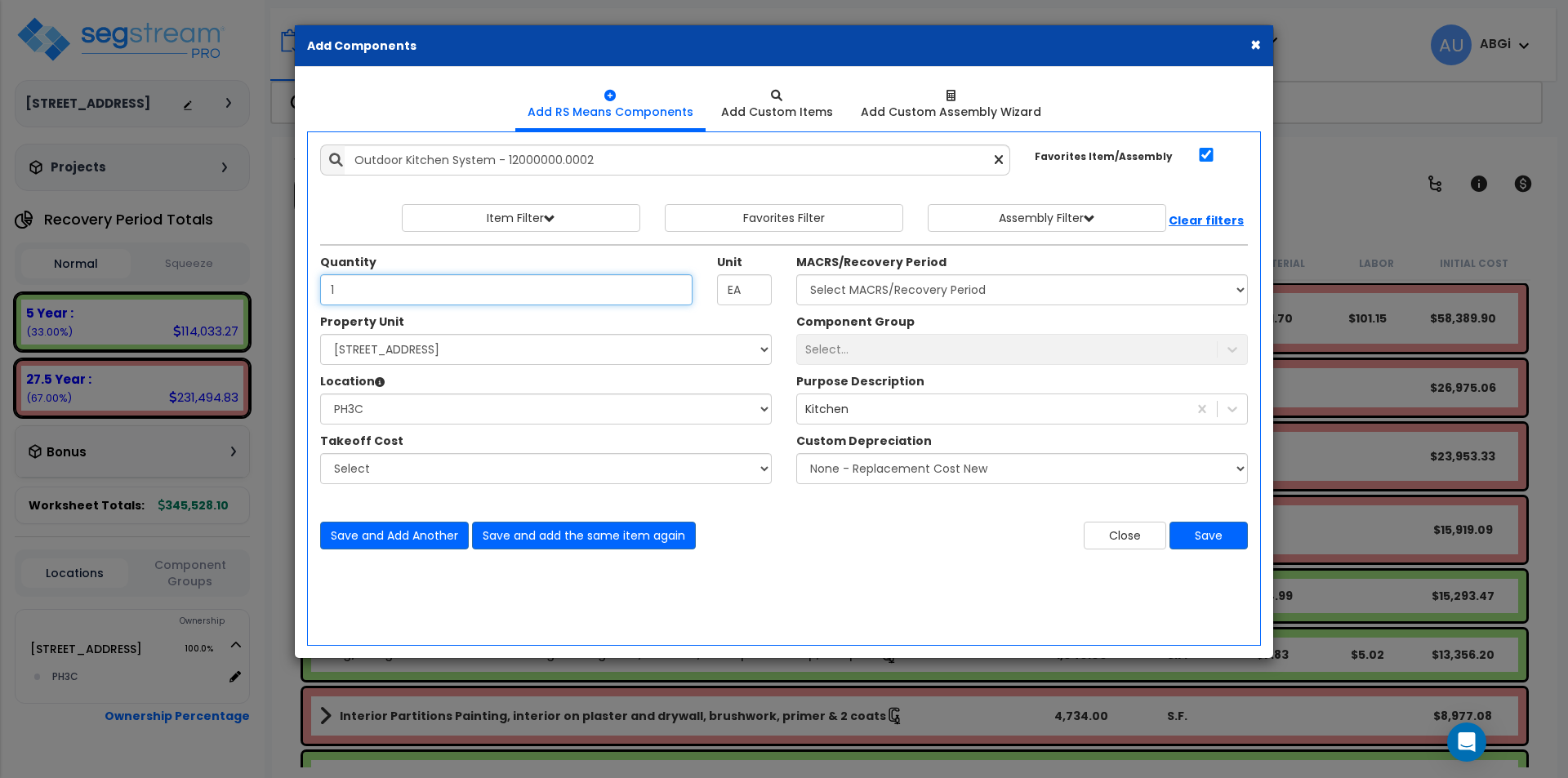
type input "1"
click at [881, 297] on select "Select MACRS/Recovery Period 5 Year - 57.0 - Distributive Trades & Services 5 Y…" at bounding box center [1022, 290] width 452 height 31
select select "3667"
click at [796, 275] on select "Select MACRS/Recovery Period 5 Year - 57.0 - Distributive Trades & Services 5 Y…" at bounding box center [1022, 290] width 452 height 31
click at [834, 346] on div "Select..." at bounding box center [827, 349] width 43 height 16
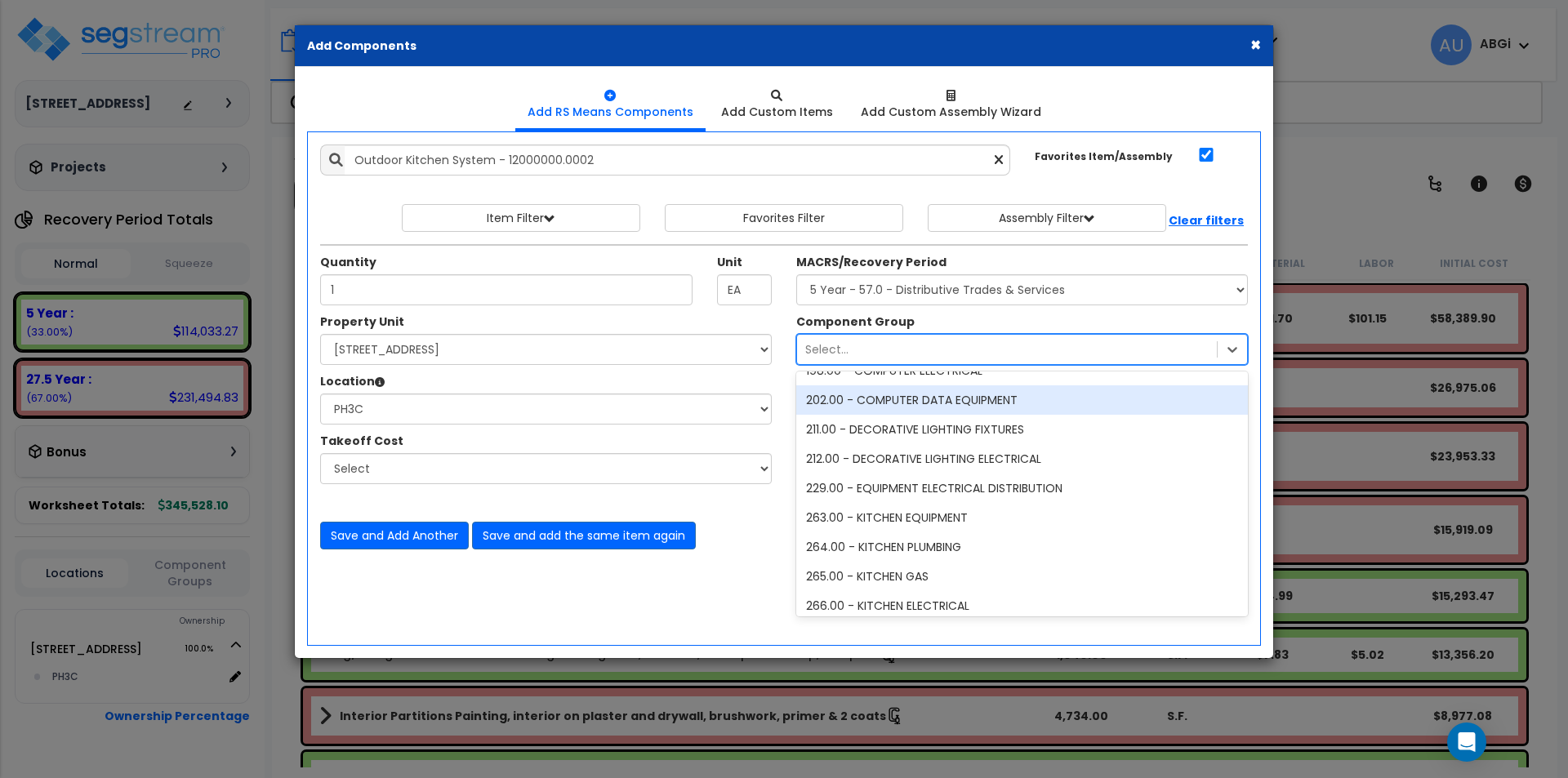
scroll to position [899, 0]
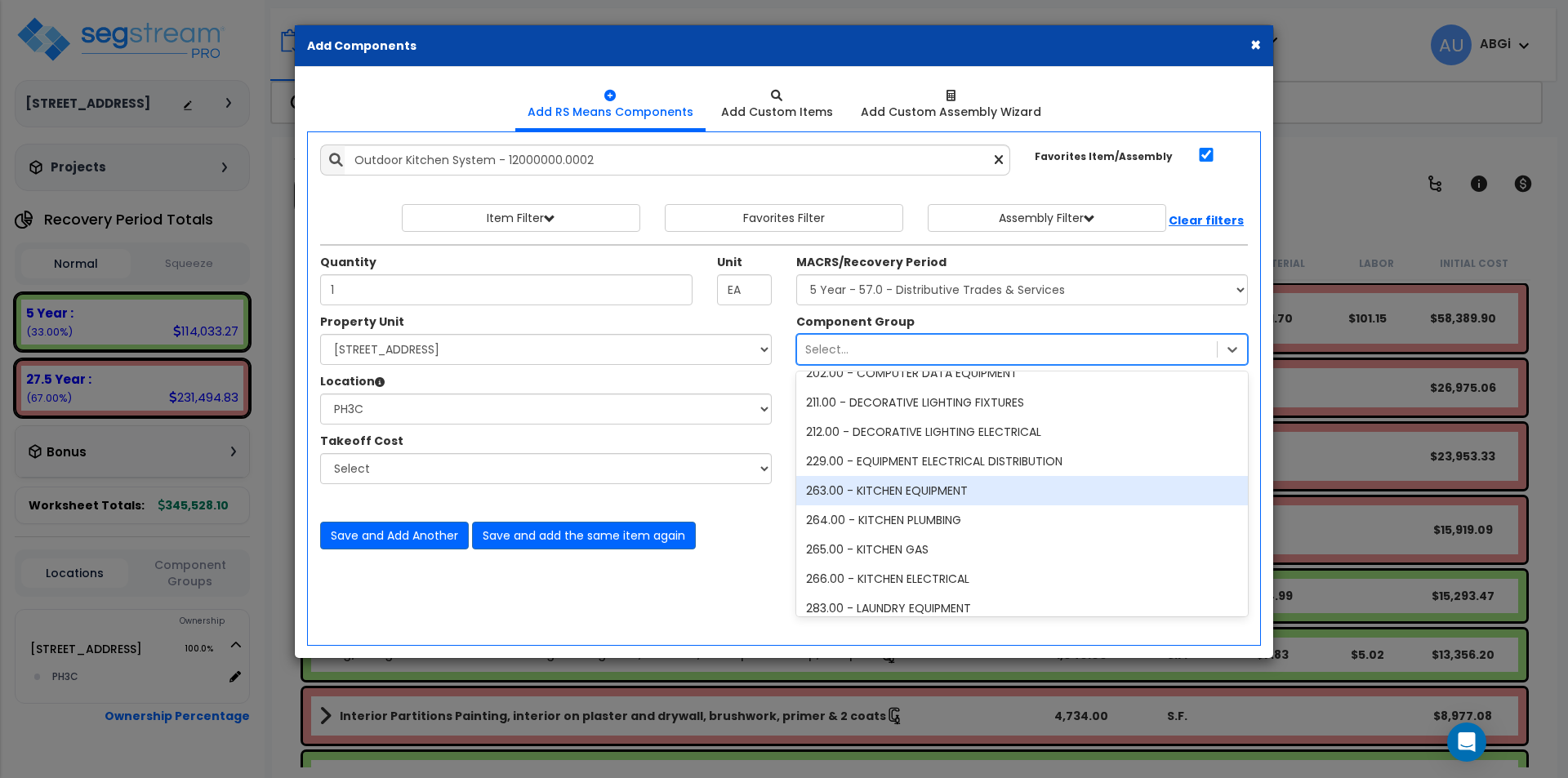
click at [925, 490] on div "263.00 - KITCHEN EQUIPMENT" at bounding box center [1022, 490] width 452 height 29
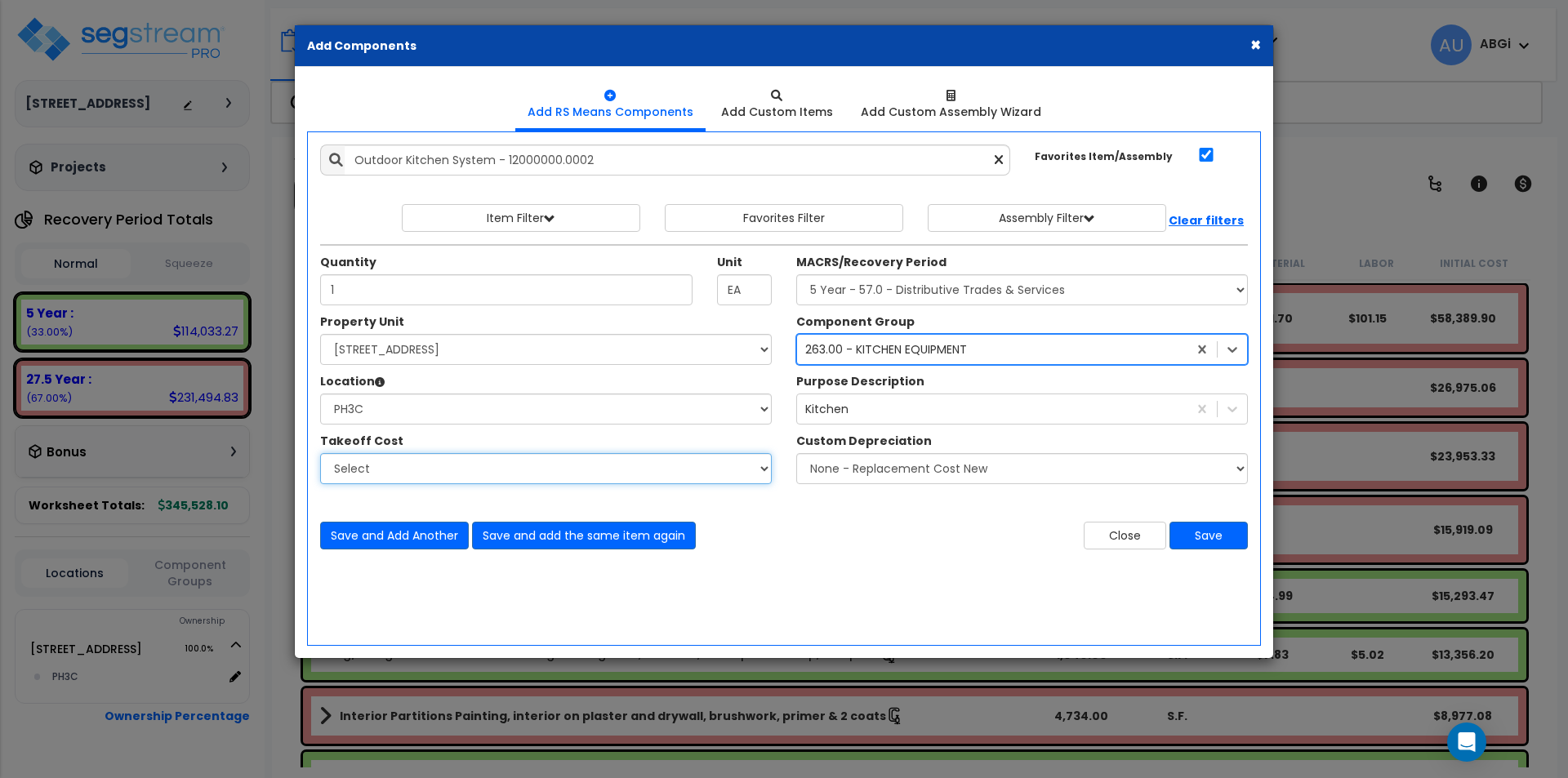
click at [765, 466] on select "Select" at bounding box center [546, 469] width 452 height 31
click at [765, 465] on select "Select" at bounding box center [546, 469] width 452 height 31
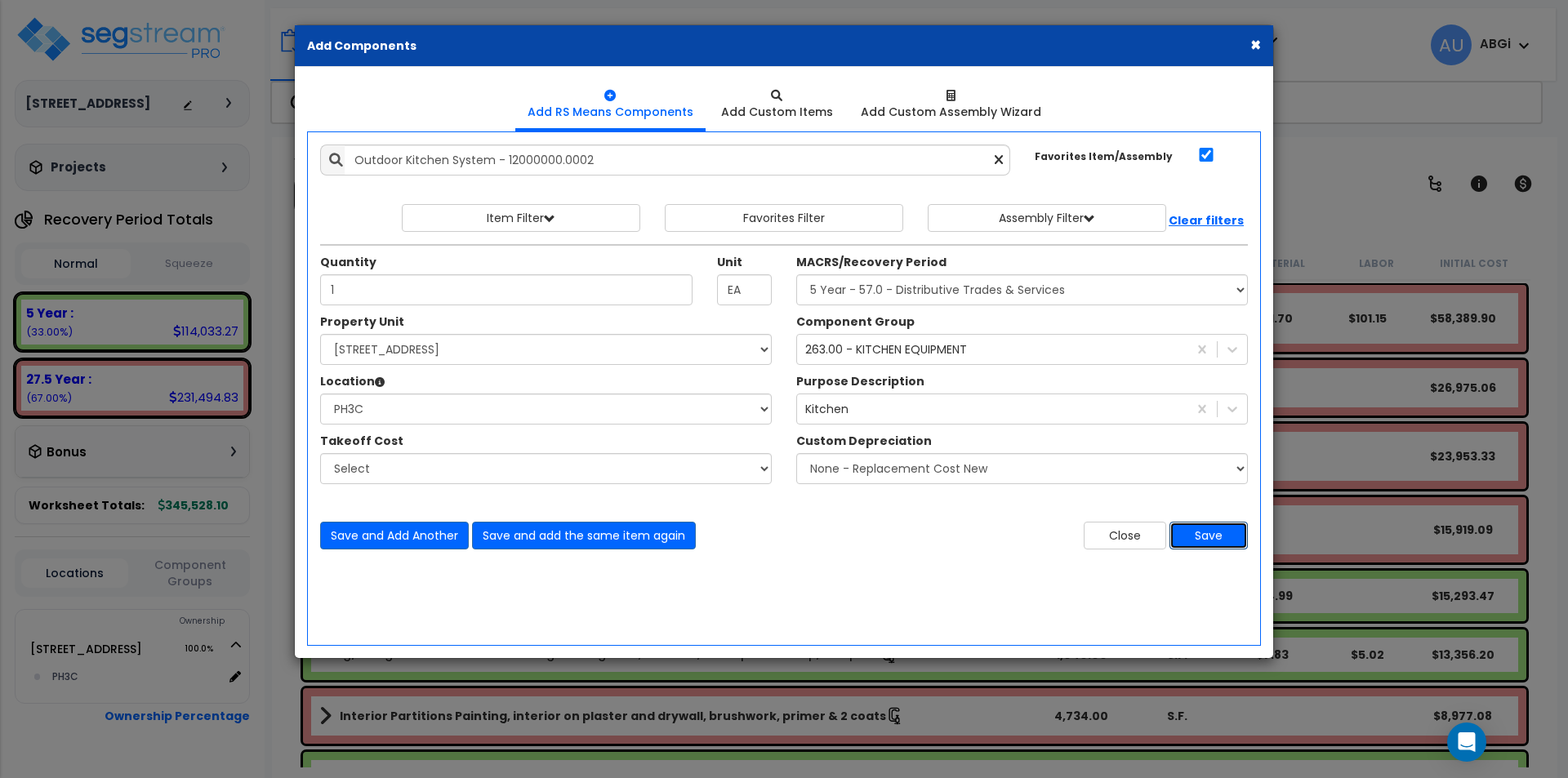
click at [1215, 538] on button "Save" at bounding box center [1208, 535] width 78 height 27
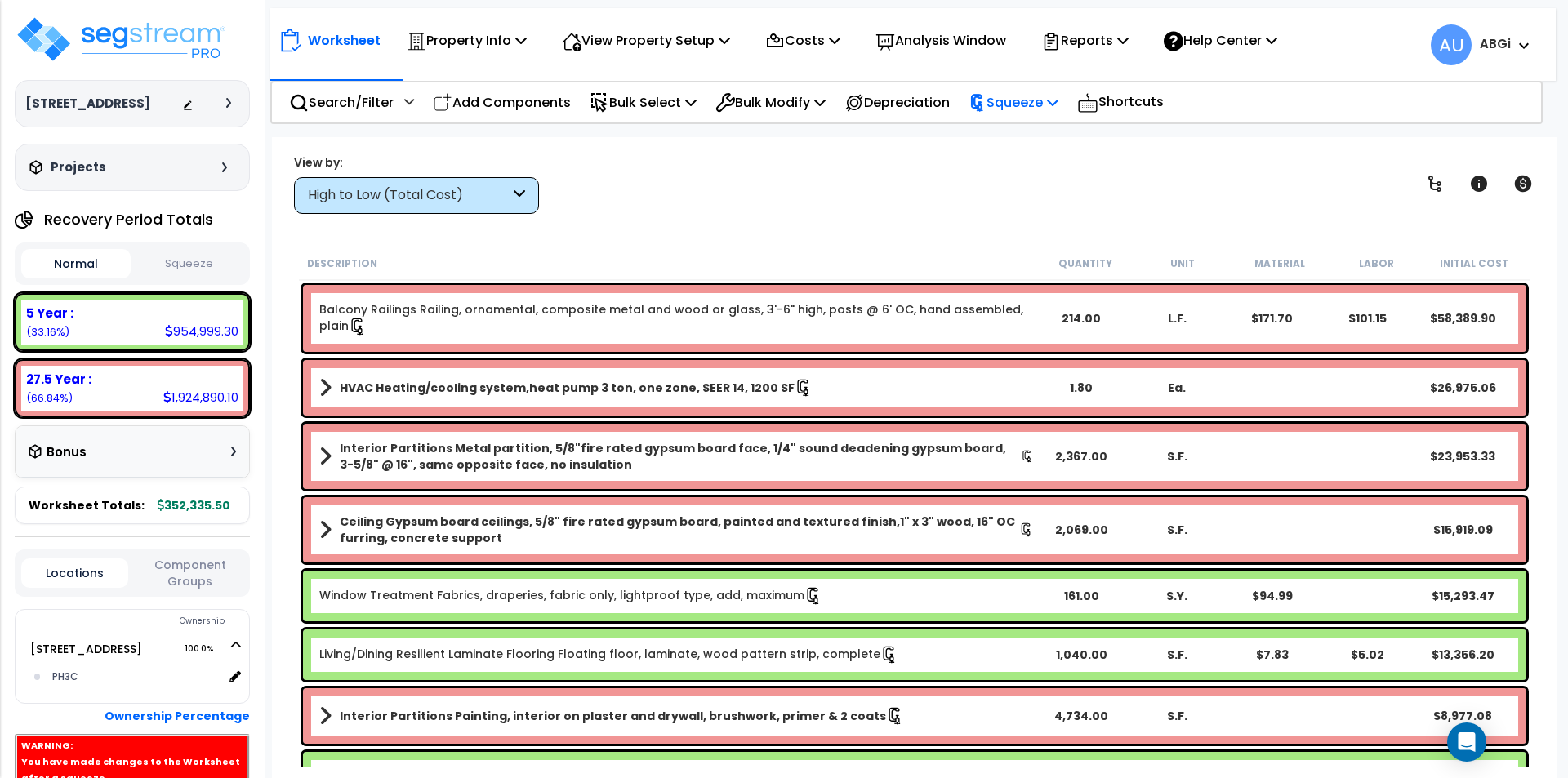
click at [1045, 104] on p "Squeeze" at bounding box center [1013, 102] width 89 height 22
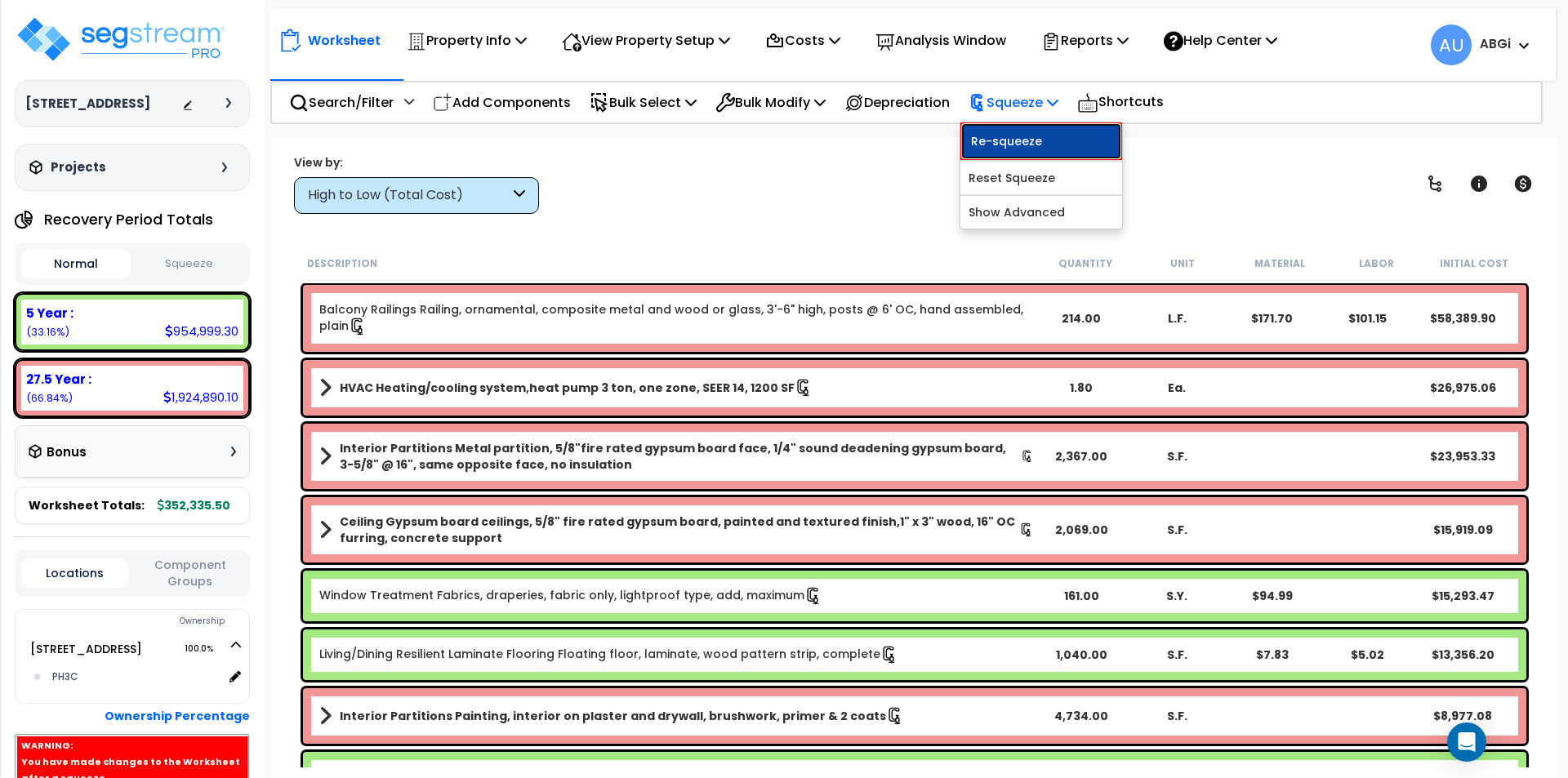
click at [1025, 140] on link "Re-squeeze" at bounding box center [1041, 141] width 162 height 37
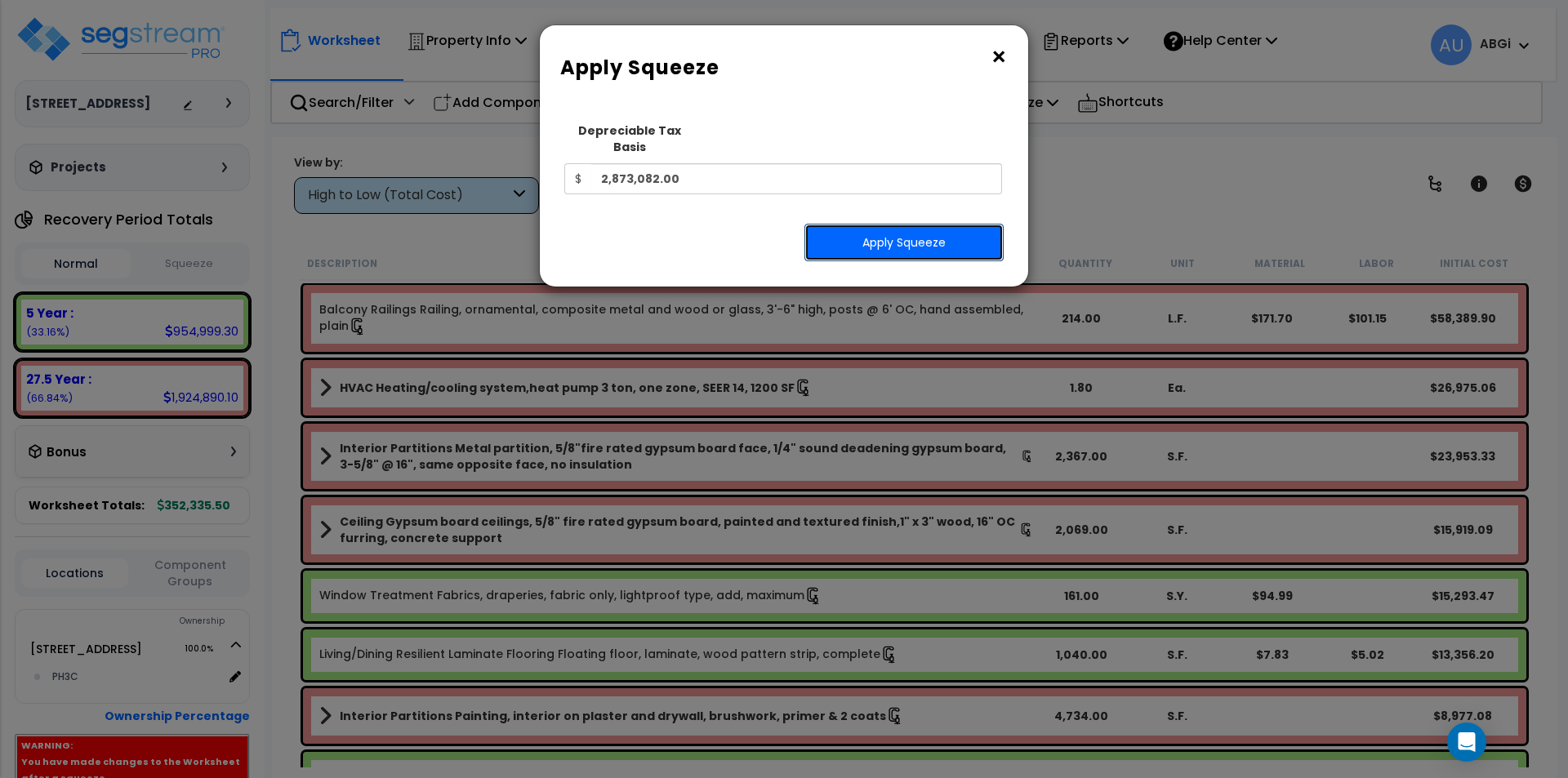
click at [877, 234] on button "Apply Squeeze" at bounding box center [904, 243] width 199 height 37
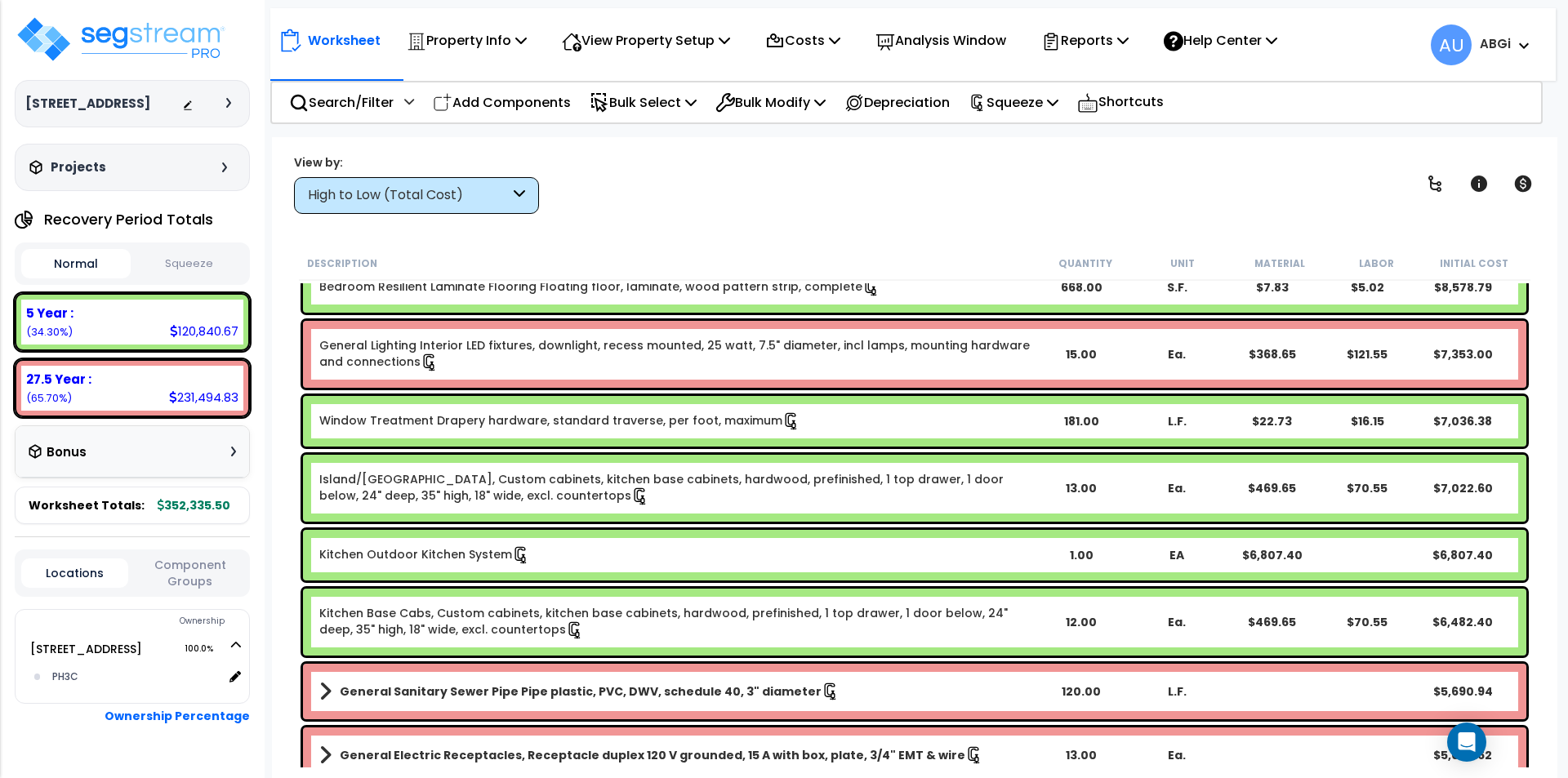
scroll to position [572, 0]
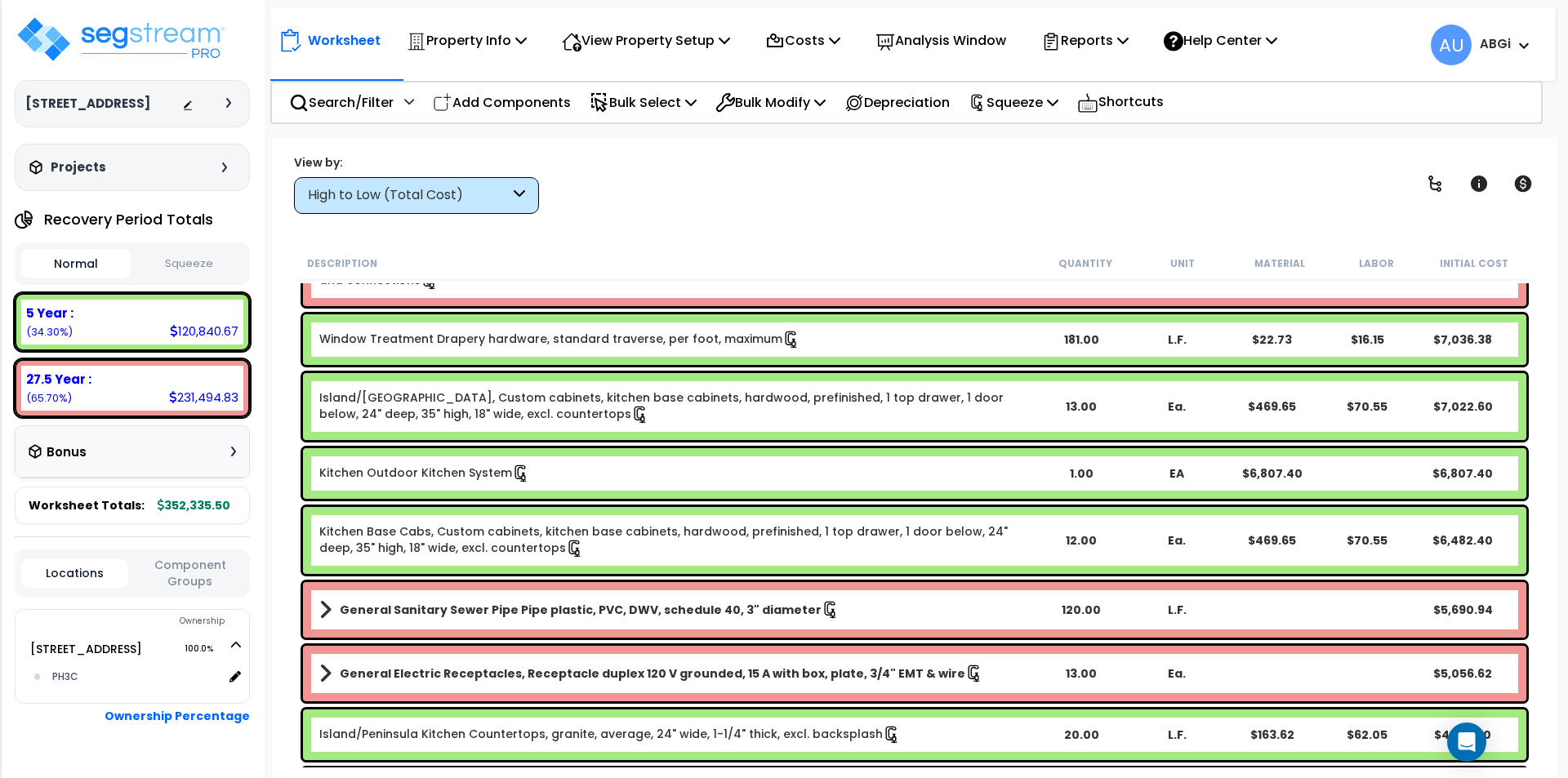
click at [822, 475] on b "Kitchen Outdoor Kitchen System" at bounding box center [676, 473] width 715 height 18
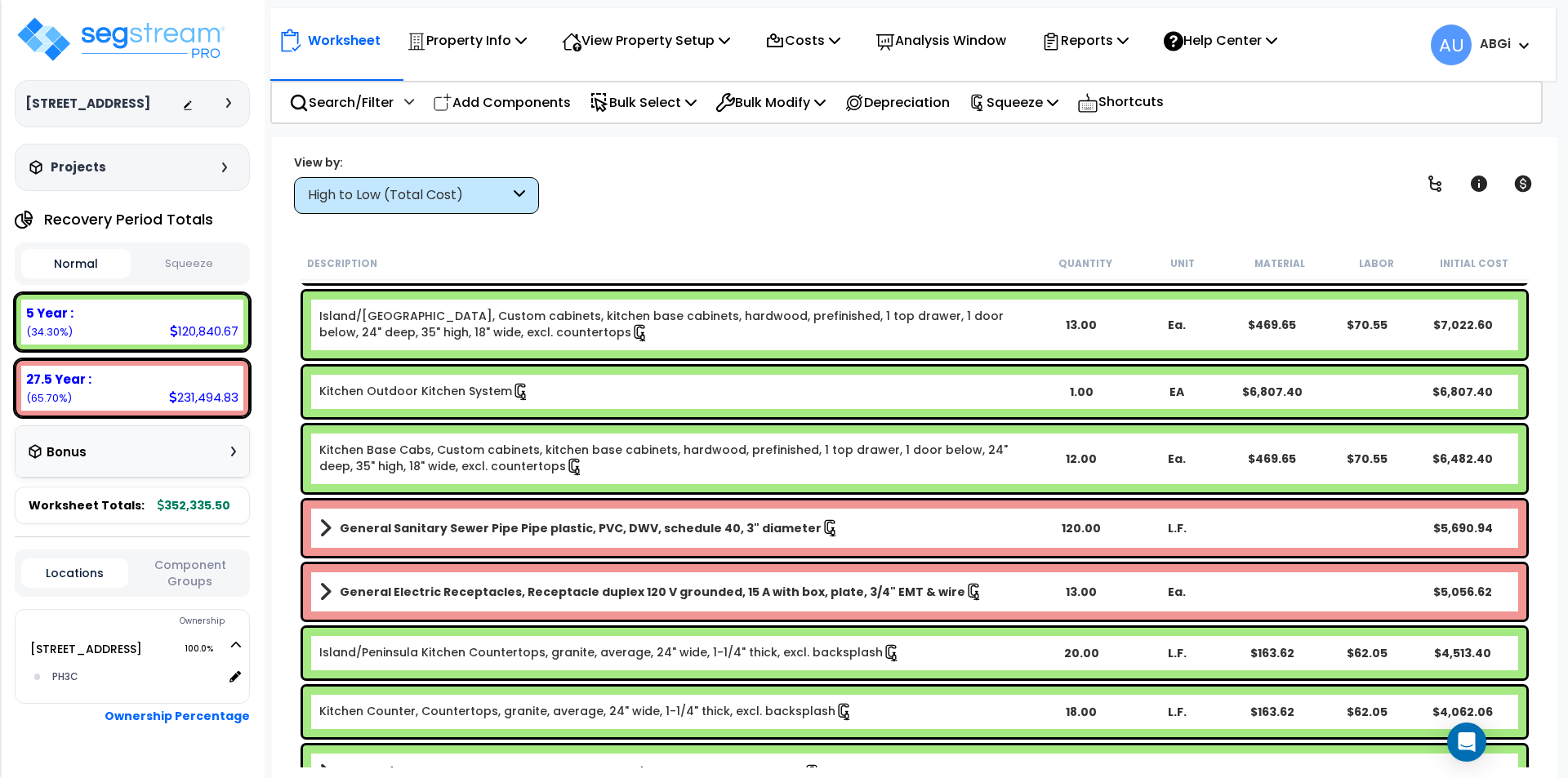
click at [208, 262] on button "Squeeze" at bounding box center [190, 264] width 110 height 28
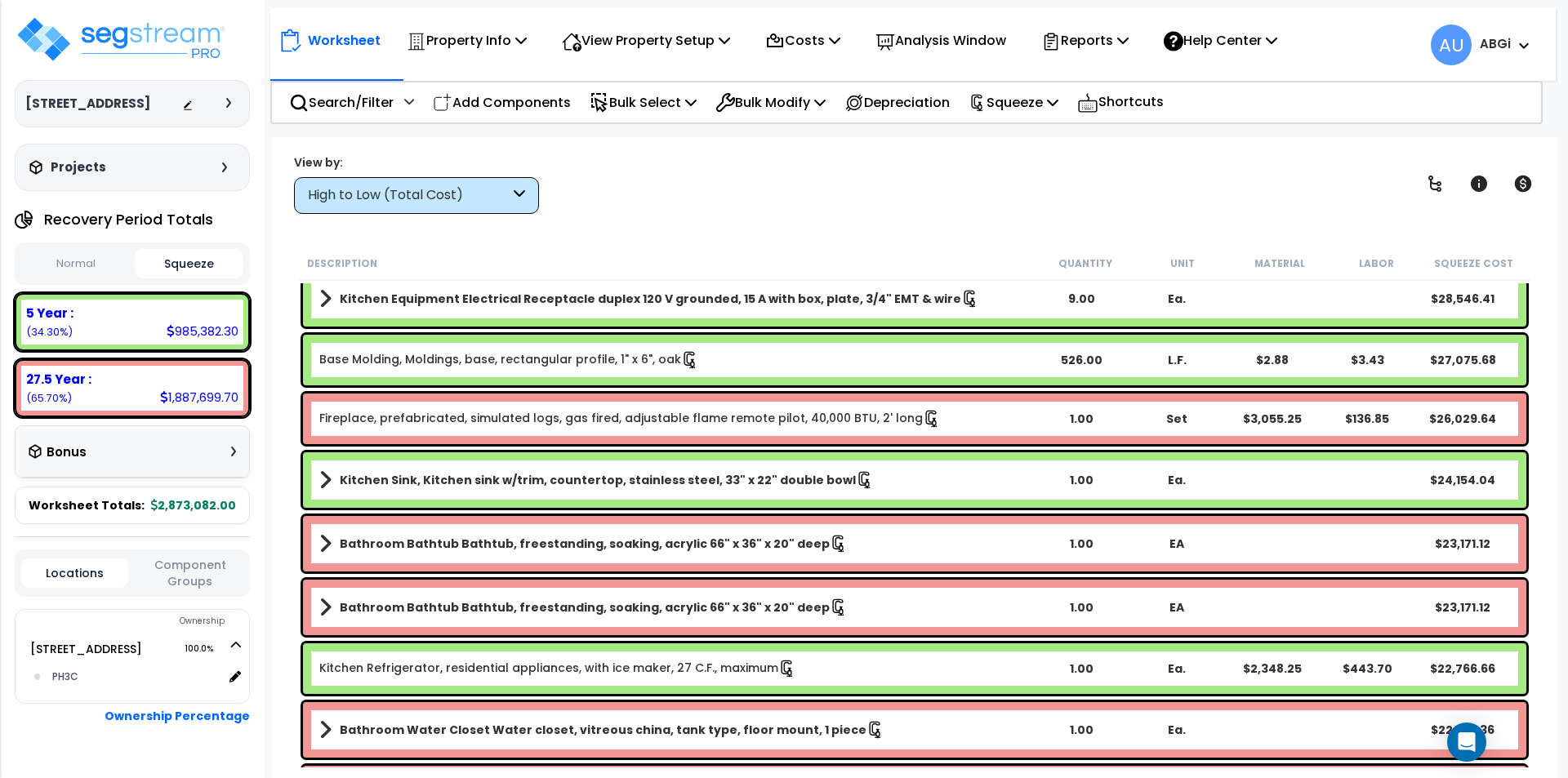
scroll to position [1470, 0]
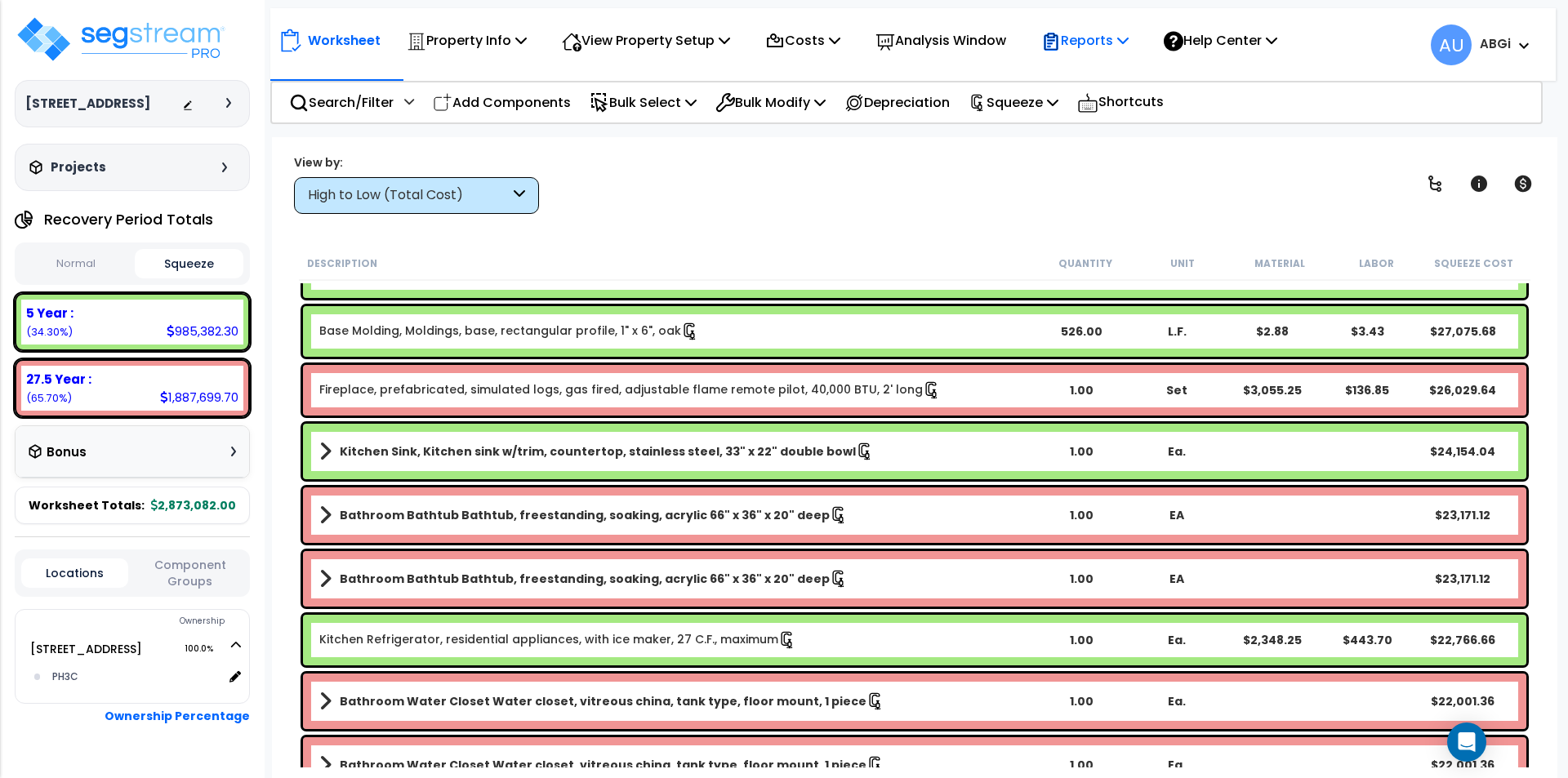
click at [1123, 37] on p "Reports" at bounding box center [1084, 40] width 88 height 22
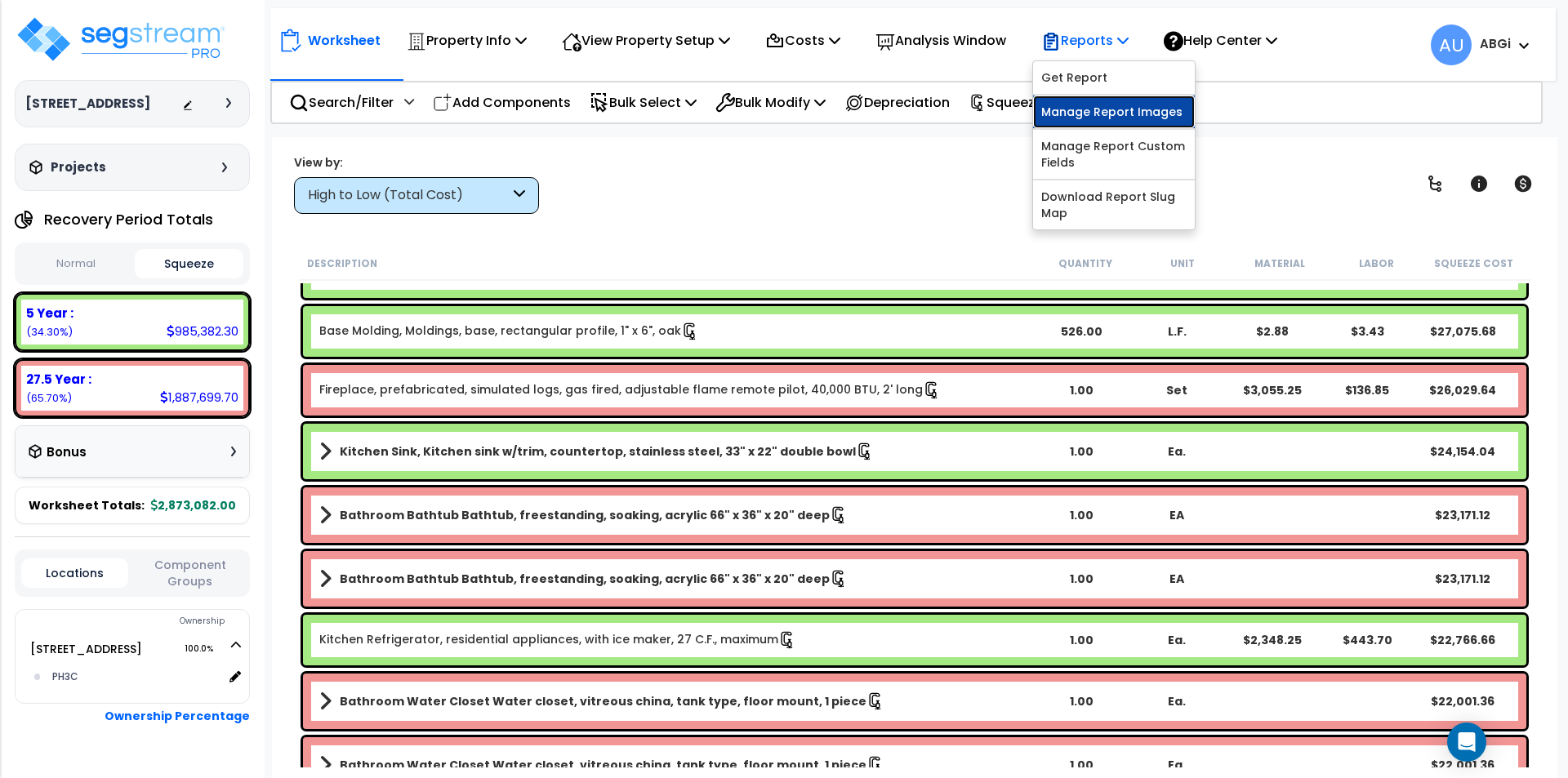
click at [1111, 103] on link "Manage Report Images" at bounding box center [1114, 112] width 162 height 33
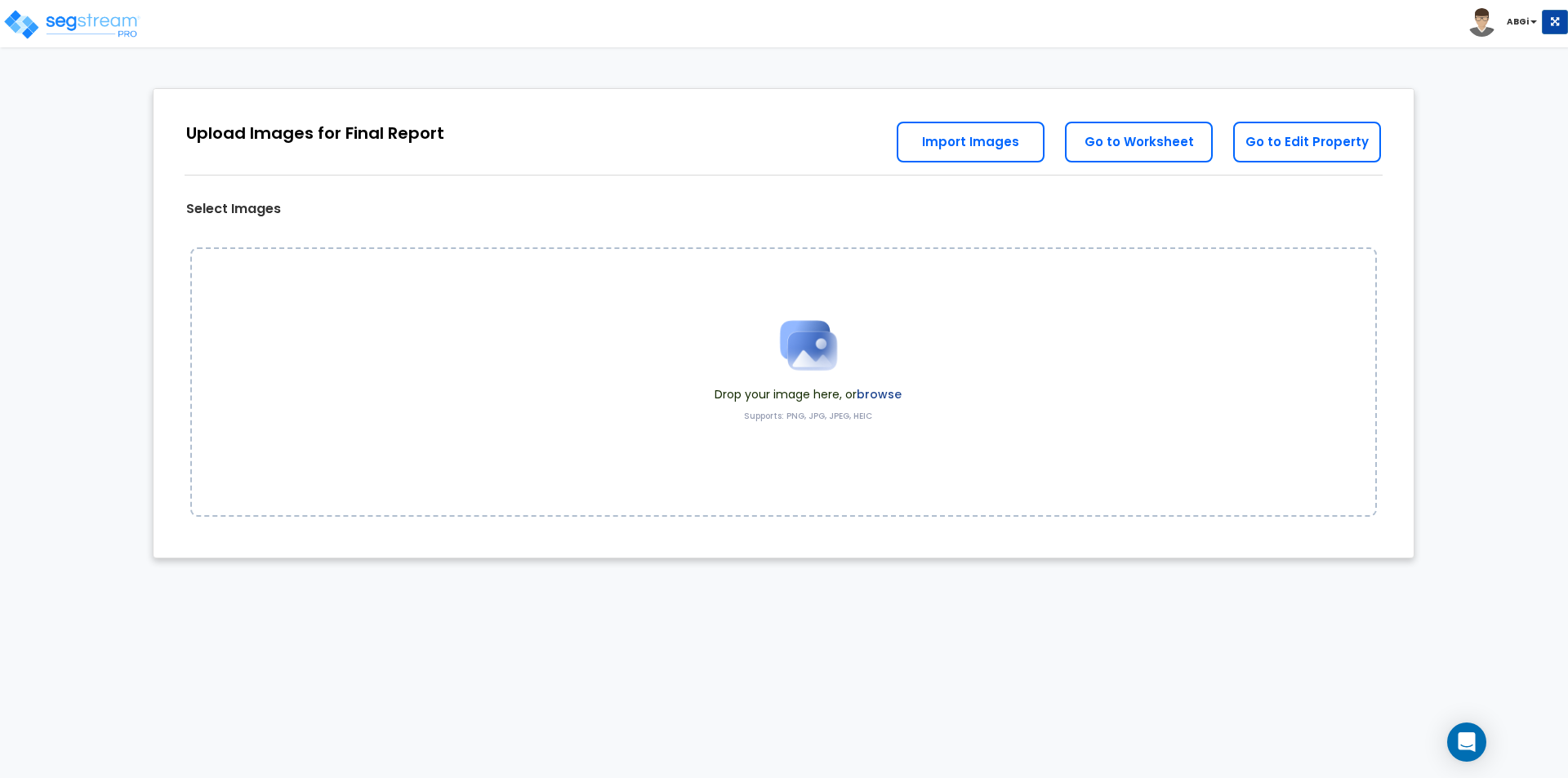
click at [802, 337] on img at bounding box center [808, 346] width 82 height 82
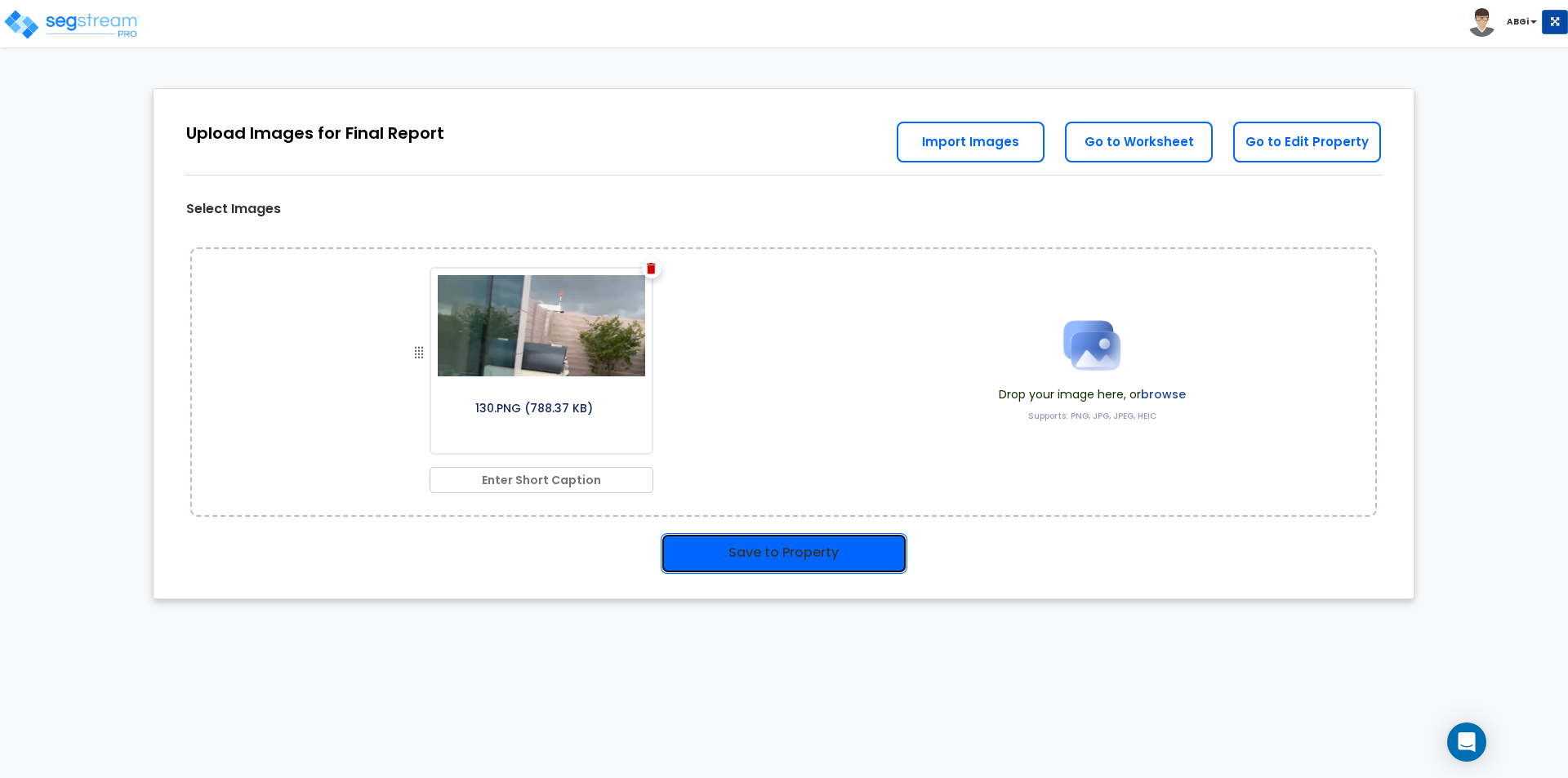
click at [746, 558] on button "Save to Property" at bounding box center [784, 554] width 246 height 41
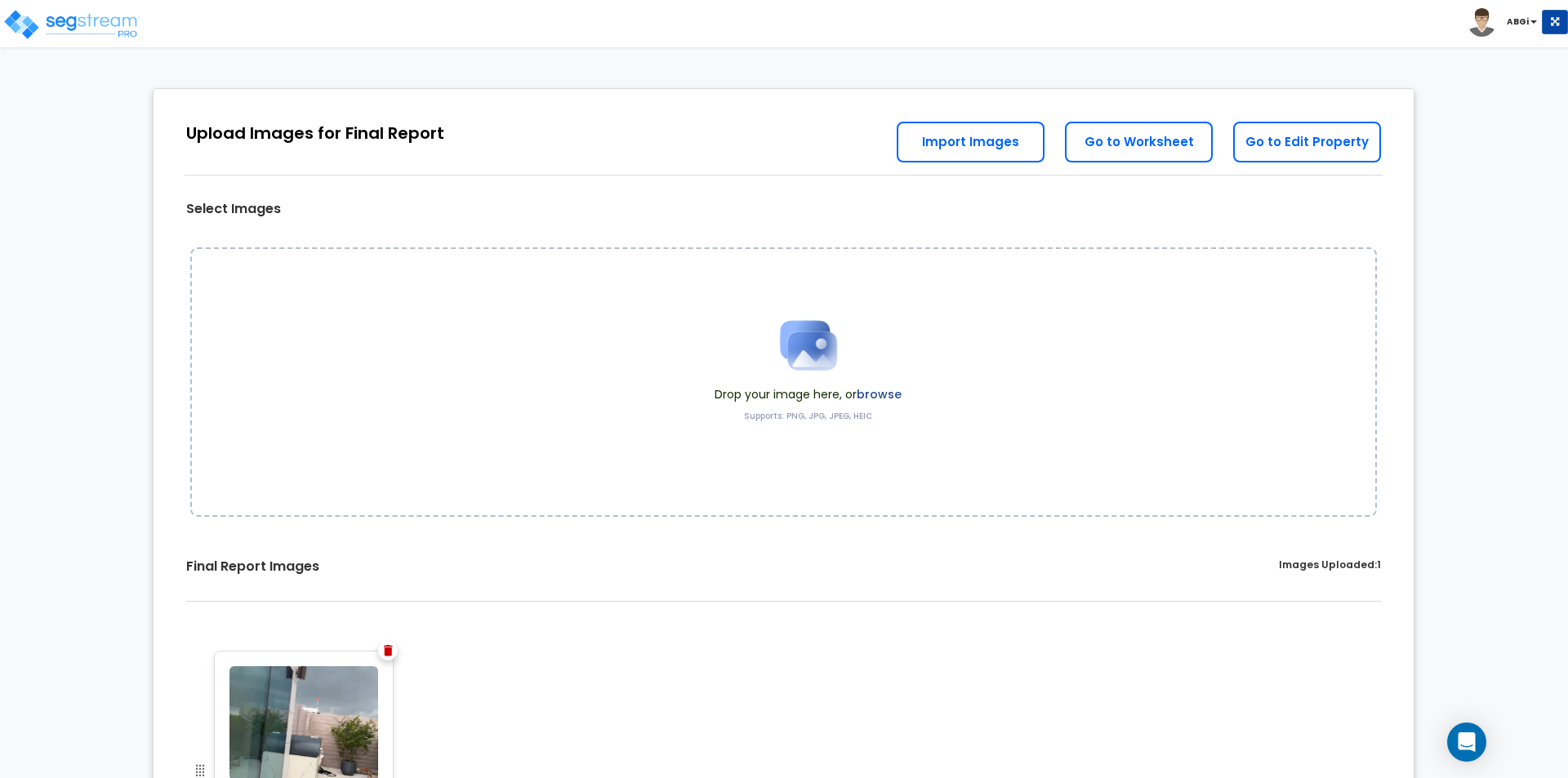
click at [386, 652] on img at bounding box center [388, 650] width 9 height 12
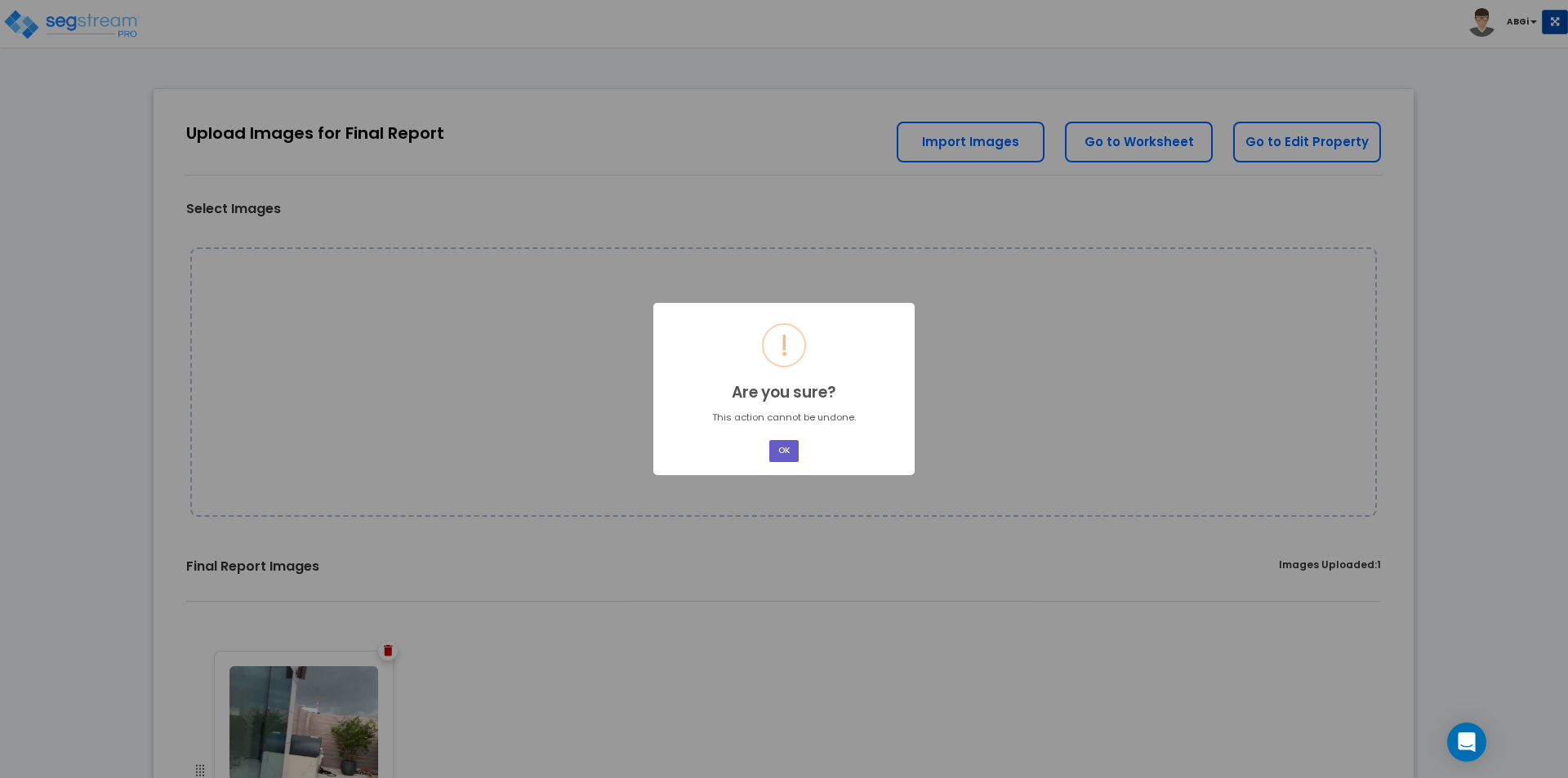
click at [778, 457] on button "OK" at bounding box center [783, 451] width 29 height 22
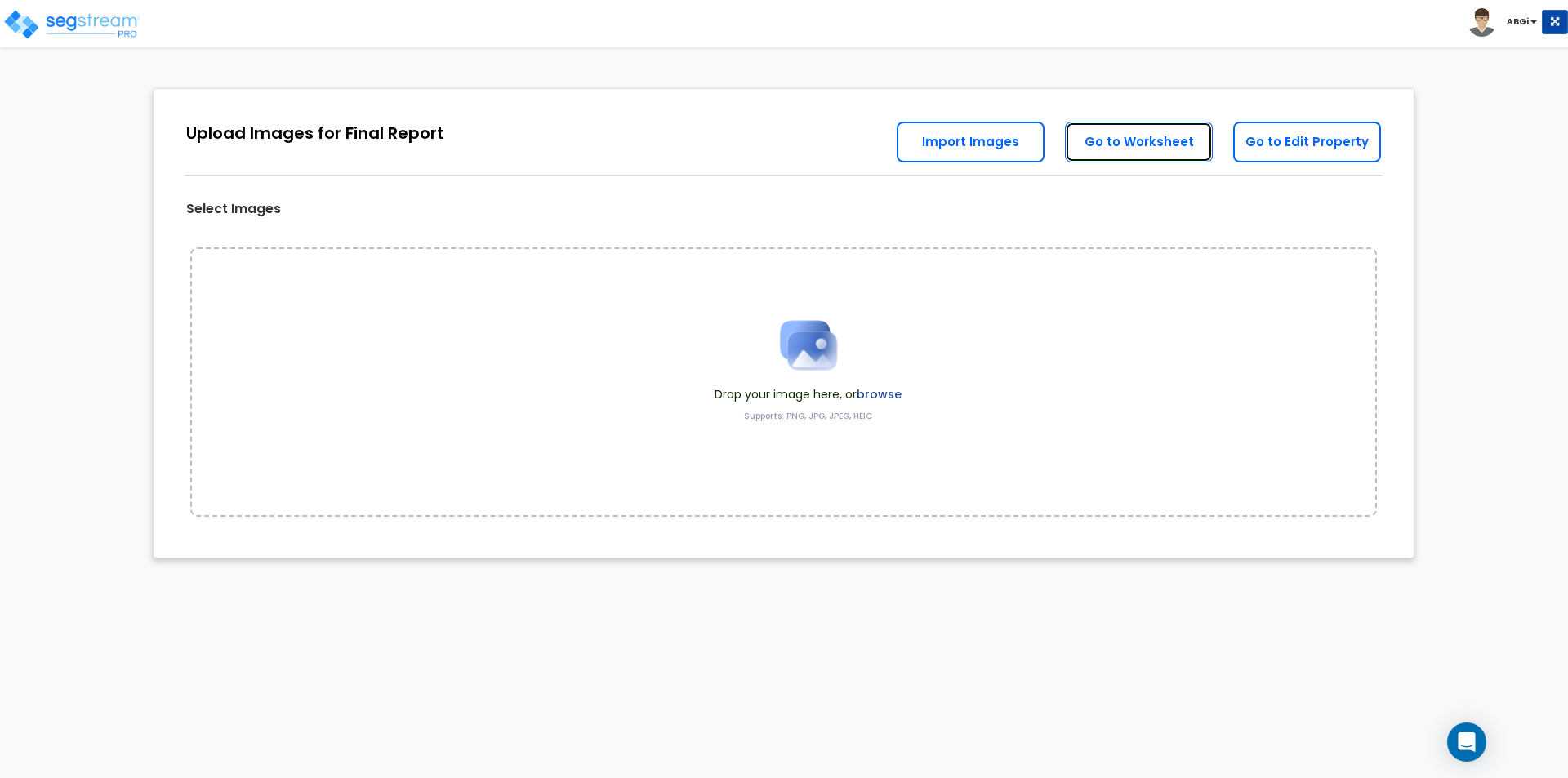
click at [1174, 144] on link "Go to Worksheet" at bounding box center [1138, 142] width 148 height 41
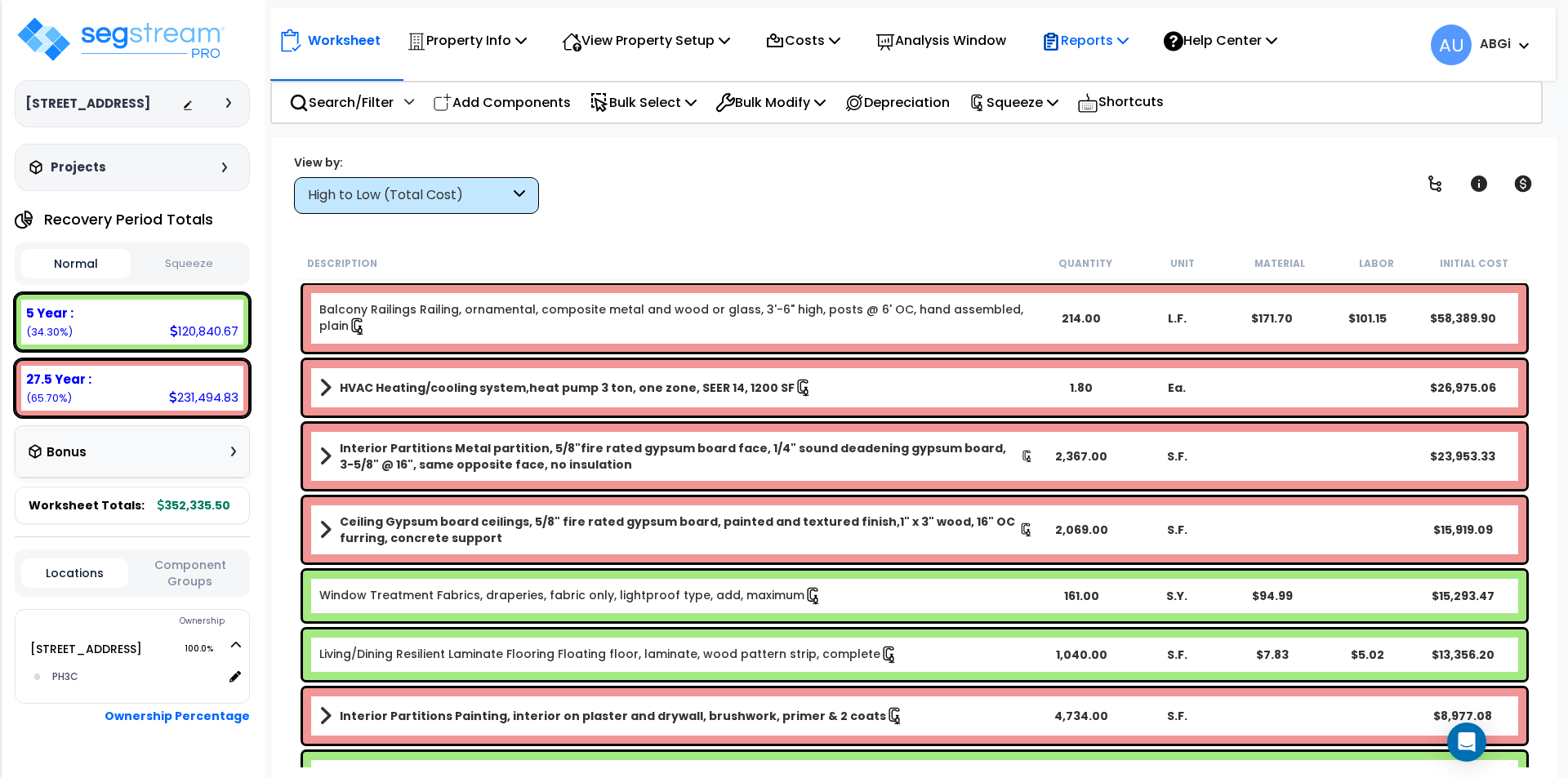
click at [1129, 39] on p "Reports" at bounding box center [1084, 40] width 88 height 22
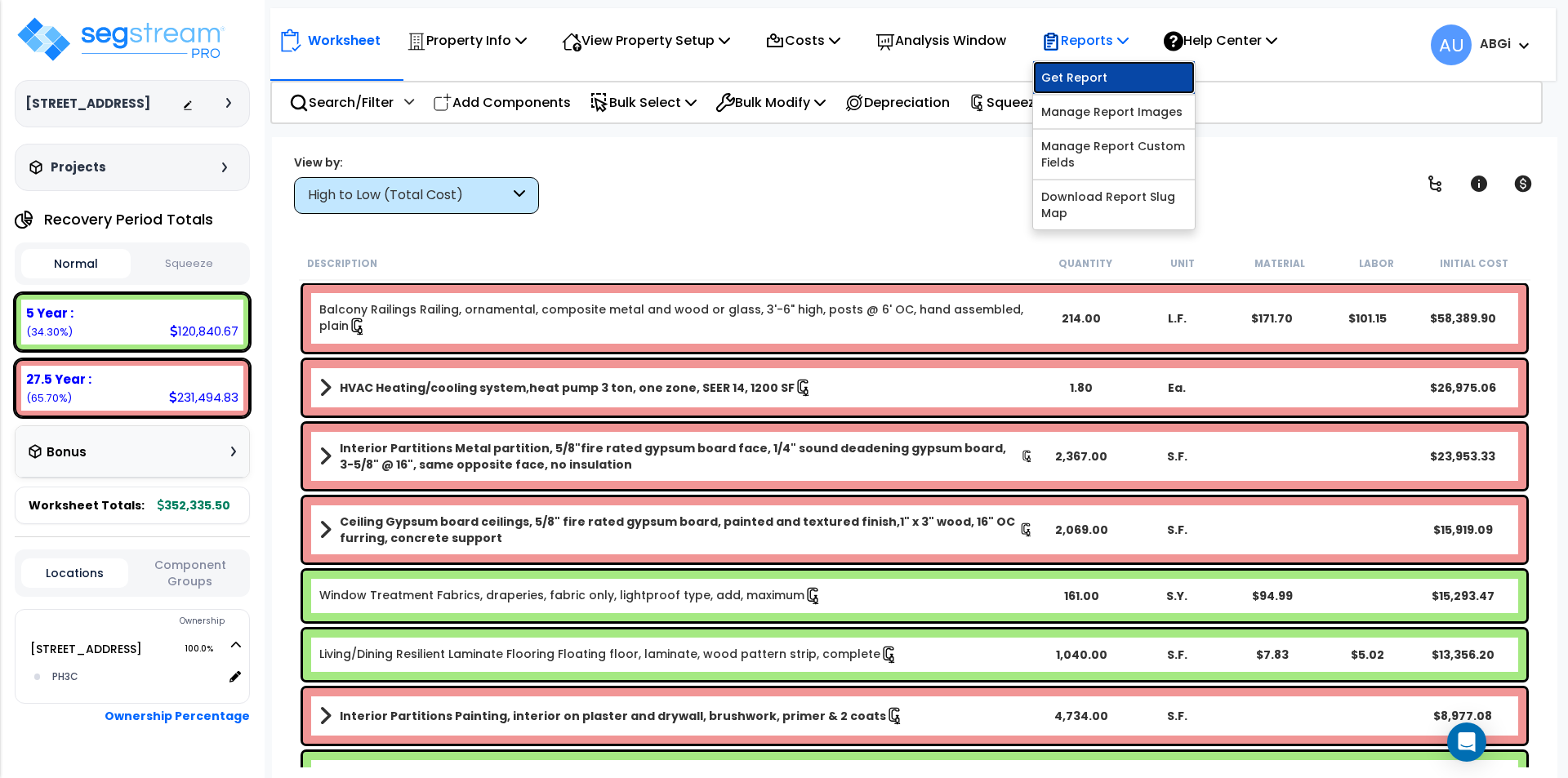
click at [1104, 66] on link "Get Report" at bounding box center [1114, 77] width 162 height 33
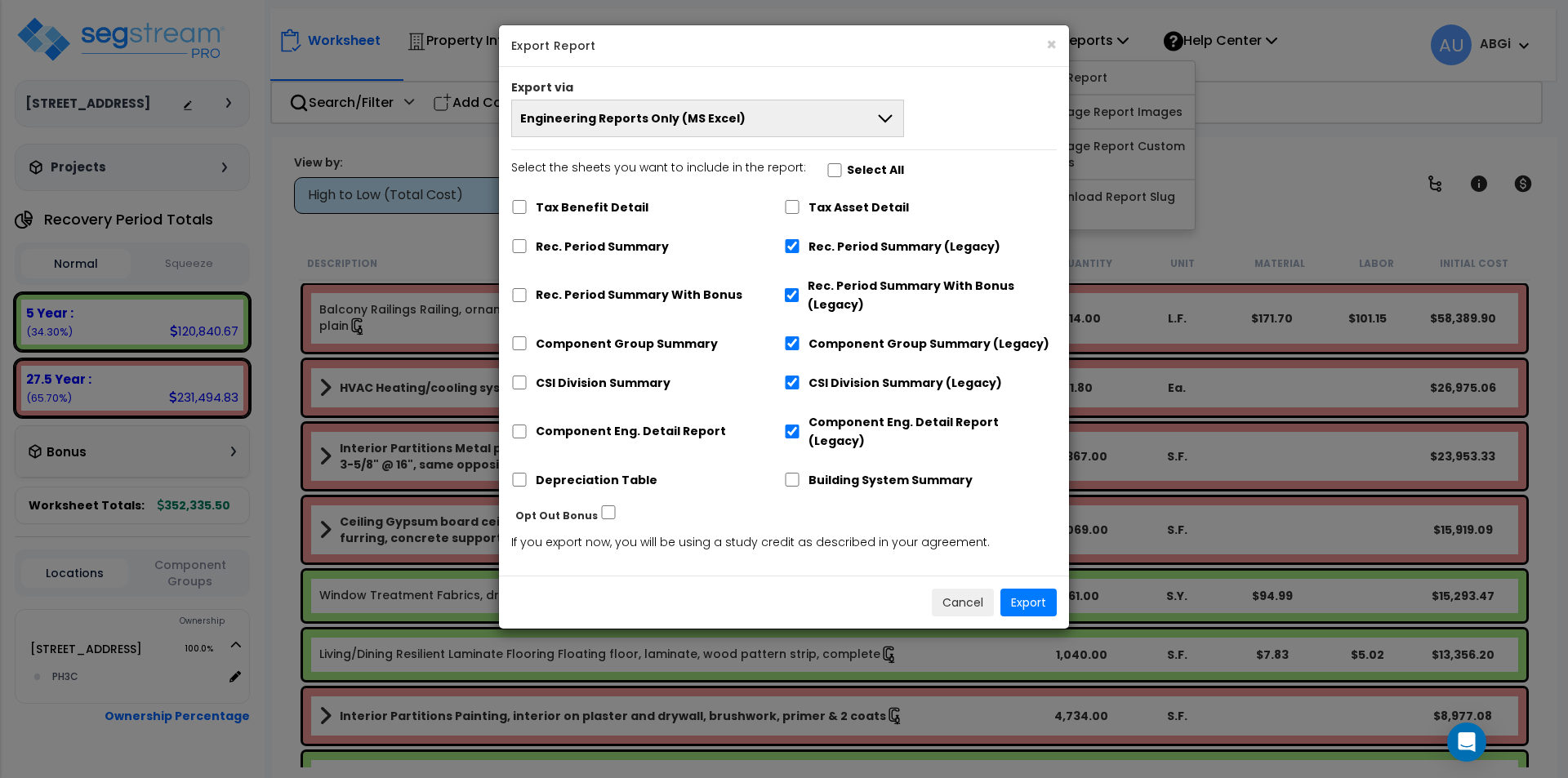
click at [853, 116] on button "Engineering Reports Only (MS Excel)" at bounding box center [707, 118] width 392 height 37
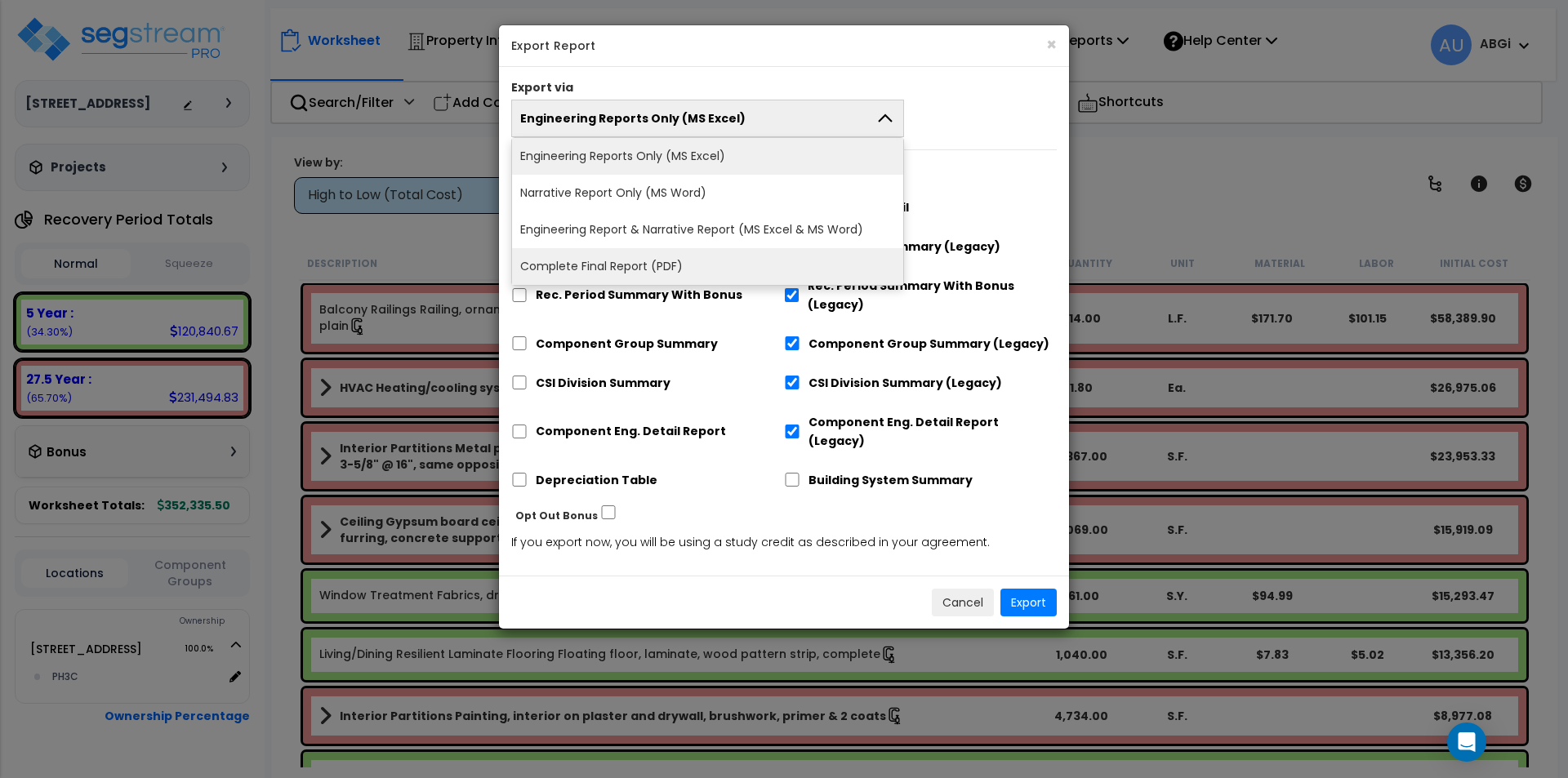
click at [692, 263] on li "Complete Final Report (PDF)" at bounding box center [708, 266] width 392 height 36
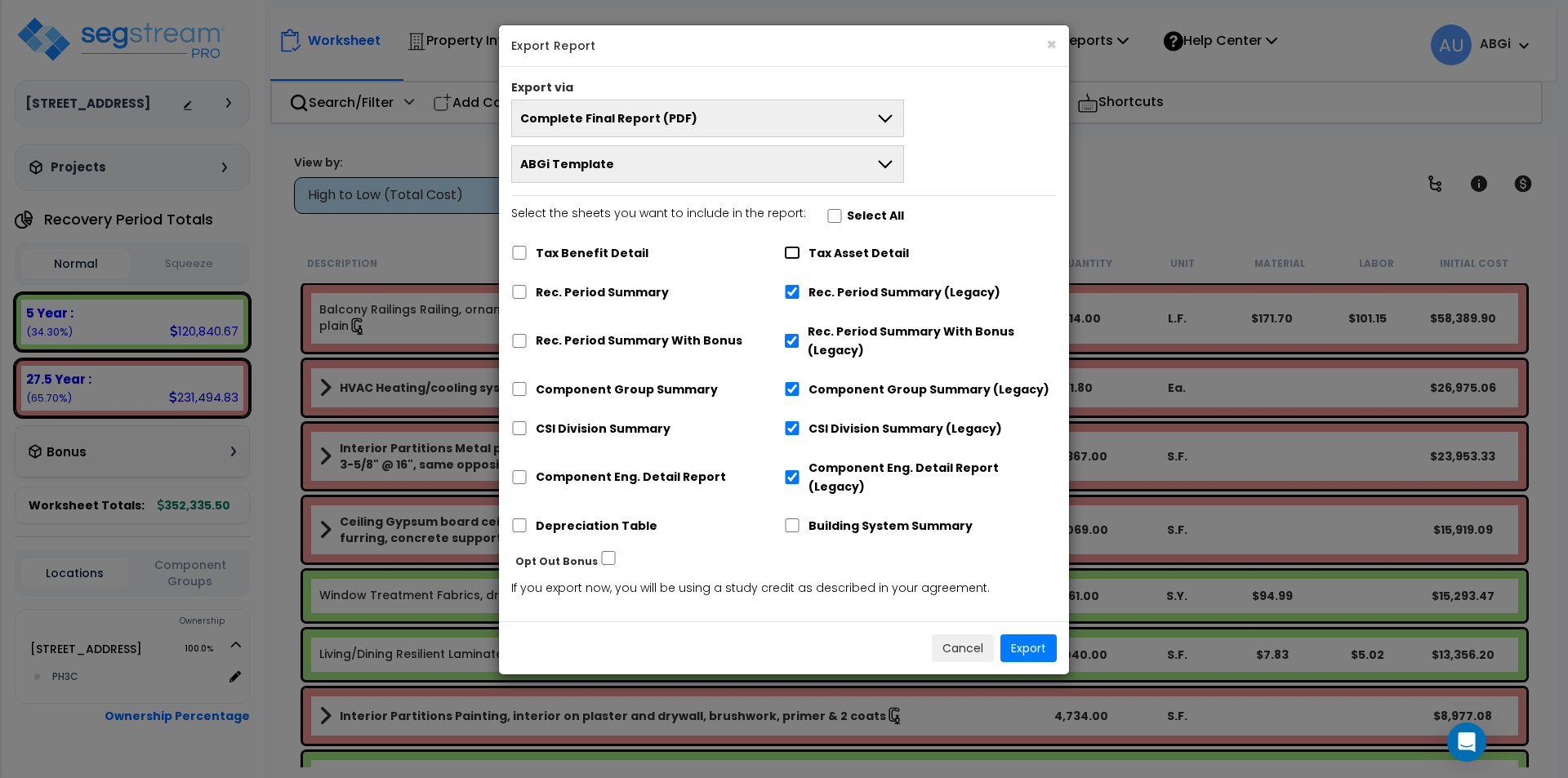
click at [792, 254] on input "Tax Asset Detail" at bounding box center [792, 253] width 16 height 14
checkbox input "true"
drag, startPoint x: 524, startPoint y: 291, endPoint x: 523, endPoint y: 309, distance: 18.0
click at [523, 290] on input "Rec. Period Summary" at bounding box center [519, 292] width 16 height 14
checkbox input "true"
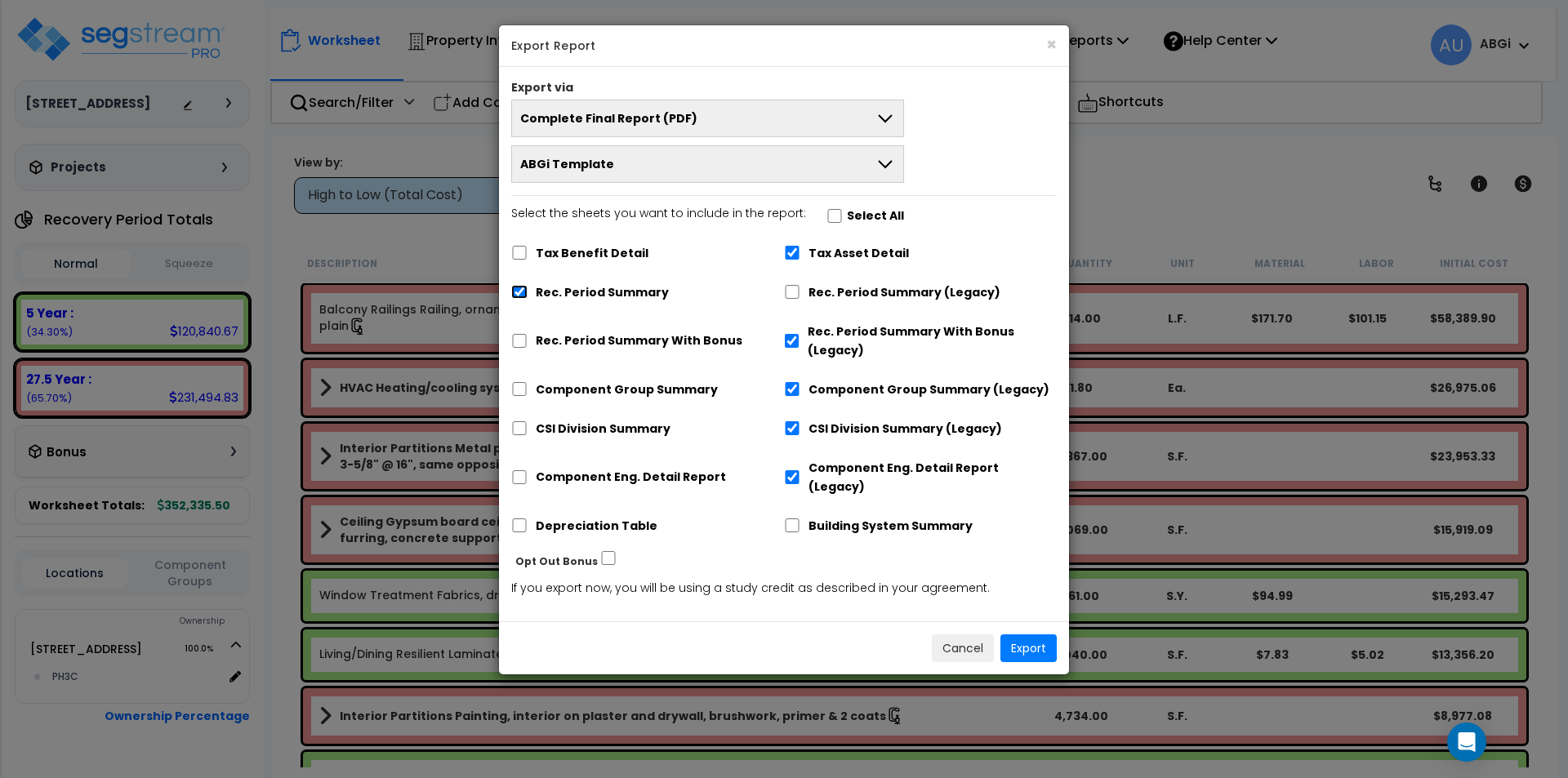
checkbox input "false"
click at [522, 339] on input "Rec. Period Summary With Bonus" at bounding box center [519, 341] width 16 height 14
checkbox input "true"
checkbox input "false"
click at [523, 386] on input "Component Group Summary" at bounding box center [519, 389] width 16 height 14
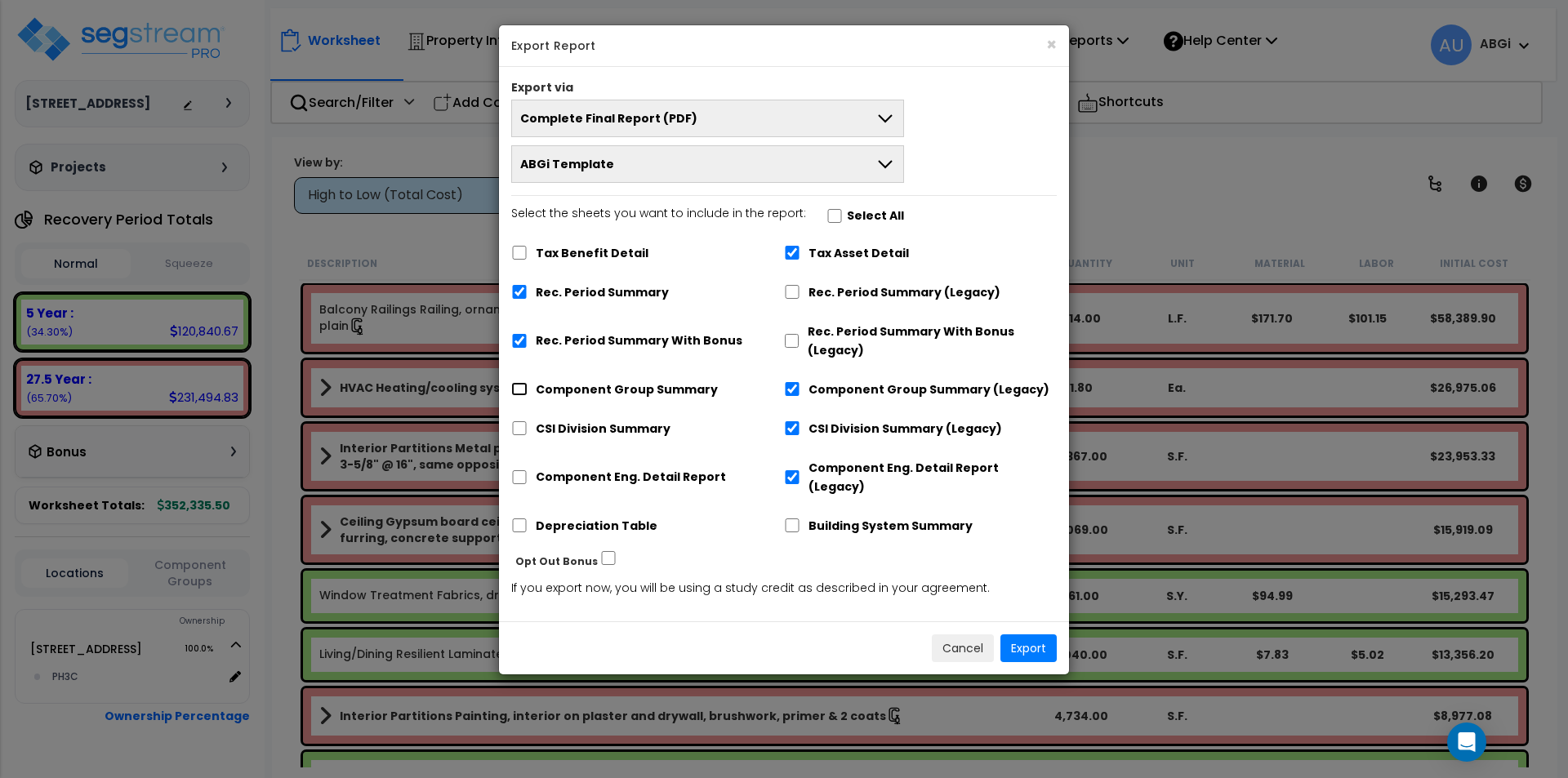
checkbox input "true"
checkbox input "false"
click at [523, 425] on input "CSI Division Summary" at bounding box center [519, 429] width 16 height 14
checkbox input "true"
checkbox input "false"
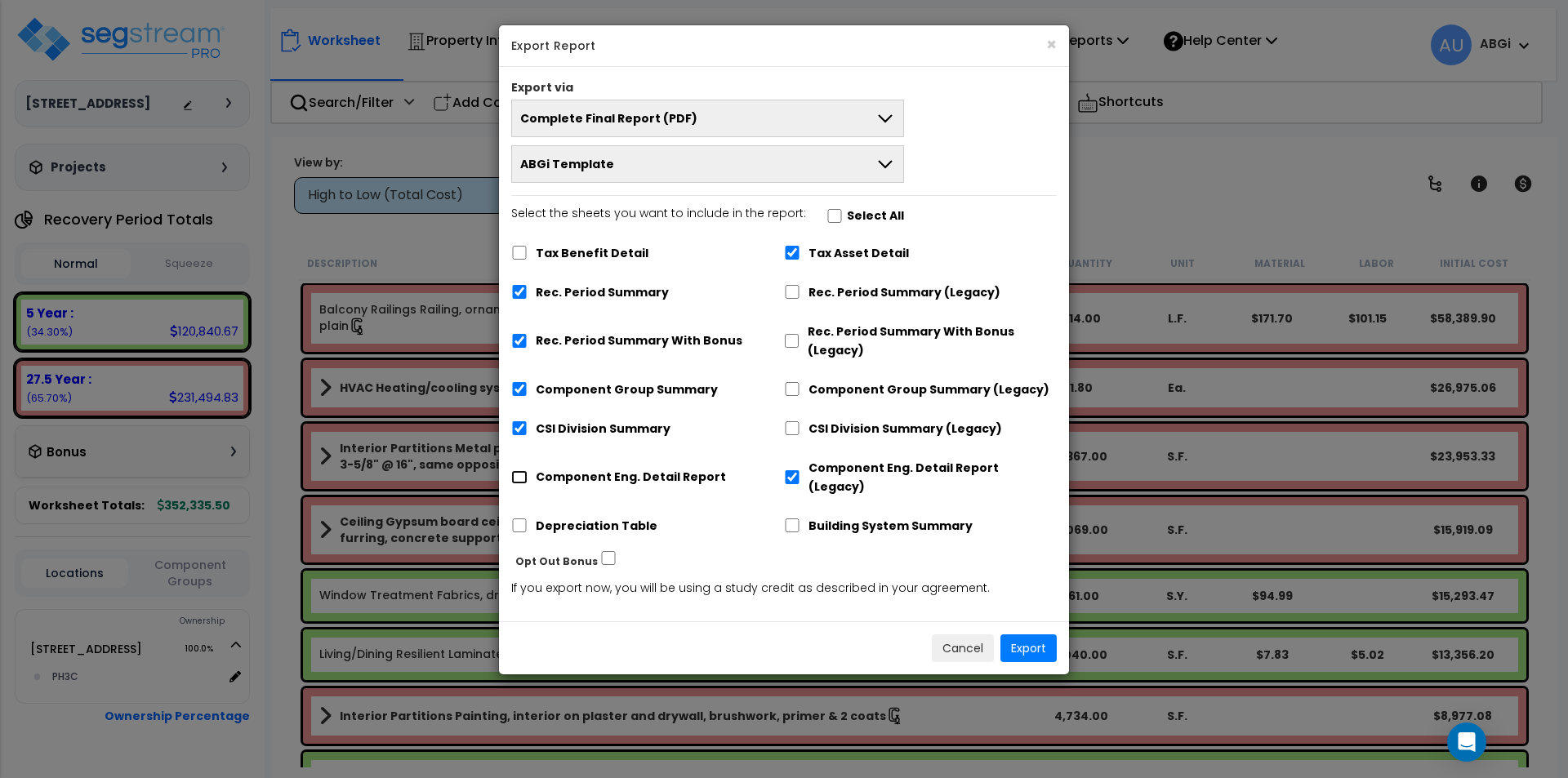
click at [520, 471] on input "Component Eng. Detail Report" at bounding box center [519, 478] width 16 height 14
checkbox input "true"
checkbox input "false"
click at [524, 518] on input "Depreciation Table" at bounding box center [519, 525] width 16 height 14
checkbox input "true"
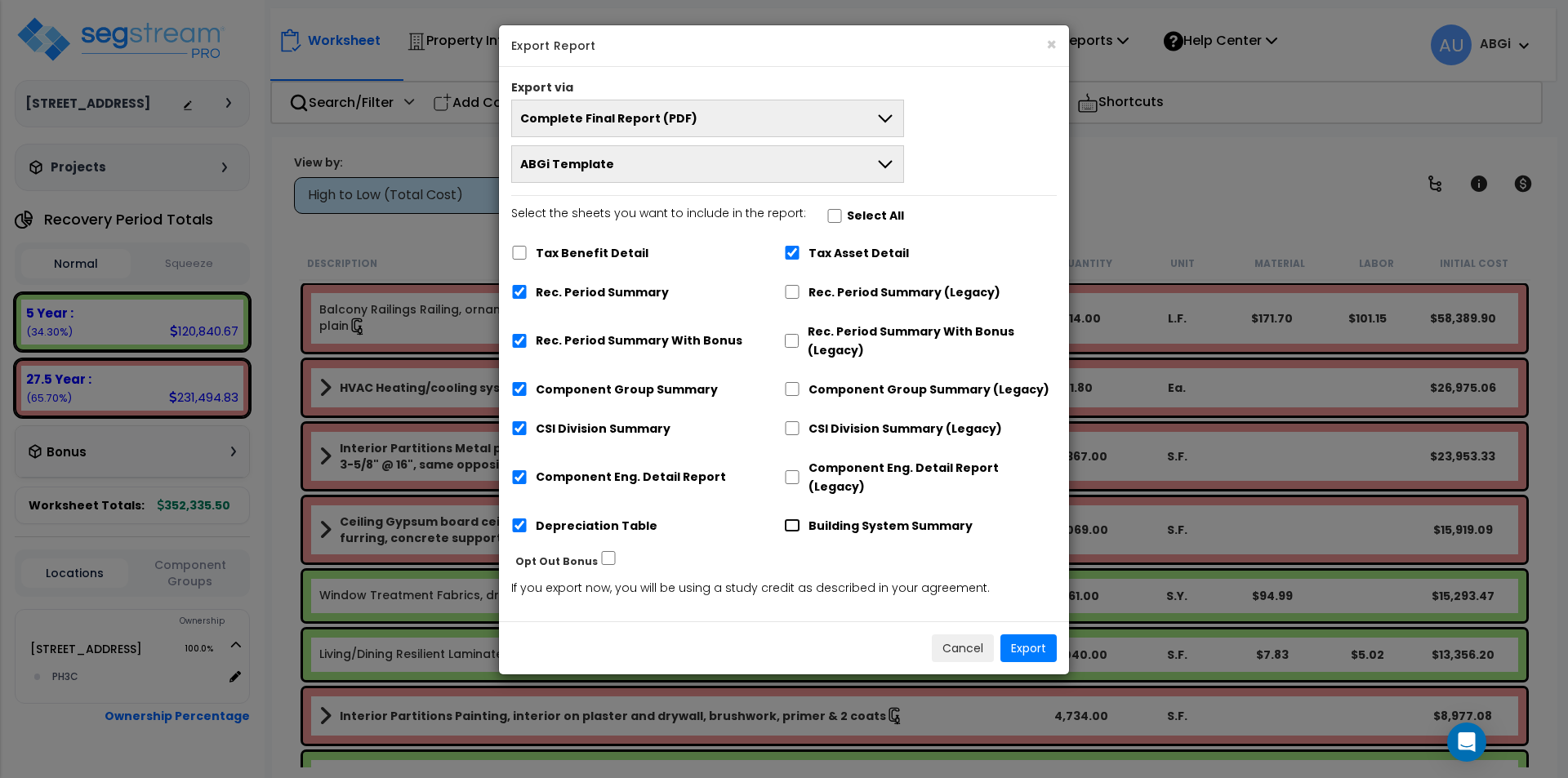
click at [798, 518] on input "Building System Summary" at bounding box center [792, 525] width 16 height 14
checkbox input "true"
click at [1027, 634] on button "Export" at bounding box center [1029, 648] width 57 height 27
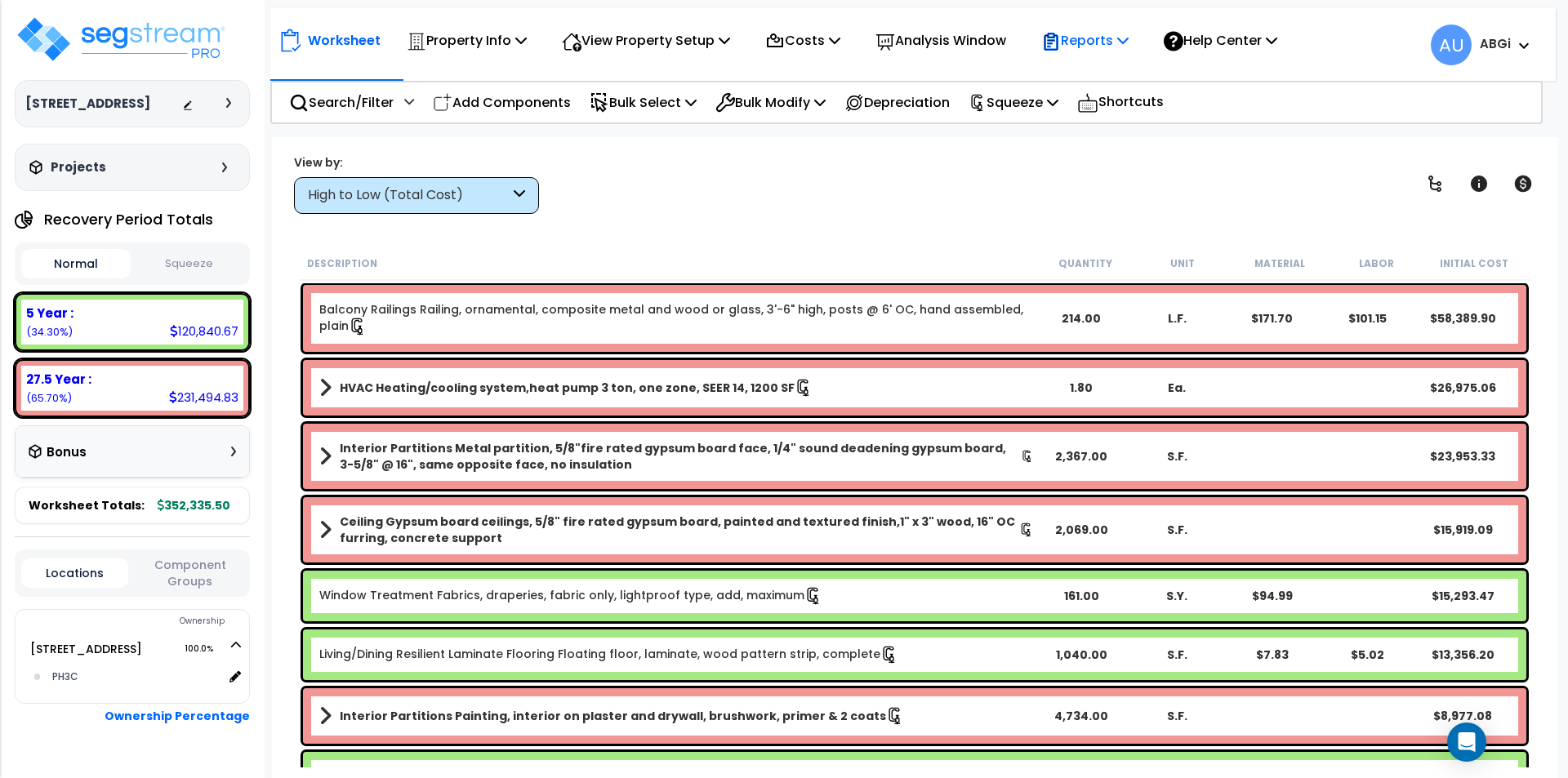
click at [1129, 41] on icon at bounding box center [1122, 40] width 12 height 13
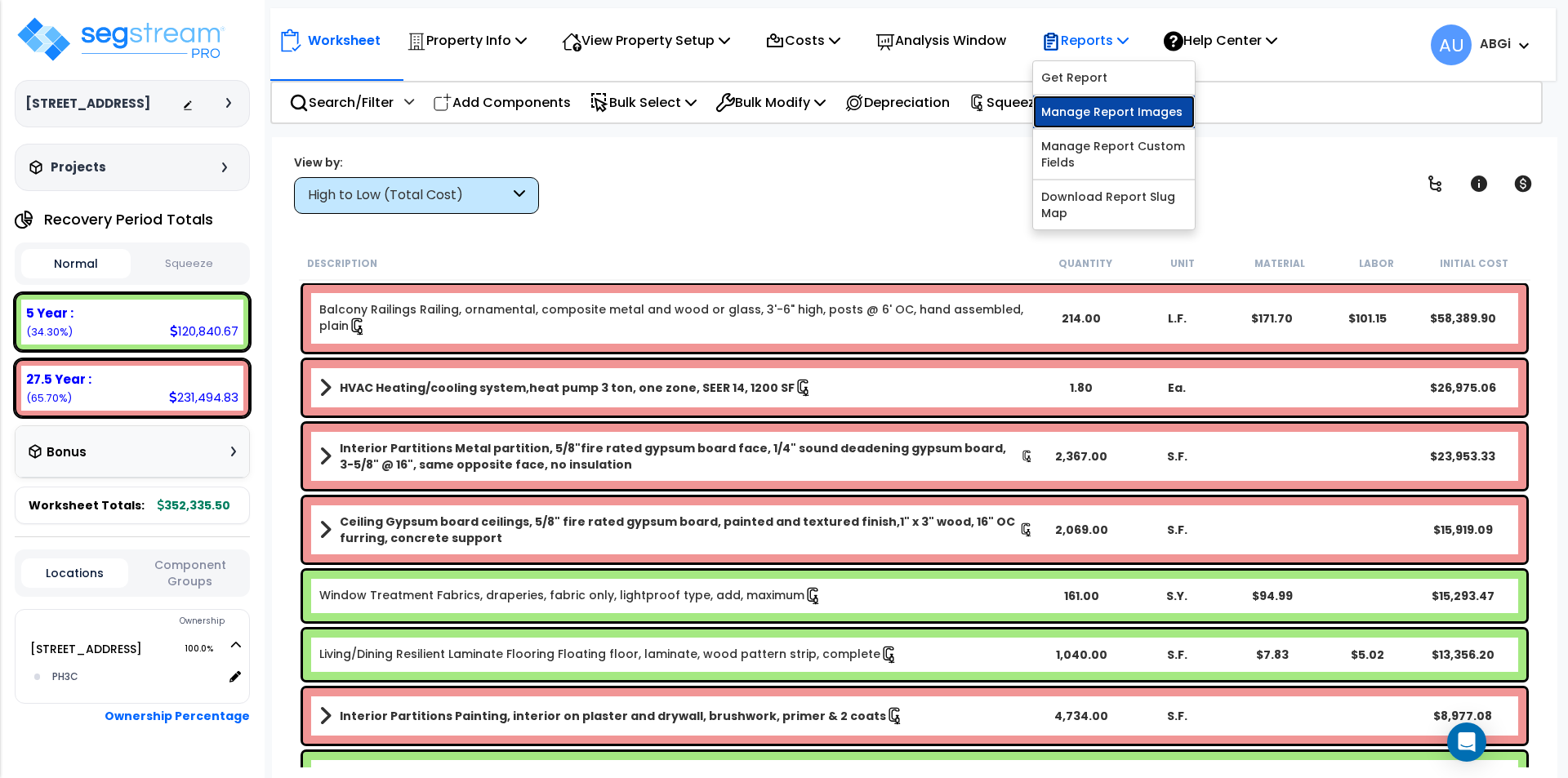
click at [1107, 105] on link "Manage Report Images" at bounding box center [1114, 112] width 162 height 33
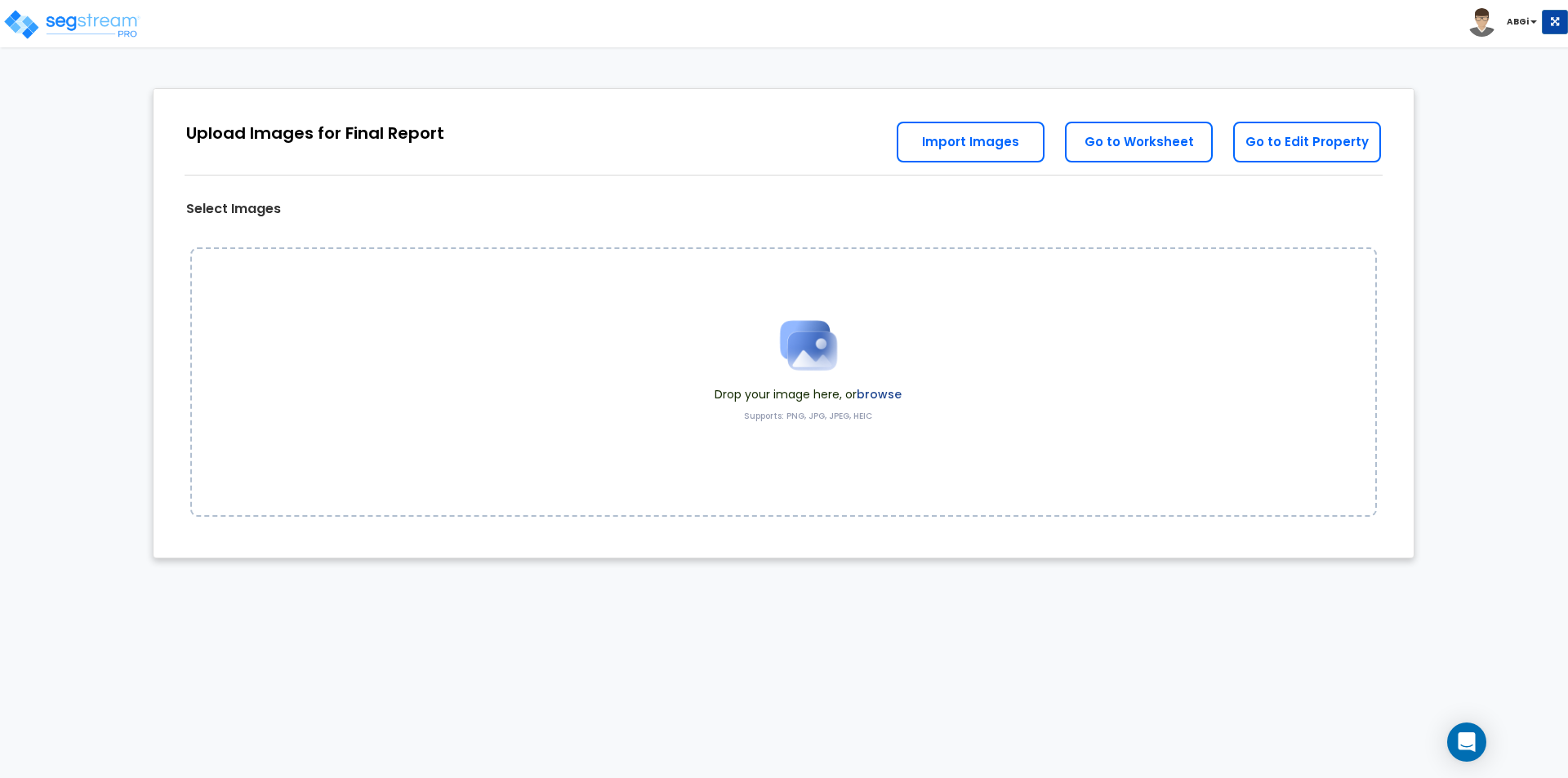
click at [804, 338] on img at bounding box center [808, 346] width 82 height 82
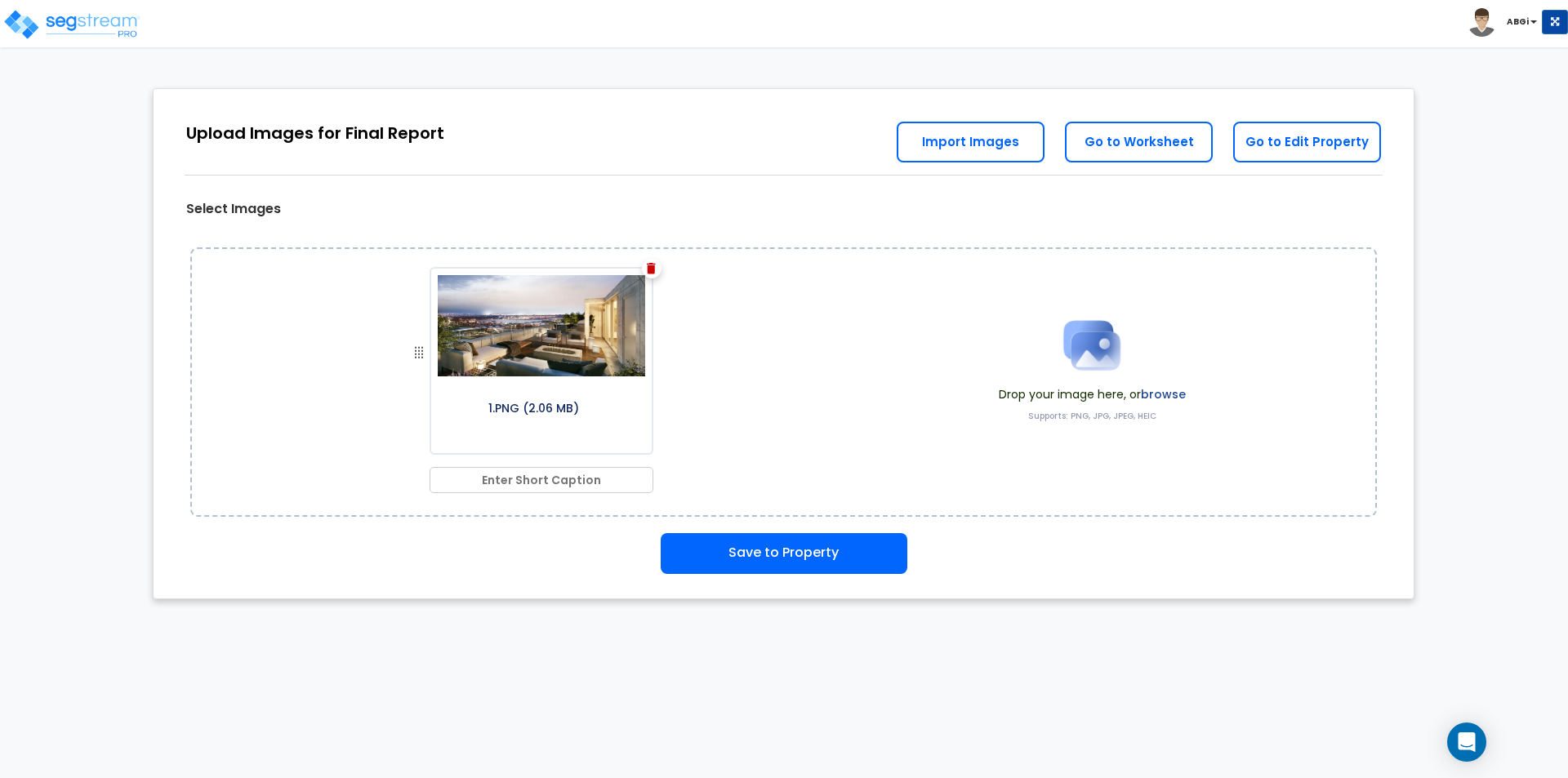
click at [1067, 346] on img at bounding box center [1091, 346] width 82 height 82
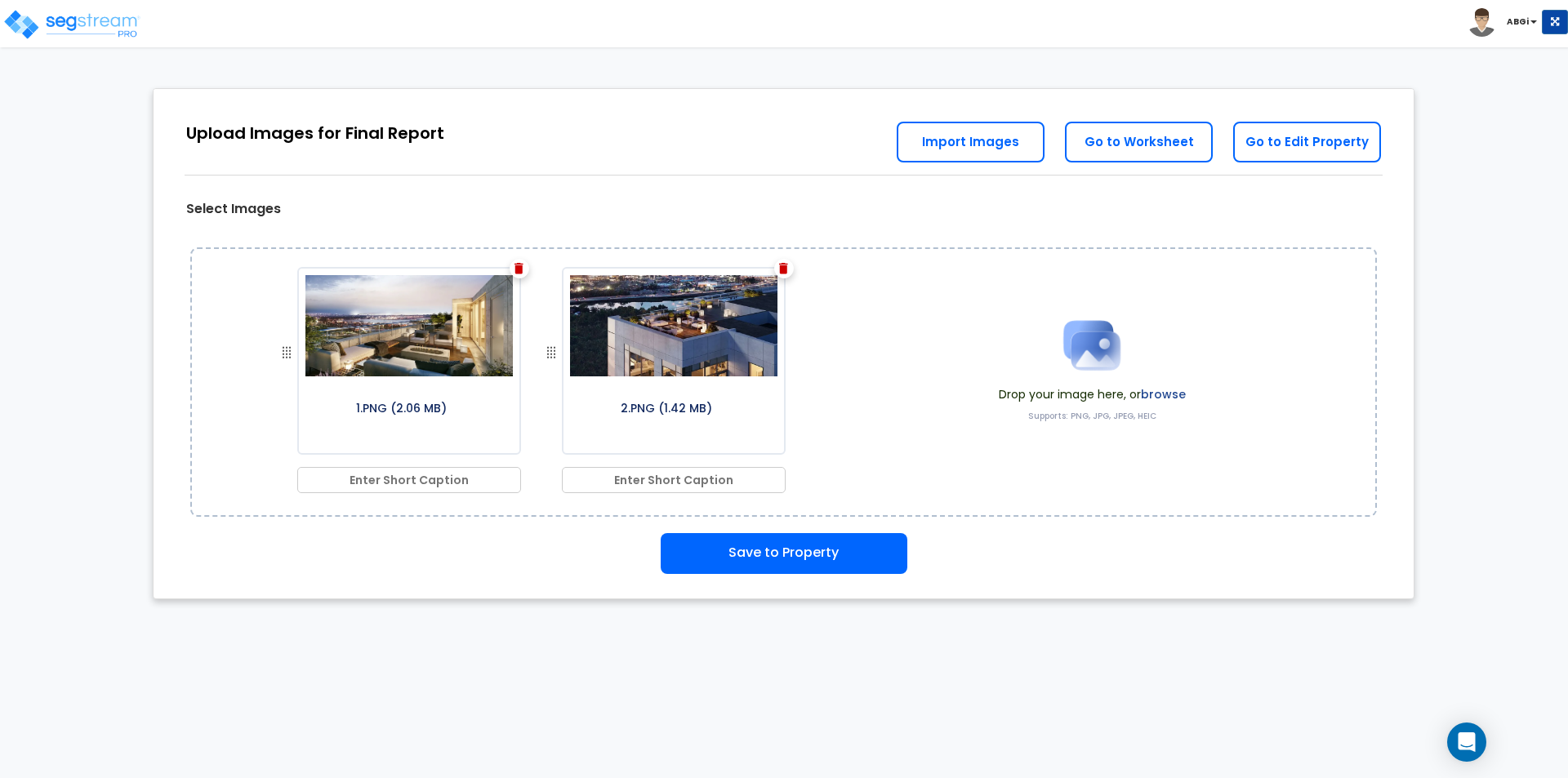
click at [1073, 347] on img at bounding box center [1091, 346] width 82 height 82
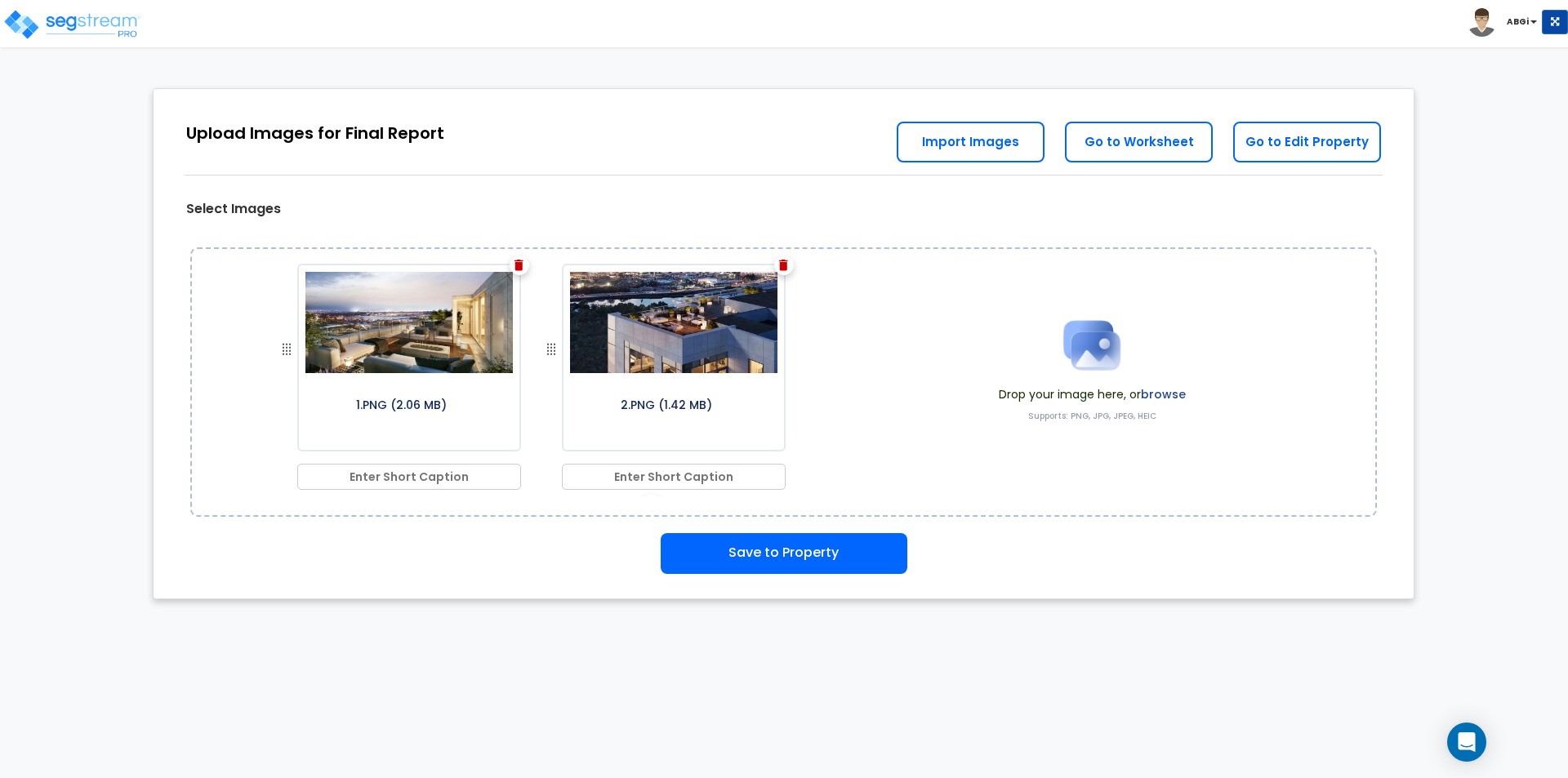
click at [1064, 358] on img at bounding box center [1091, 346] width 82 height 82
click at [1085, 346] on img at bounding box center [1091, 346] width 82 height 82
click at [1091, 321] on img at bounding box center [1091, 346] width 82 height 82
click at [1106, 367] on img at bounding box center [1091, 346] width 82 height 82
click at [1082, 338] on img at bounding box center [1091, 346] width 82 height 82
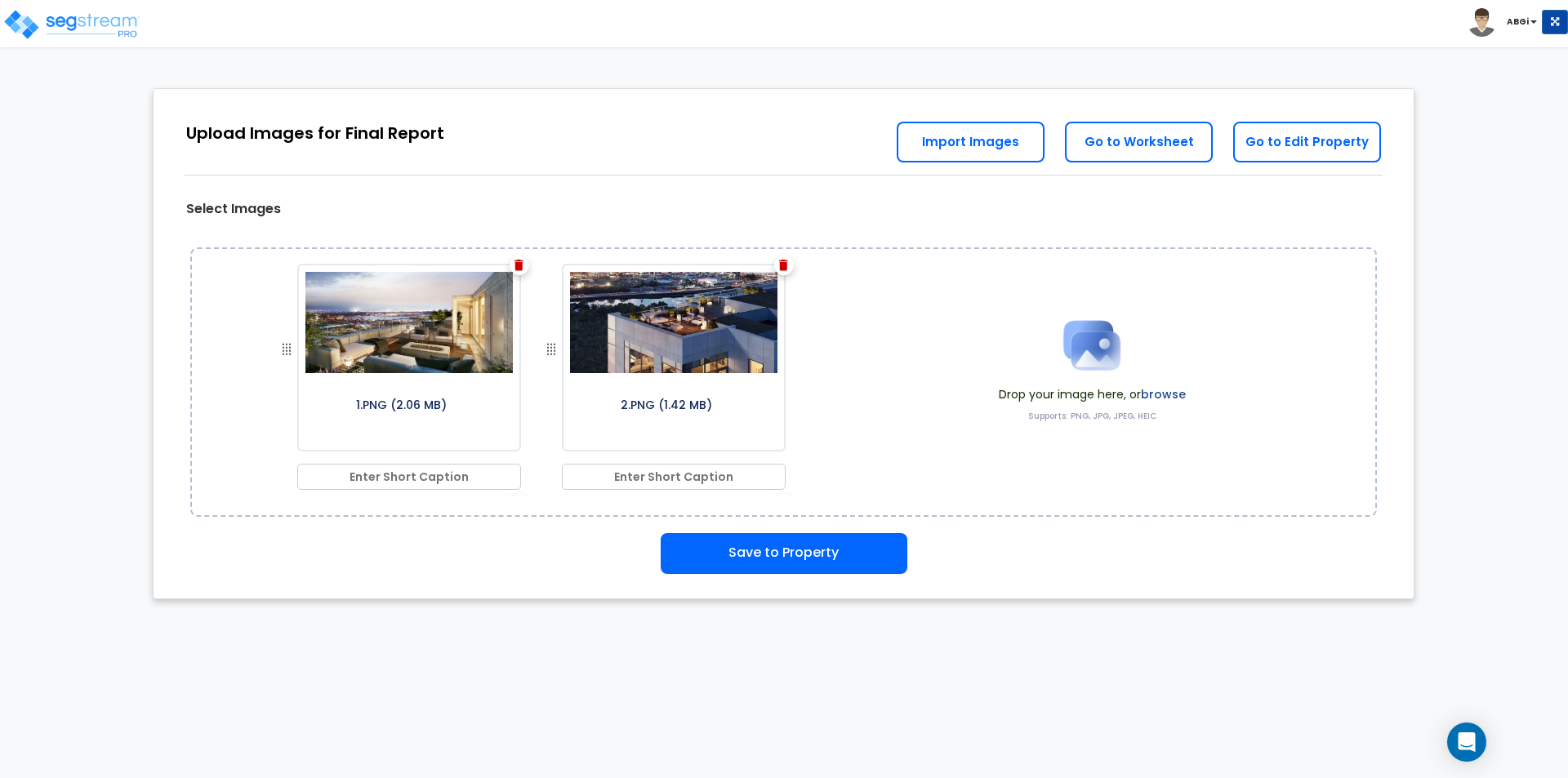
click at [1102, 338] on img at bounding box center [1091, 346] width 82 height 82
click at [1083, 362] on img at bounding box center [1091, 346] width 82 height 82
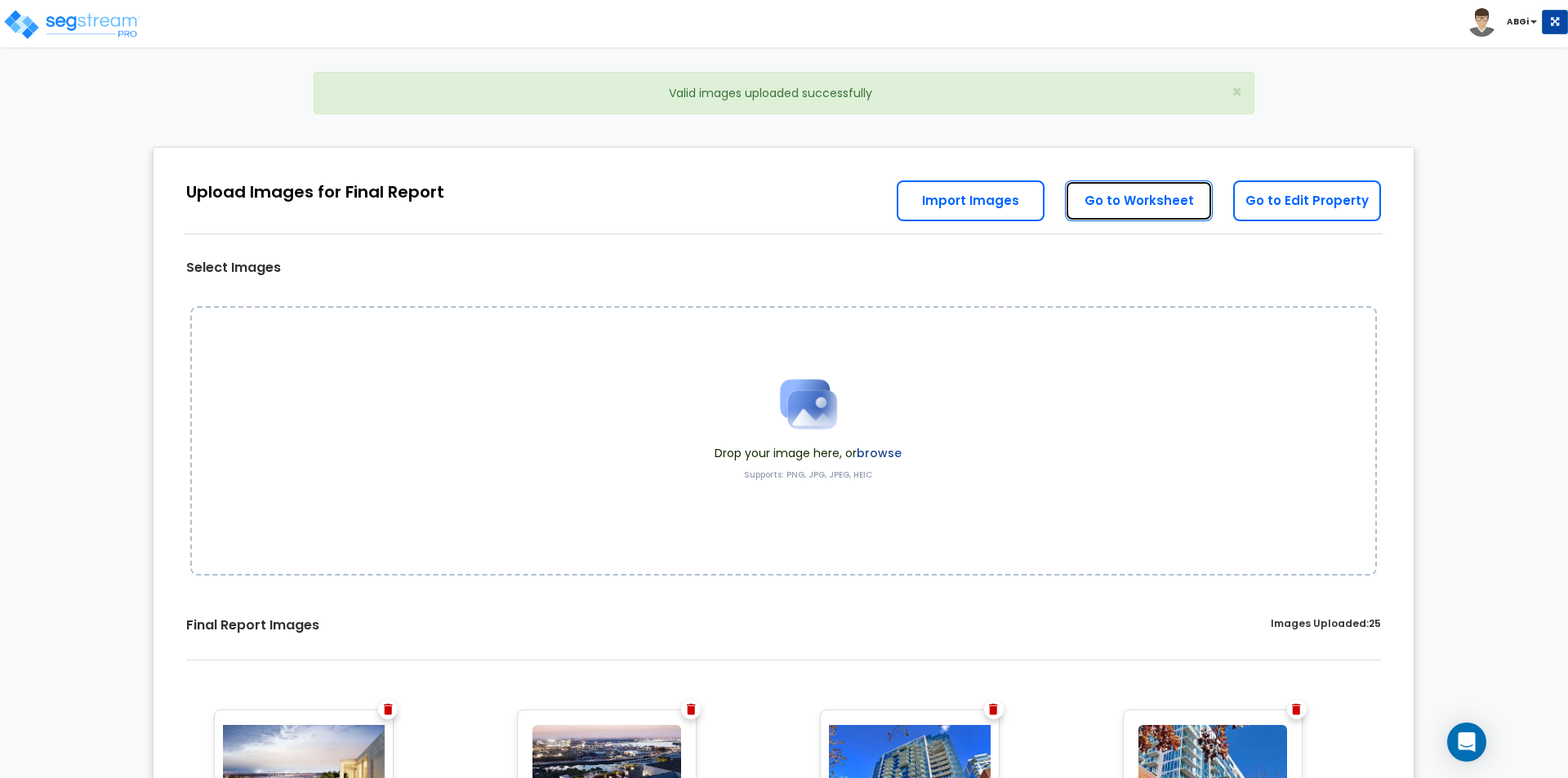
click at [1135, 202] on link "Go to Worksheet" at bounding box center [1138, 201] width 148 height 41
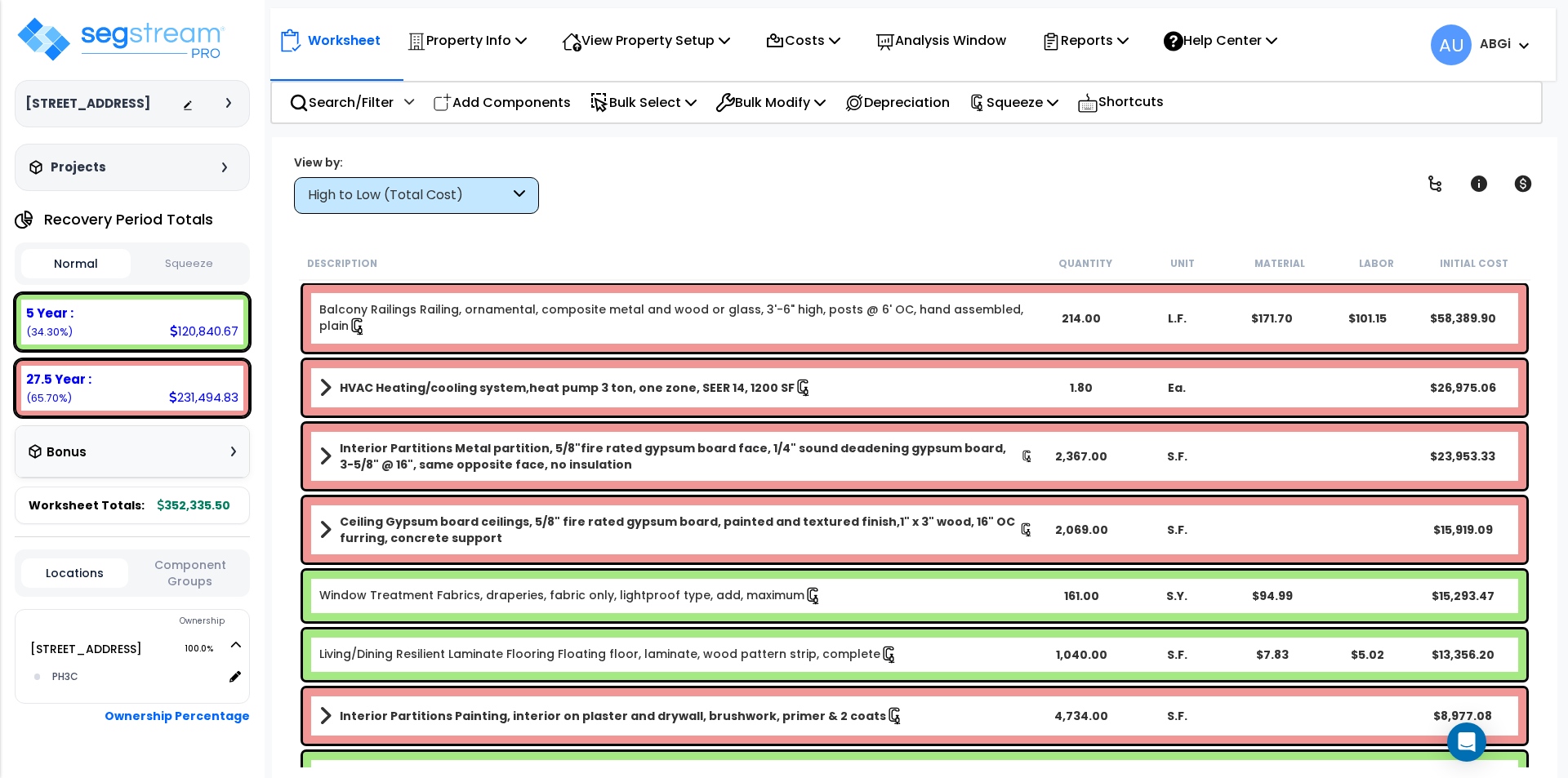
click at [172, 261] on button "Squeeze" at bounding box center [190, 264] width 110 height 28
click at [1129, 42] on p "Reports" at bounding box center [1084, 40] width 88 height 22
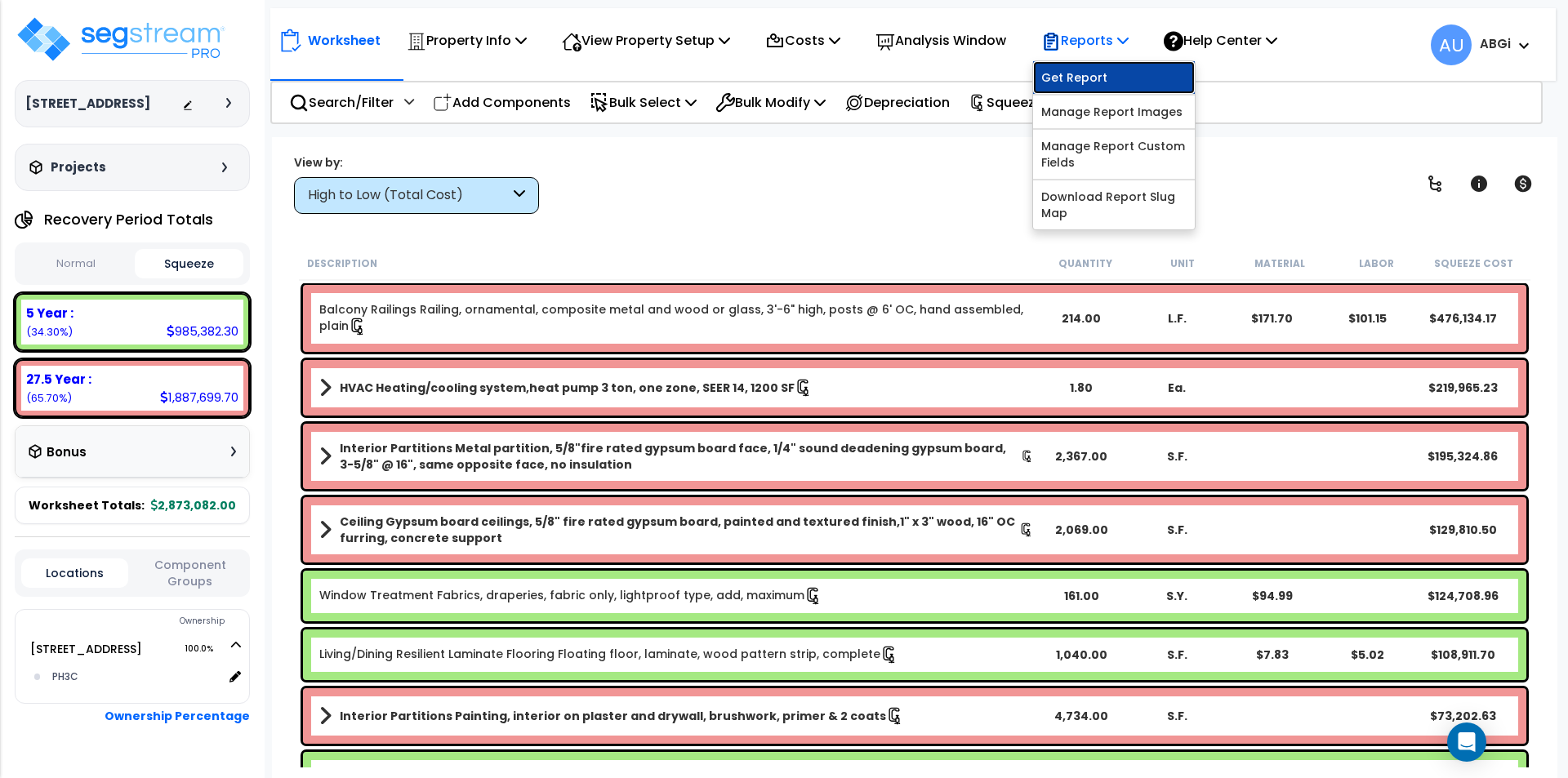
click at [1098, 71] on link "Get Report" at bounding box center [1114, 77] width 162 height 33
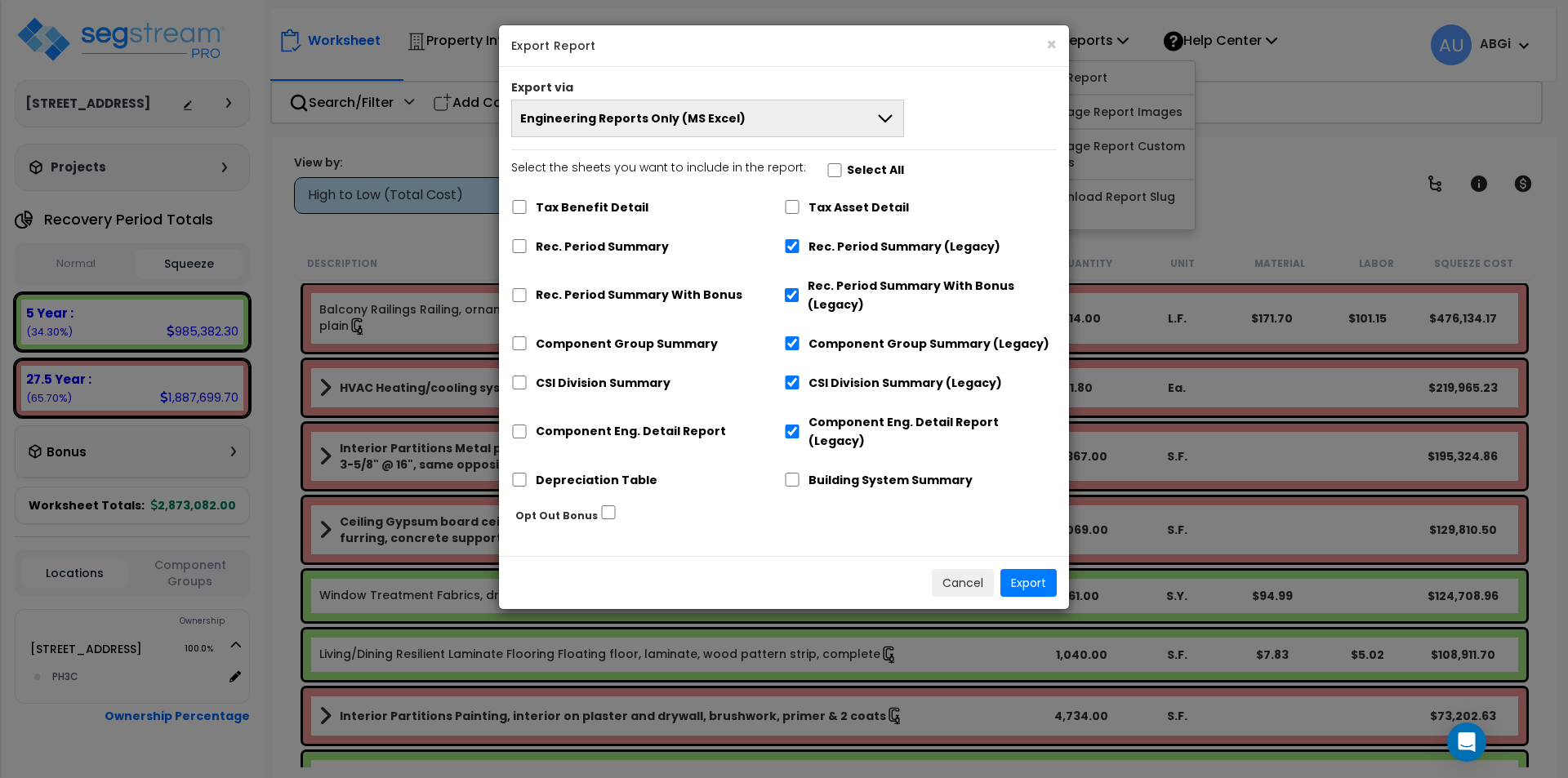
click at [809, 108] on button "Engineering Reports Only (MS Excel)" at bounding box center [707, 118] width 392 height 37
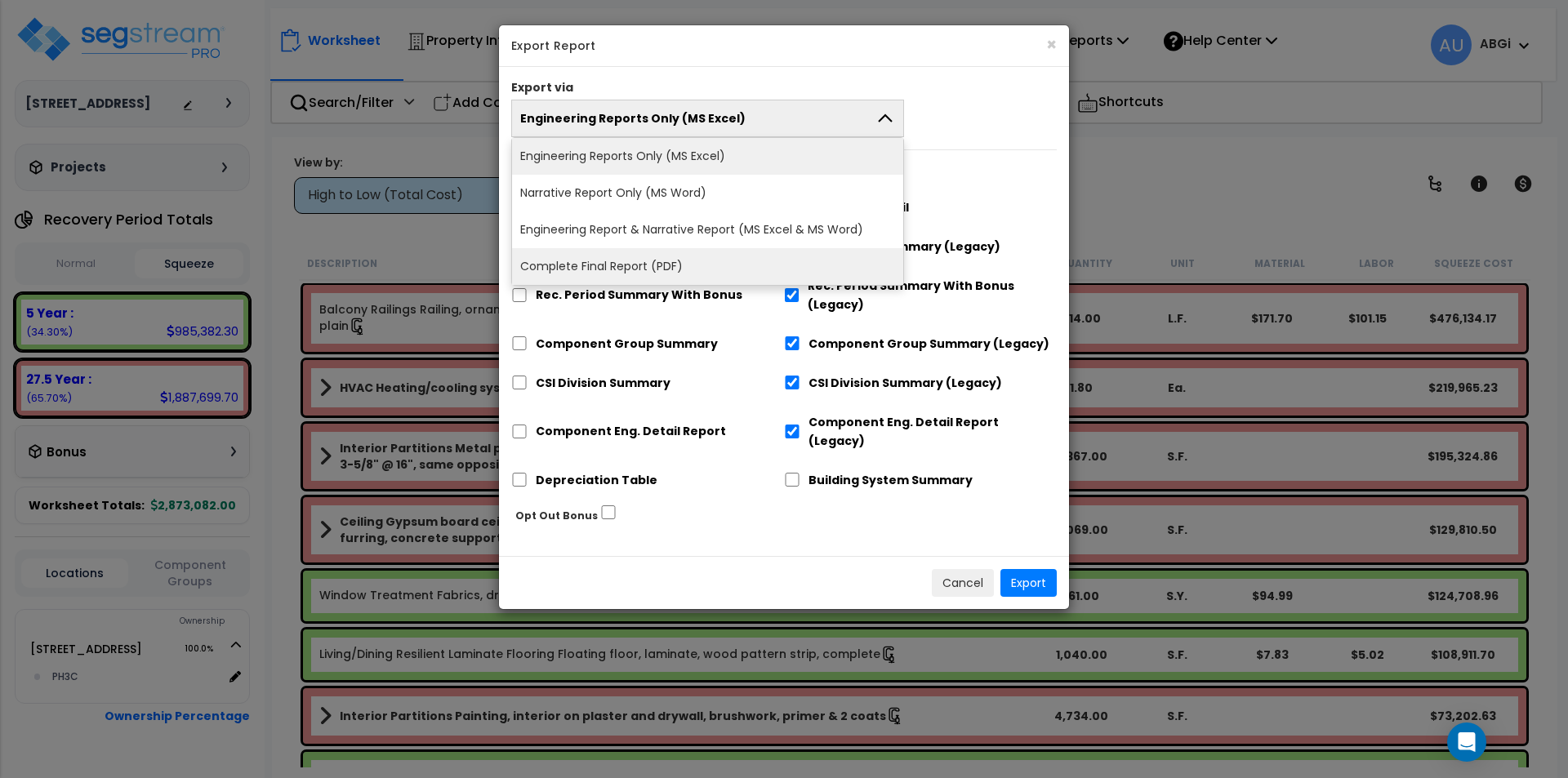
click at [652, 270] on li "Complete Final Report (PDF)" at bounding box center [708, 266] width 392 height 36
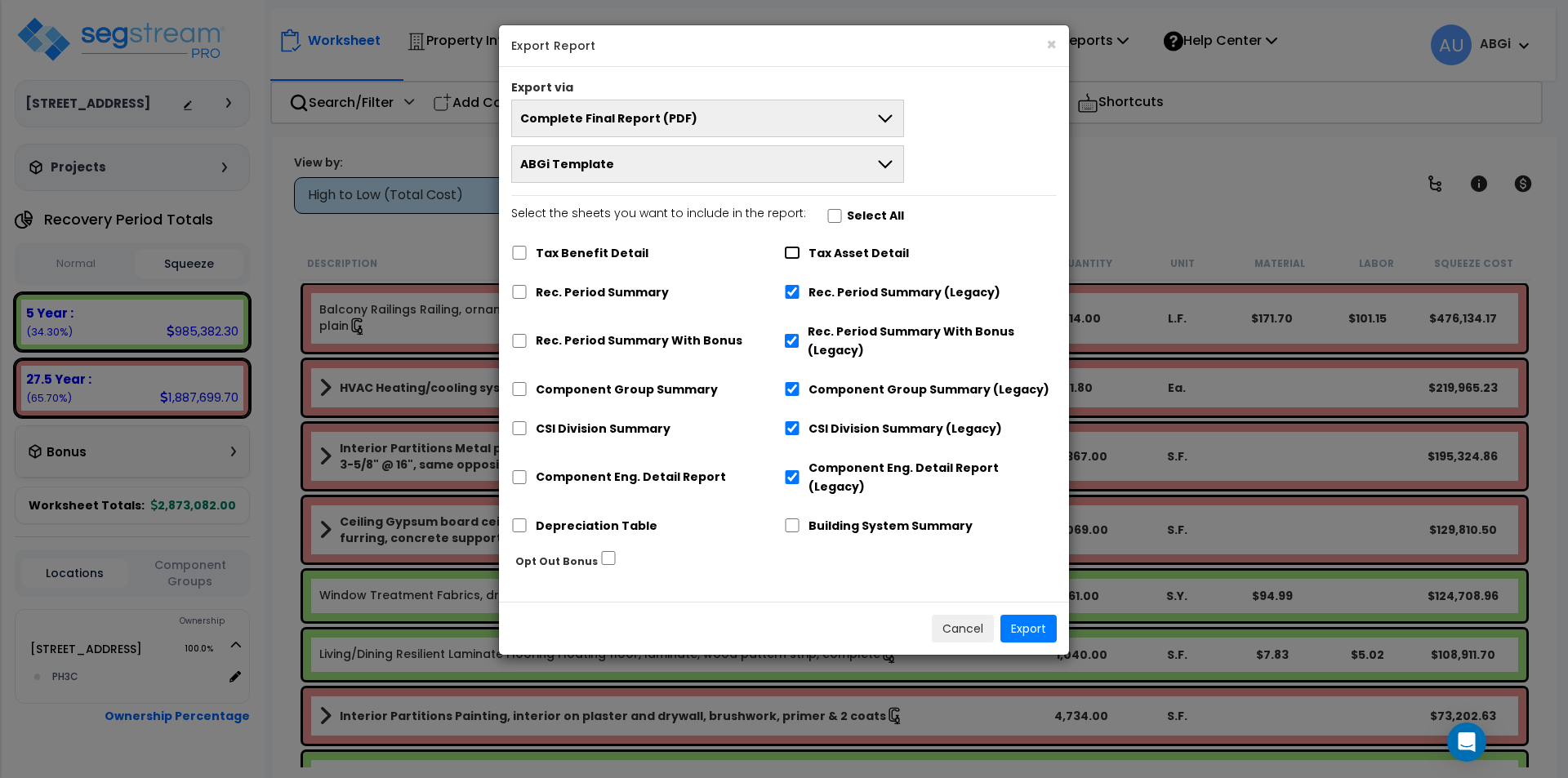
click at [790, 255] on input "Tax Asset Detail" at bounding box center [792, 253] width 16 height 14
checkbox input "true"
click at [519, 292] on input "Rec. Period Summary" at bounding box center [519, 292] width 16 height 14
checkbox input "true"
checkbox input "false"
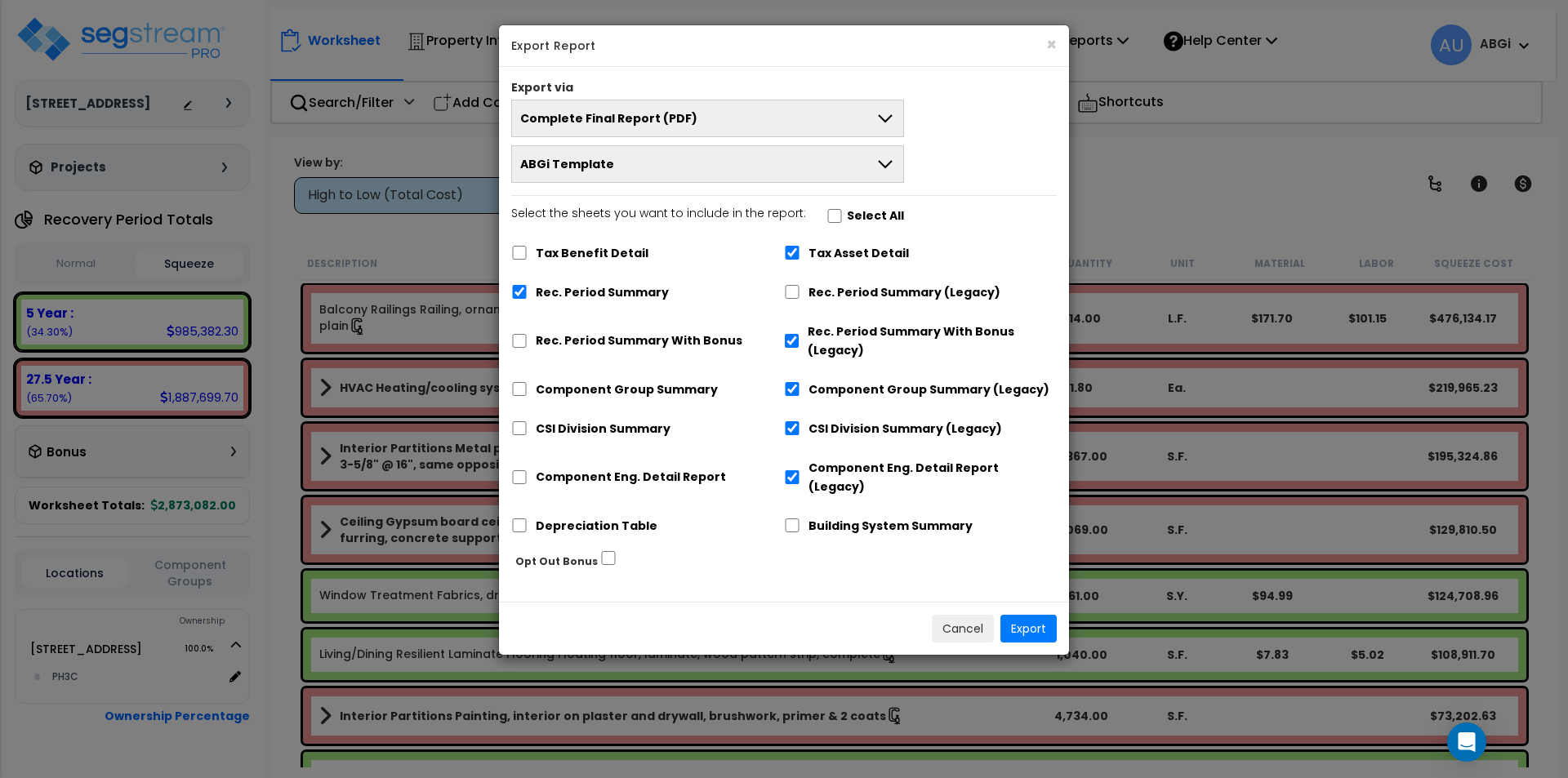
click at [524, 354] on div "Rec. Period Summary With Bonus" at bounding box center [648, 339] width 273 height 50
click at [516, 344] on input "Rec. Period Summary With Bonus" at bounding box center [519, 341] width 16 height 14
checkbox input "true"
checkbox input "false"
click at [516, 384] on input "Component Group Summary" at bounding box center [519, 389] width 16 height 14
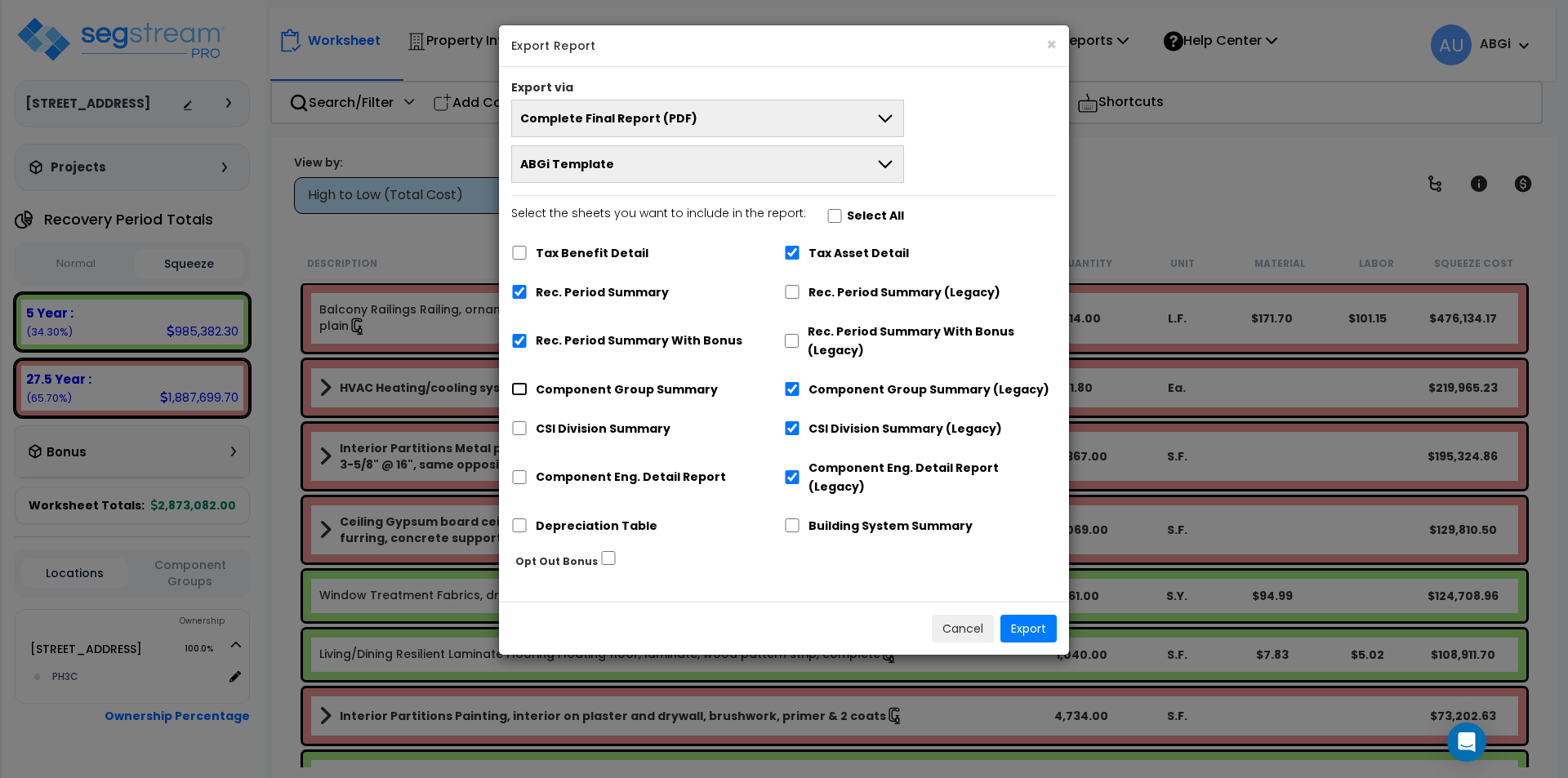
checkbox input "true"
checkbox input "false"
click at [519, 422] on input "CSI Division Summary" at bounding box center [519, 429] width 16 height 14
checkbox input "true"
checkbox input "false"
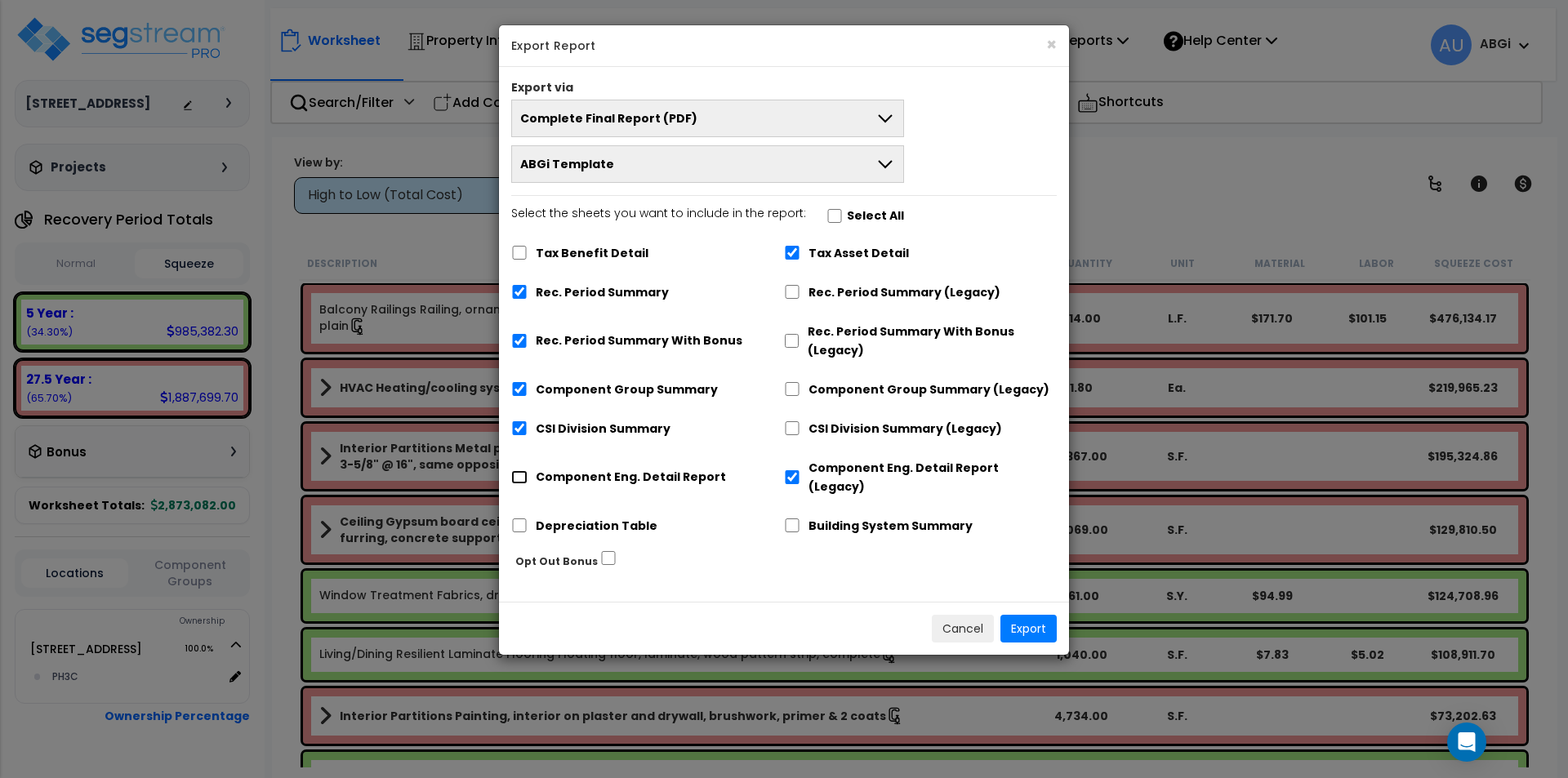
click at [516, 471] on input "Component Eng. Detail Report" at bounding box center [519, 478] width 16 height 14
checkbox input "true"
checkbox input "false"
drag, startPoint x: 517, startPoint y: 505, endPoint x: 557, endPoint y: 517, distance: 41.8
click at [517, 518] on input "Depreciation Table" at bounding box center [519, 525] width 16 height 14
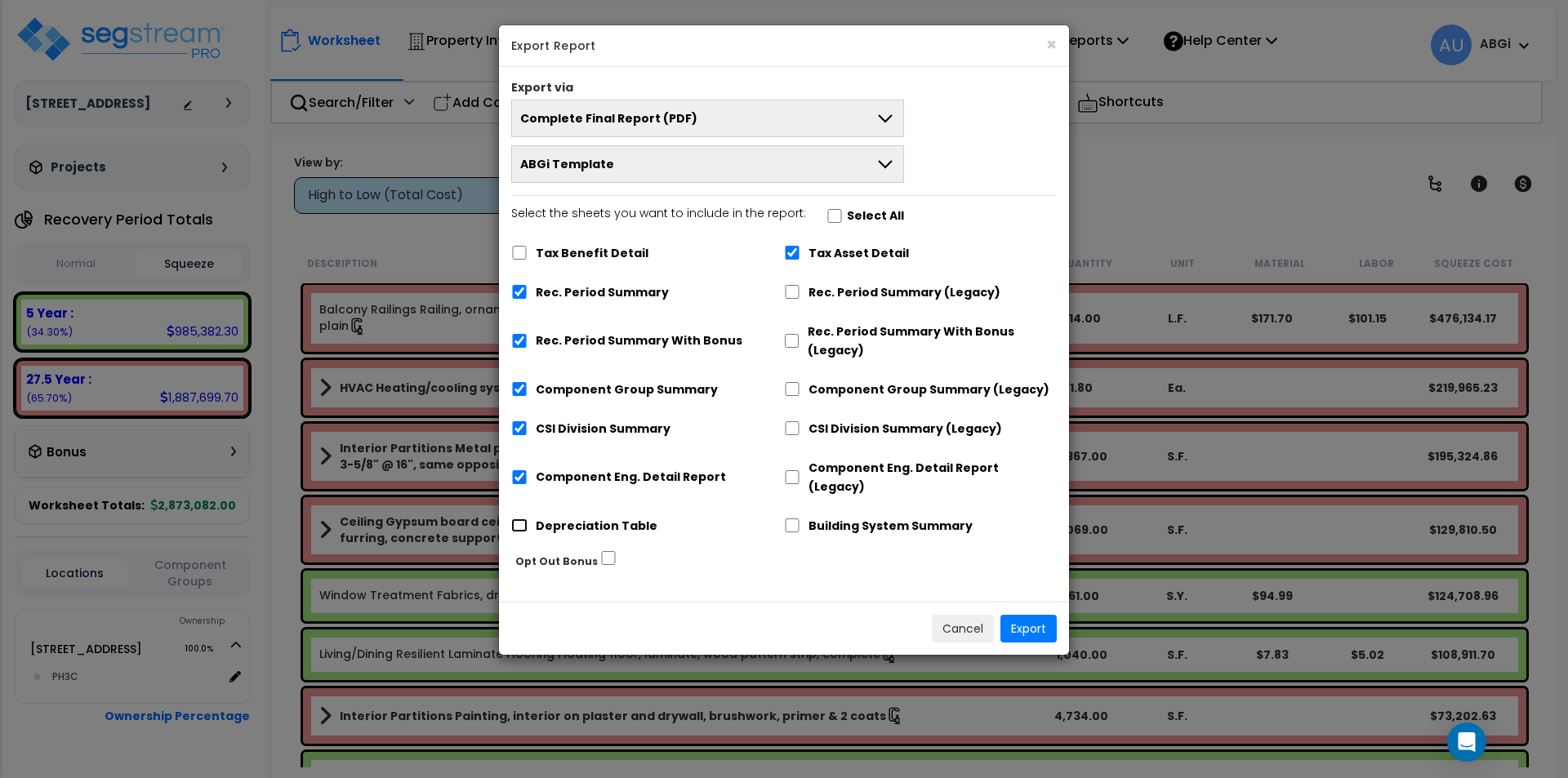
checkbox input "true"
click at [791, 518] on input "Building System Summary" at bounding box center [792, 525] width 16 height 14
checkbox input "true"
click at [1034, 615] on button "Export" at bounding box center [1029, 628] width 57 height 27
